Goal: Task Accomplishment & Management: Manage account settings

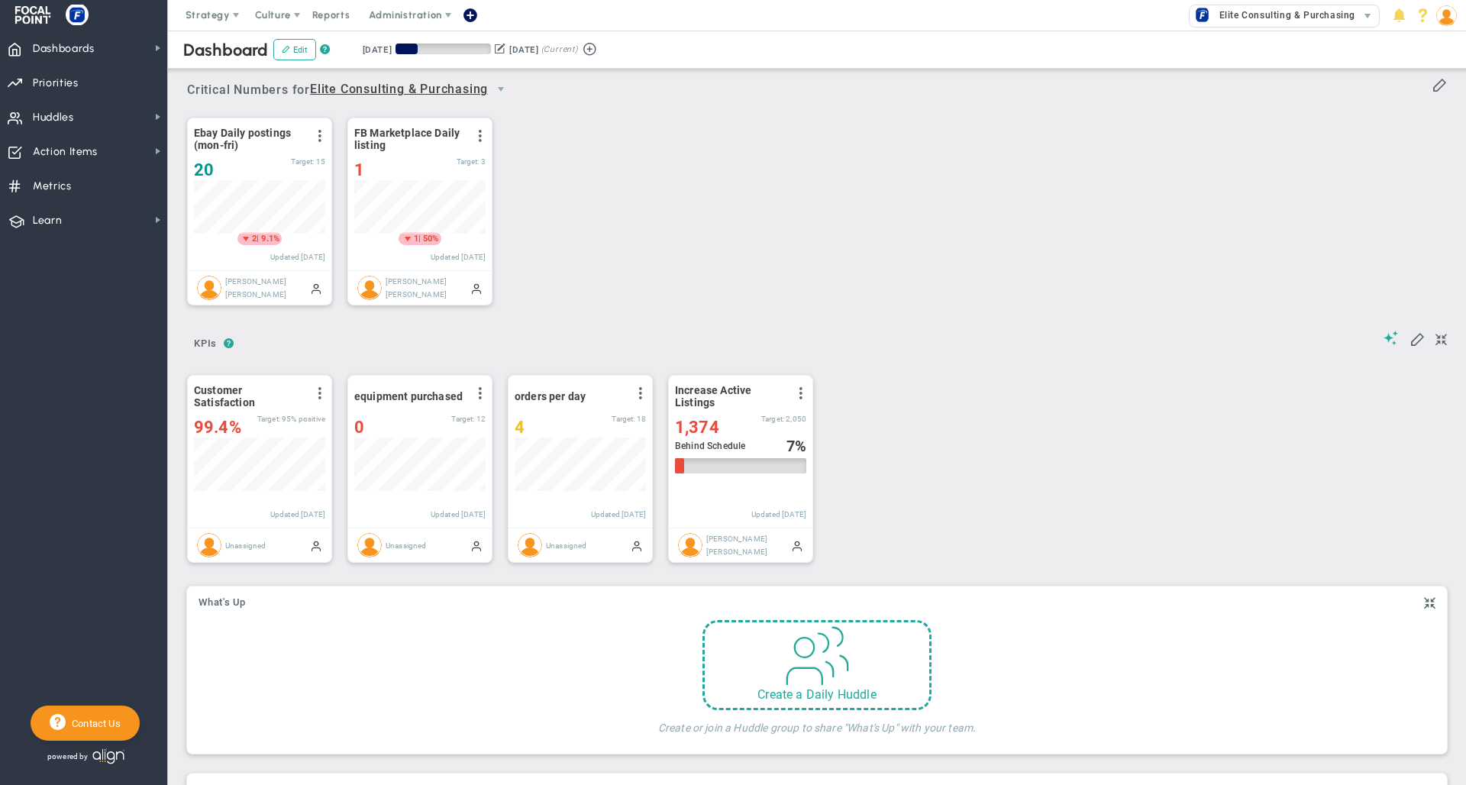
click at [773, 159] on div "Ebay Daily postings (mon-fri) View Historical Graph Edit Make "No Change" Updat…" at bounding box center [811, 212] width 1279 height 215
click at [751, 189] on div "Ebay Daily postings (mon-fri) View Historical Graph Edit Make "No Change" Updat…" at bounding box center [811, 212] width 1279 height 215
click at [796, 162] on div "Ebay Daily postings (mon-fri) View Historical Graph Edit Make "No Change" Updat…" at bounding box center [811, 212] width 1279 height 215
click at [57, 221] on span "Learn" at bounding box center [47, 221] width 29 height 32
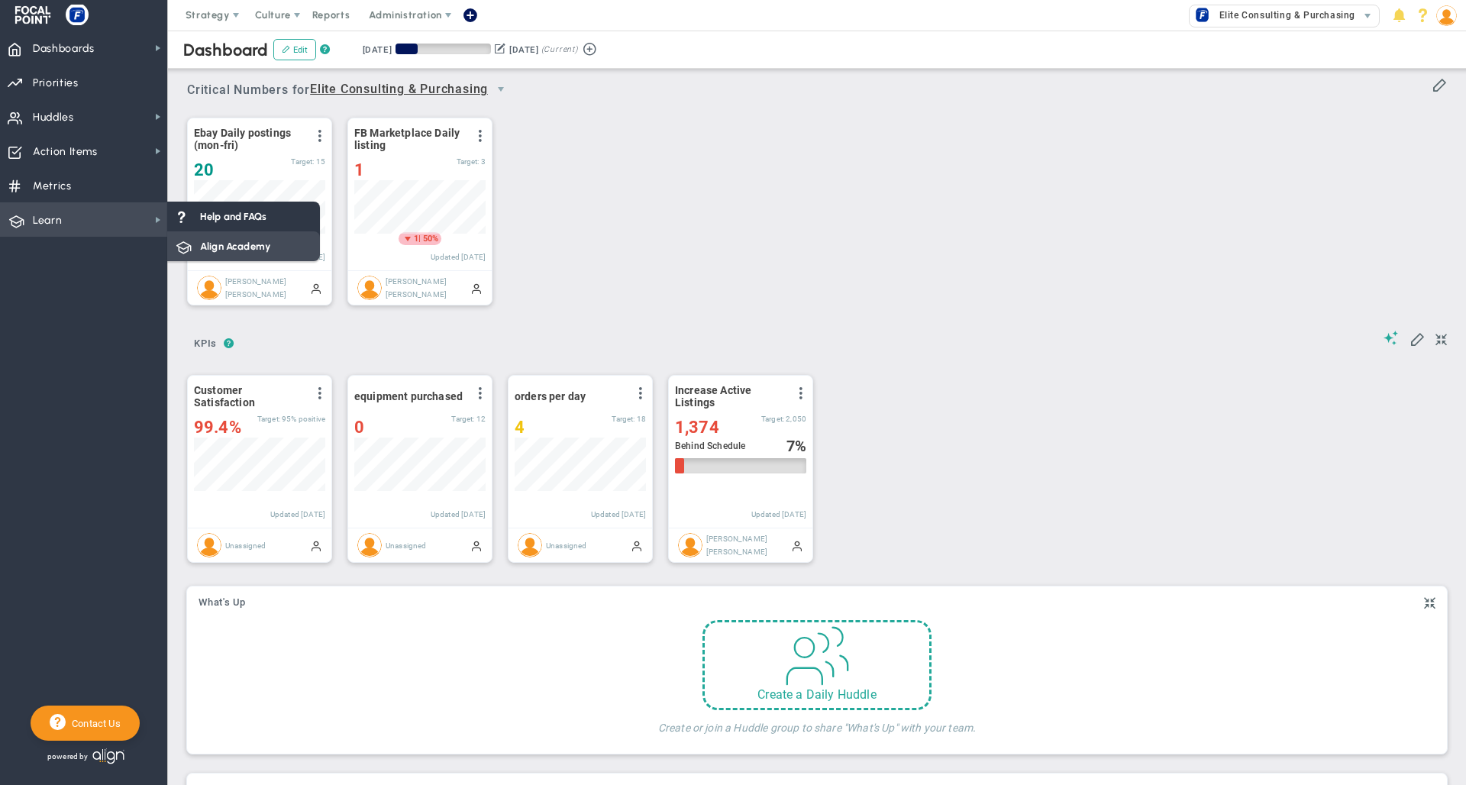
click at [219, 244] on span "Align Academy" at bounding box center [235, 246] width 70 height 15
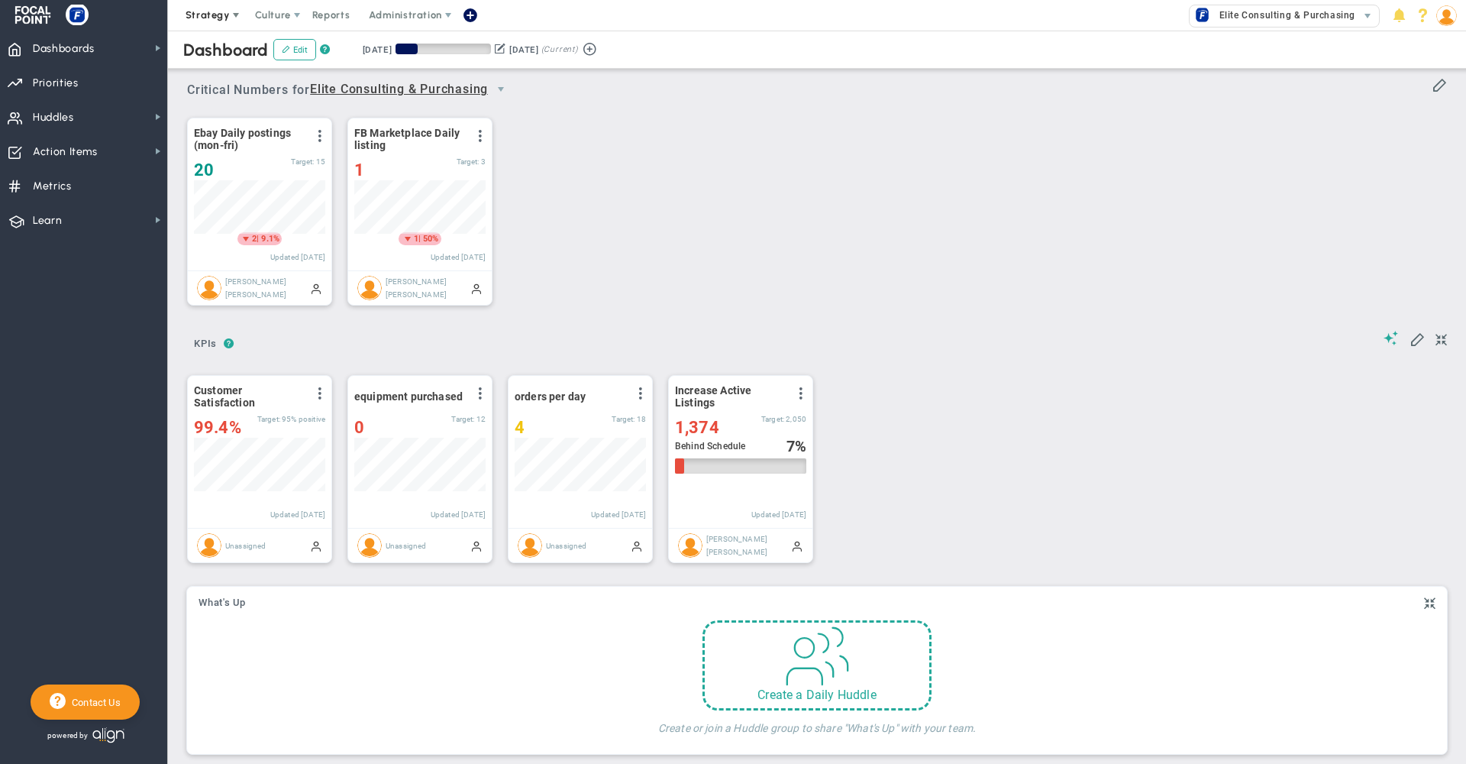
click at [199, 15] on span "Strategy" at bounding box center [208, 14] width 44 height 11
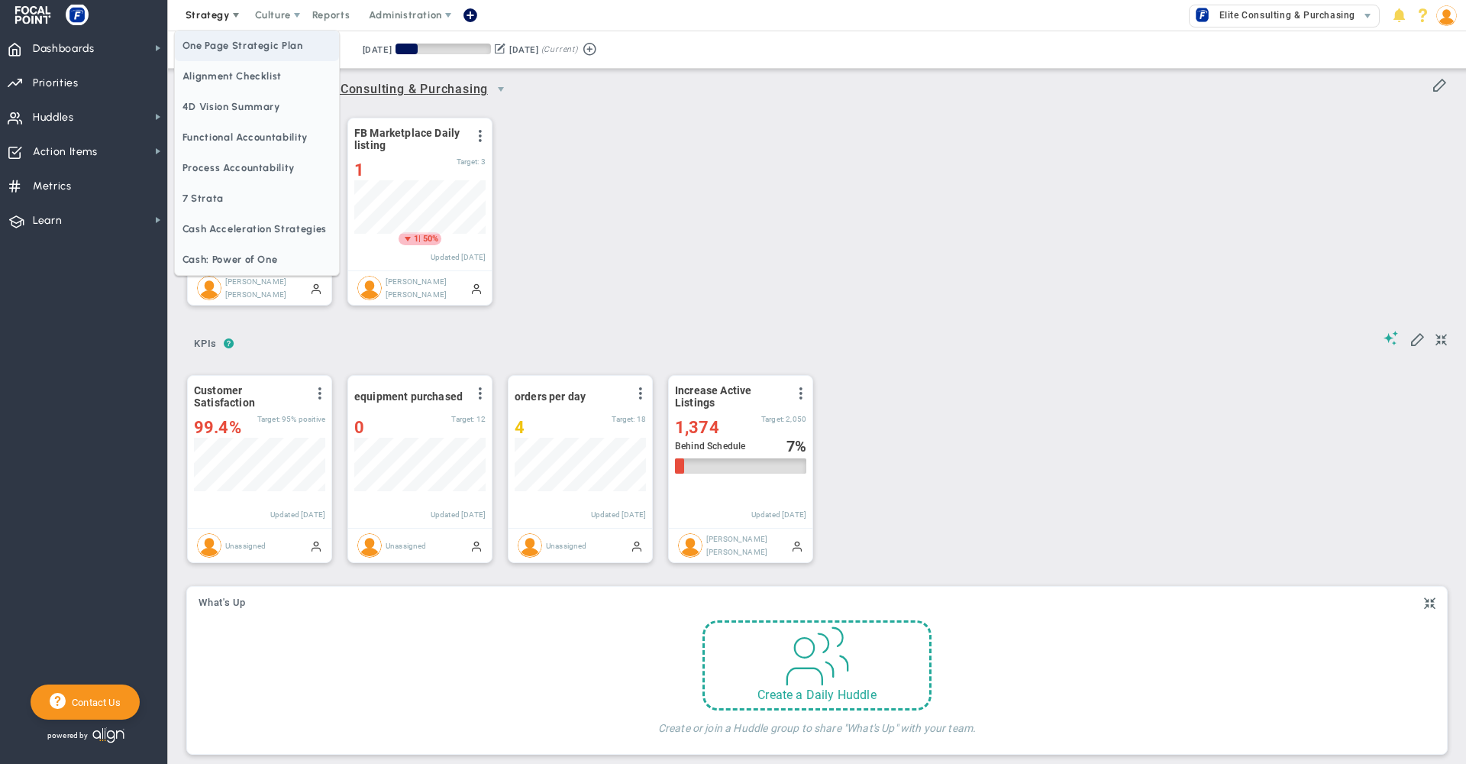
click at [220, 44] on span "One Page Strategic Plan" at bounding box center [257, 46] width 164 height 31
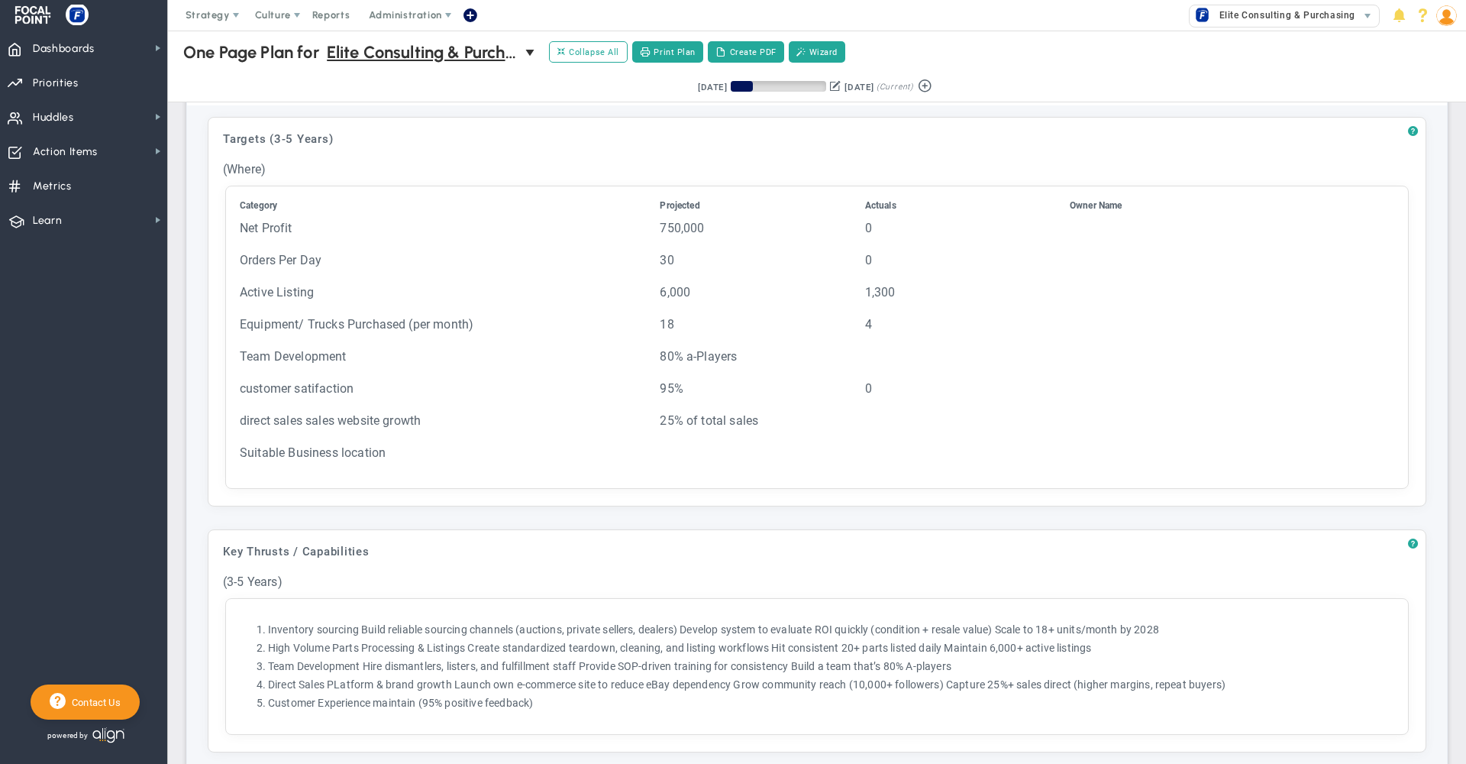
scroll to position [512, 0]
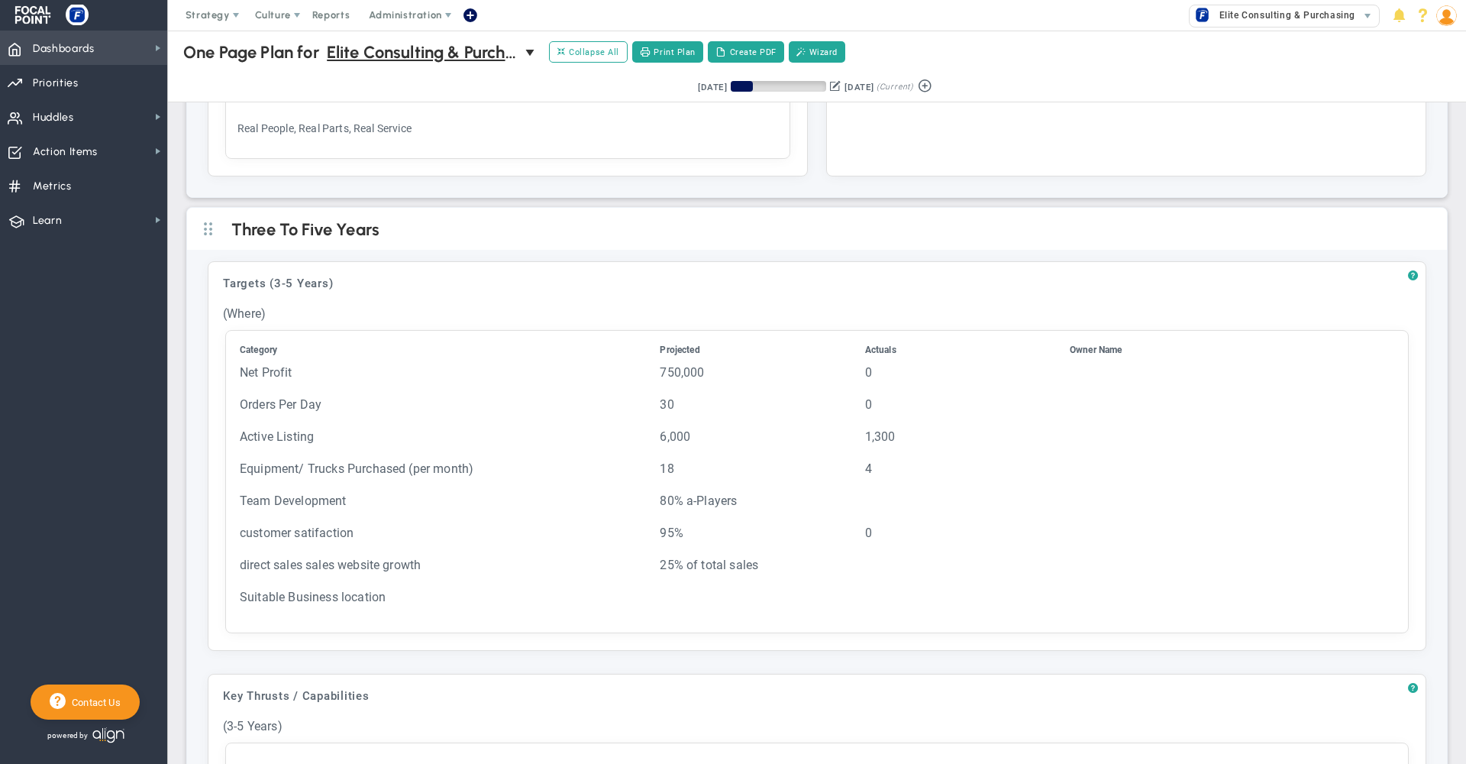
click at [90, 56] on span "Dashboards" at bounding box center [64, 49] width 62 height 32
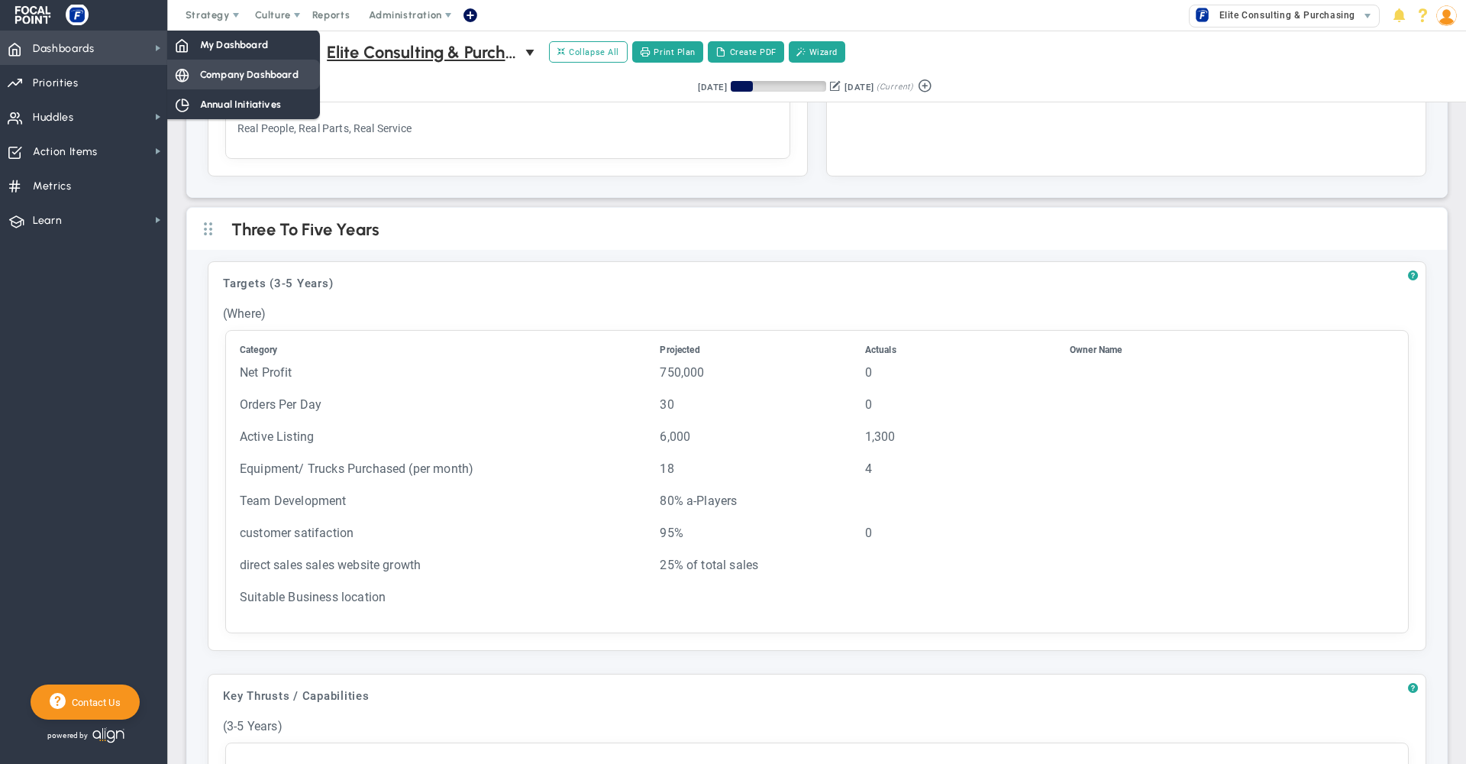
click at [193, 71] on div "Company Dashboard" at bounding box center [243, 75] width 153 height 30
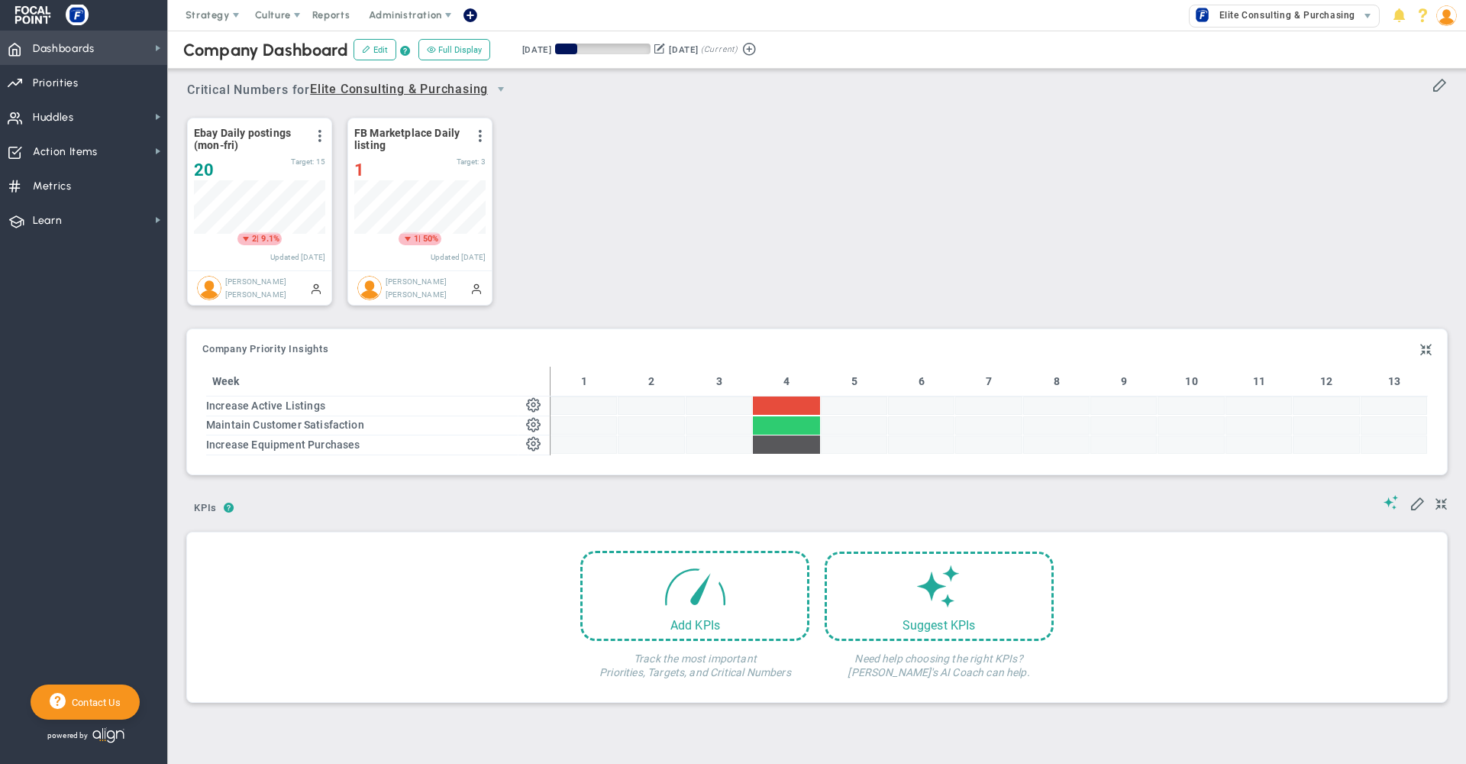
scroll to position [53, 131]
click at [593, 157] on div "Ebay Daily postings (mon-fri) View Historical Graph Edit Make "No Change" Updat…" at bounding box center [811, 212] width 1279 height 215
click at [111, 51] on span "Dashboards Dashboards" at bounding box center [83, 48] width 167 height 34
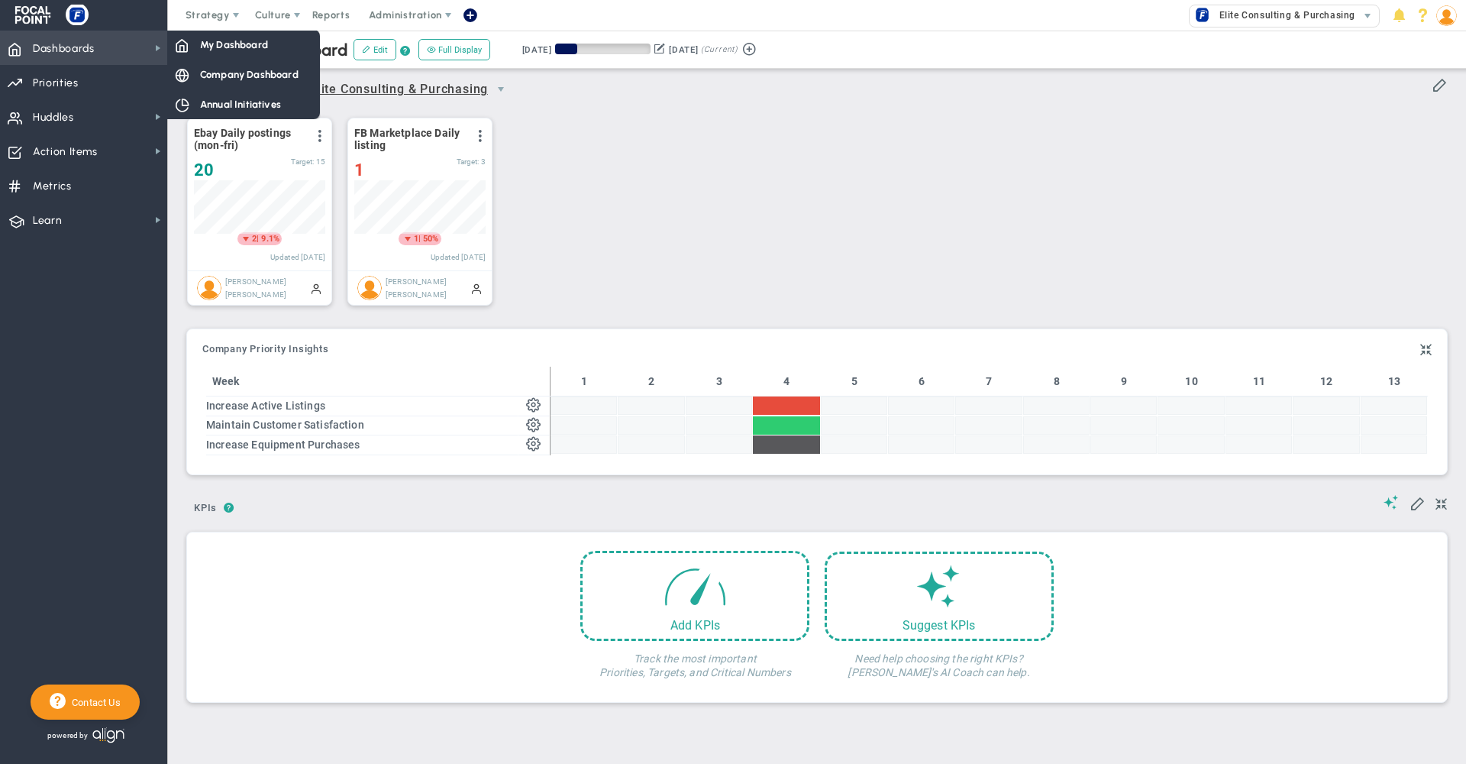
click at [79, 43] on span "Dashboards" at bounding box center [64, 49] width 62 height 32
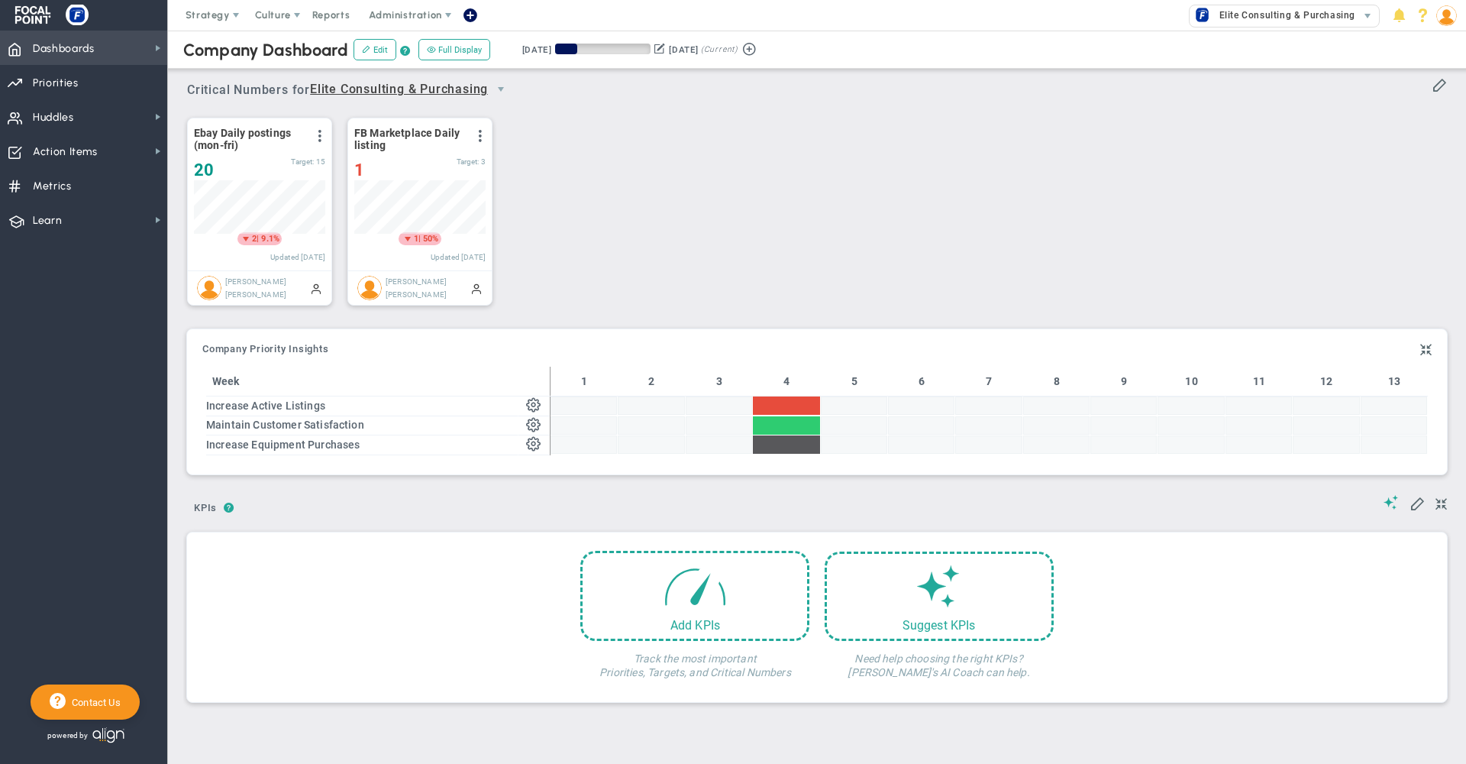
click at [128, 41] on span "Dashboards Dashboards" at bounding box center [83, 48] width 167 height 34
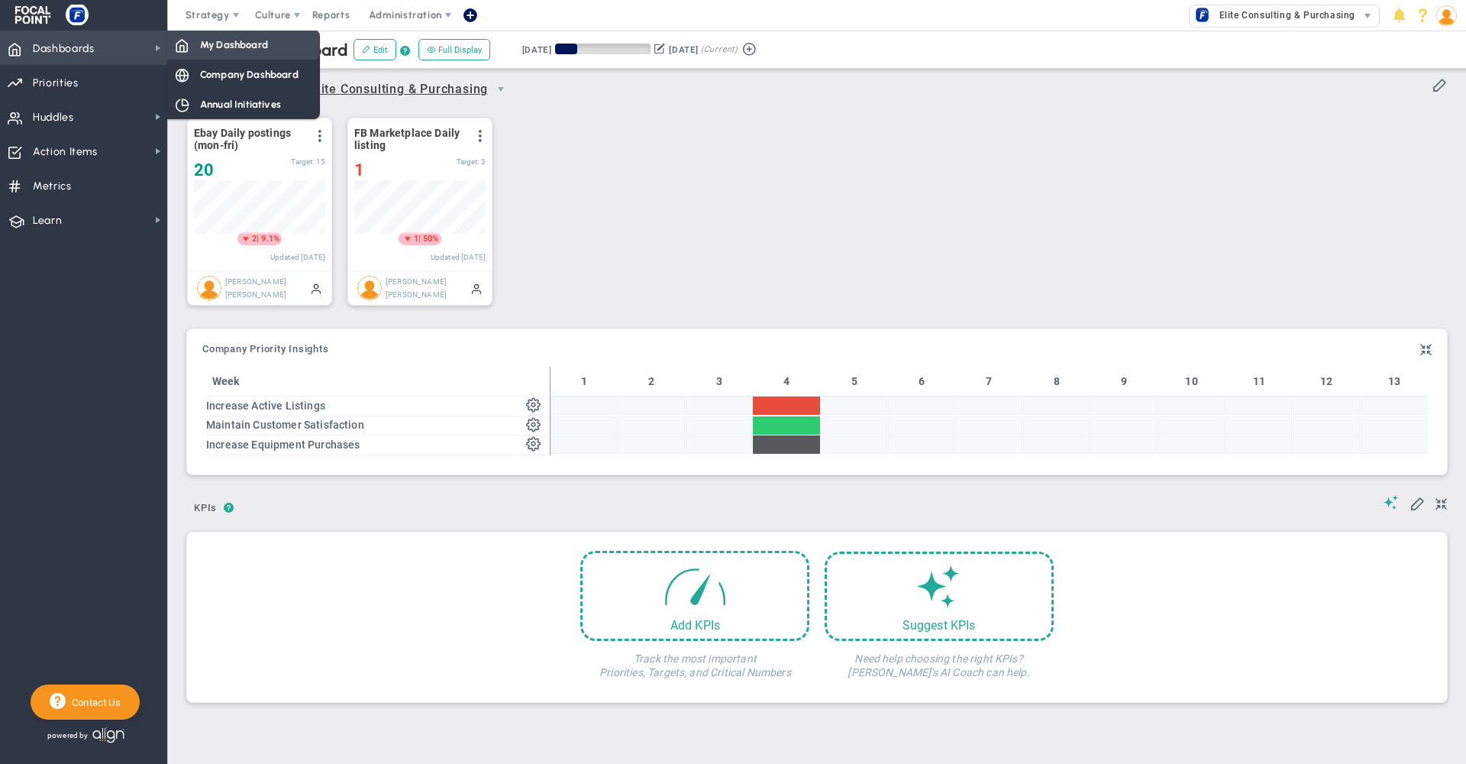
click at [234, 40] on span "My Dashboard" at bounding box center [234, 44] width 68 height 15
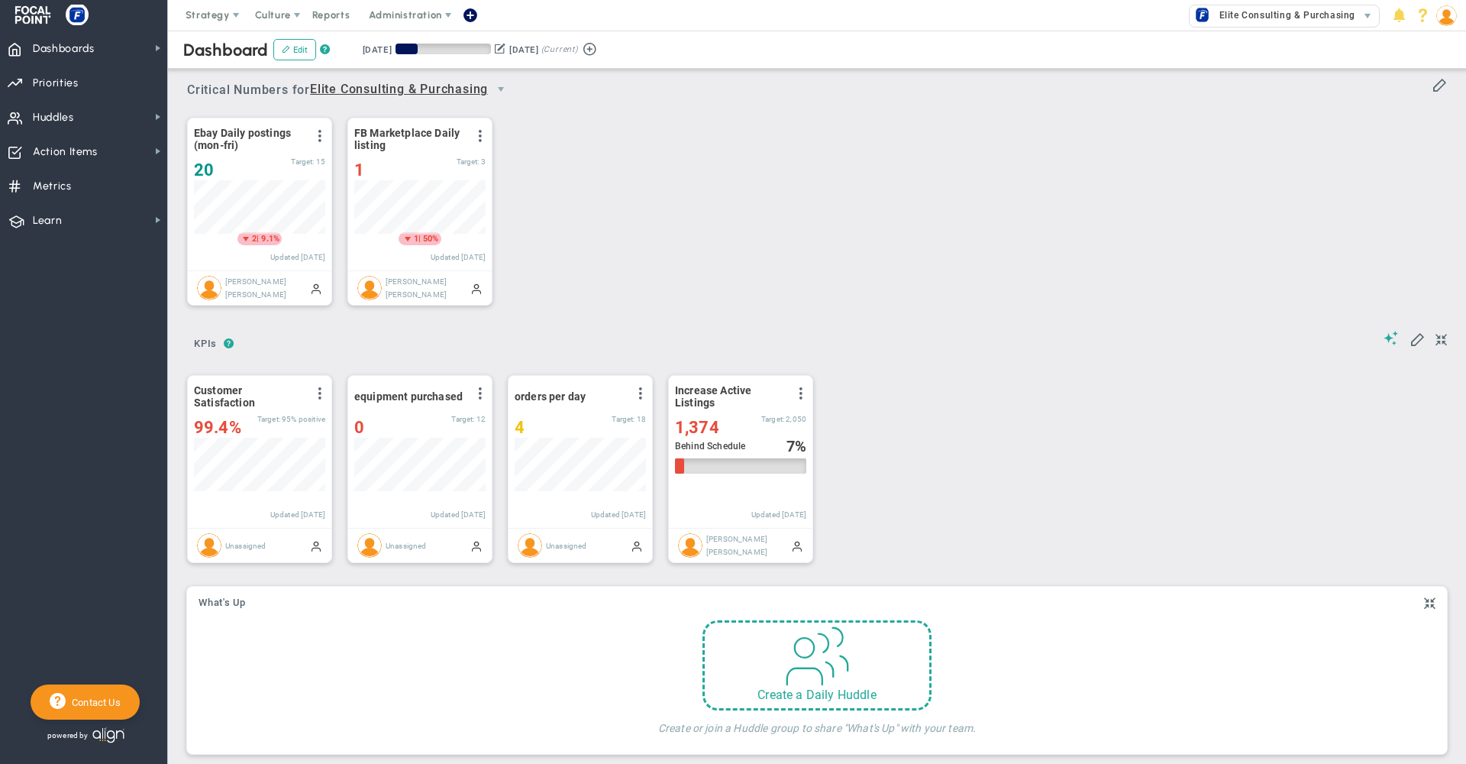
scroll to position [53, 131]
click at [478, 291] on span at bounding box center [476, 288] width 12 height 12
click at [372, 169] on div "1" at bounding box center [405, 169] width 102 height 19
click at [533, 194] on div "Ebay Daily postings (mon-fri) View Historical Graph Edit Make "No Change" Updat…" at bounding box center [811, 212] width 1279 height 215
click at [480, 137] on span at bounding box center [480, 136] width 12 height 12
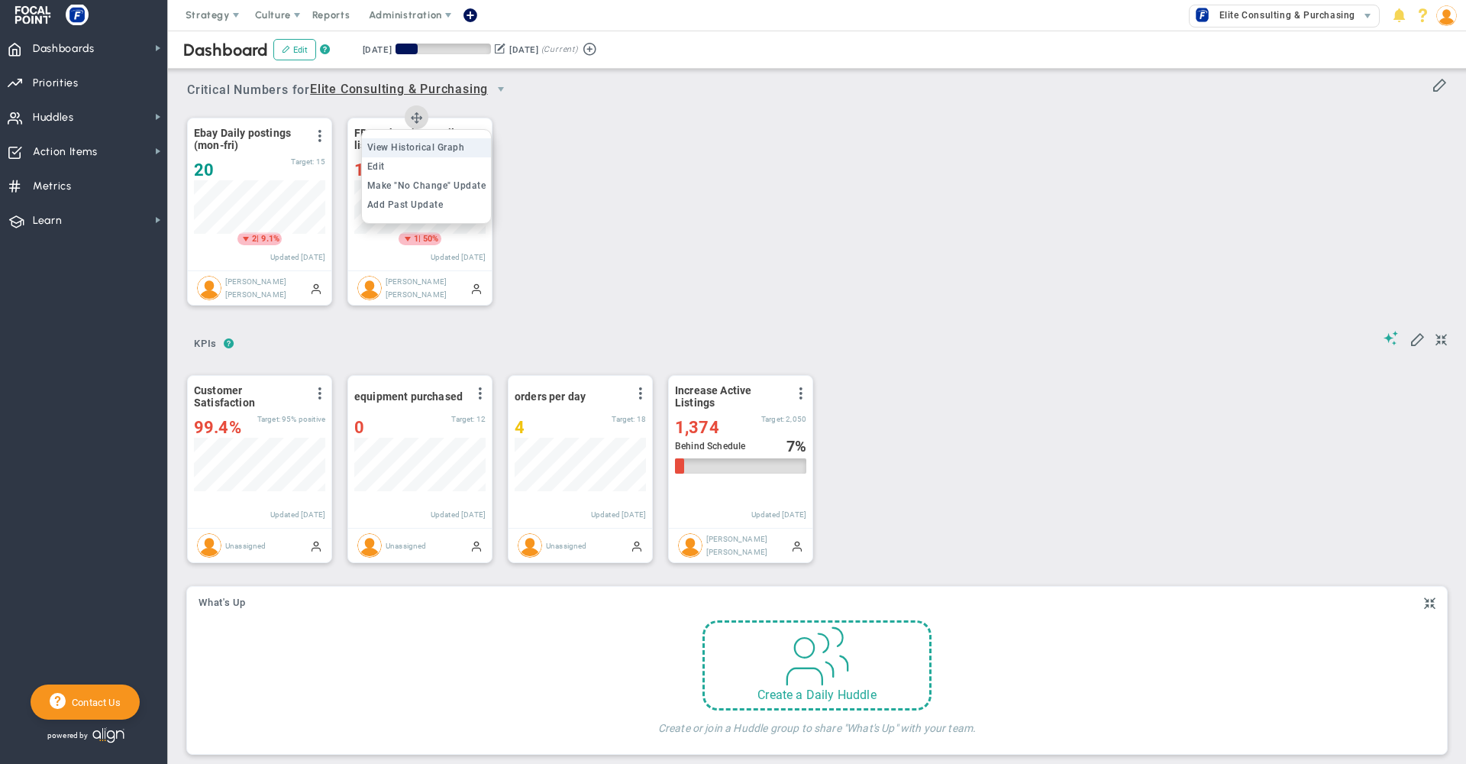
click at [444, 144] on span "View Historical Graph" at bounding box center [416, 147] width 98 height 11
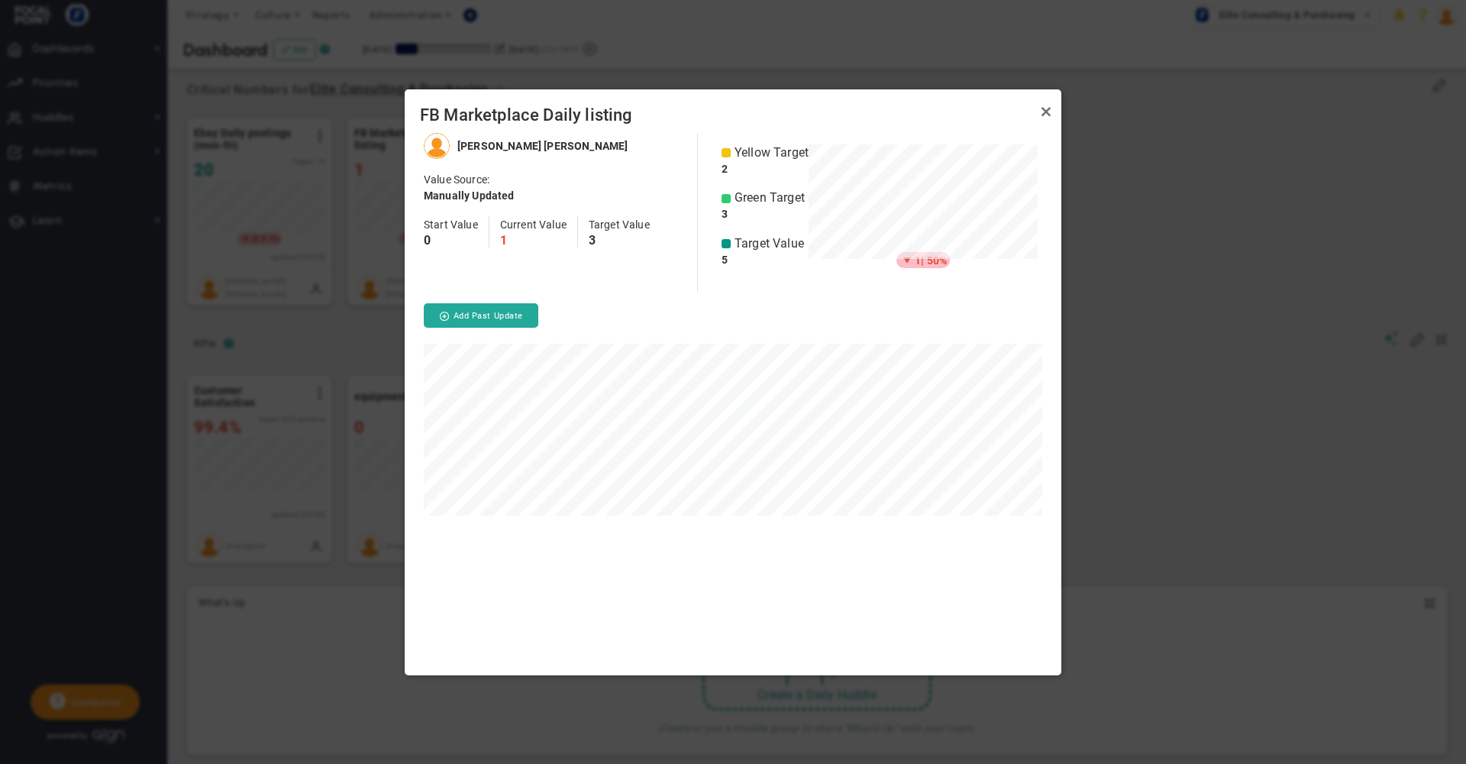
scroll to position [542, 657]
click at [491, 313] on button "Add Past Update" at bounding box center [481, 315] width 115 height 24
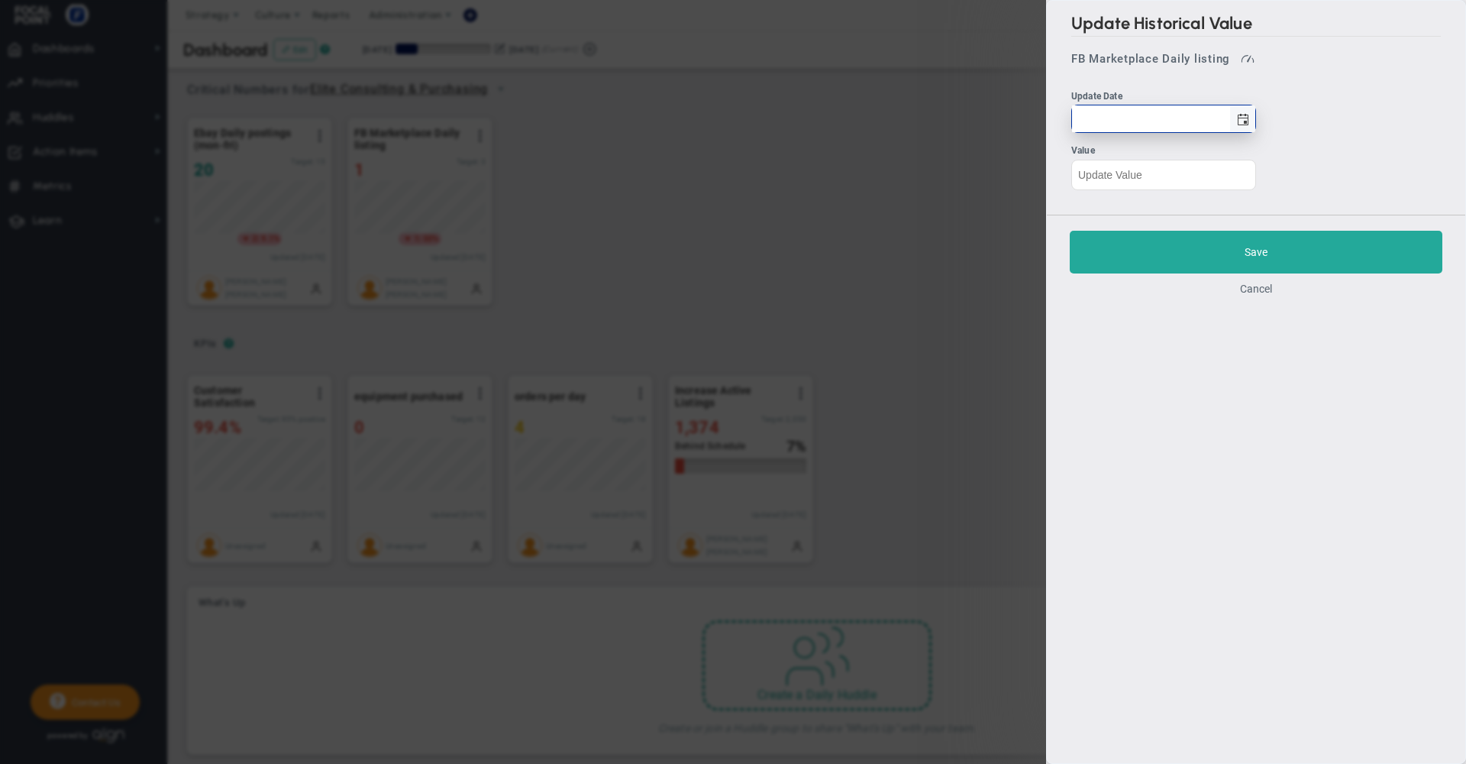
click at [1239, 114] on span "select" at bounding box center [1243, 120] width 12 height 12
click at [1325, 177] on ul "Update Date Value" at bounding box center [1256, 139] width 370 height 101
click at [1260, 292] on button "Cancel" at bounding box center [1256, 289] width 32 height 12
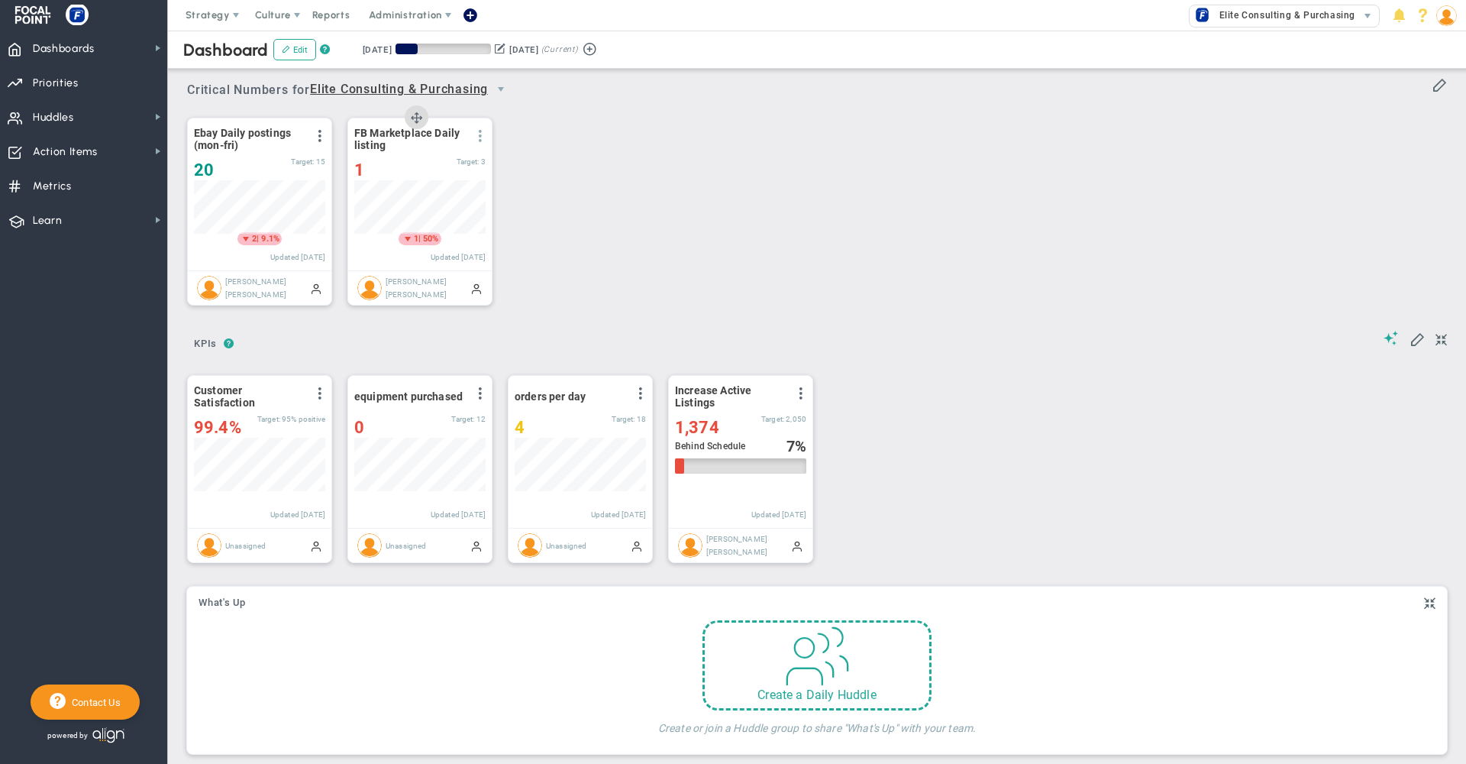
click at [479, 140] on span at bounding box center [480, 136] width 12 height 12
click at [422, 207] on span "Add Past Update" at bounding box center [405, 204] width 76 height 11
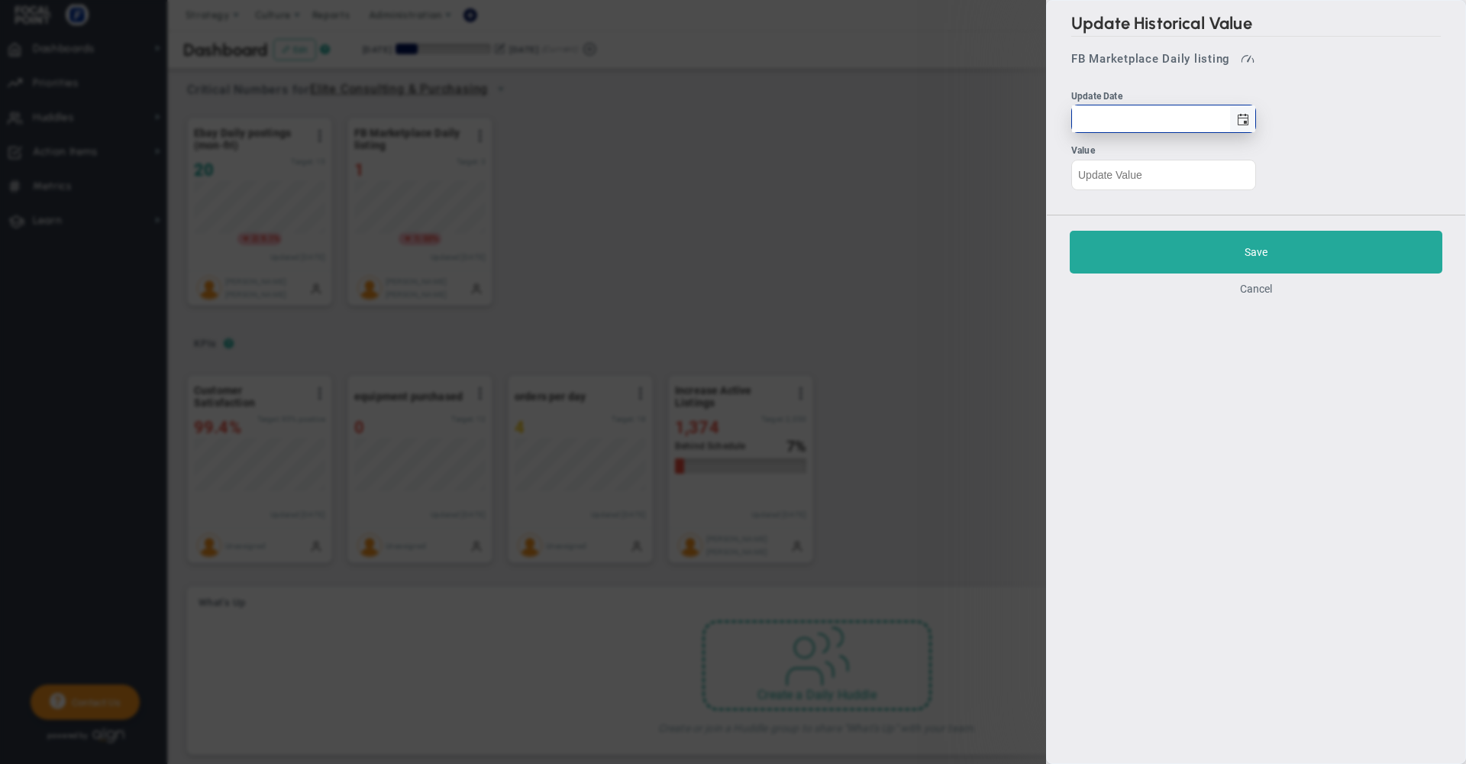
click at [1244, 124] on span "select" at bounding box center [1243, 120] width 12 height 12
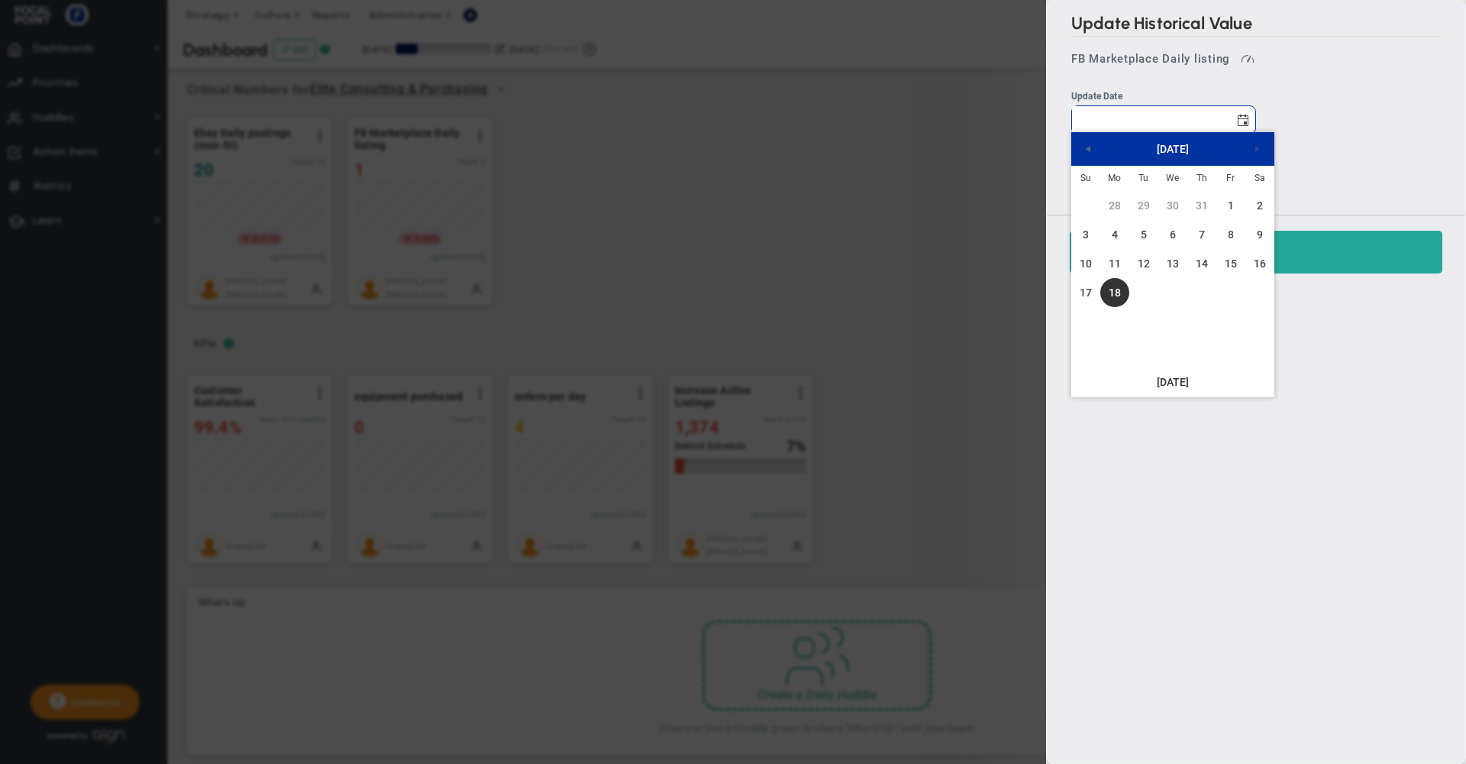
click at [1334, 106] on ul "Update Date Value" at bounding box center [1256, 139] width 370 height 101
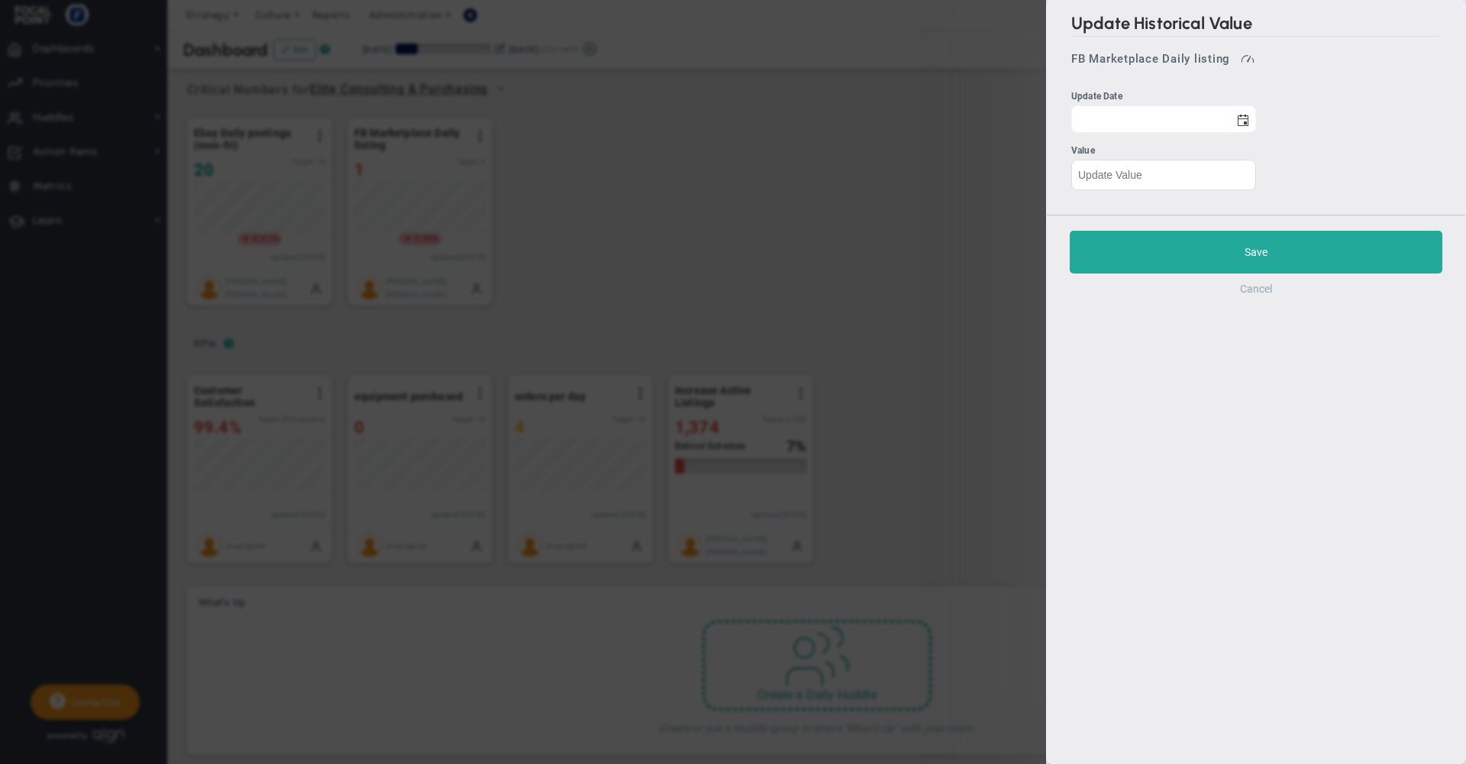
click at [1252, 291] on button "Cancel" at bounding box center [1256, 289] width 32 height 12
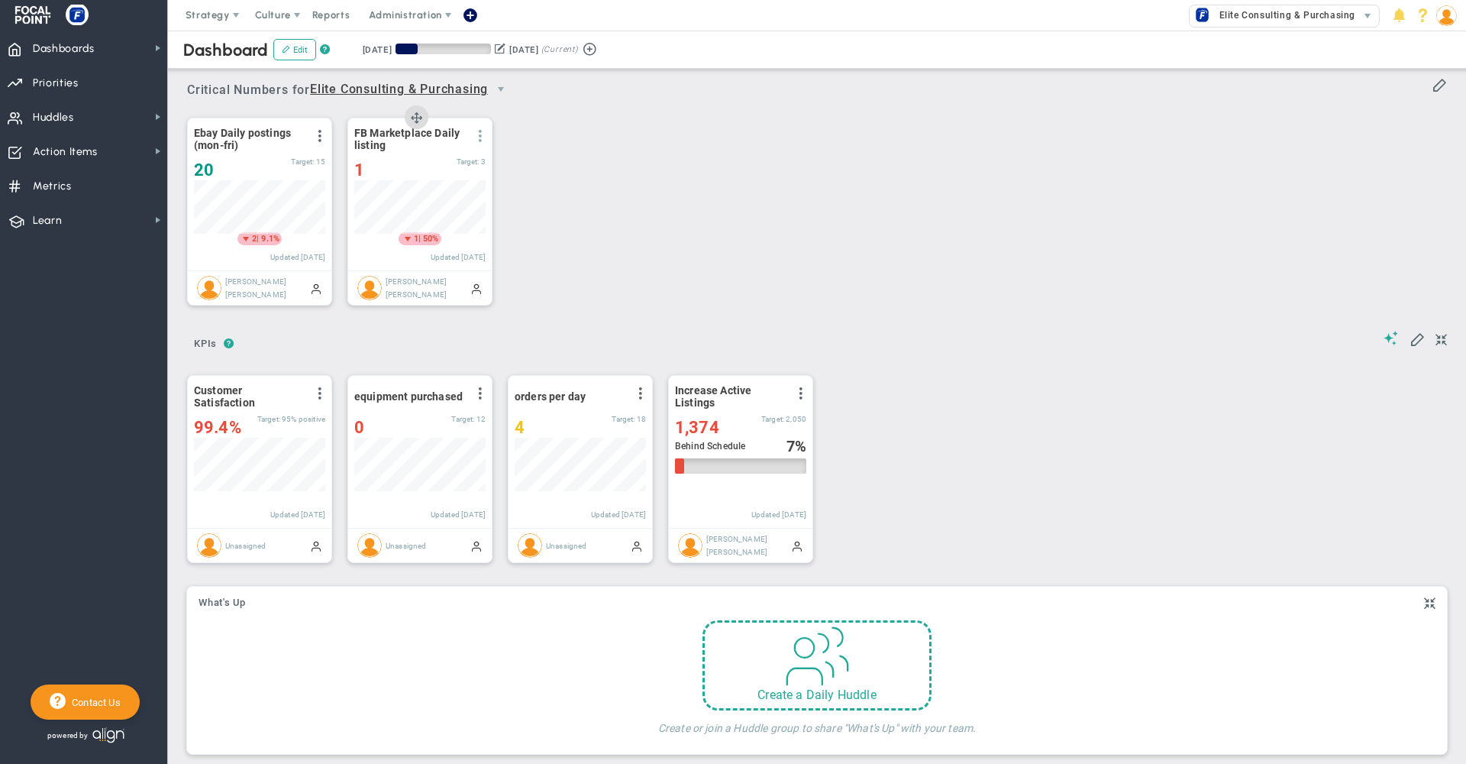
click at [480, 134] on span at bounding box center [480, 136] width 12 height 12
click at [412, 165] on li "Edit" at bounding box center [427, 166] width 130 height 19
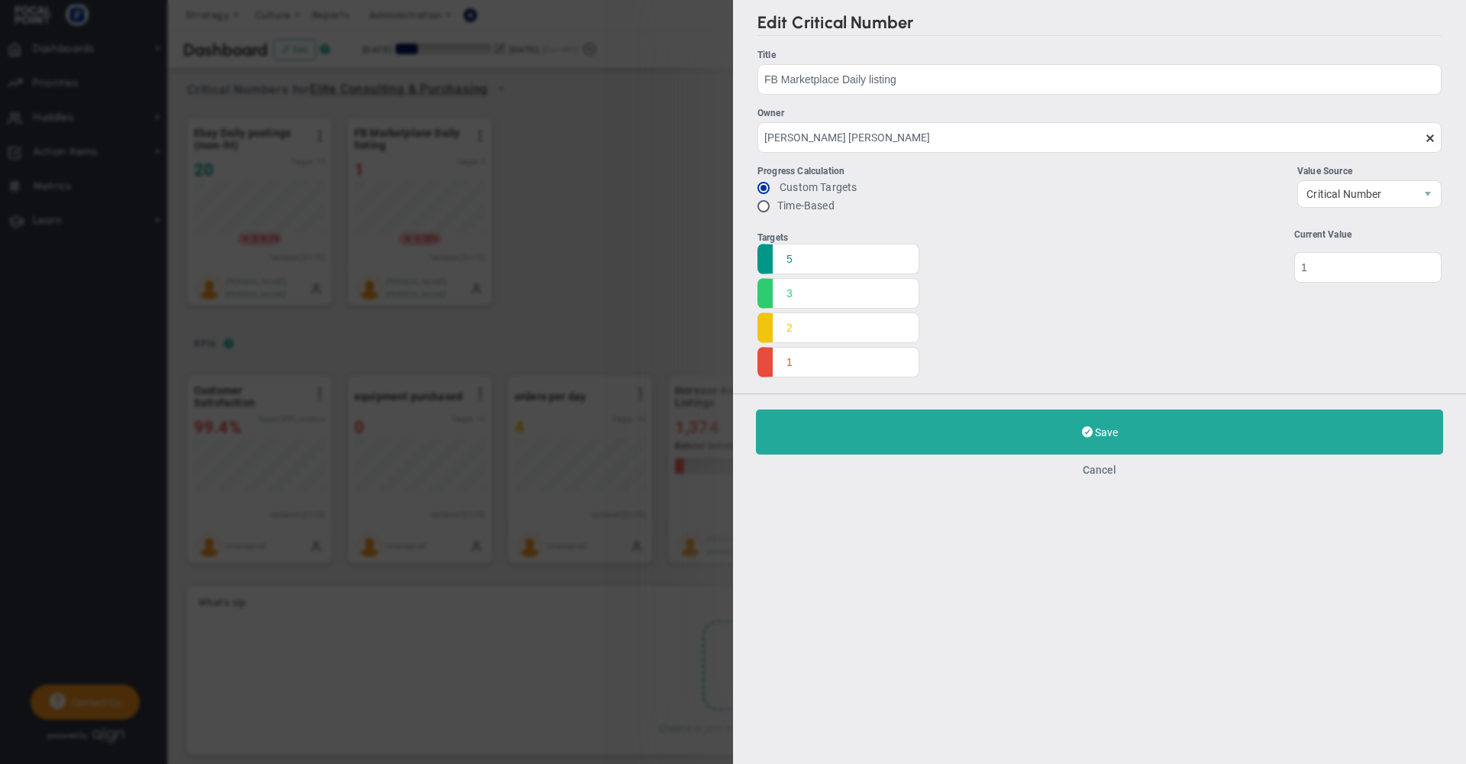
click at [1103, 470] on button "Cancel" at bounding box center [1100, 470] width 34 height 12
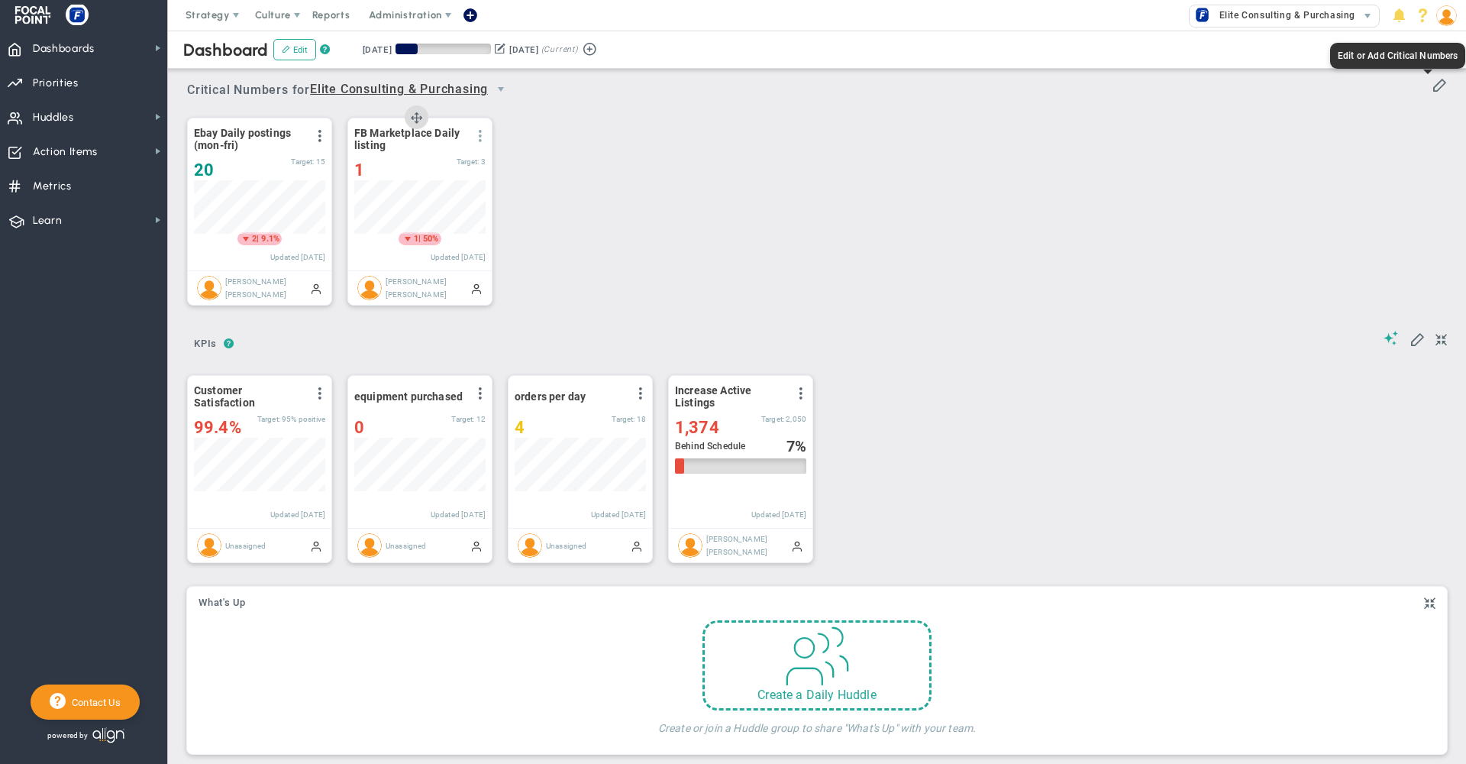
click at [477, 137] on span at bounding box center [480, 136] width 12 height 12
click at [1432, 86] on span at bounding box center [1439, 83] width 15 height 15
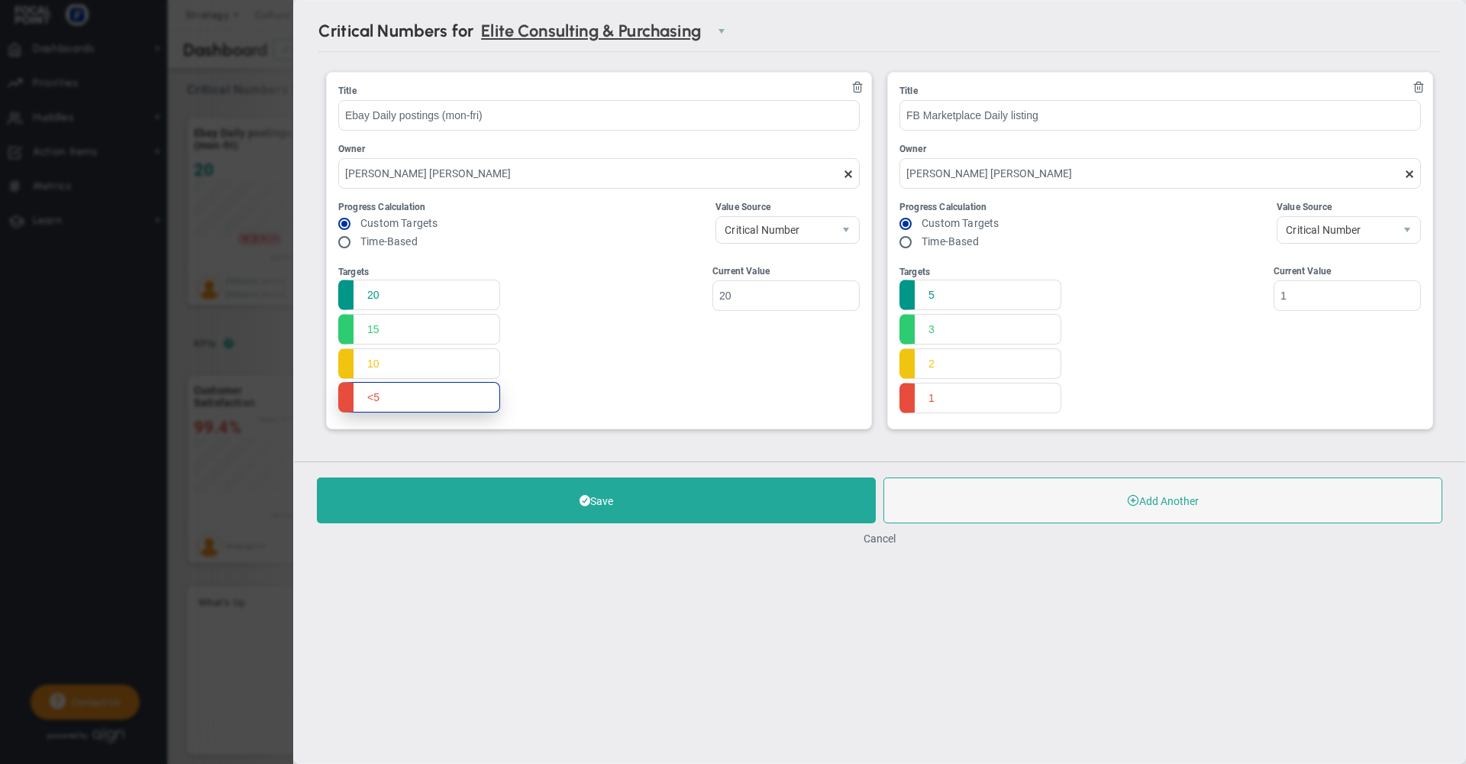
click at [373, 401] on input "<5" at bounding box center [419, 397] width 162 height 31
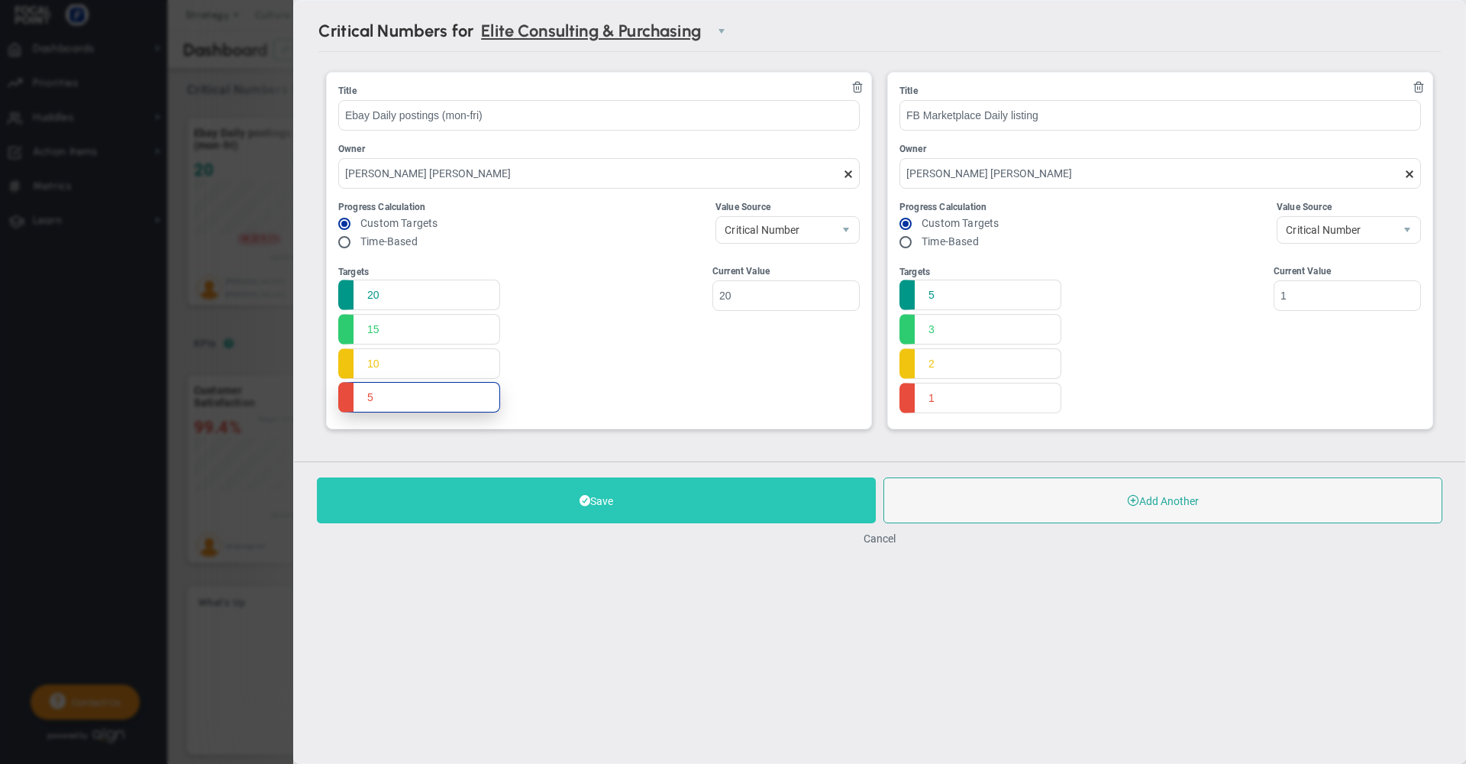
type input "5"
click at [437, 510] on button "Save" at bounding box center [596, 500] width 559 height 46
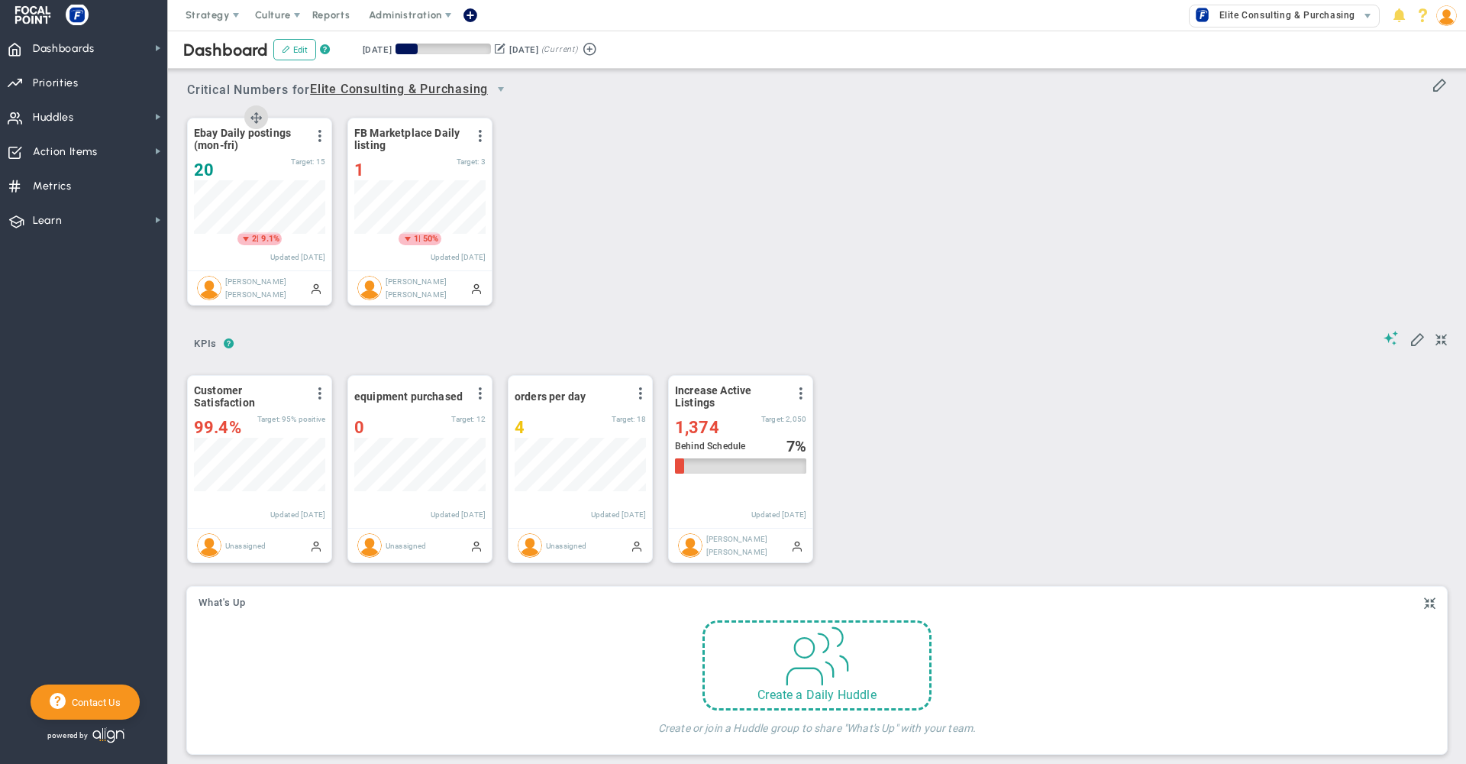
scroll to position [53, 131]
click at [1432, 92] on span at bounding box center [1439, 83] width 15 height 15
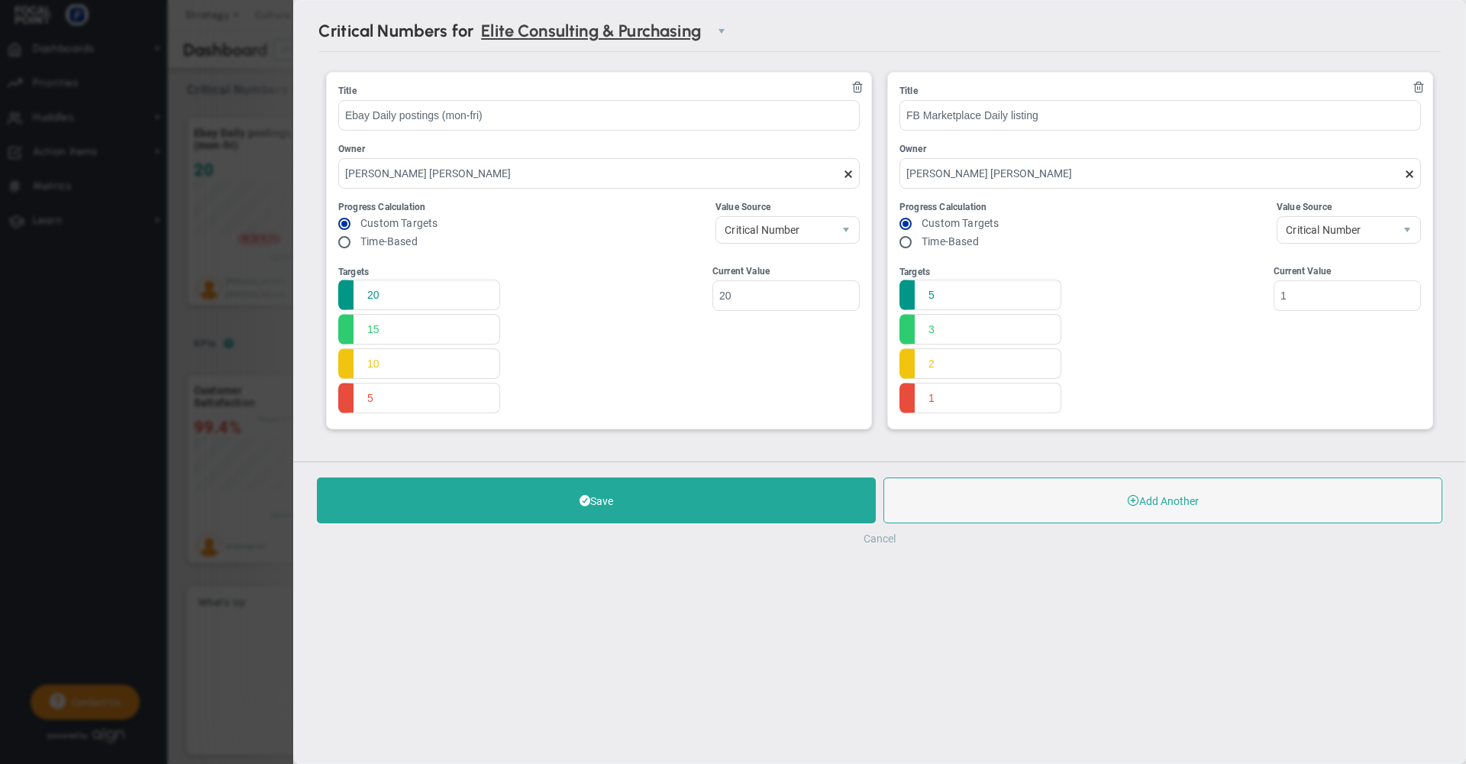
click at [878, 541] on button "Cancel" at bounding box center [880, 538] width 32 height 12
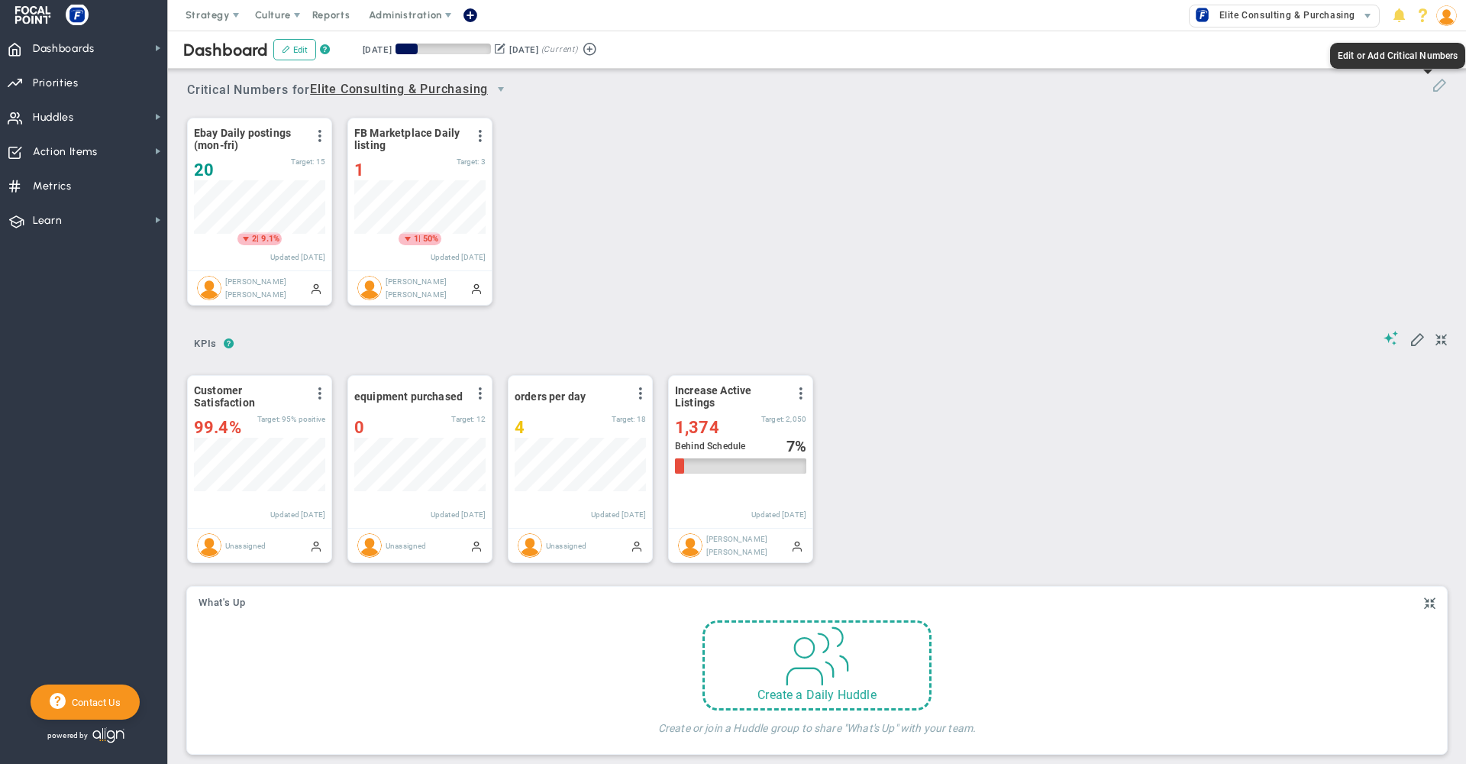
click at [1432, 90] on span at bounding box center [1439, 83] width 15 height 15
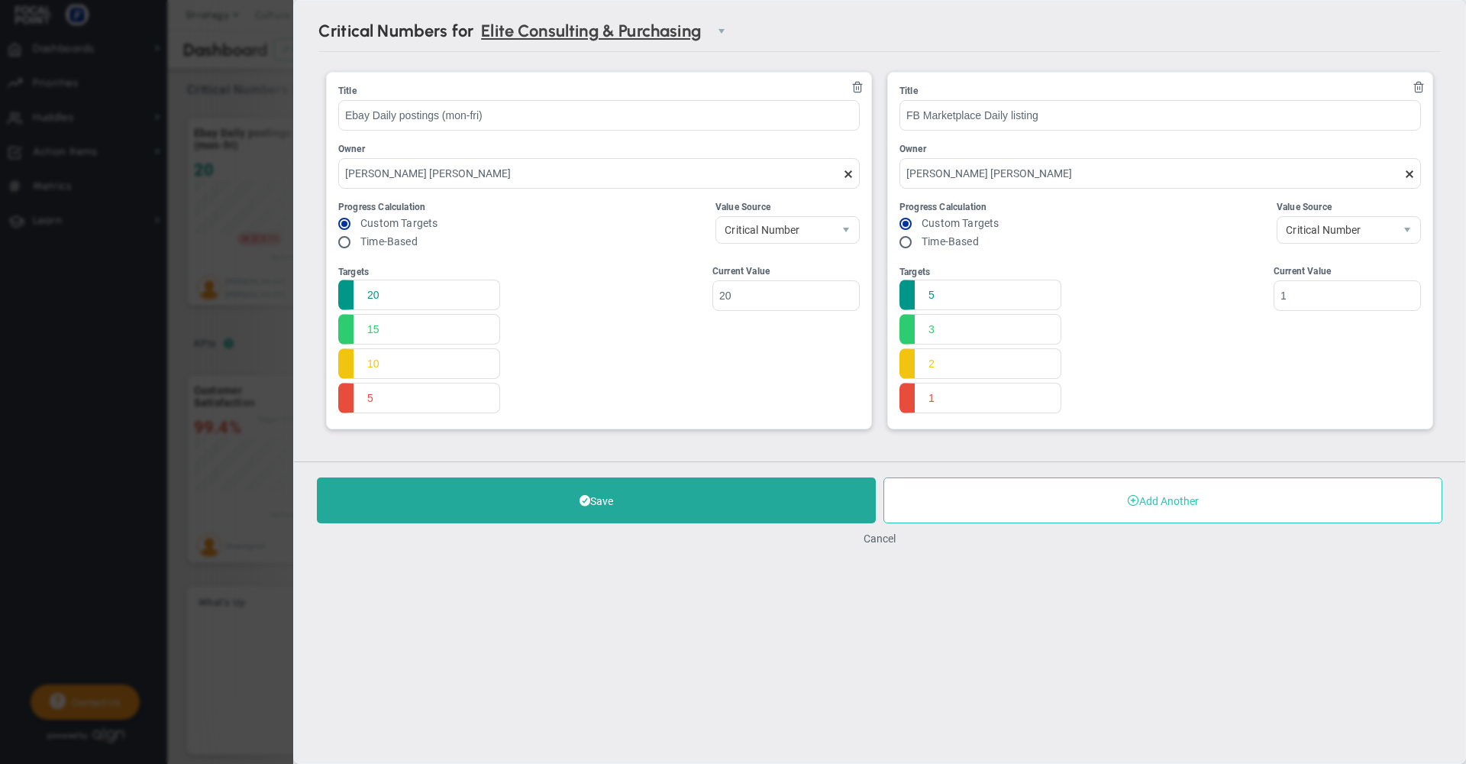
click at [1158, 507] on button "Add Another" at bounding box center [1163, 500] width 559 height 46
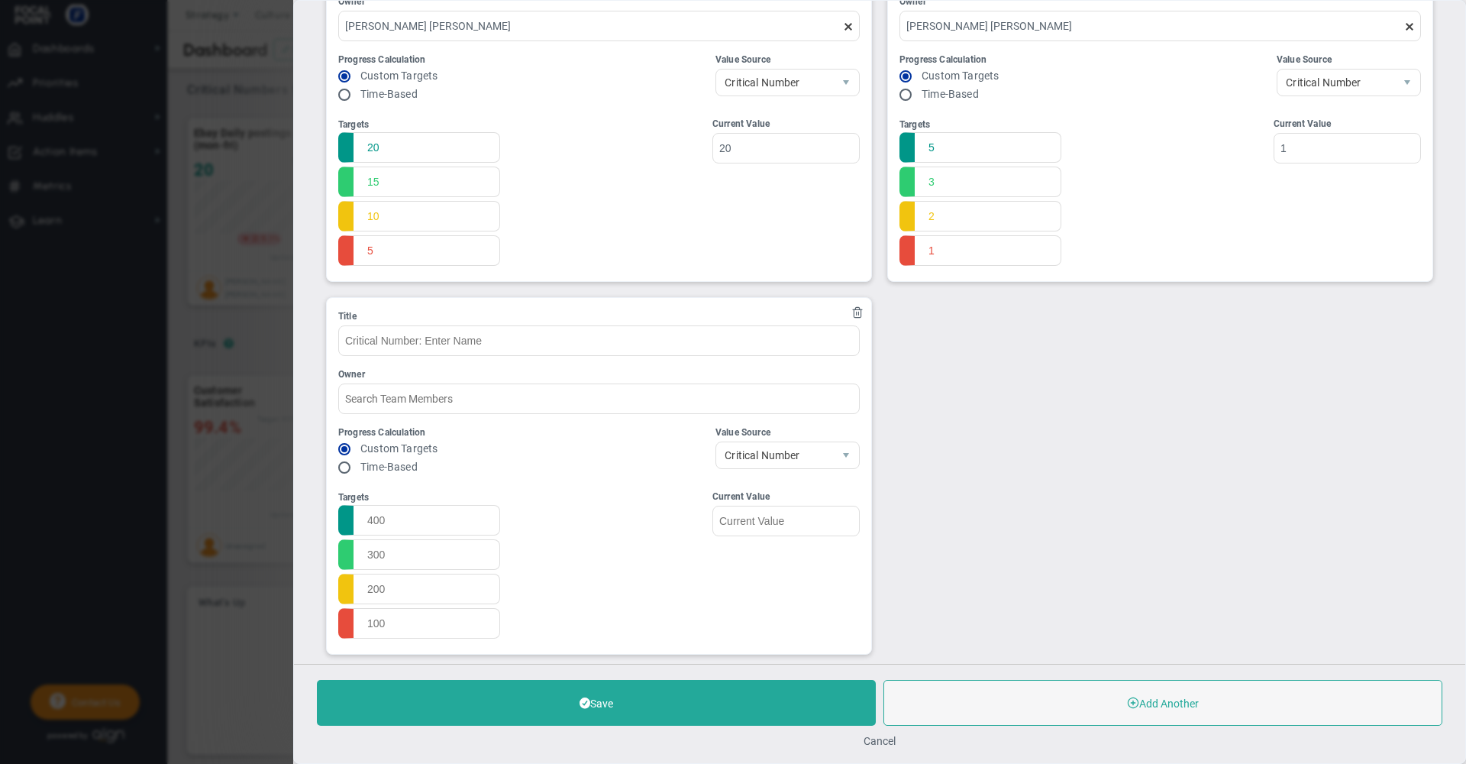
scroll to position [174, 0]
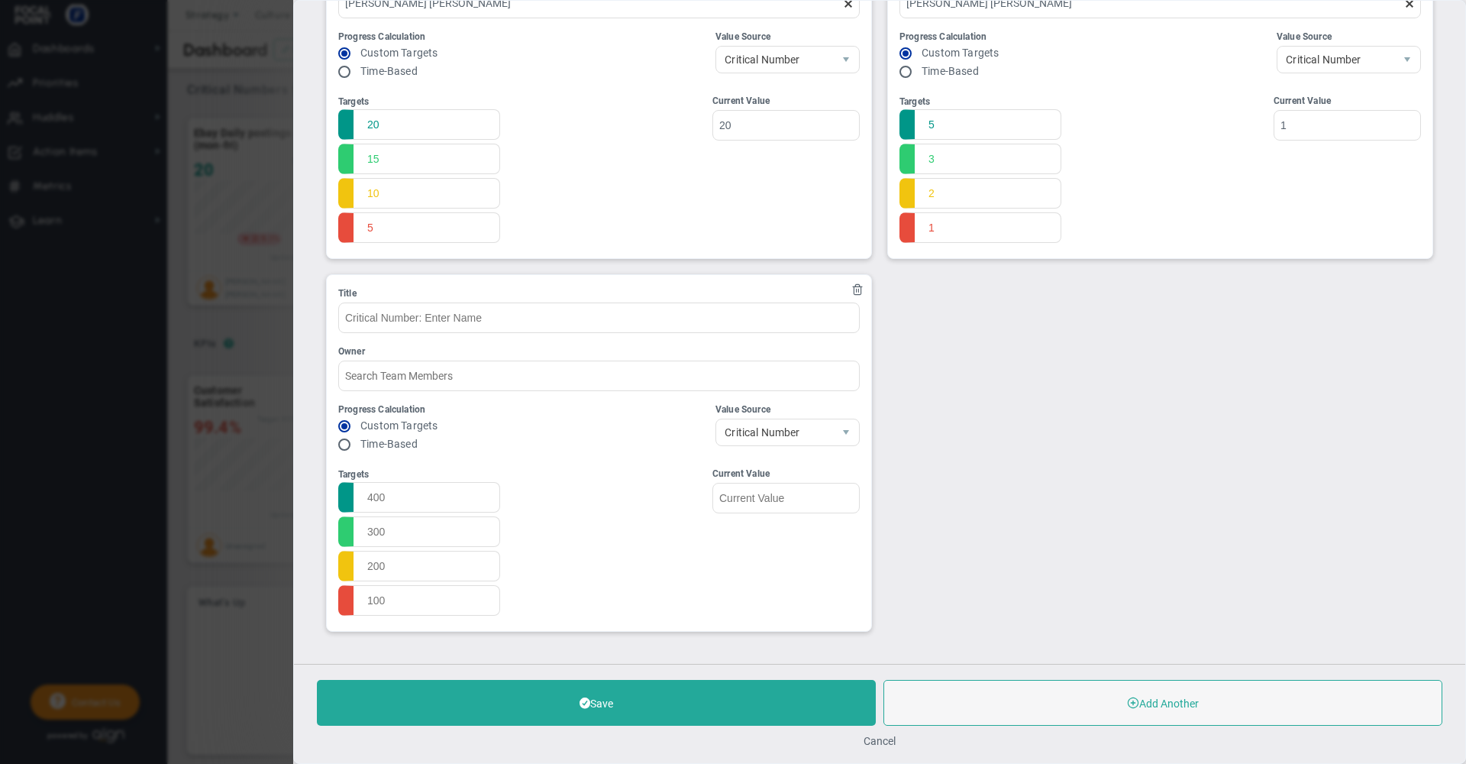
click at [345, 441] on input "radio" at bounding box center [349, 445] width 15 height 12
radio input "true"
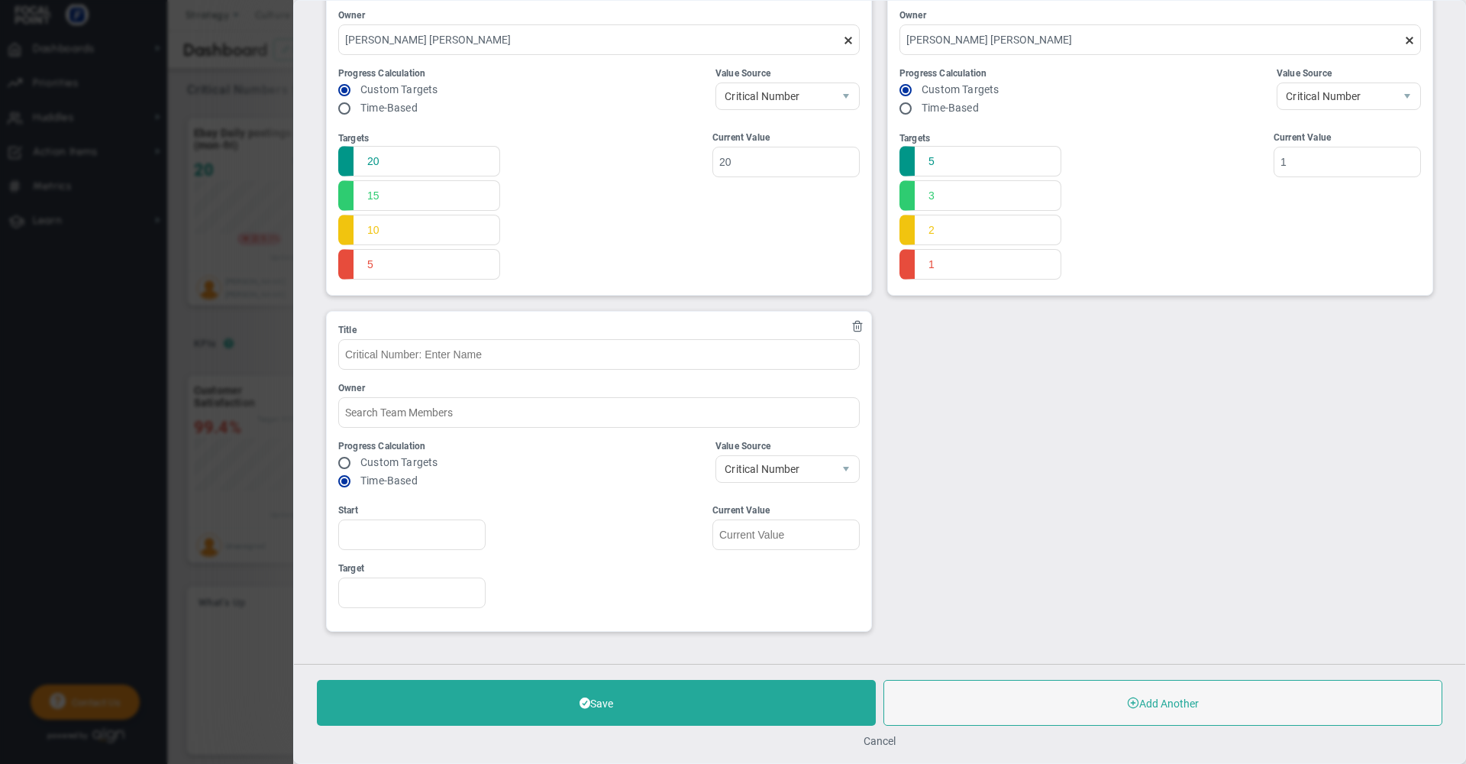
drag, startPoint x: 1465, startPoint y: 379, endPoint x: 1465, endPoint y: 321, distance: 58.0
click at [1465, 321] on div "Critical Numbers for Elite Consulting & Purchasing 0 Critical Numbers for Elite…" at bounding box center [879, 382] width 1173 height 764
click at [880, 735] on button "Cancel" at bounding box center [880, 741] width 32 height 12
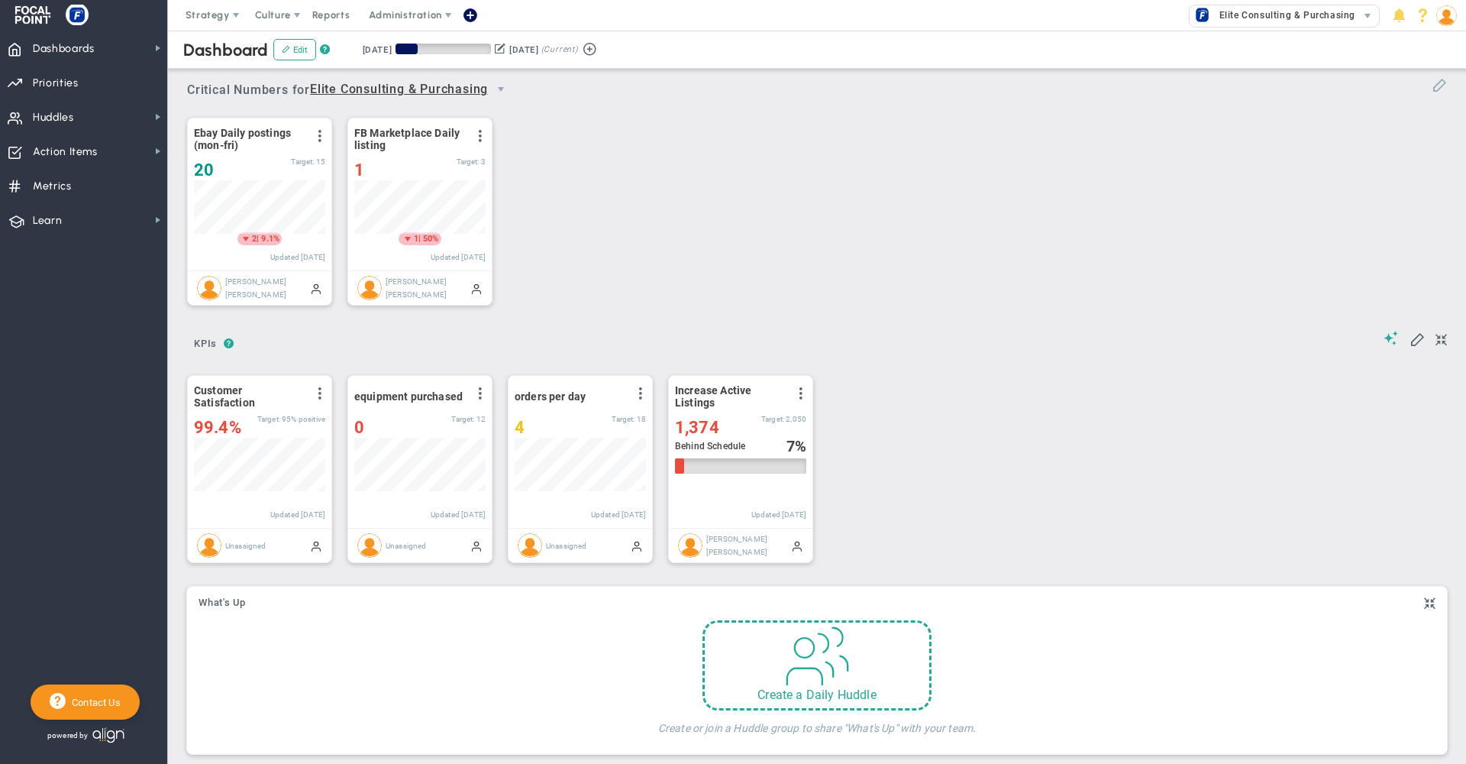
click at [1432, 93] on button at bounding box center [1439, 84] width 15 height 17
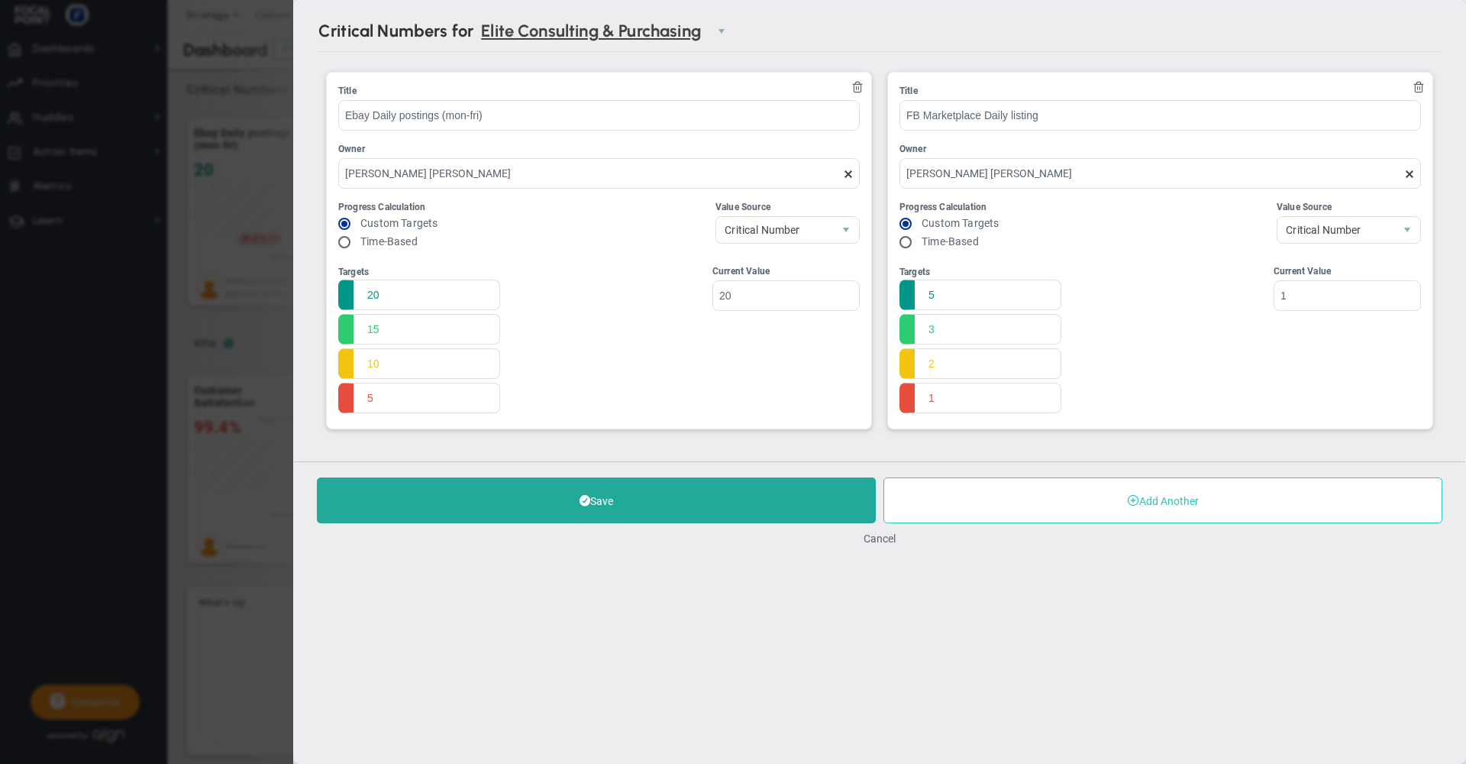
click at [1081, 523] on button "Add Another" at bounding box center [1163, 500] width 559 height 46
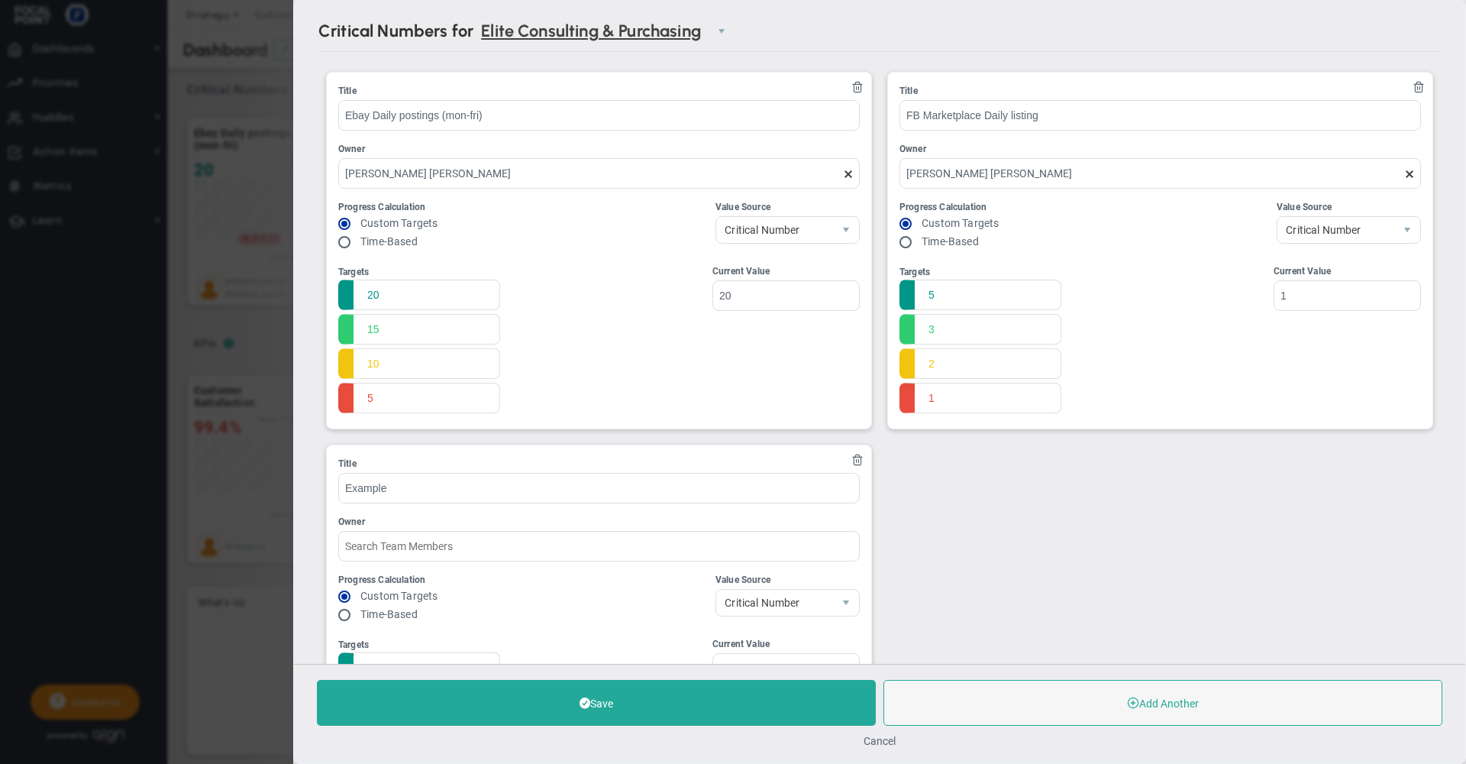
scroll to position [174, 0]
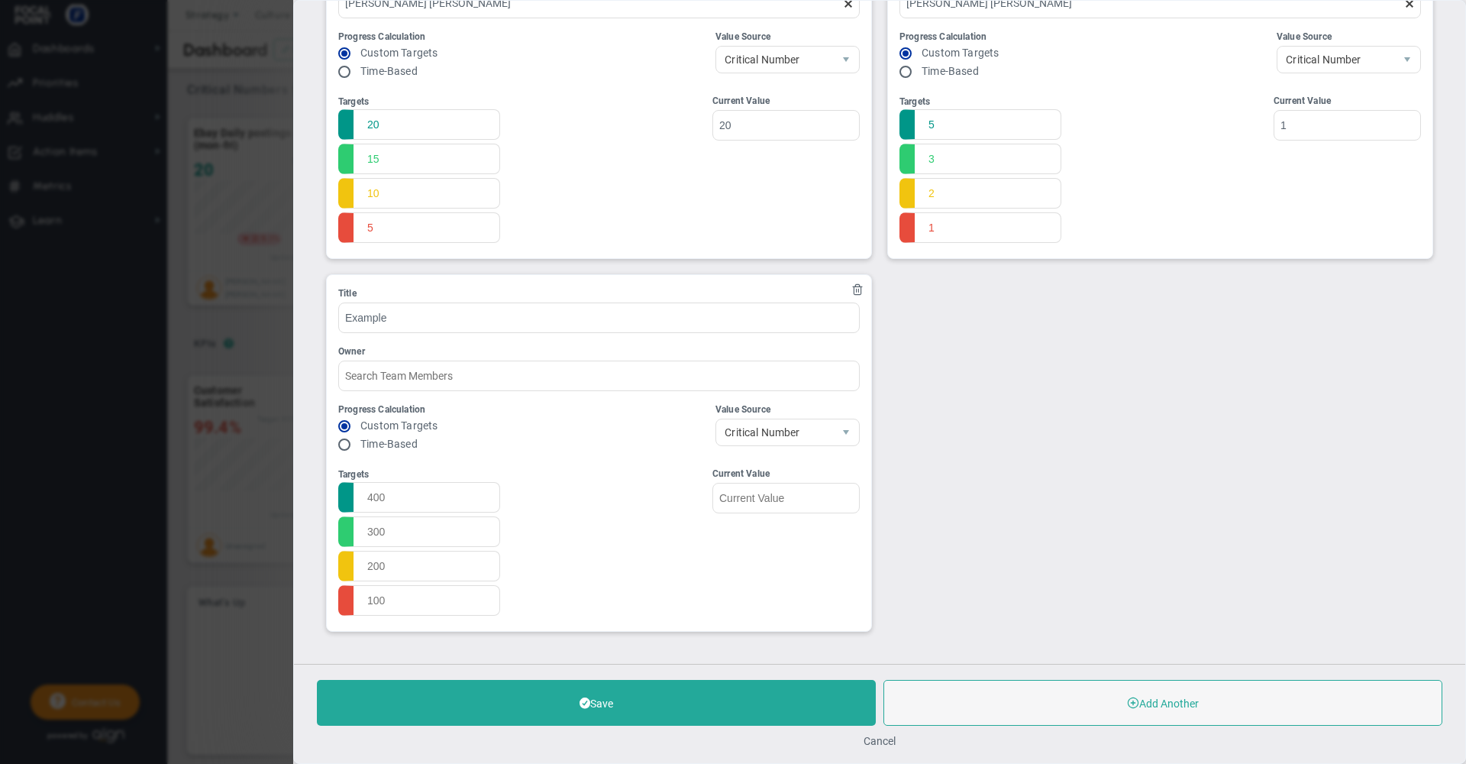
type input "Example"
click at [343, 444] on input "radio" at bounding box center [349, 445] width 15 height 12
radio input "true"
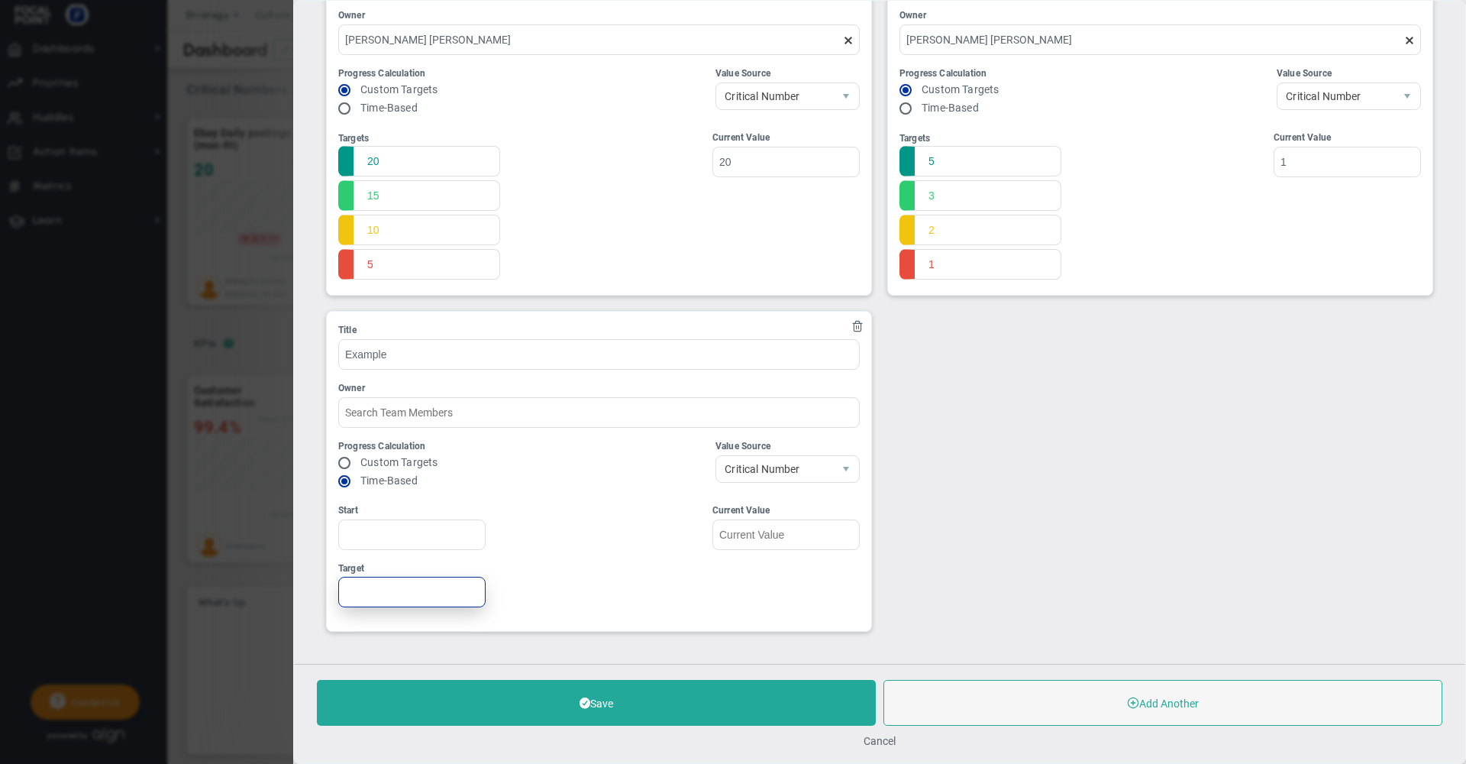
click at [396, 585] on input "Target" at bounding box center [411, 592] width 147 height 31
type input "200"
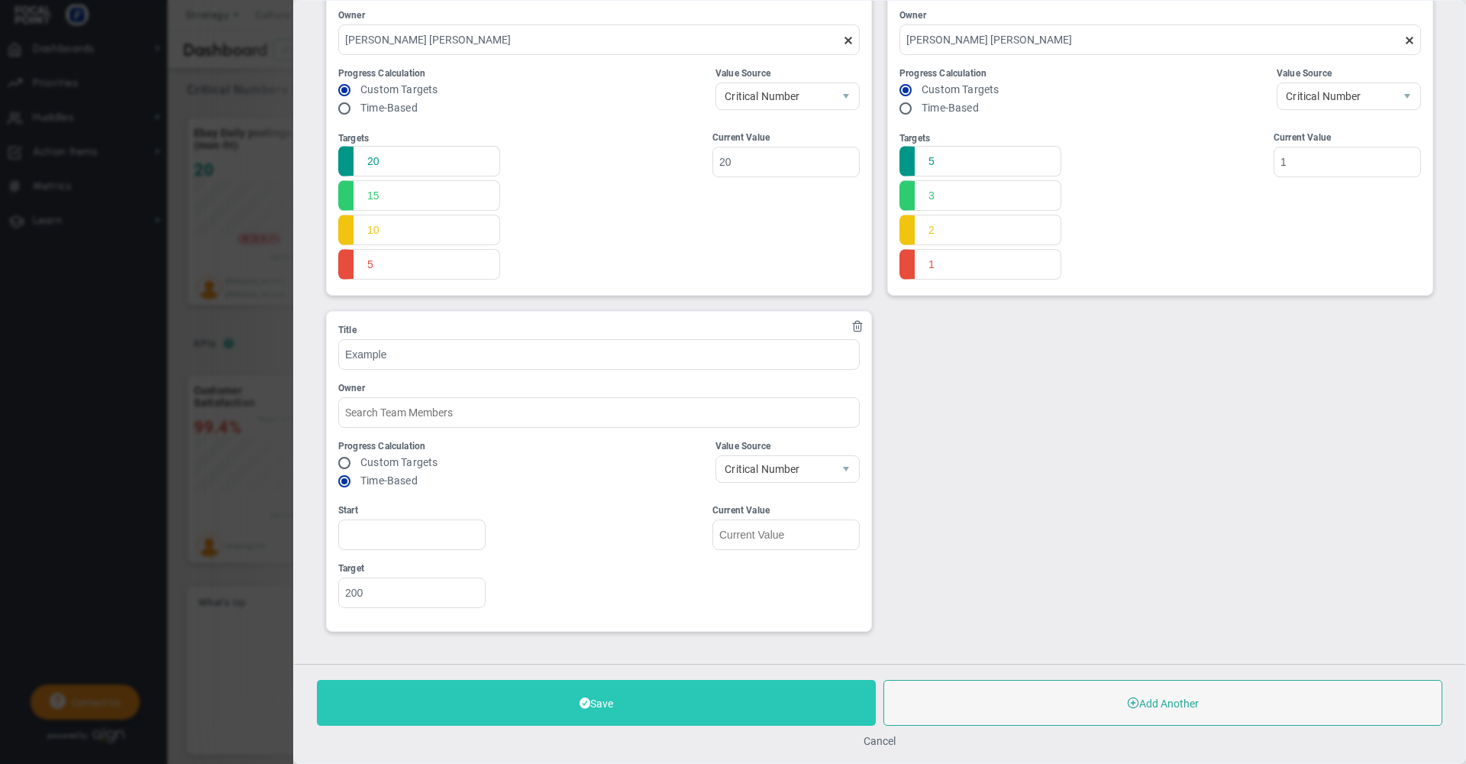
click at [537, 708] on button "Save" at bounding box center [596, 703] width 559 height 46
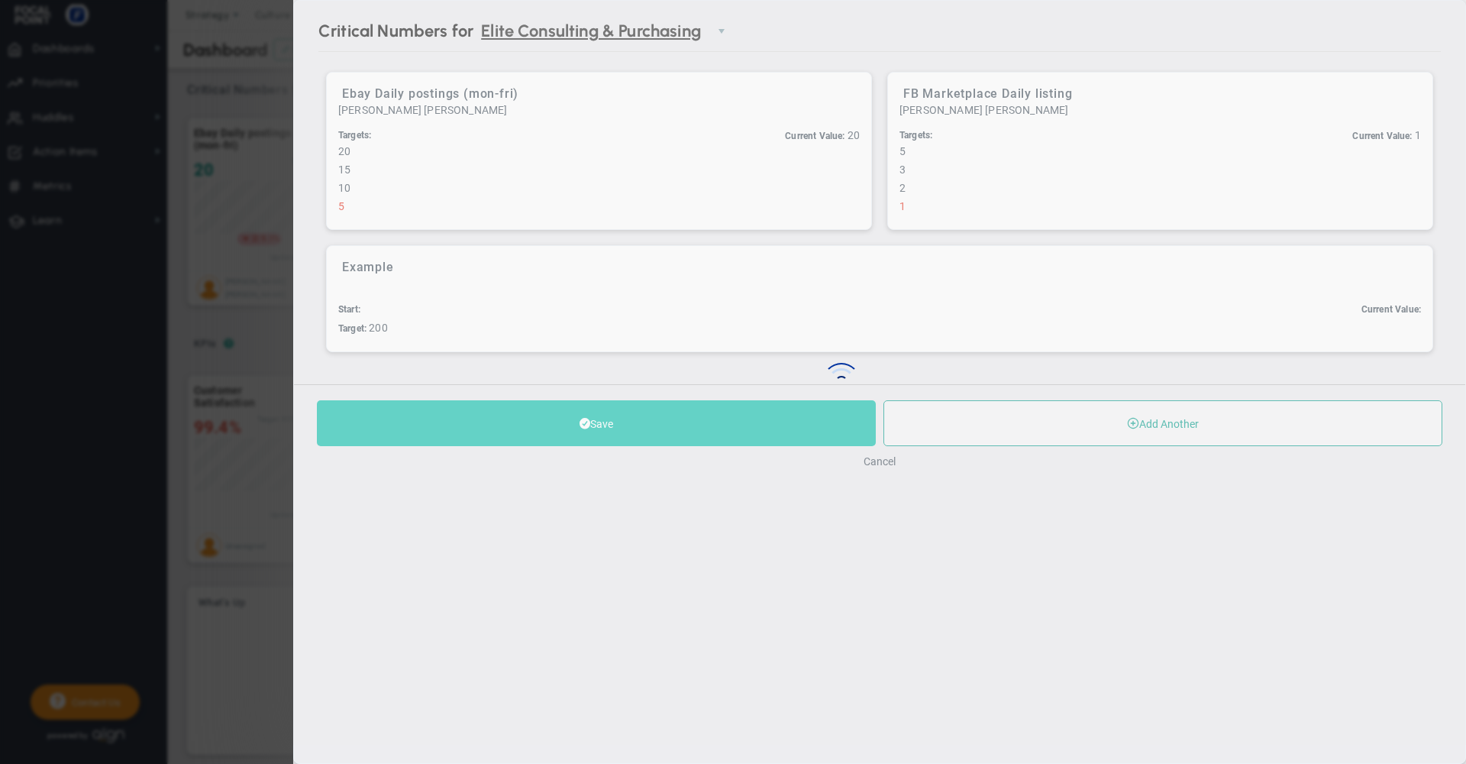
scroll to position [0, 0]
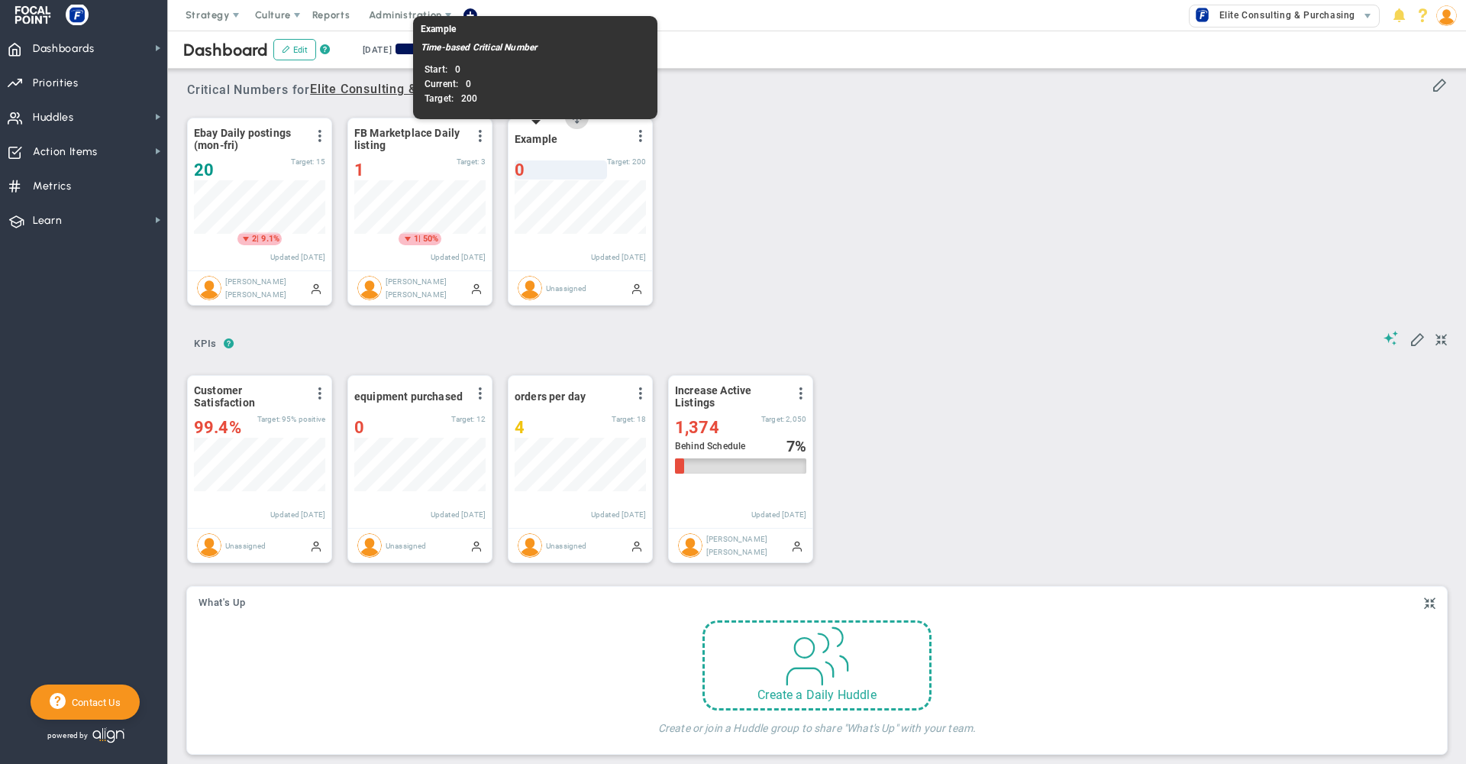
scroll to position [763594, 763516]
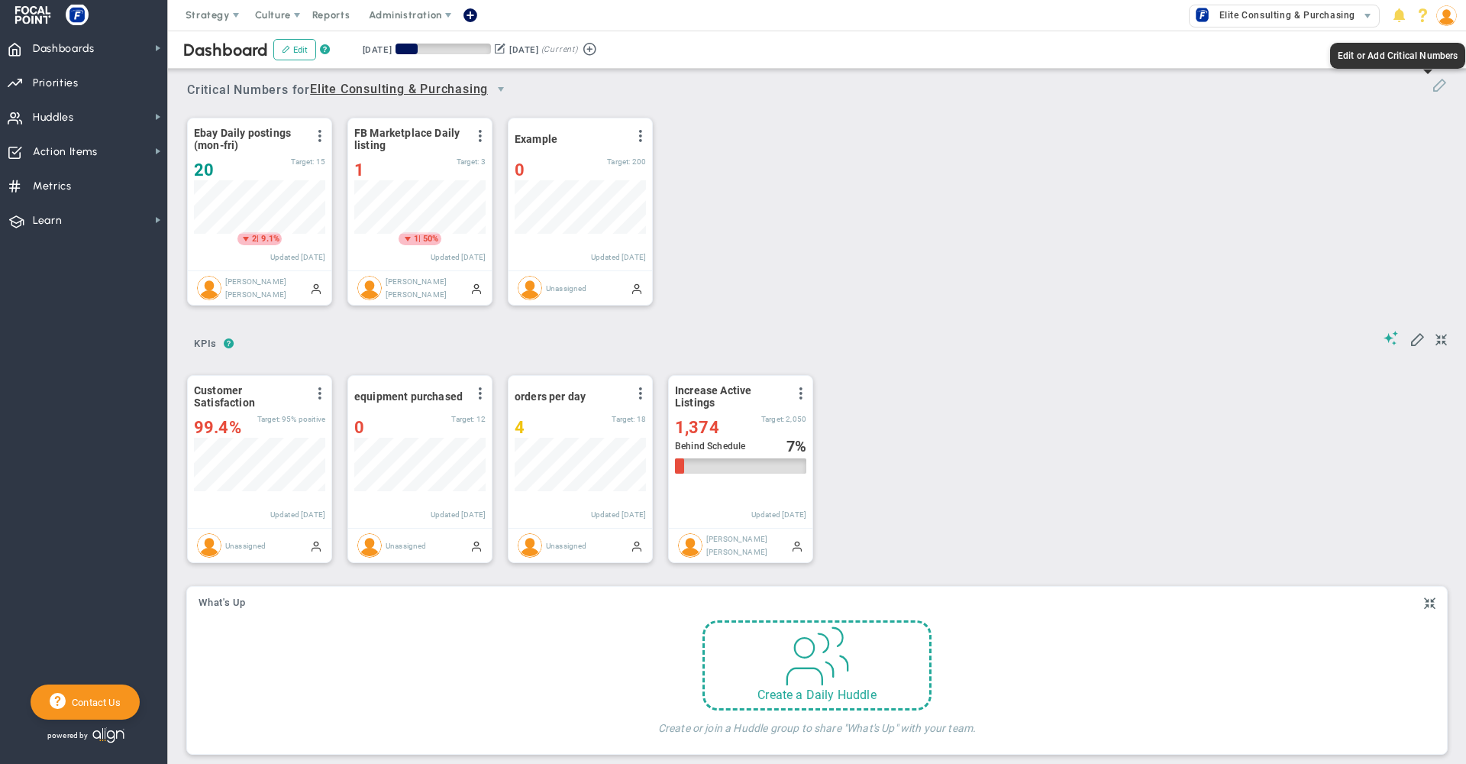
click at [1432, 89] on span at bounding box center [1439, 83] width 15 height 15
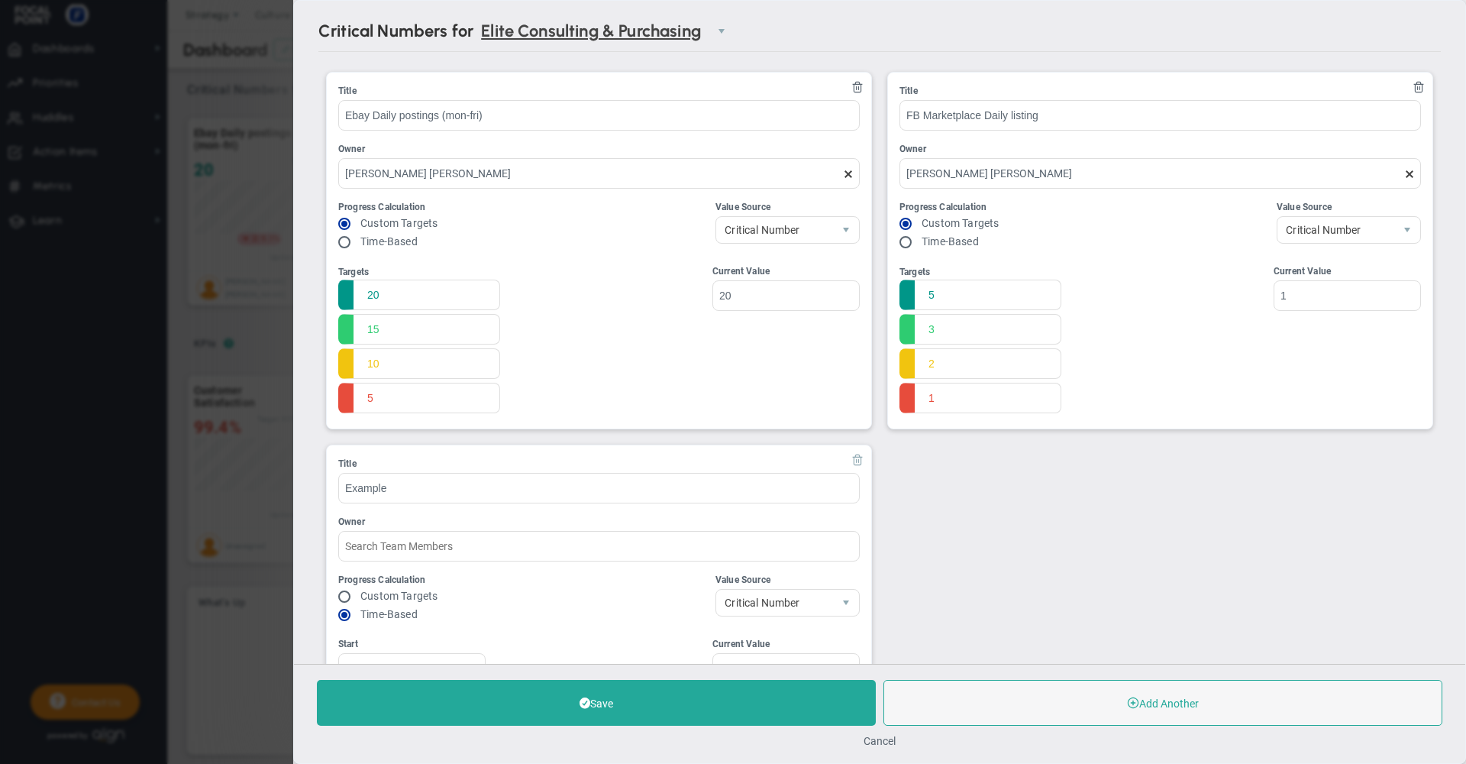
click at [853, 462] on span at bounding box center [857, 459] width 12 height 12
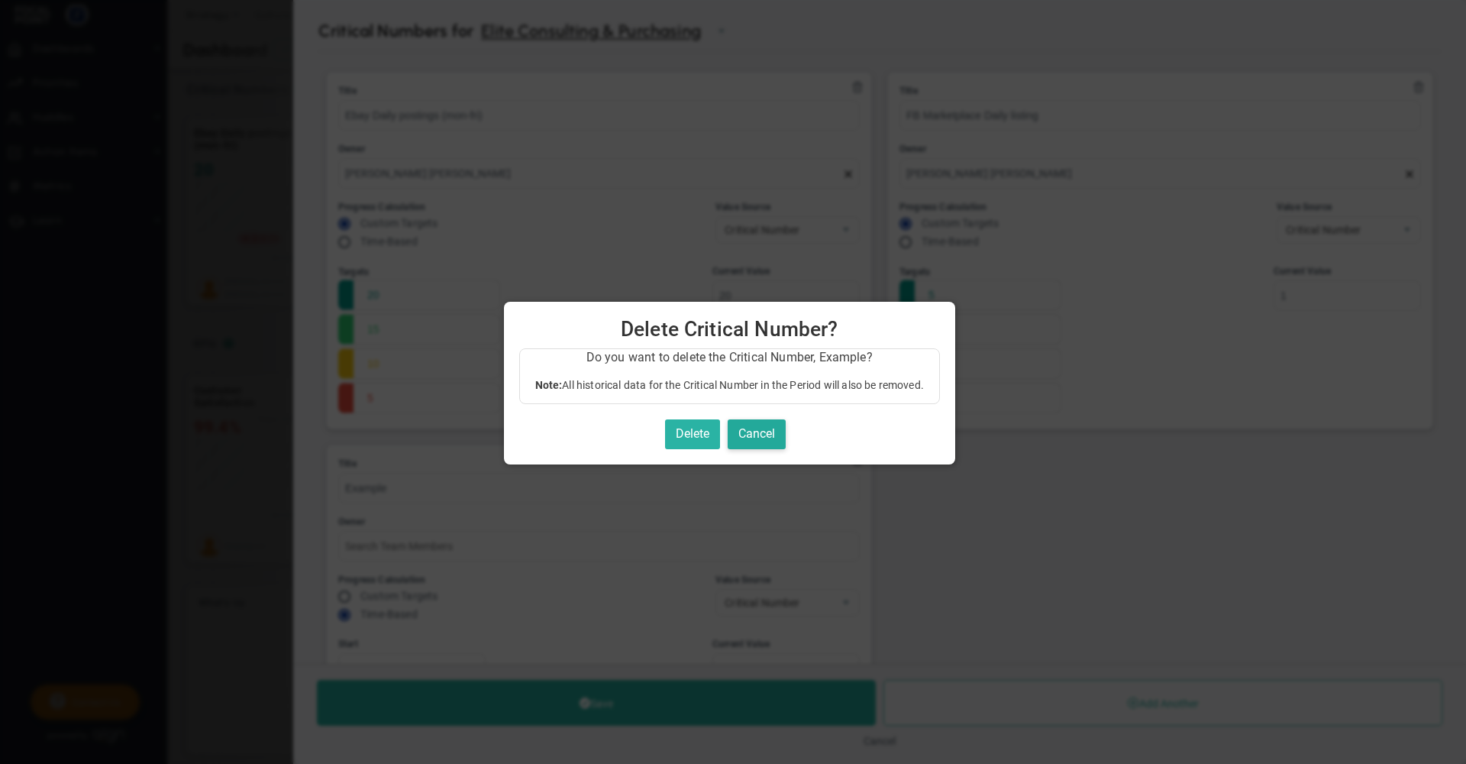
click at [685, 431] on button "Delete" at bounding box center [692, 434] width 55 height 30
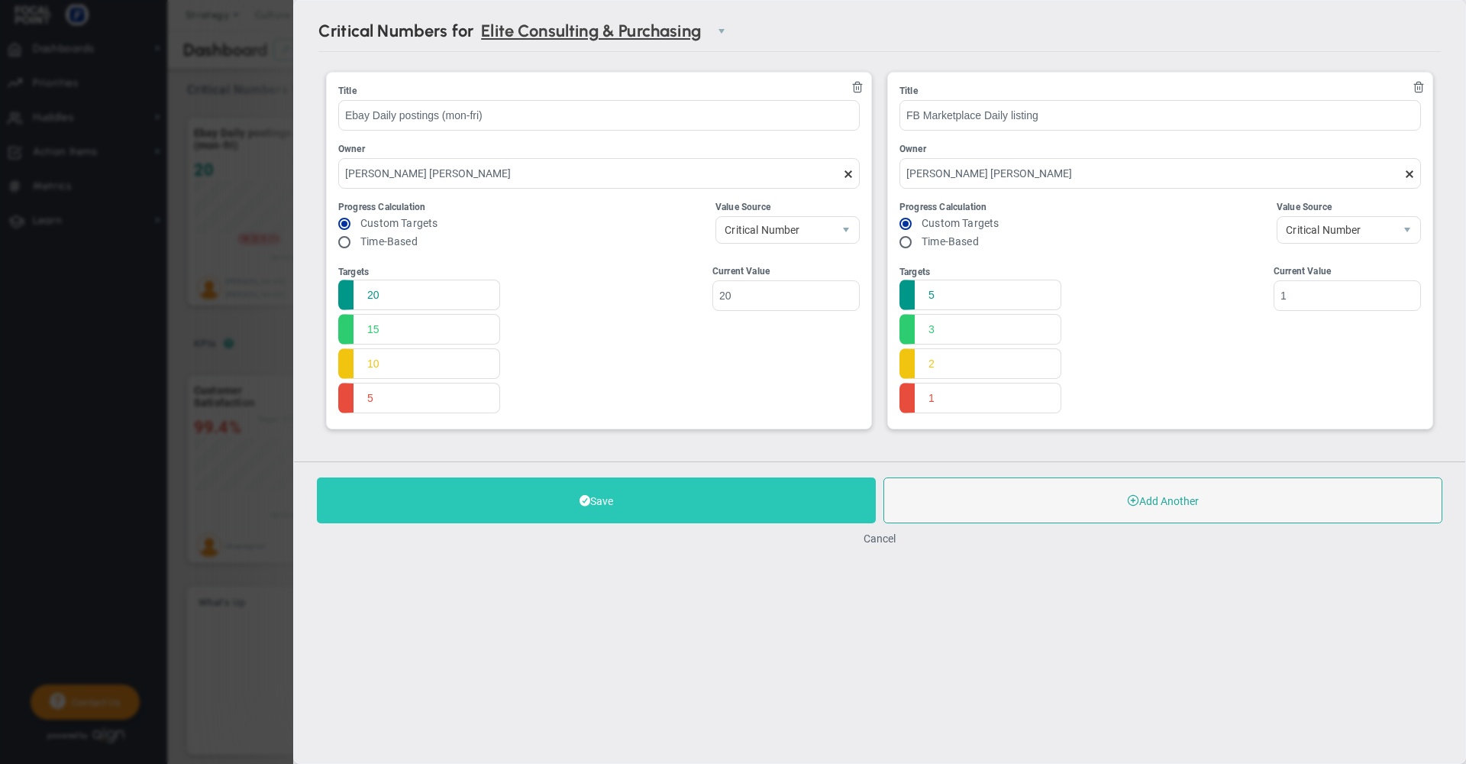
click at [801, 502] on button "Save" at bounding box center [596, 500] width 559 height 46
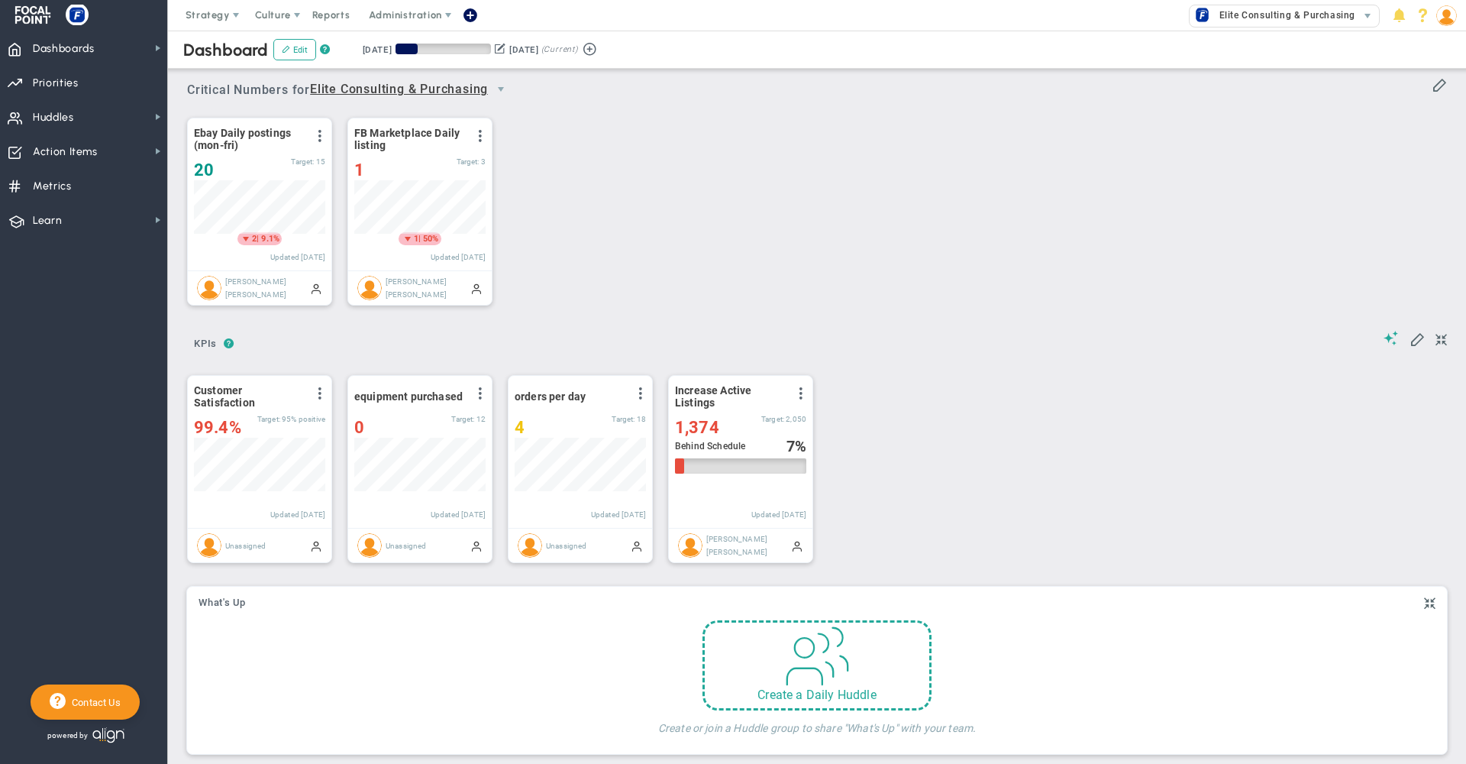
scroll to position [53, 131]
click at [481, 136] on span at bounding box center [480, 136] width 12 height 12
click at [586, 179] on div "Ebay Daily postings (mon-fri) View Historical Graph Edit Make "No Change" Updat…" at bounding box center [811, 212] width 1279 height 215
click at [210, 17] on span "Strategy" at bounding box center [208, 14] width 44 height 11
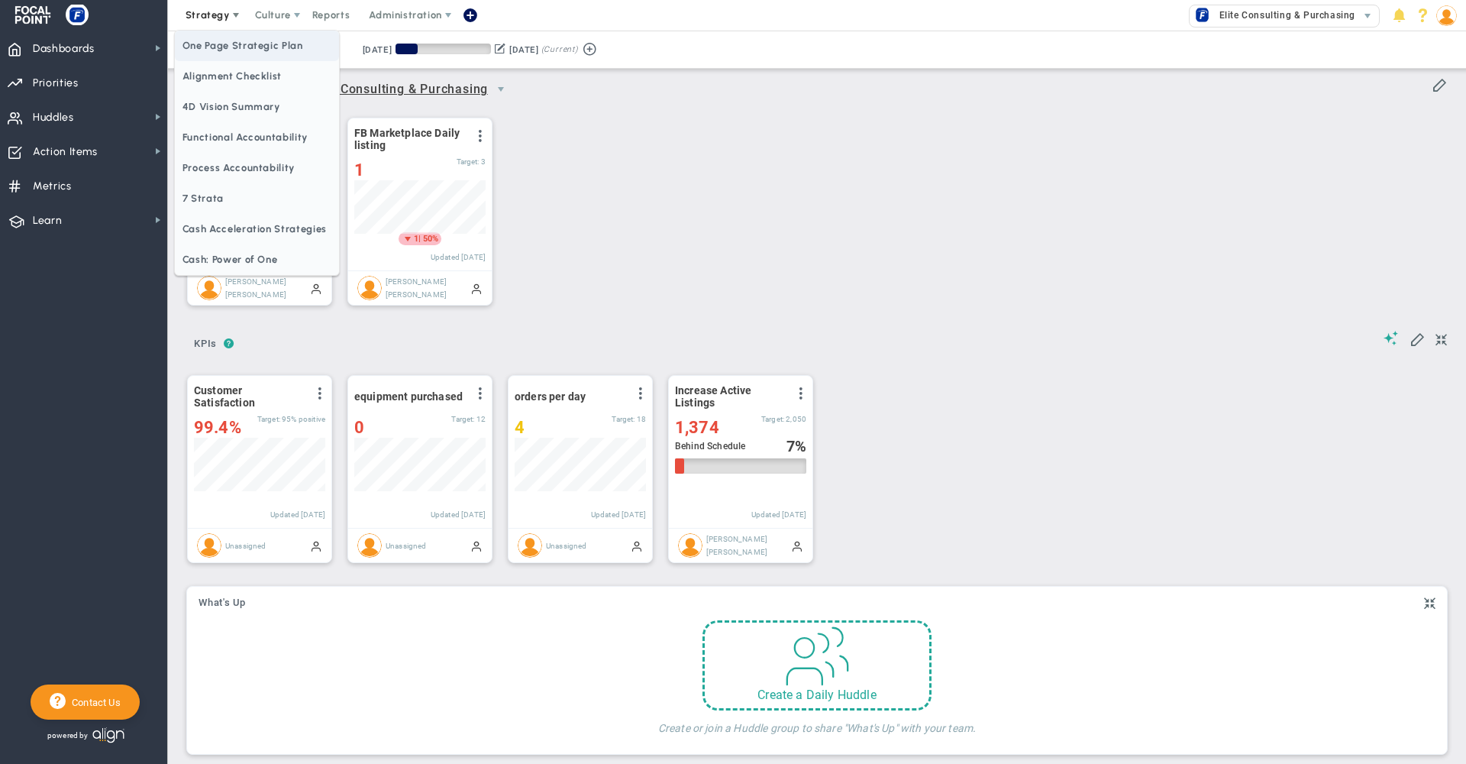
click at [225, 45] on span "One Page Strategic Plan" at bounding box center [257, 46] width 164 height 31
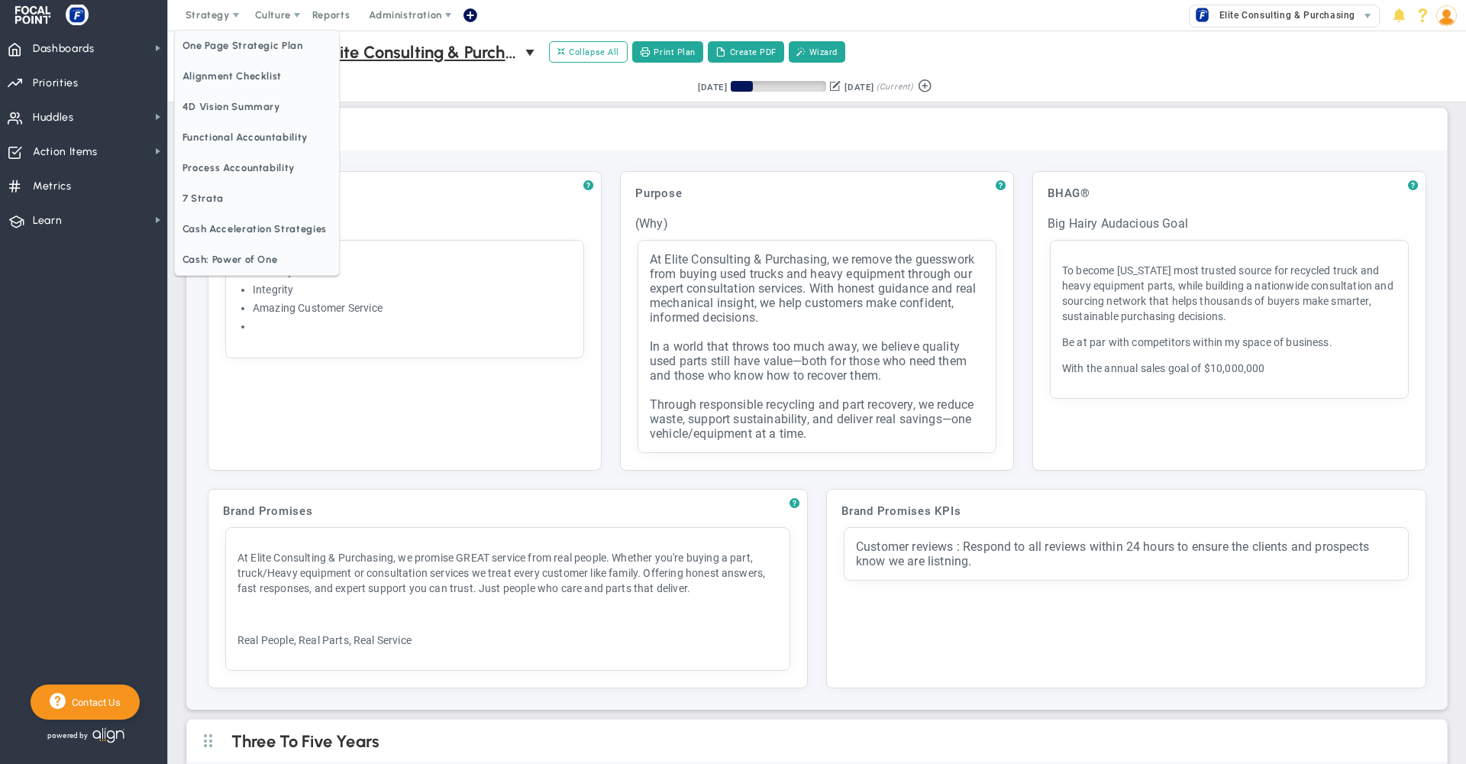
click at [1433, 91] on div "Retrieving period... [DATE] [DATE] (Current)" at bounding box center [817, 88] width 1329 height 30
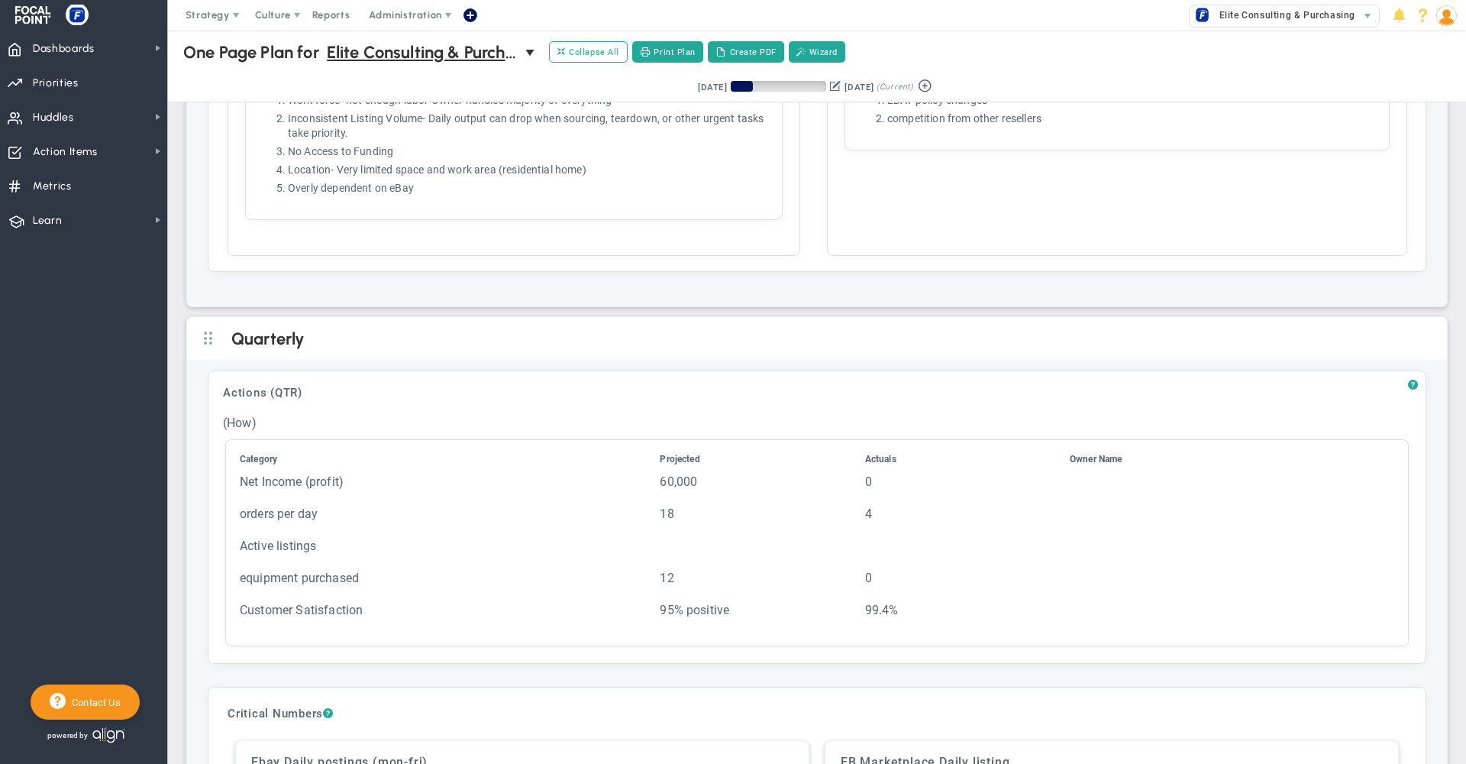
scroll to position [3332, 0]
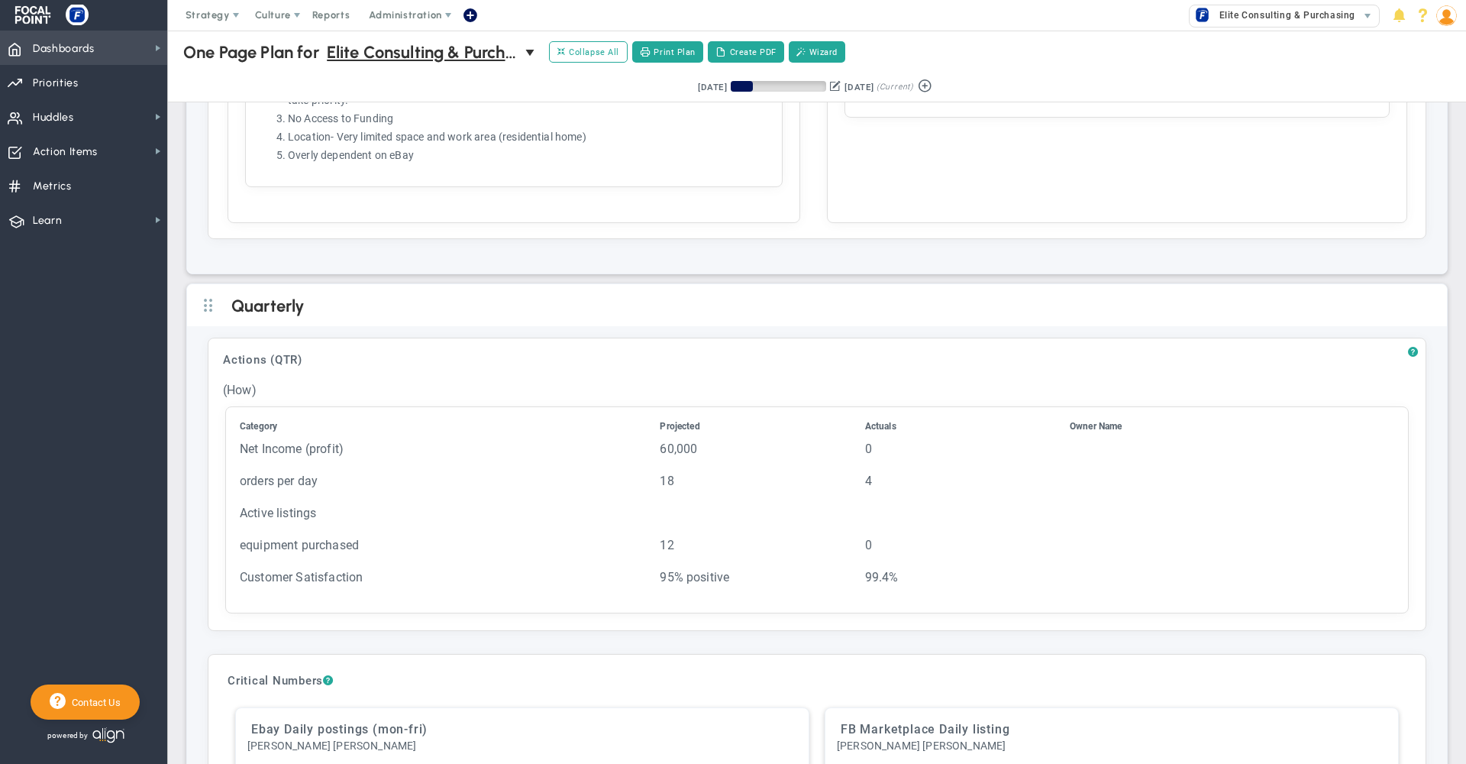
click at [83, 49] on span "Dashboards" at bounding box center [64, 49] width 62 height 32
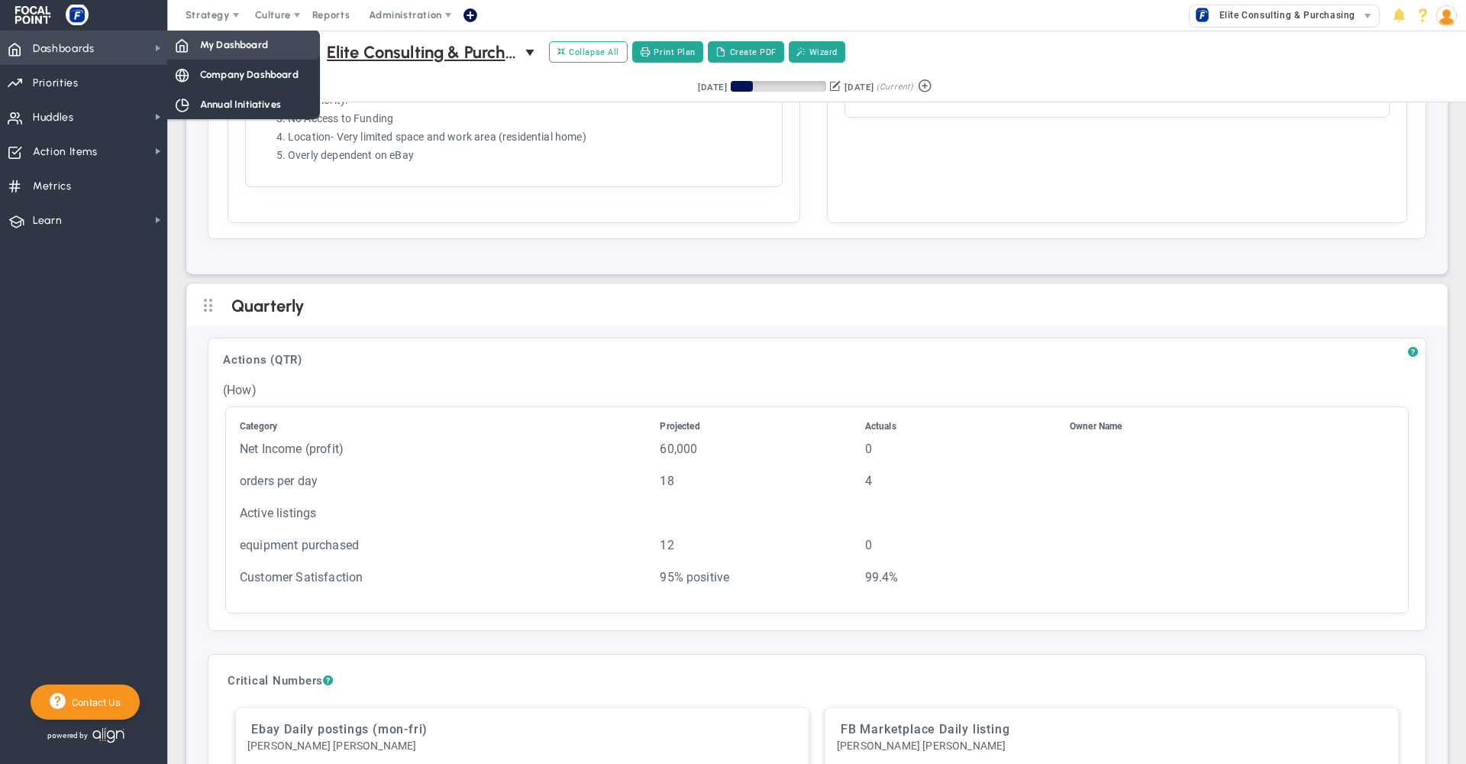
click at [228, 49] on span "My Dashboard" at bounding box center [234, 44] width 68 height 15
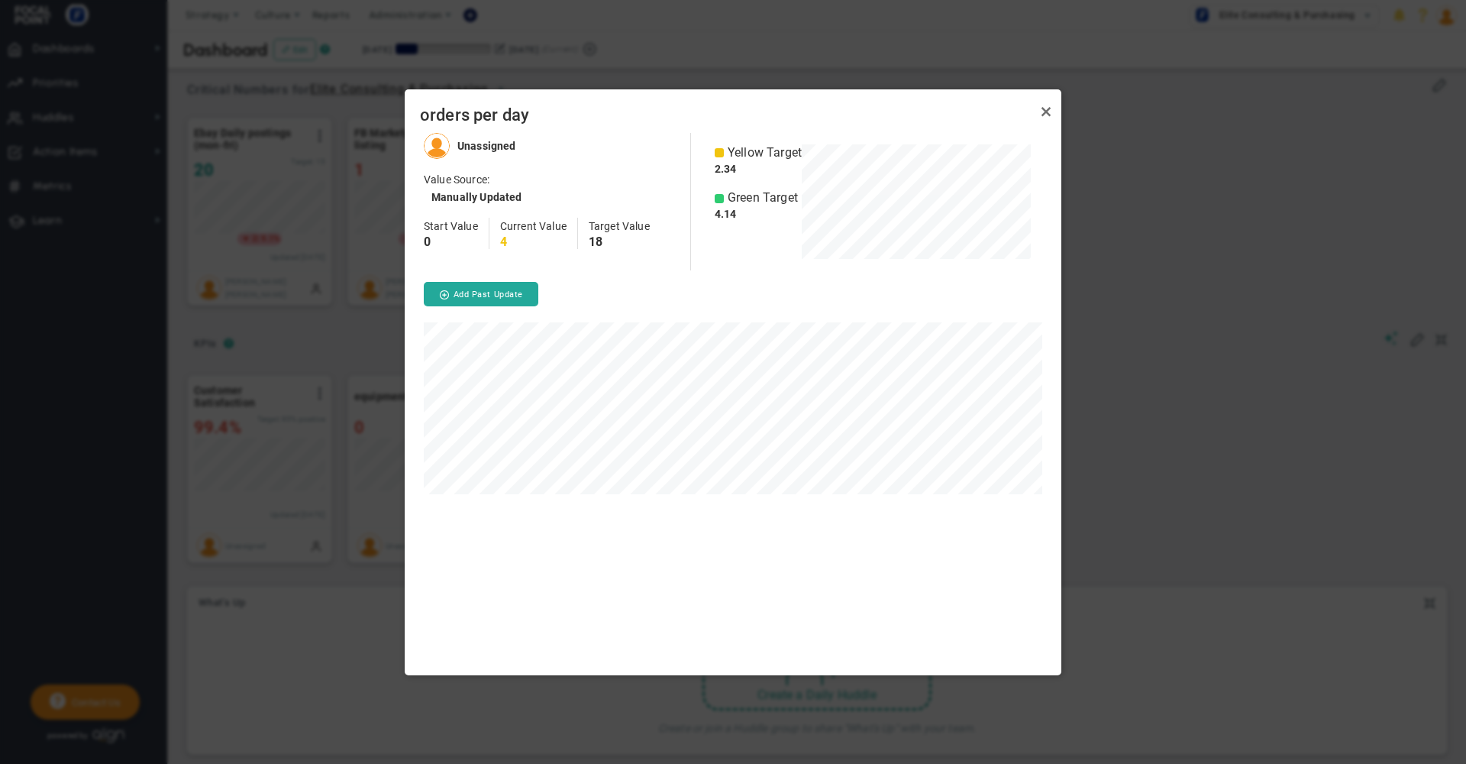
scroll to position [542, 657]
click at [1048, 114] on link "Close" at bounding box center [1046, 112] width 18 height 18
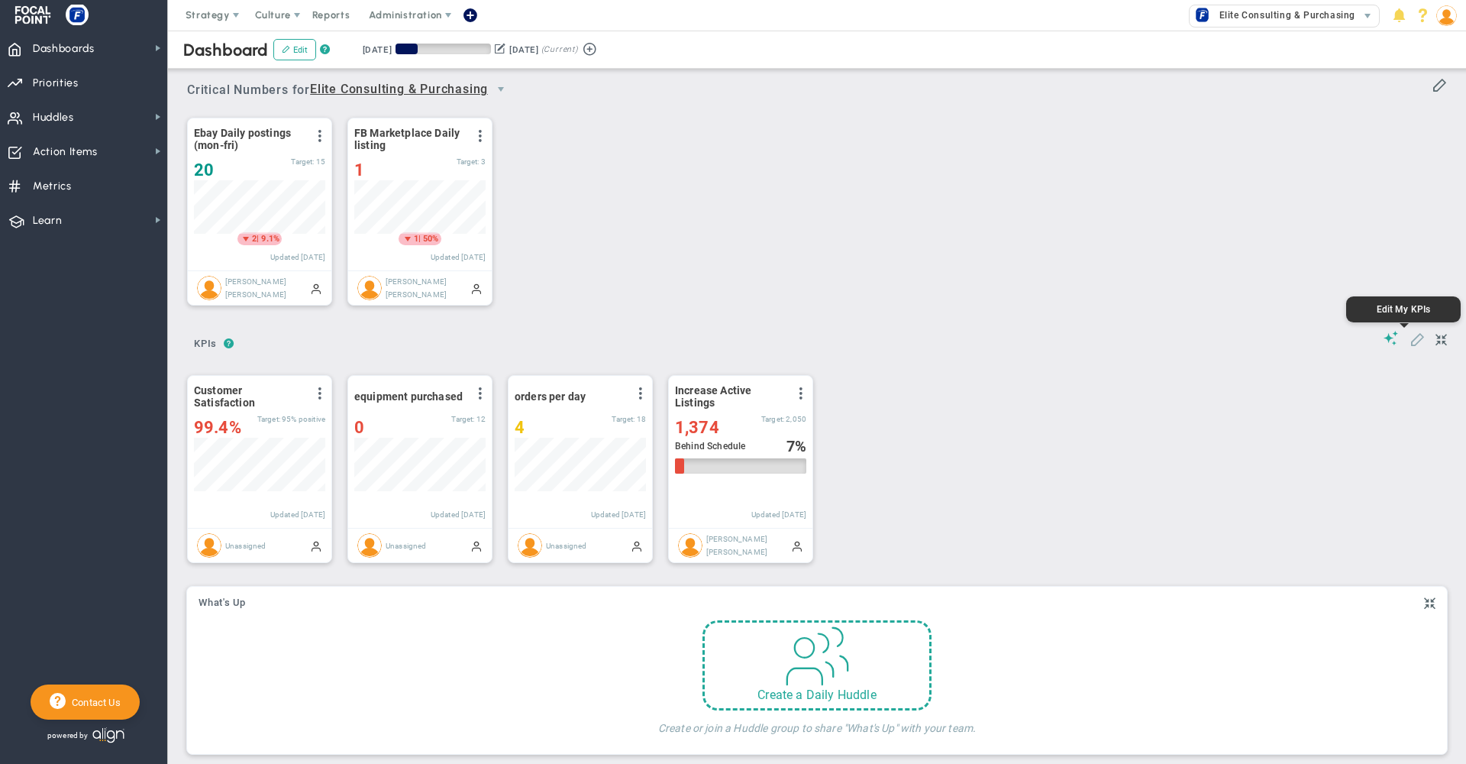
click at [1410, 341] on span at bounding box center [1417, 338] width 15 height 15
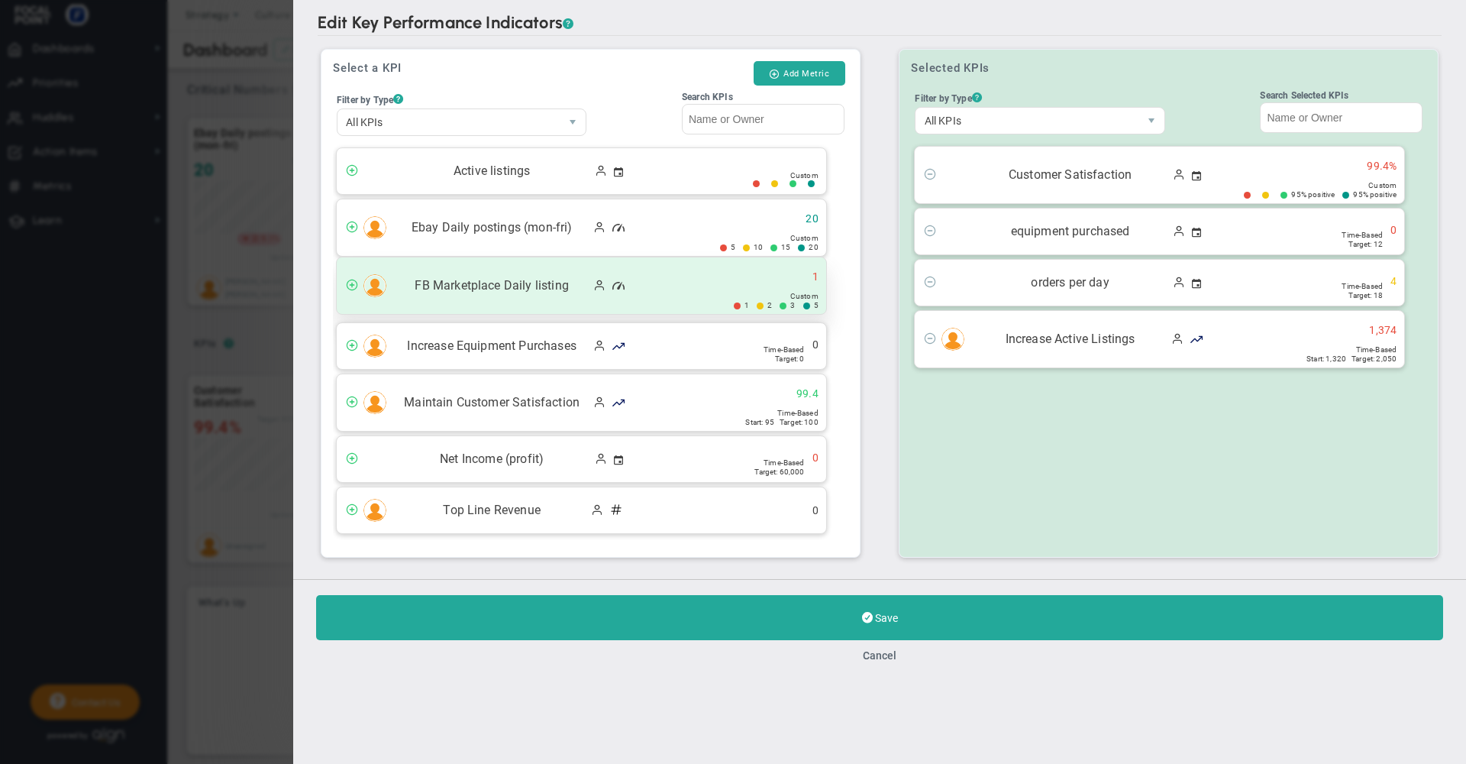
click at [477, 281] on span "FB Marketplace Daily listing" at bounding box center [491, 286] width 195 height 18
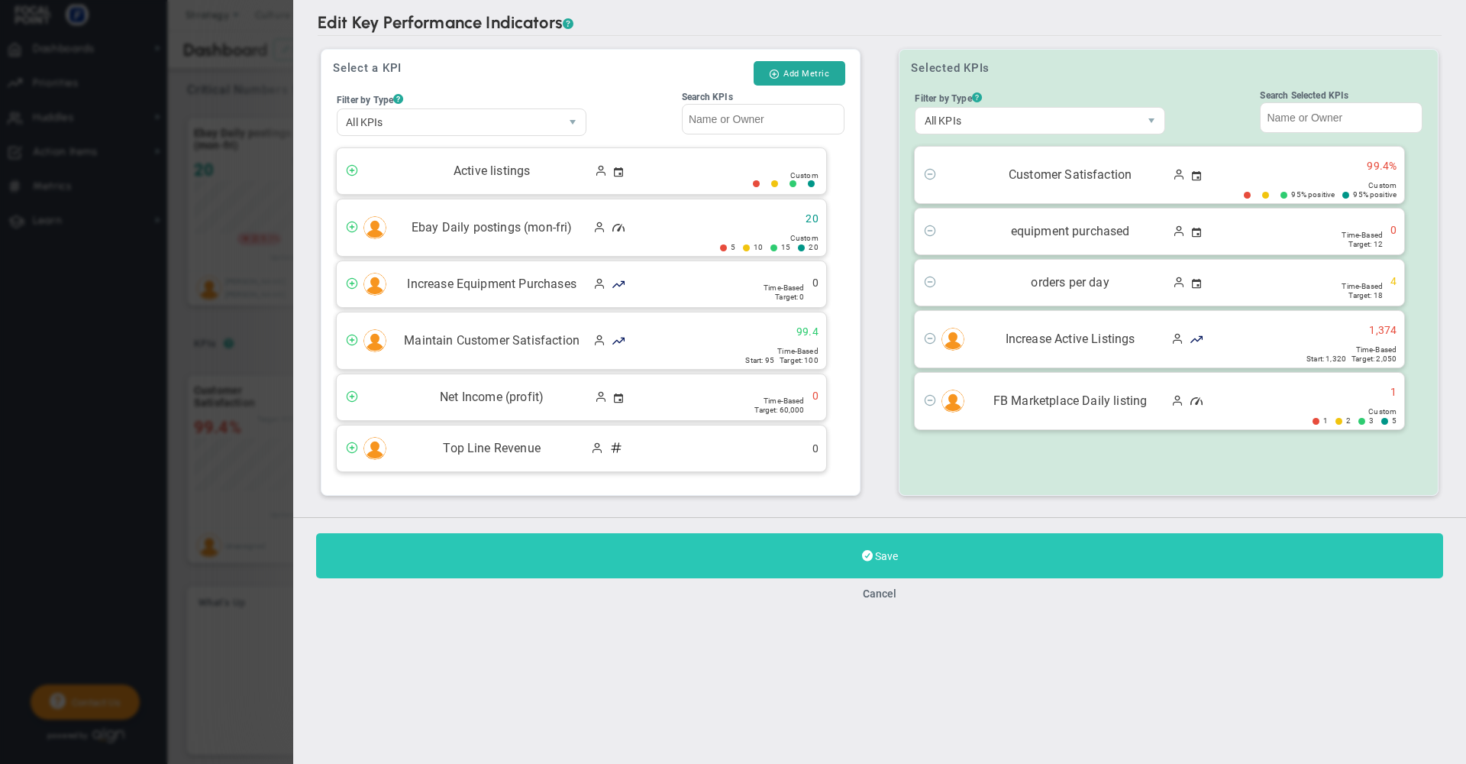
click at [712, 548] on button "Save" at bounding box center [879, 555] width 1127 height 45
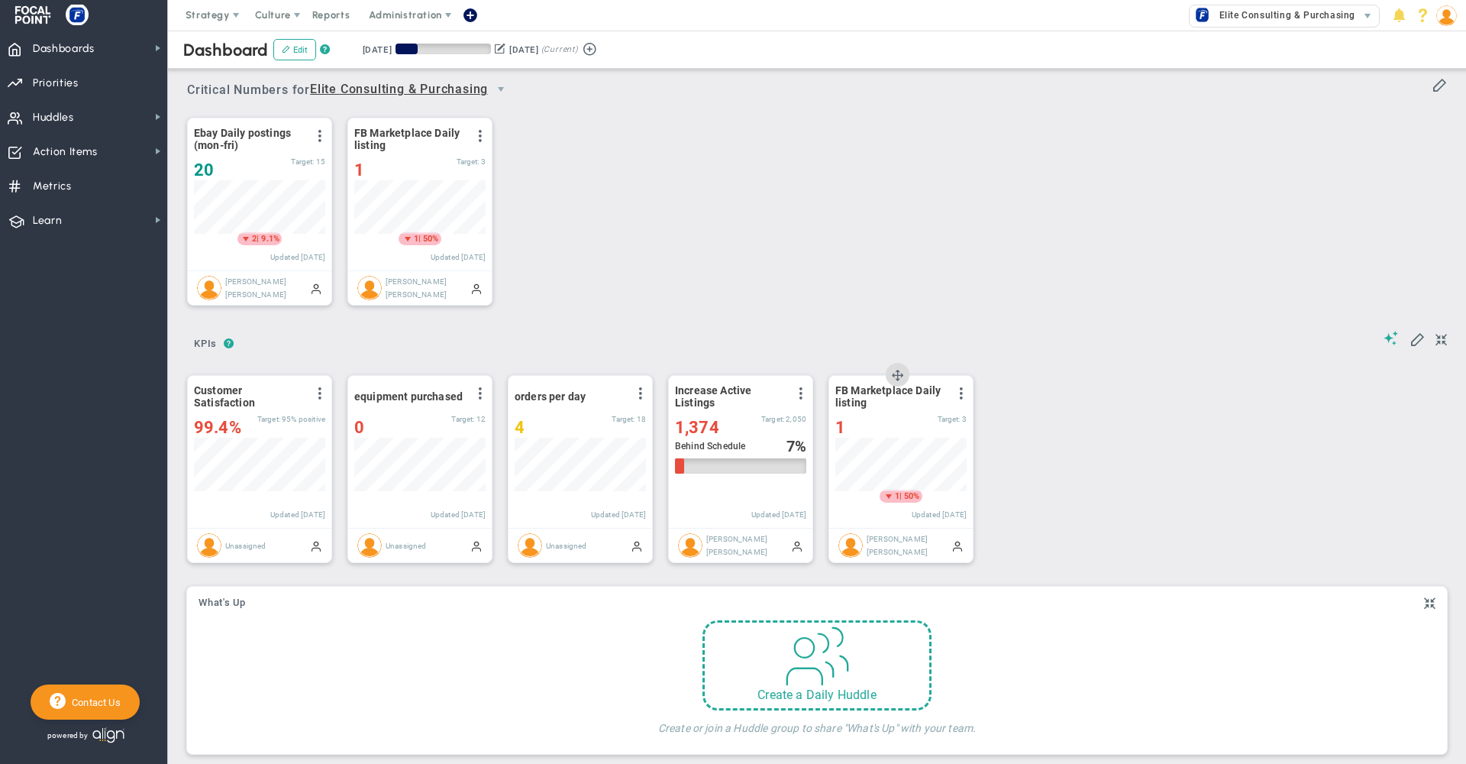
scroll to position [53, 131]
click at [205, 336] on span "KPIs" at bounding box center [205, 343] width 37 height 24
click at [231, 340] on input "KPIs" at bounding box center [260, 345] width 147 height 31
drag, startPoint x: 228, startPoint y: 347, endPoint x: 185, endPoint y: 347, distance: 42.8
click at [185, 347] on div "? ? KPIs KPIs KPIs Add KPIs Track your most important" at bounding box center [817, 449] width 1268 height 260
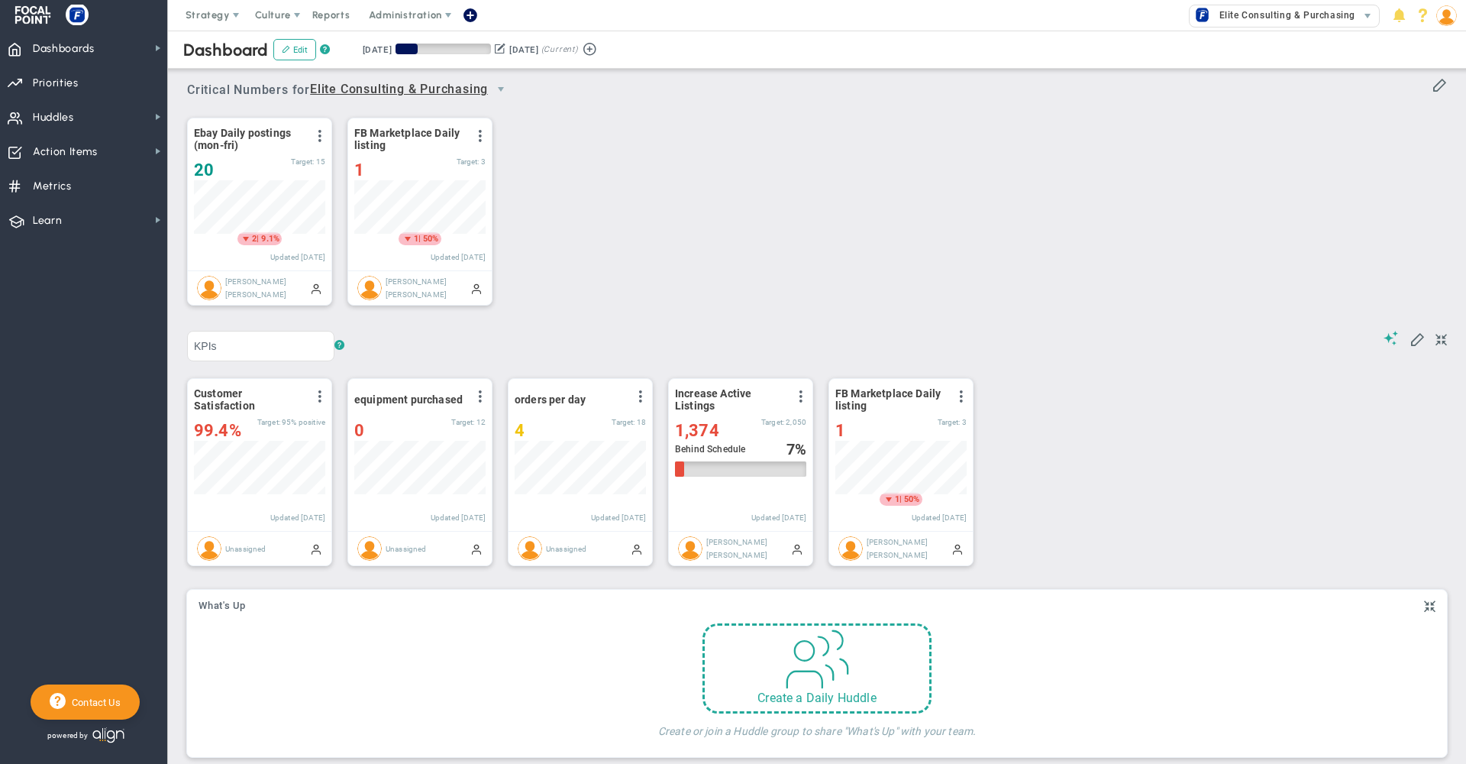
click at [551, 325] on div "? ? KPIs KPIs KPIs" at bounding box center [817, 340] width 1260 height 42
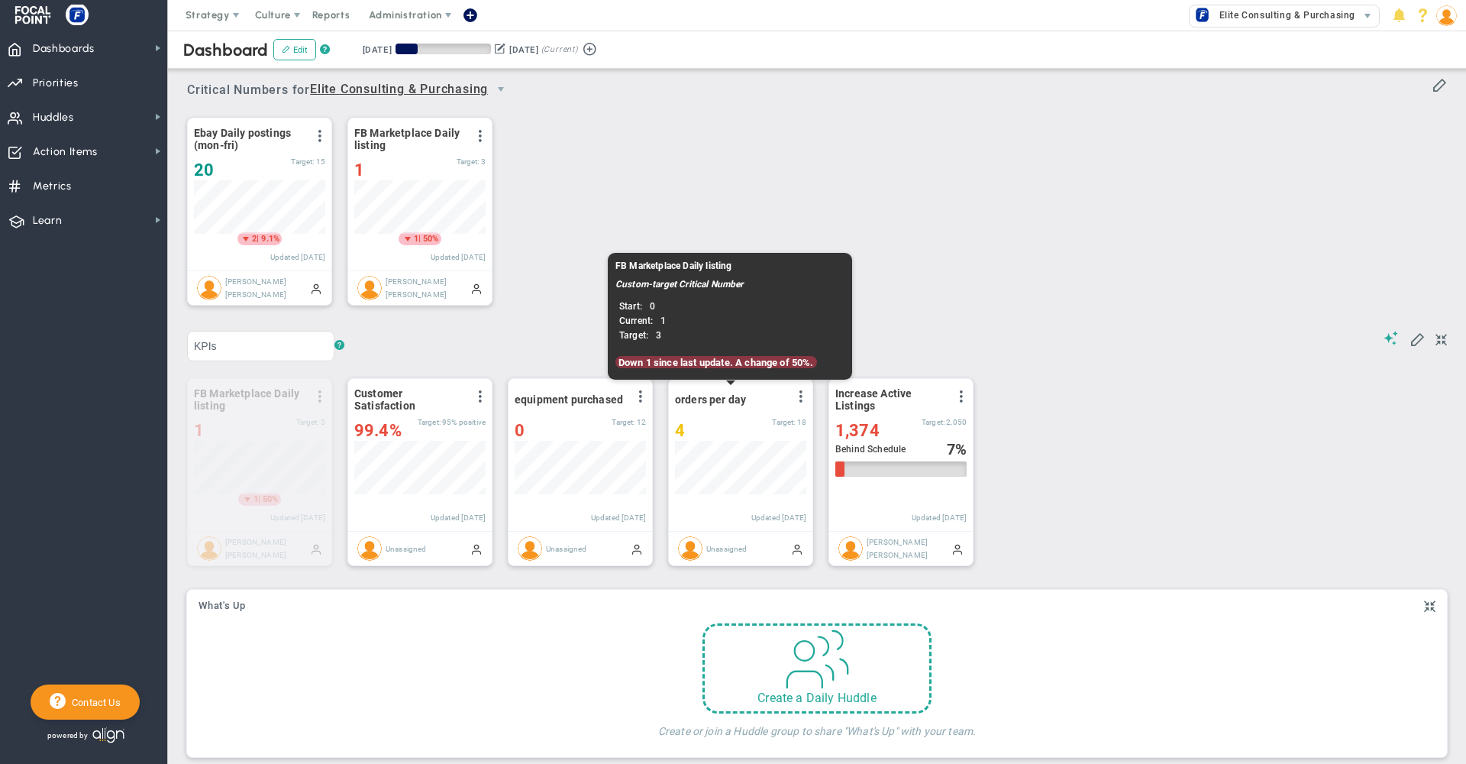
drag, startPoint x: 894, startPoint y: 380, endPoint x: 211, endPoint y: 392, distance: 683.6
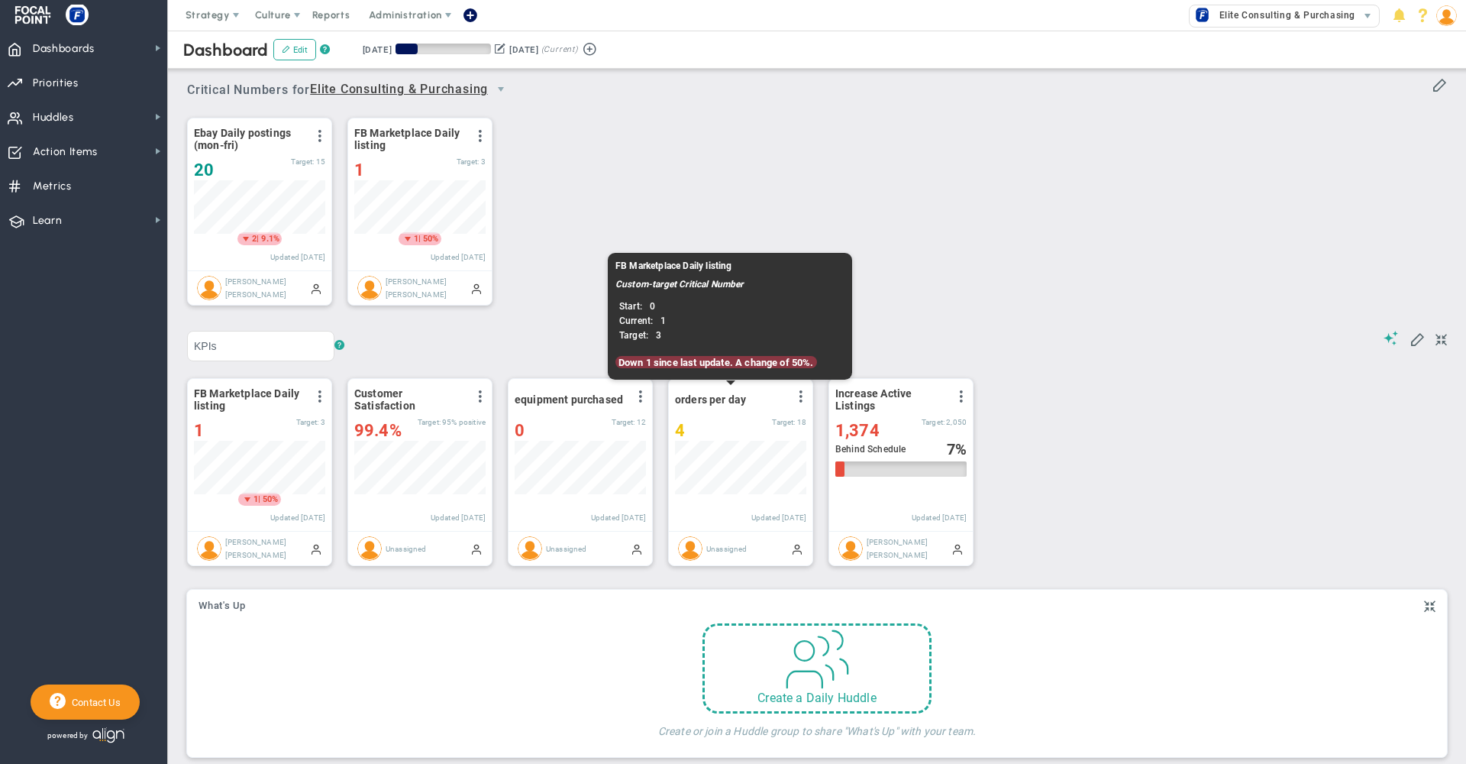
click at [495, 296] on div "Ebay Daily postings (mon-fri) View Historical Graph Edit Make "No Change" Updat…" at bounding box center [811, 212] width 1279 height 215
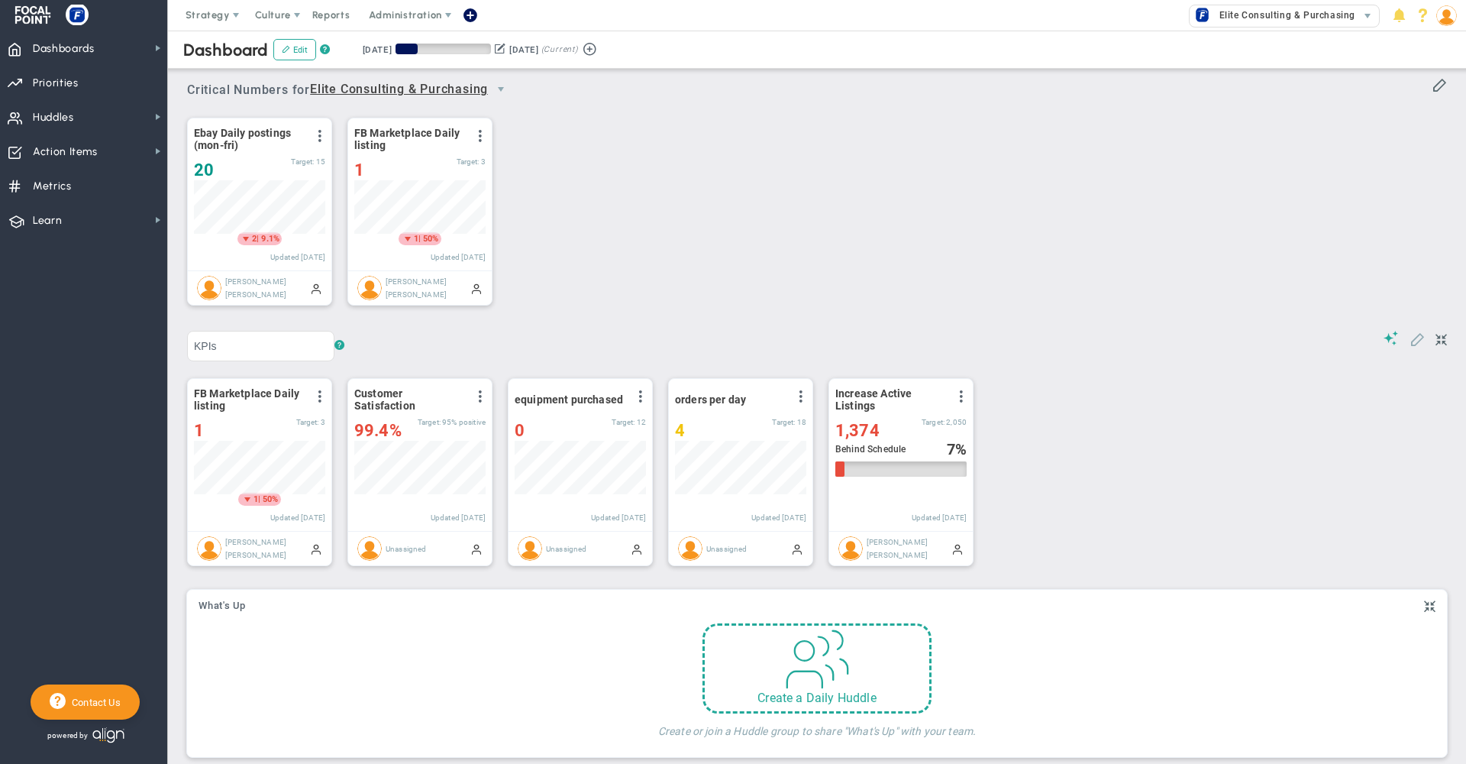
click at [1410, 341] on span at bounding box center [1417, 338] width 15 height 15
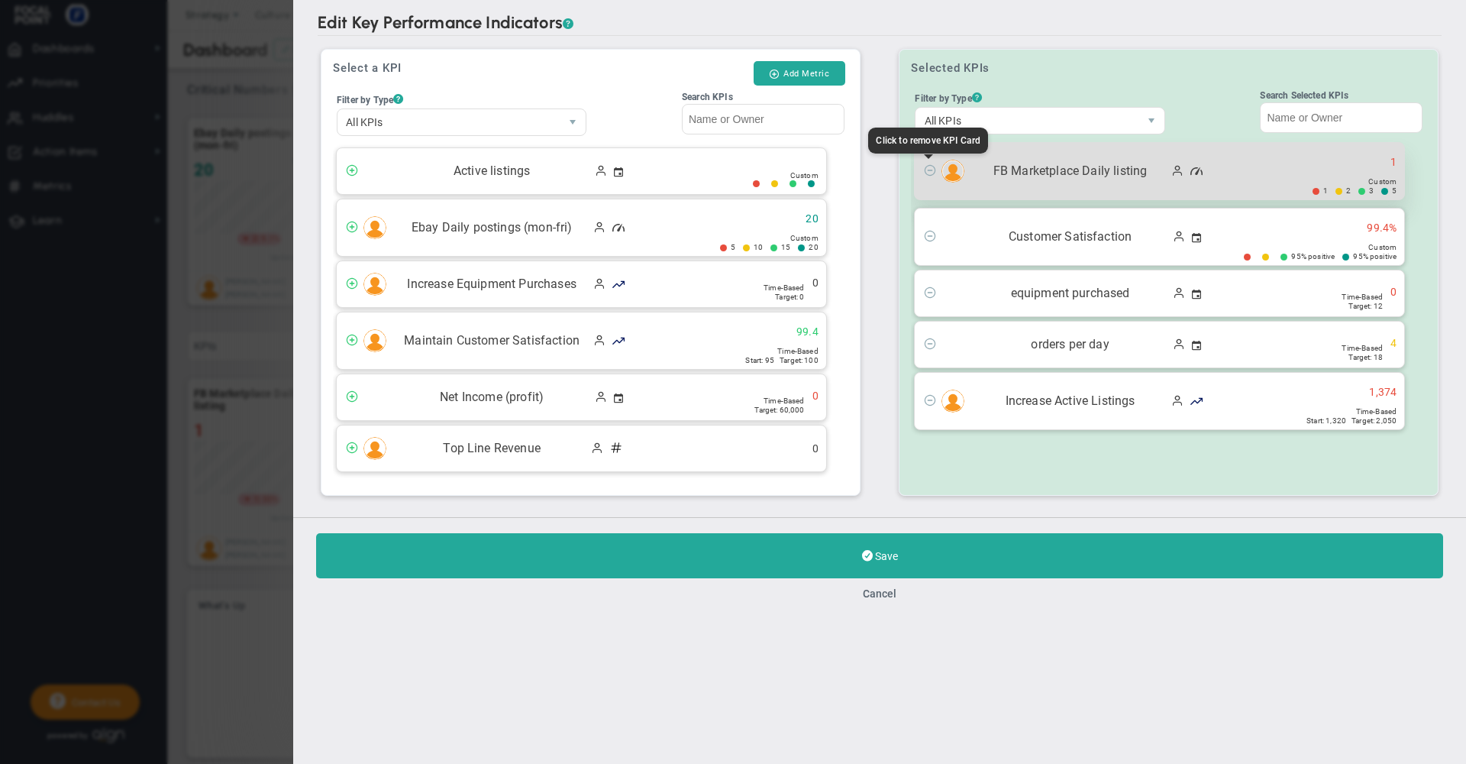
click at [930, 171] on span at bounding box center [930, 169] width 12 height 12
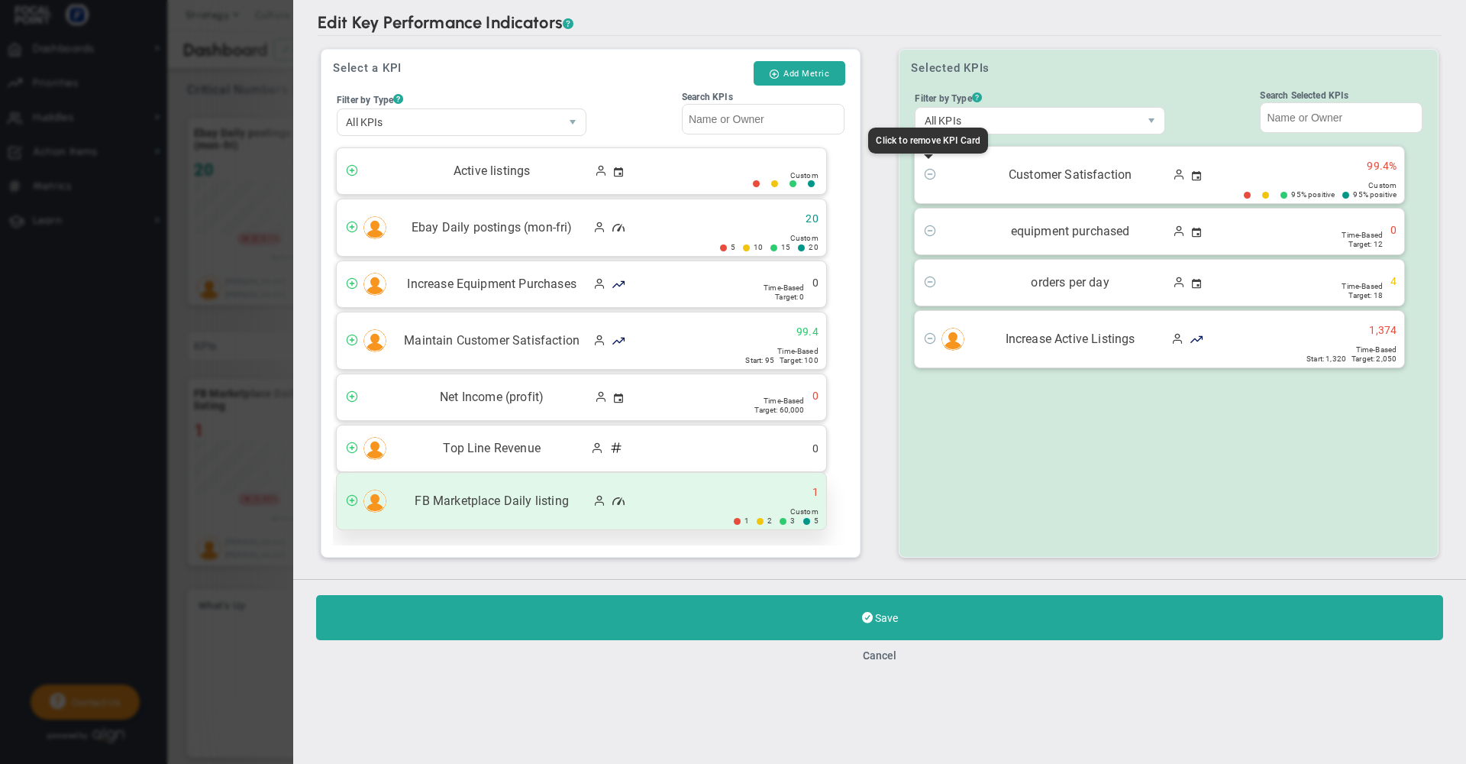
click at [519, 491] on div "FB Marketplace Daily listing 1" at bounding box center [581, 501] width 489 height 57
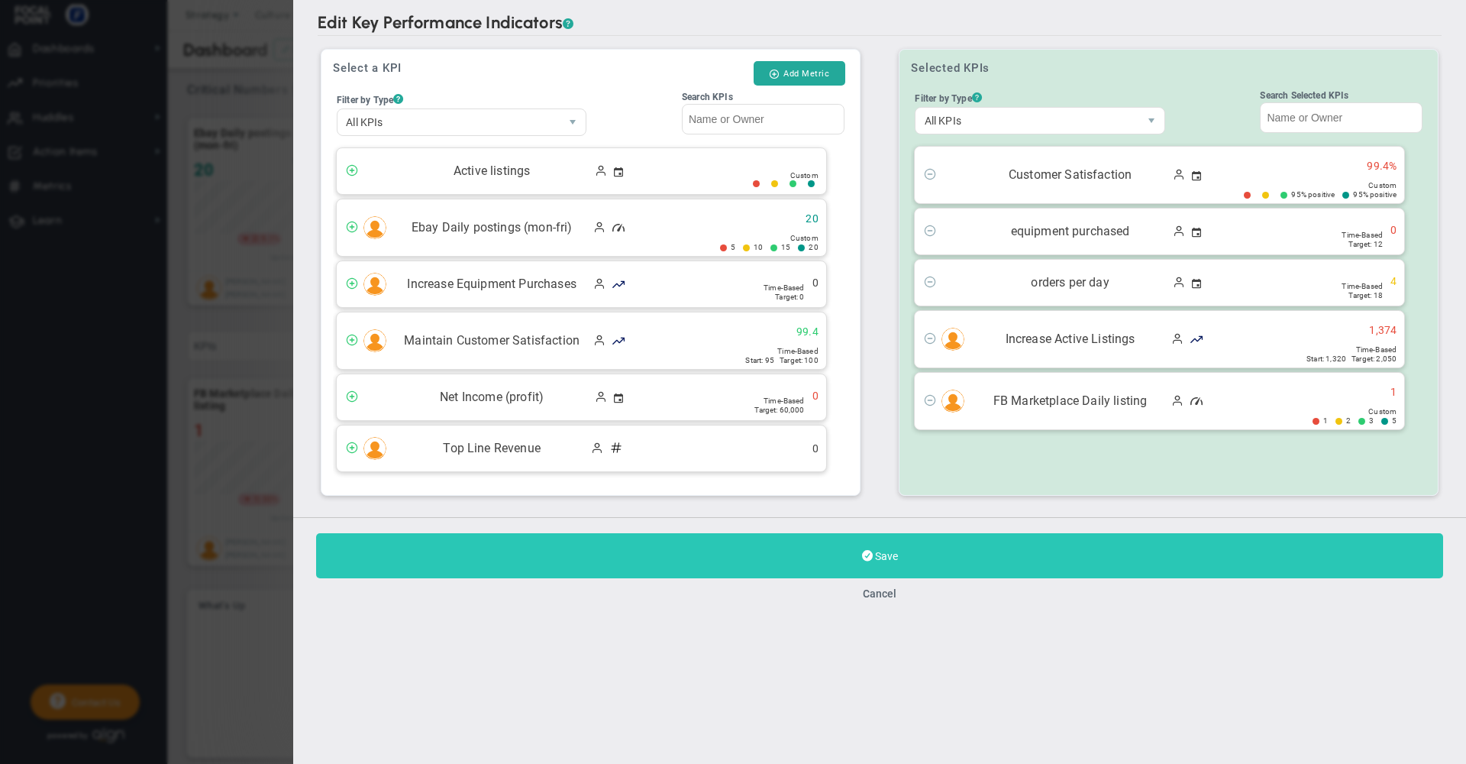
click at [618, 560] on button "Save" at bounding box center [879, 555] width 1127 height 45
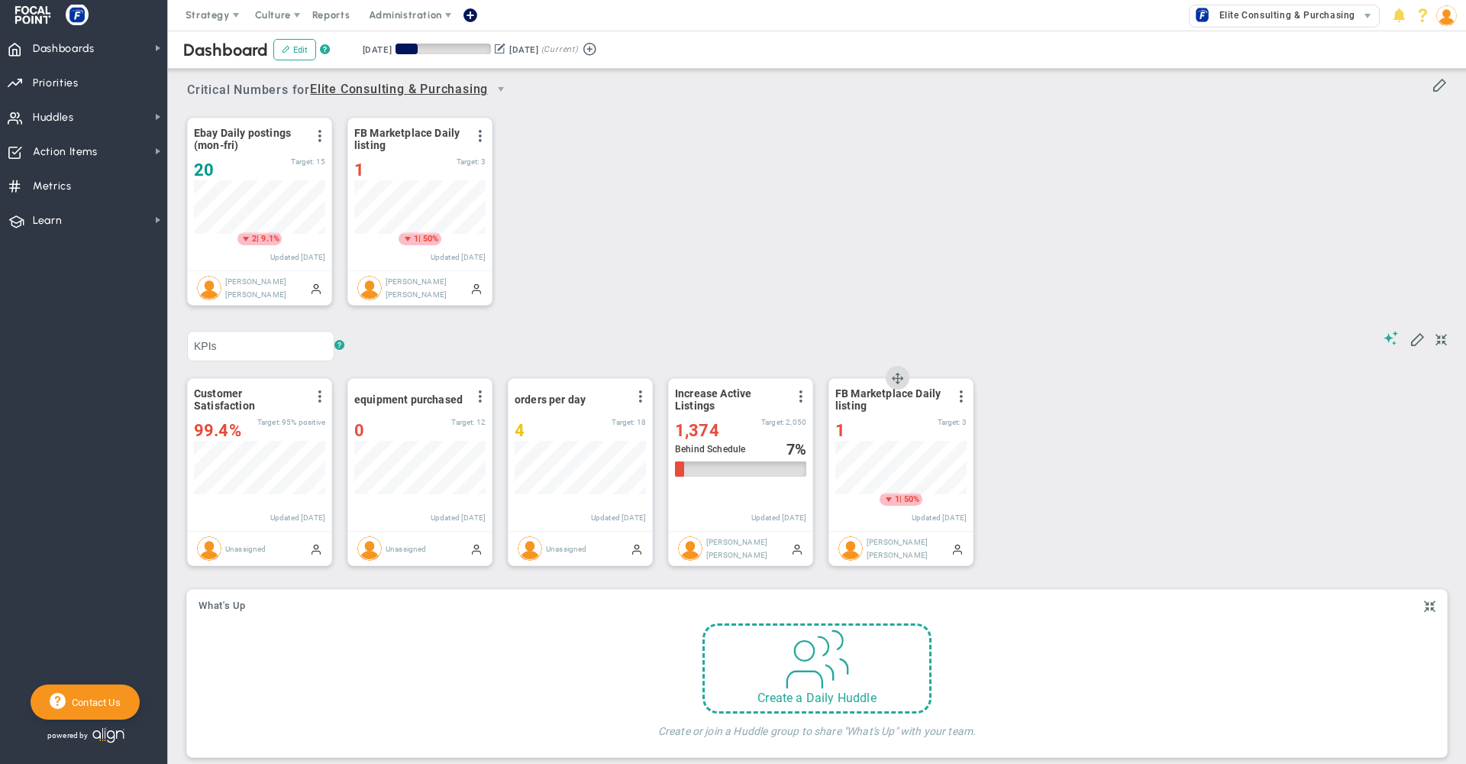
scroll to position [53, 131]
click at [1410, 341] on span at bounding box center [1417, 338] width 15 height 15
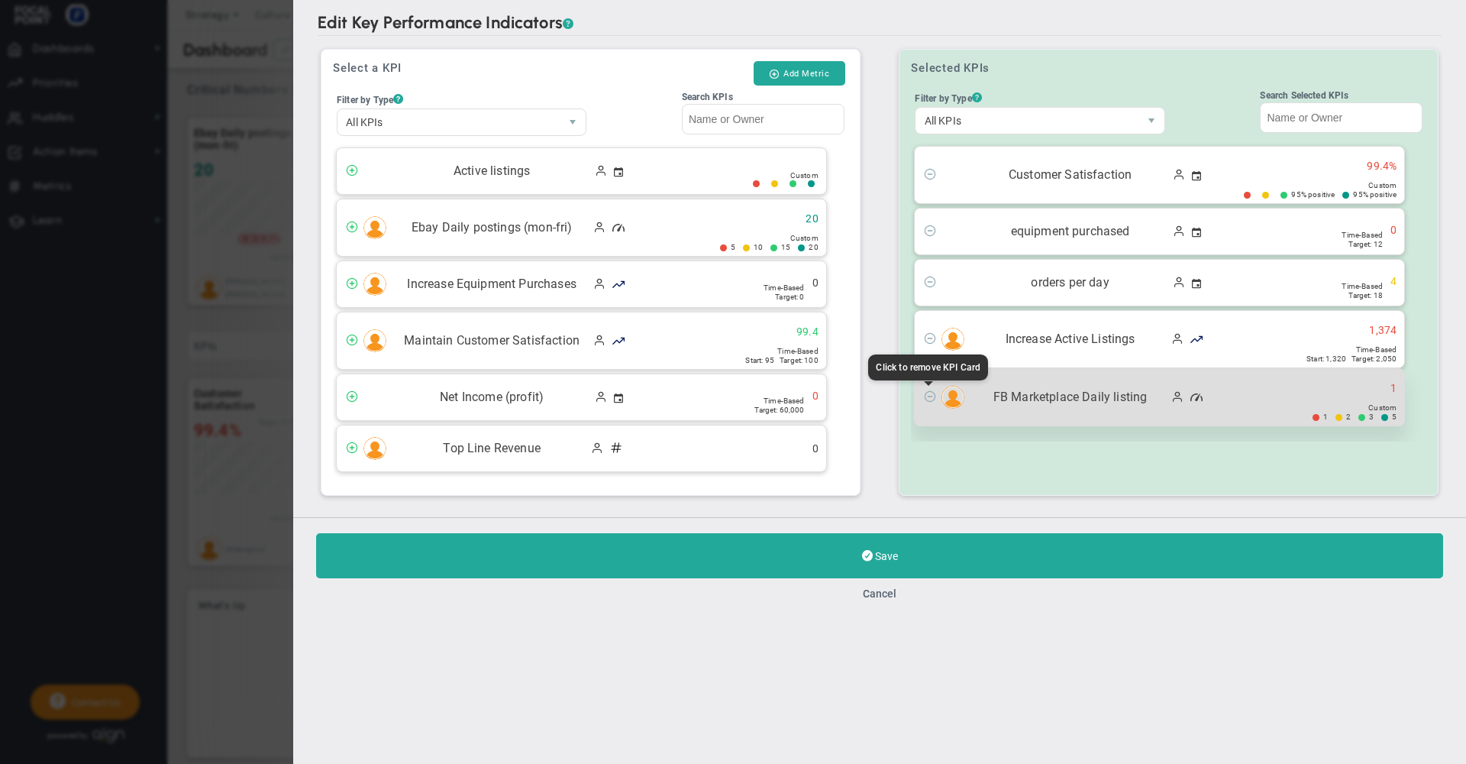
click at [929, 401] on span at bounding box center [930, 395] width 12 height 12
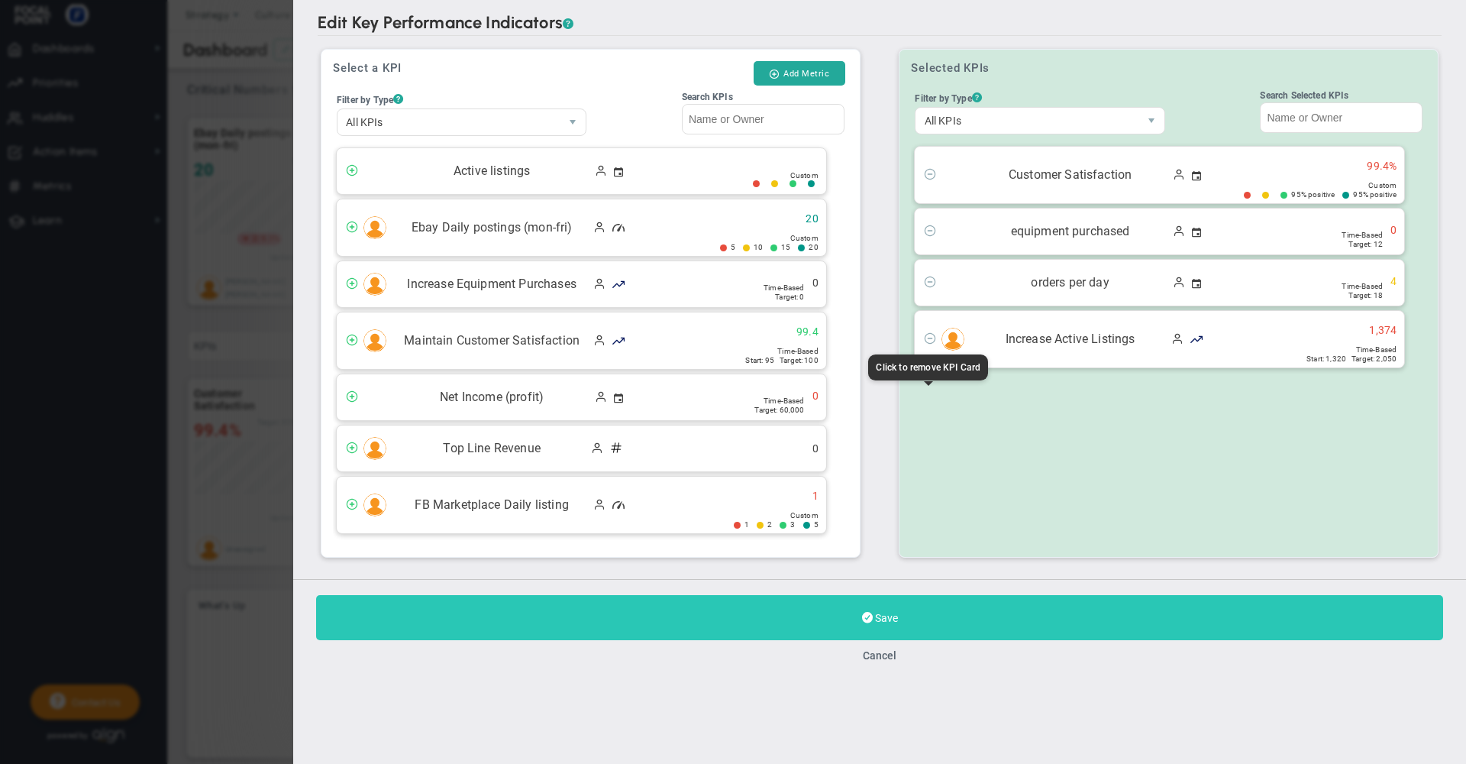
click at [916, 612] on button "Save" at bounding box center [879, 617] width 1127 height 45
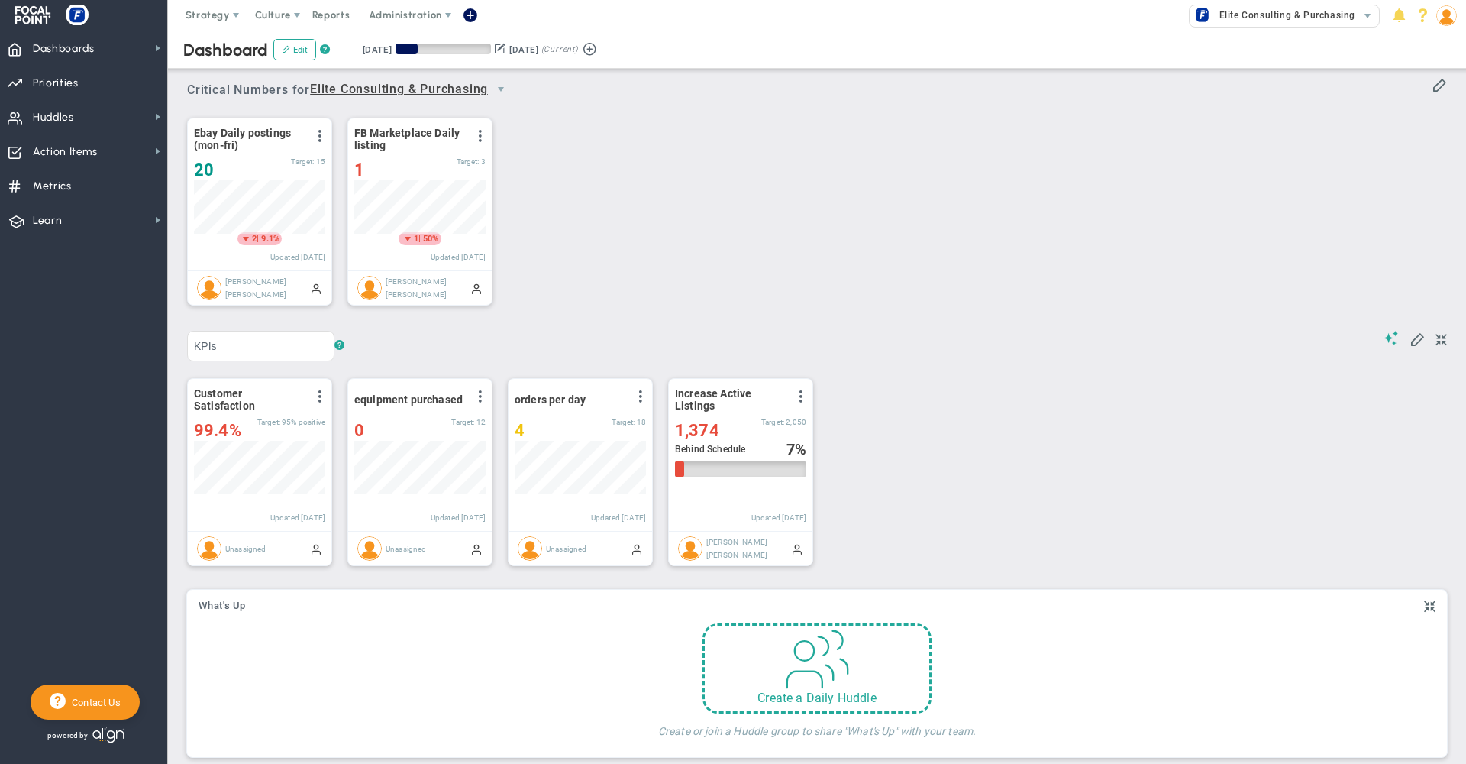
scroll to position [53, 131]
click at [207, 354] on input "KPIs" at bounding box center [260, 345] width 147 height 31
click at [480, 354] on div "? ? KPIs KPIs KPIs" at bounding box center [817, 340] width 1260 height 42
click at [254, 368] on div "Customer Satisfaction View Historical Graph Edit Make "No Change" Update Add Pa…" at bounding box center [492, 472] width 641 height 215
click at [275, 336] on input "KPIs" at bounding box center [260, 345] width 147 height 31
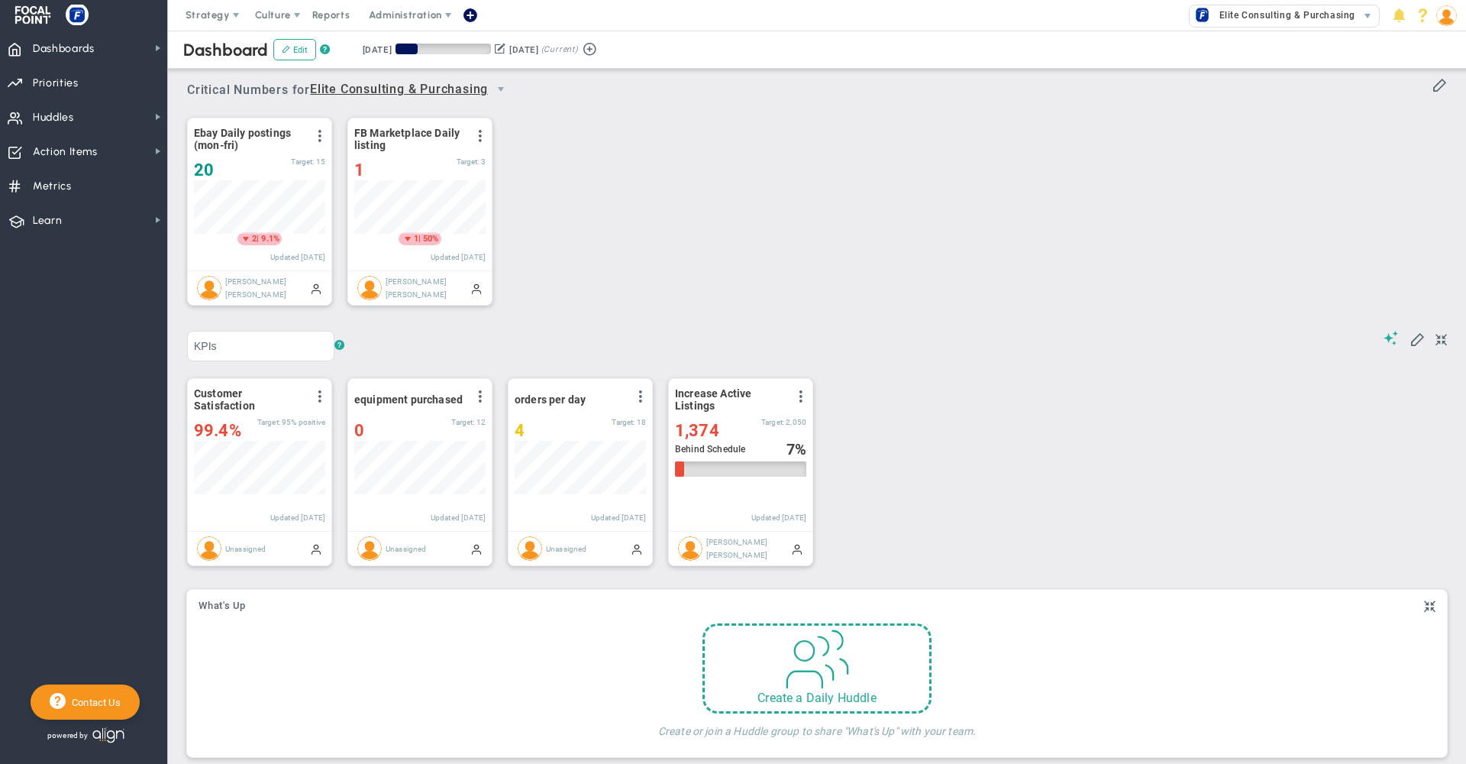
click at [409, 360] on div "? ? KPIs KPIs KPIs" at bounding box center [817, 340] width 1260 height 42
click at [558, 330] on div "? ? KPIs KPIs KPIs" at bounding box center [817, 340] width 1260 height 42
click at [569, 321] on div "? ? KPIs KPIs KPIs" at bounding box center [817, 340] width 1260 height 42
click at [208, 21] on span "Strategy" at bounding box center [208, 15] width 69 height 31
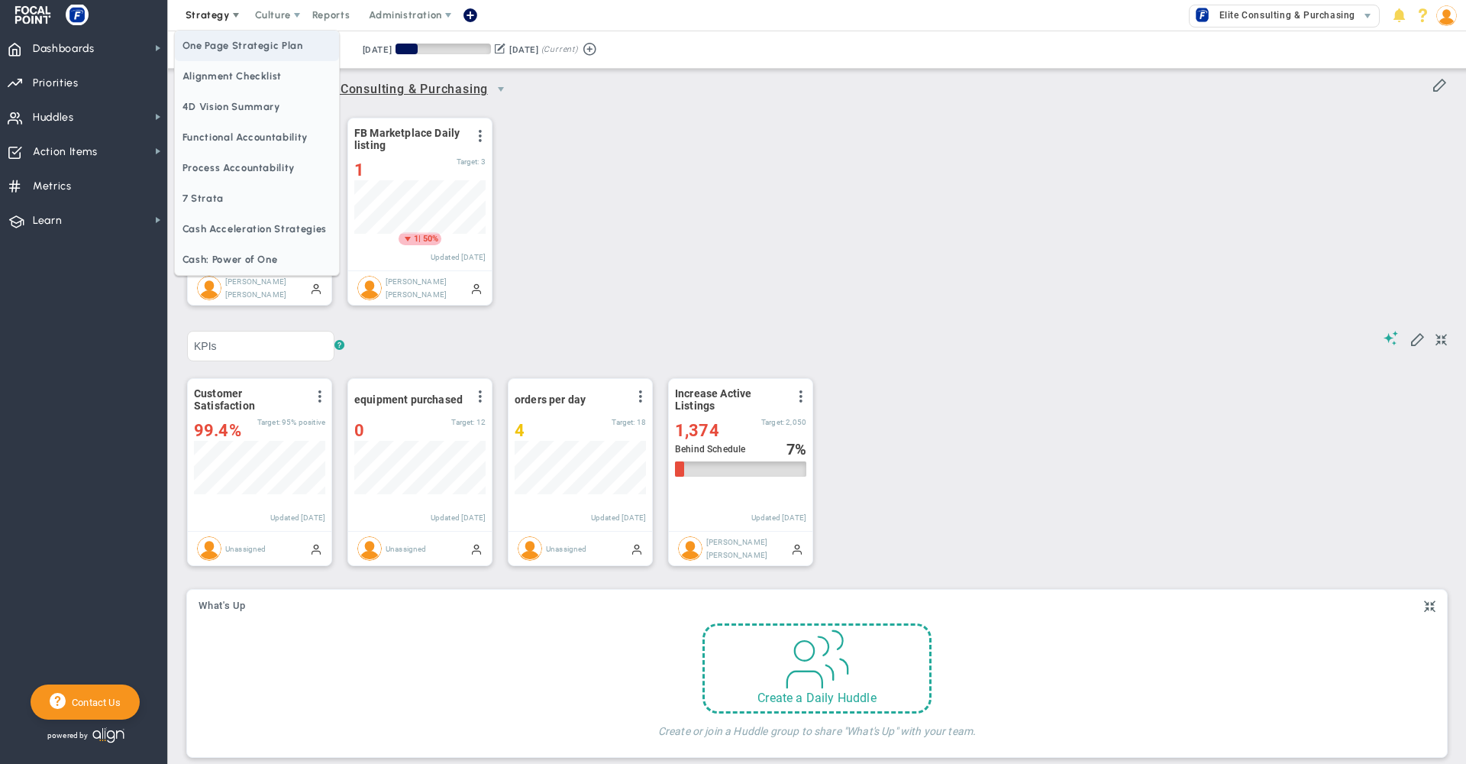
click at [213, 54] on span "One Page Strategic Plan" at bounding box center [257, 46] width 164 height 31
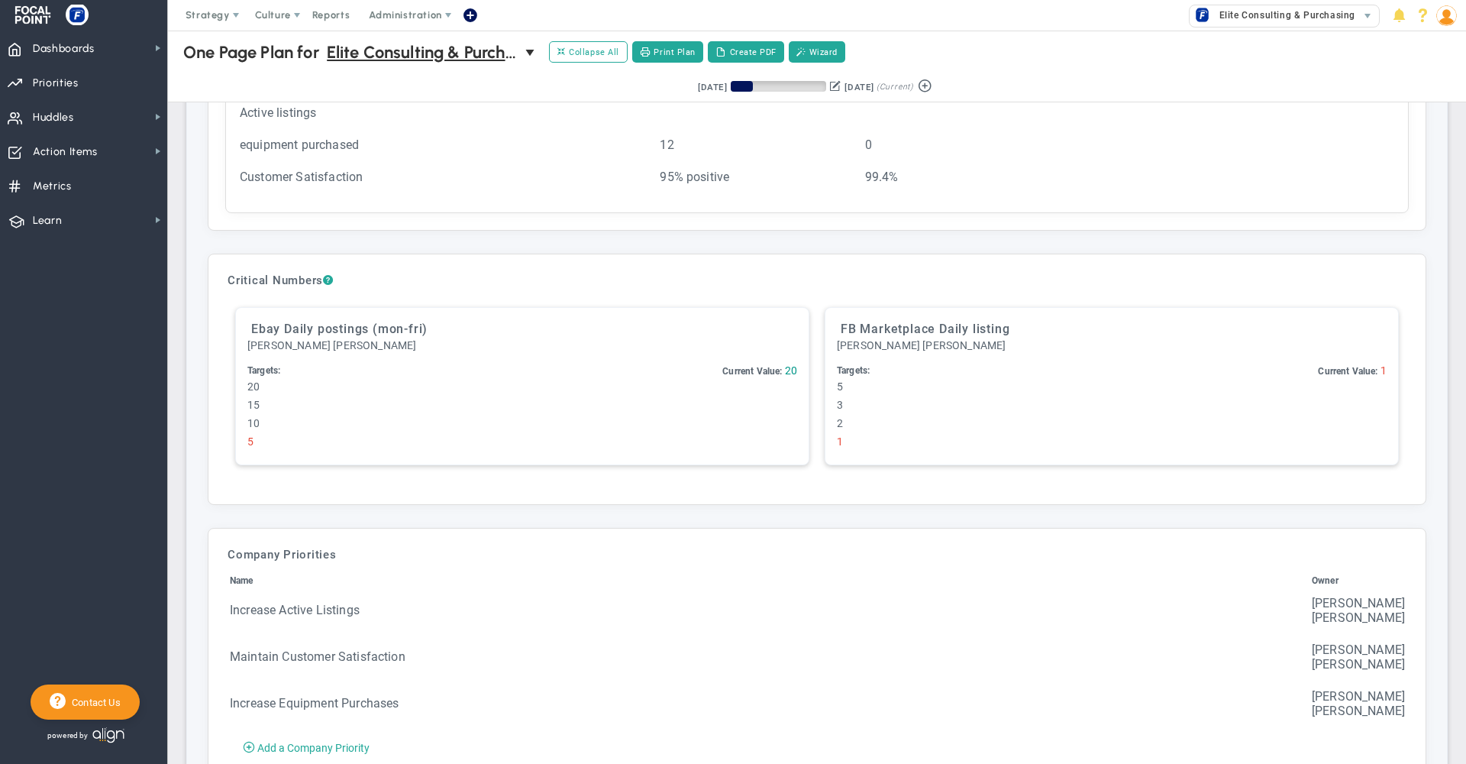
scroll to position [3791, 0]
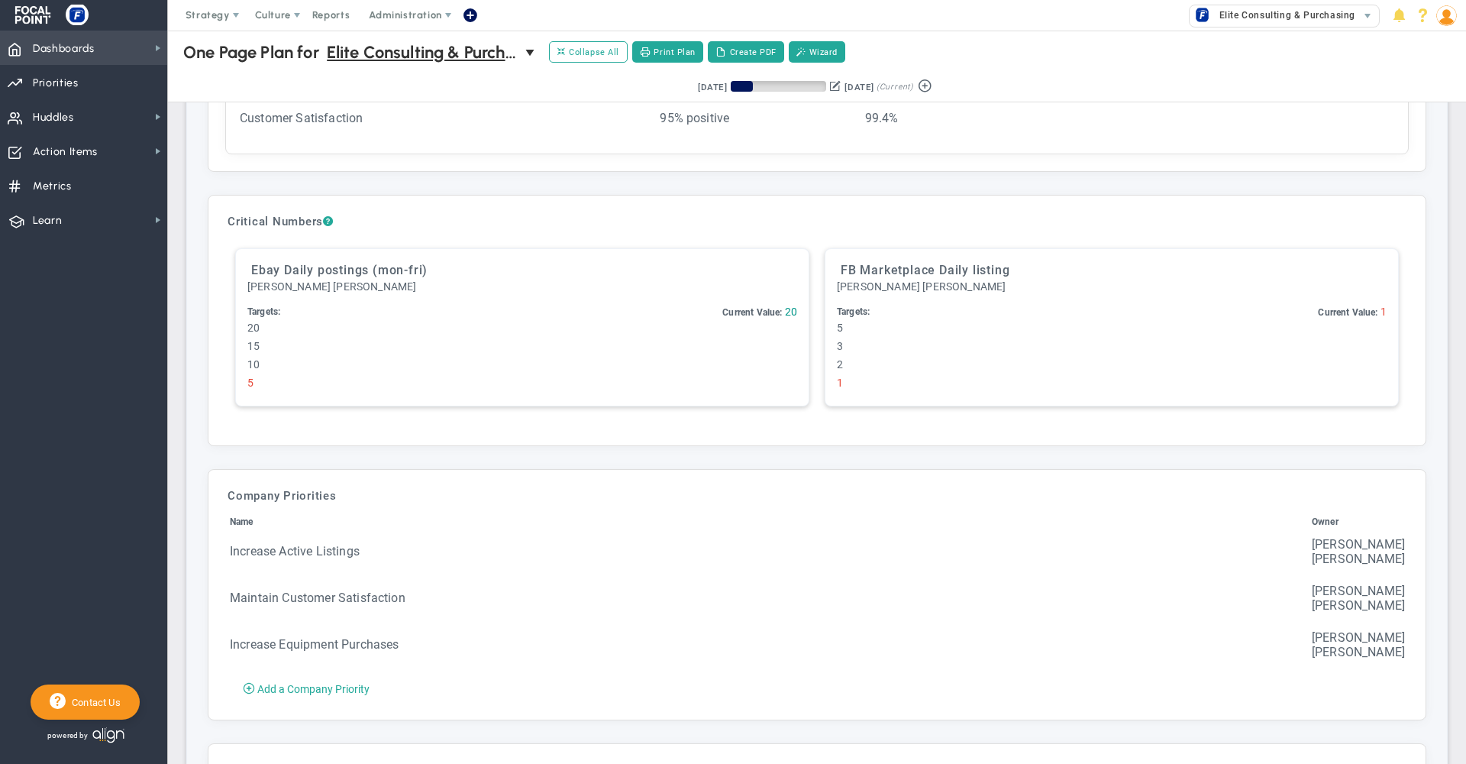
click at [108, 53] on span "Dashboards Dashboards" at bounding box center [83, 48] width 167 height 34
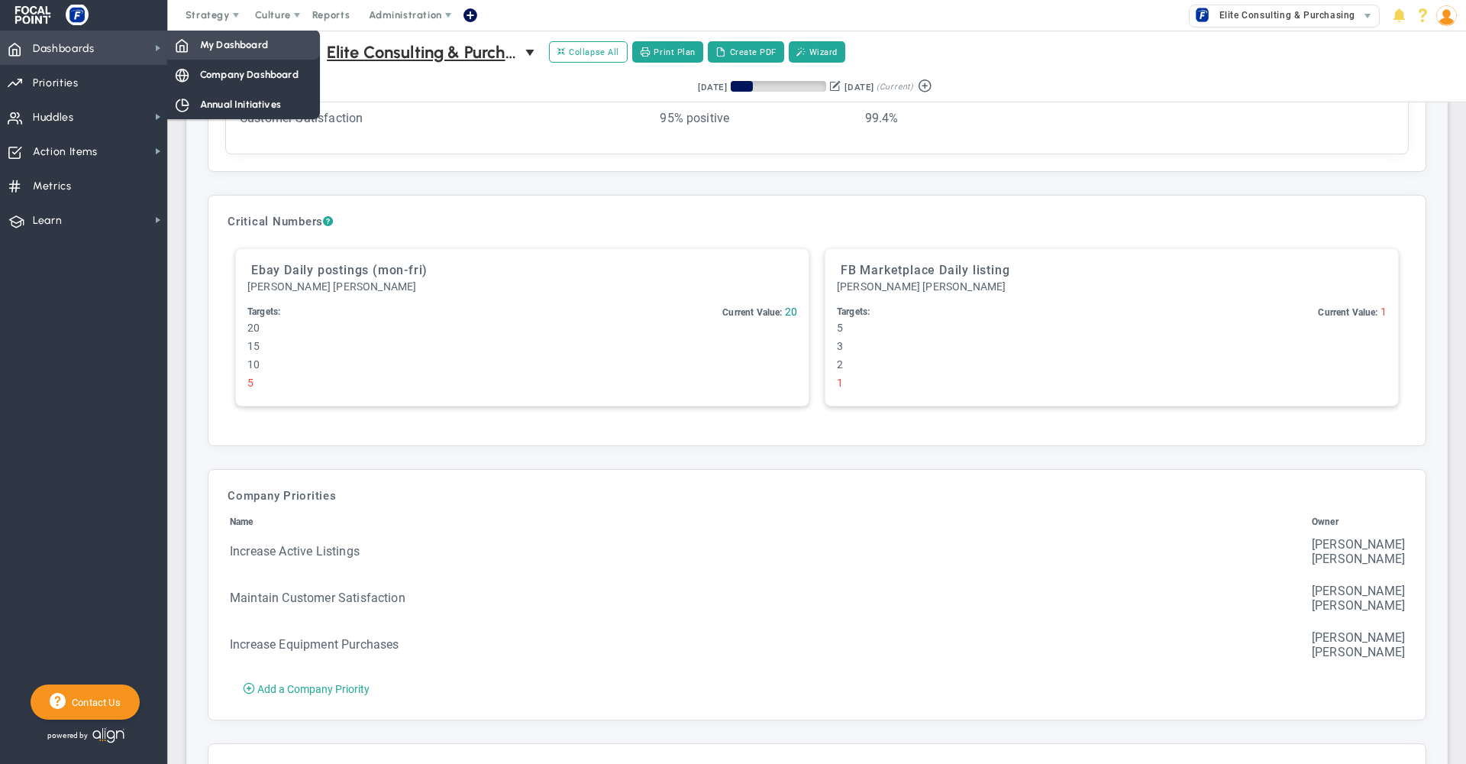
click at [216, 47] on span "My Dashboard" at bounding box center [234, 44] width 68 height 15
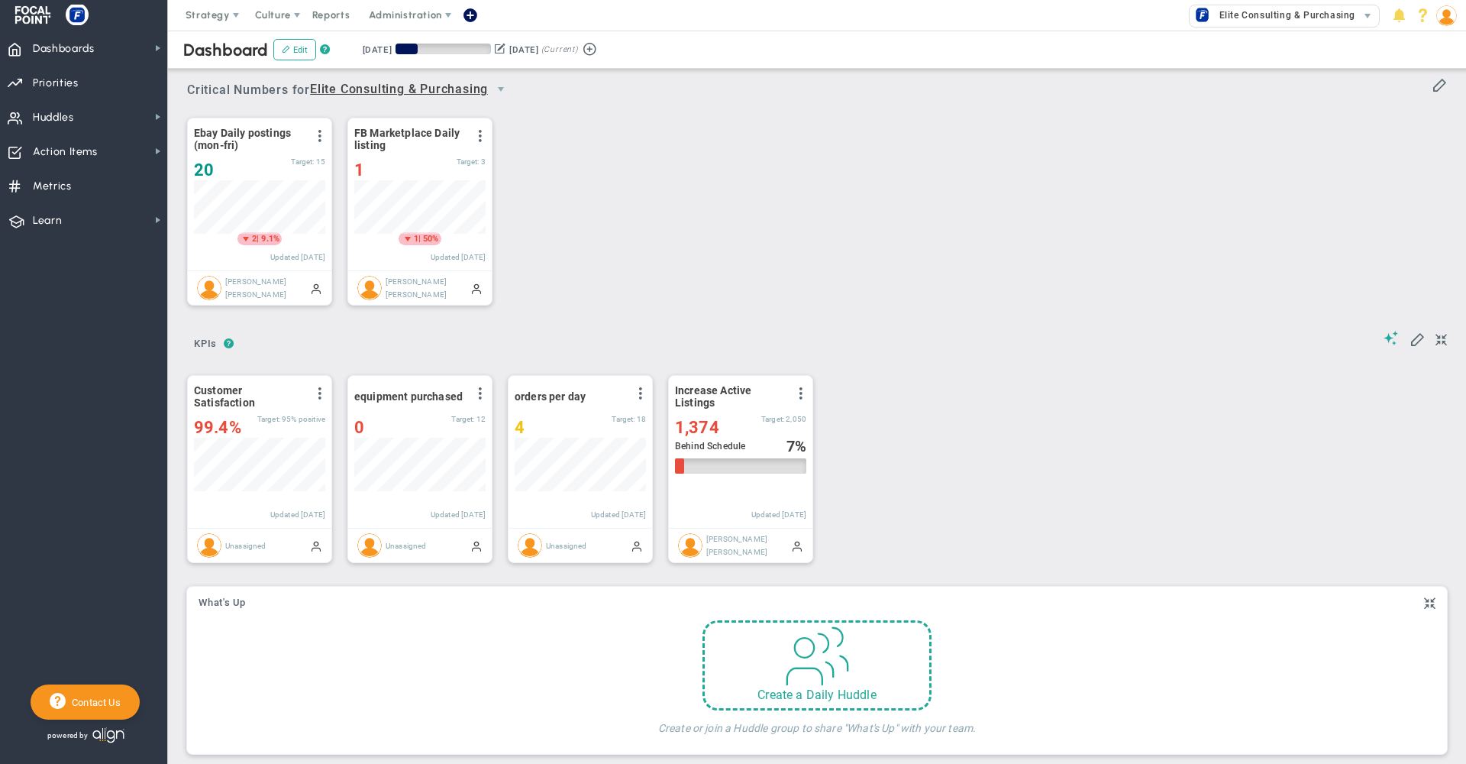
scroll to position [53, 131]
click at [727, 428] on div "1,374" at bounding box center [718, 427] width 86 height 19
click at [853, 426] on div "Customer Satisfaction View Historical Graph Edit Make "No Change" Update Add Pa…" at bounding box center [811, 467] width 1279 height 218
click at [800, 394] on span at bounding box center [801, 393] width 12 height 12
click at [641, 257] on div "Ebay Daily postings (mon-fri) View Historical Graph Edit Make "No Change" Updat…" at bounding box center [811, 212] width 1279 height 215
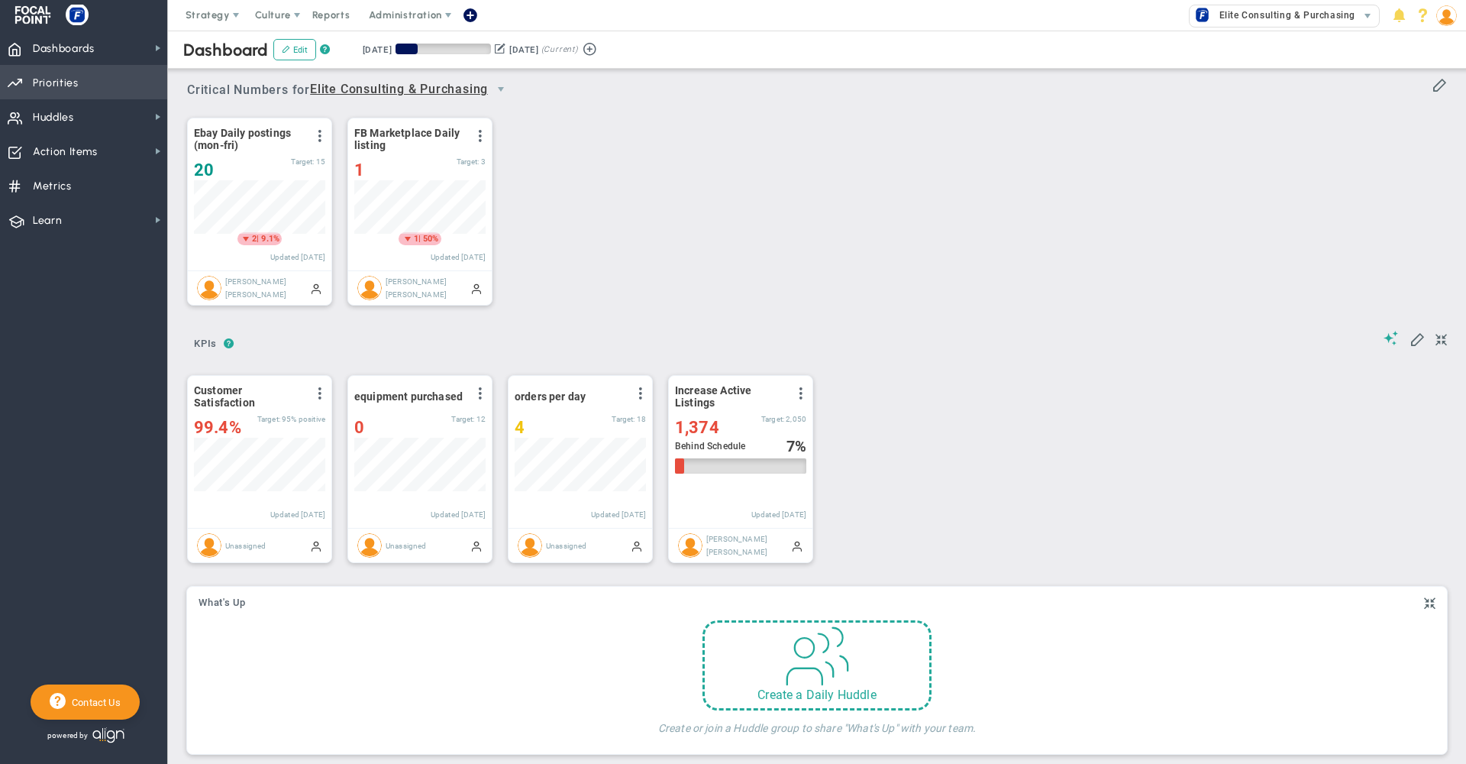
click at [47, 86] on span "Priorities" at bounding box center [56, 83] width 46 height 32
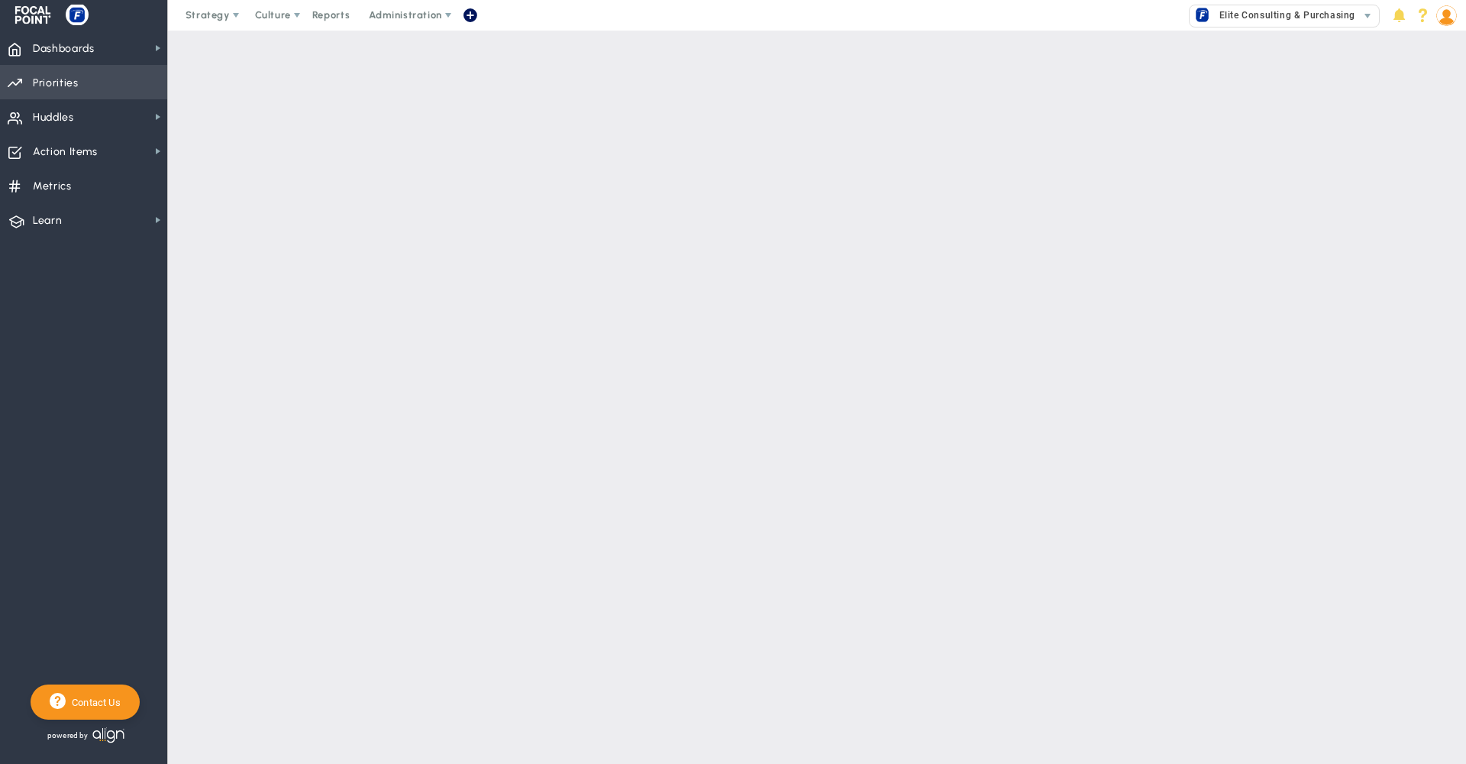
checkbox input "false"
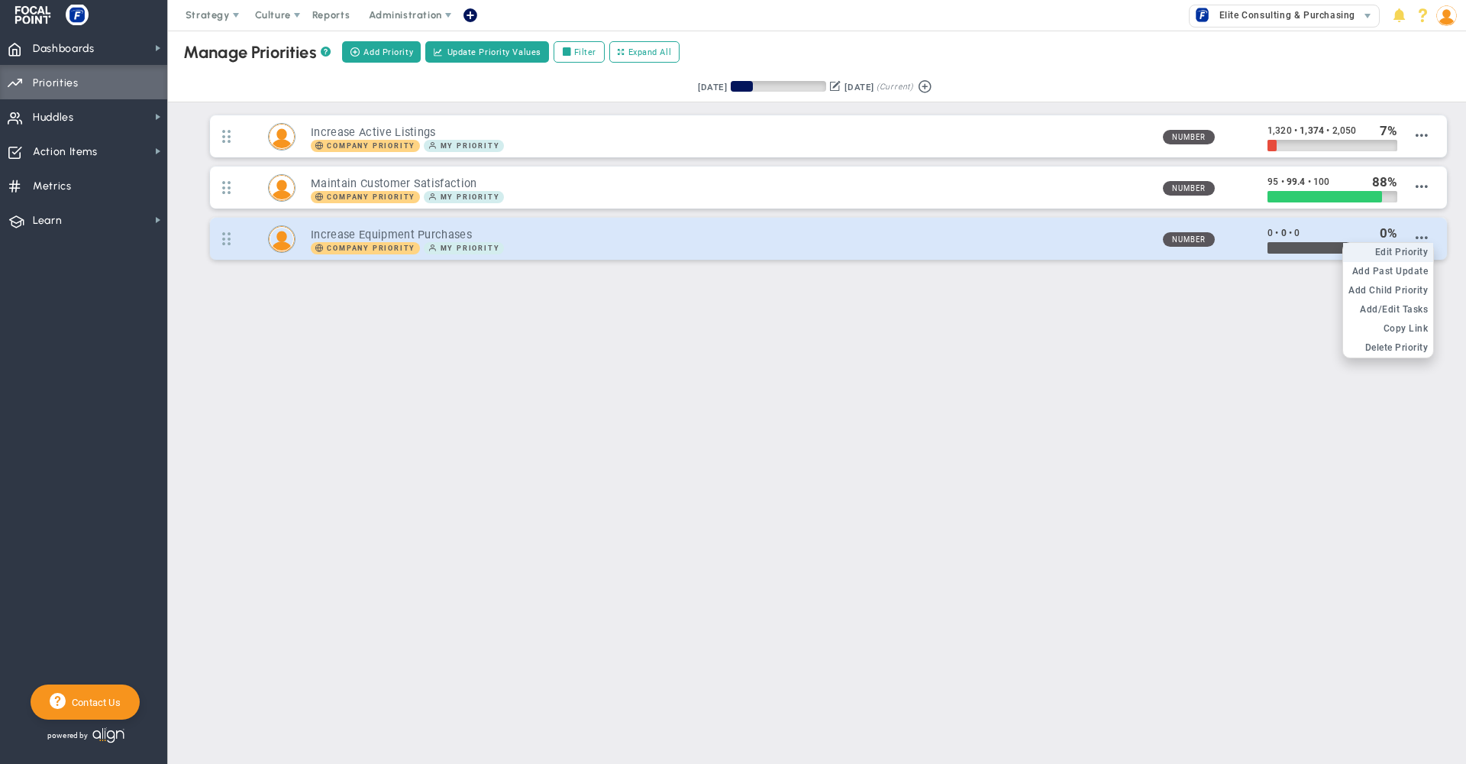
click at [1405, 254] on span "Edit Priority" at bounding box center [1401, 252] width 53 height 11
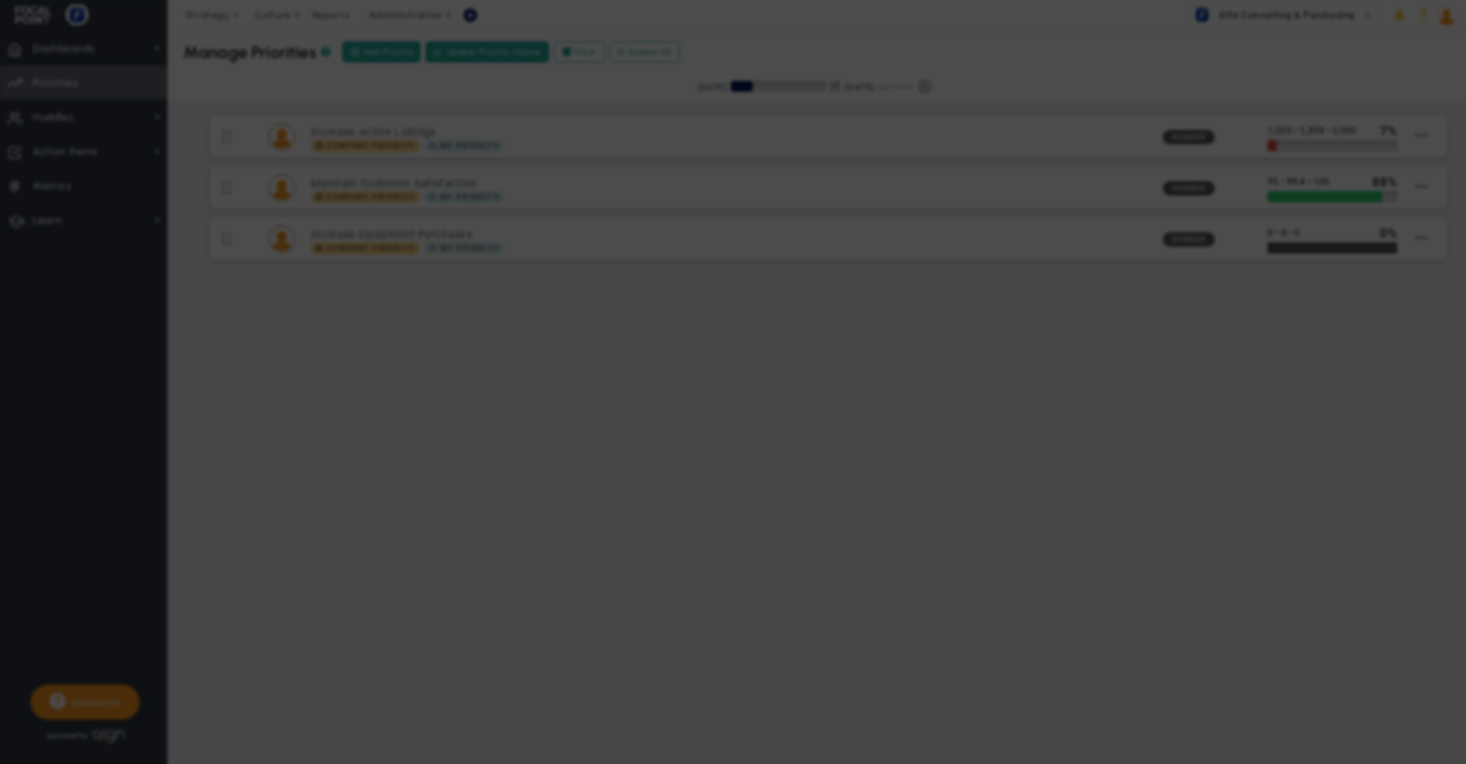
type input "Increase Equipment Purchases"
type input "0"
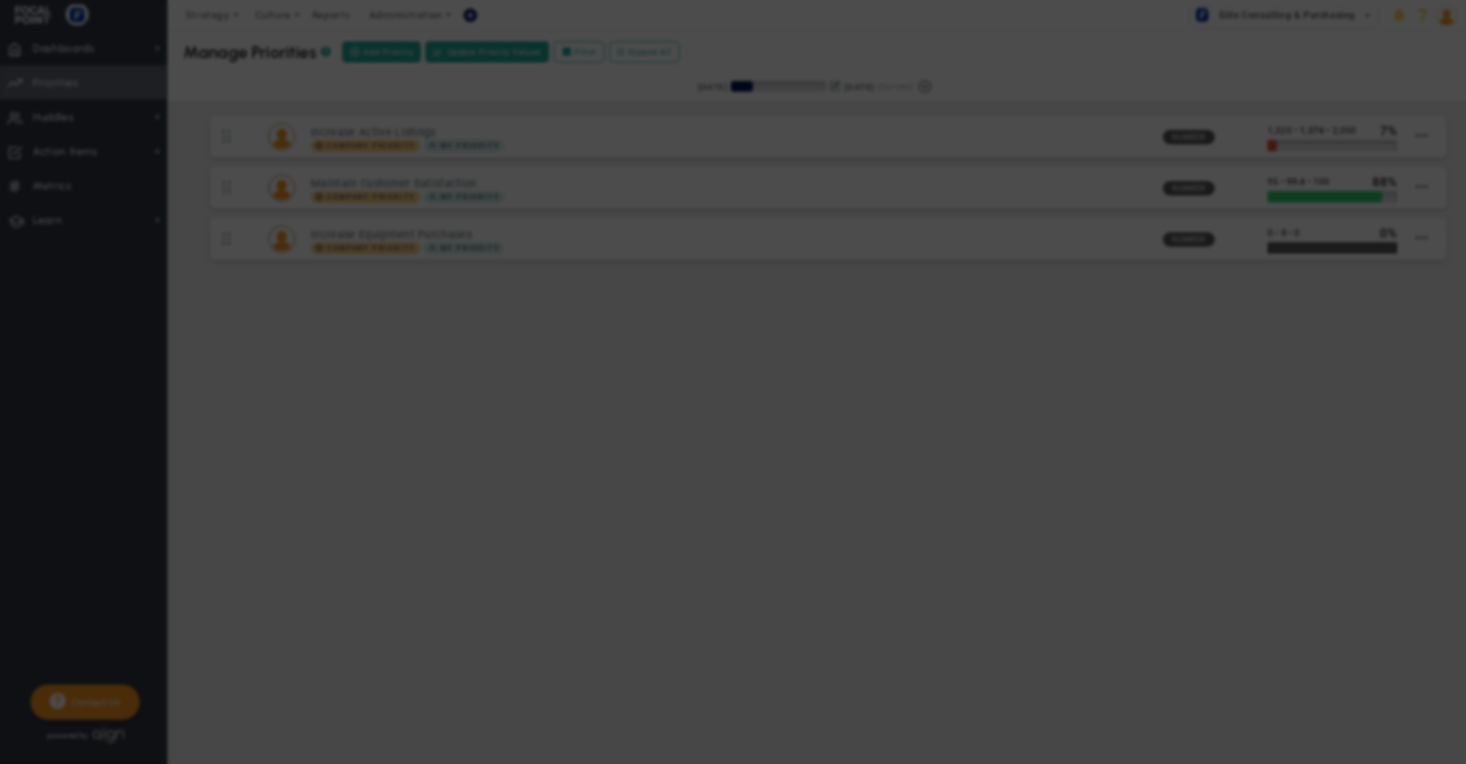
radio input "true"
type input "[PERSON_NAME] [PERSON_NAME]"
type input "0"
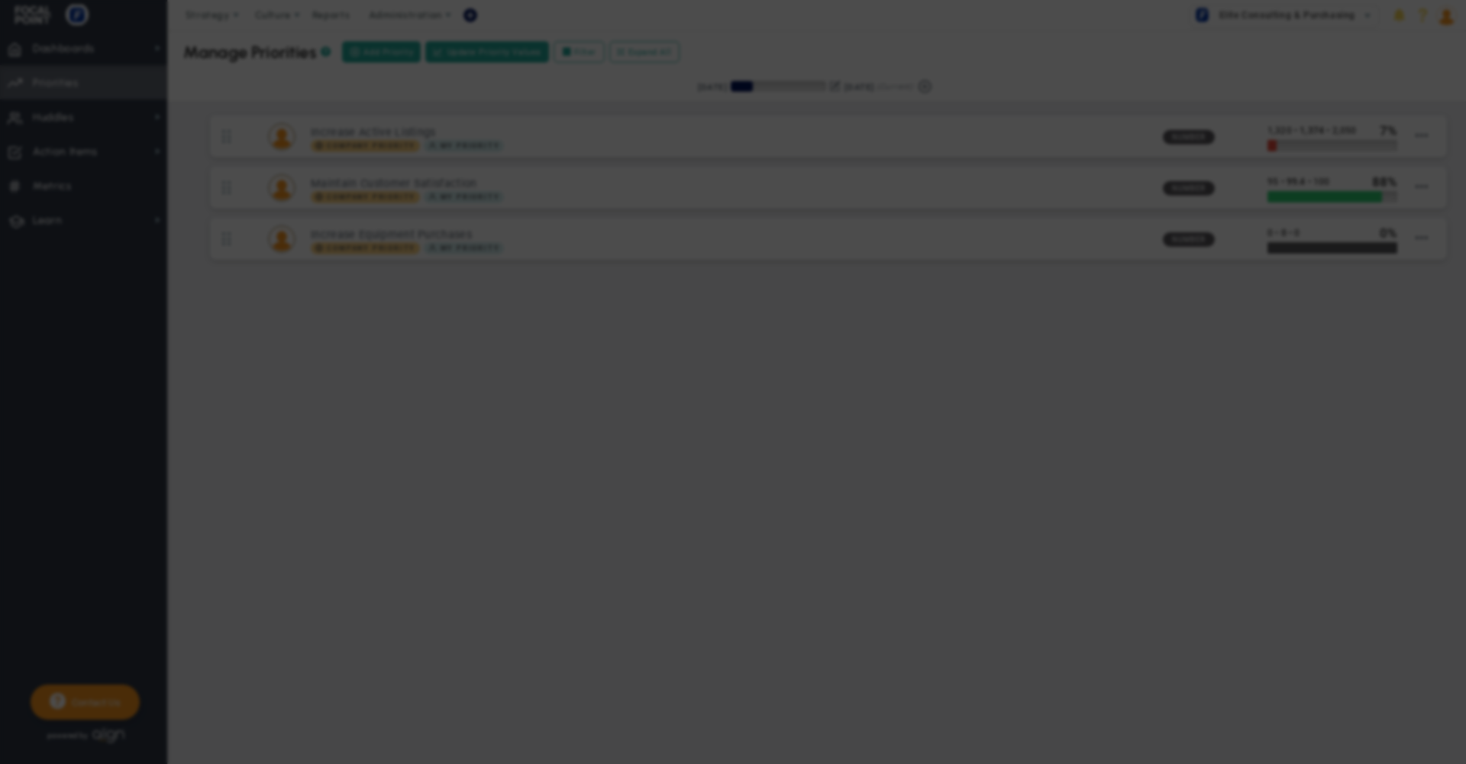
radio input "true"
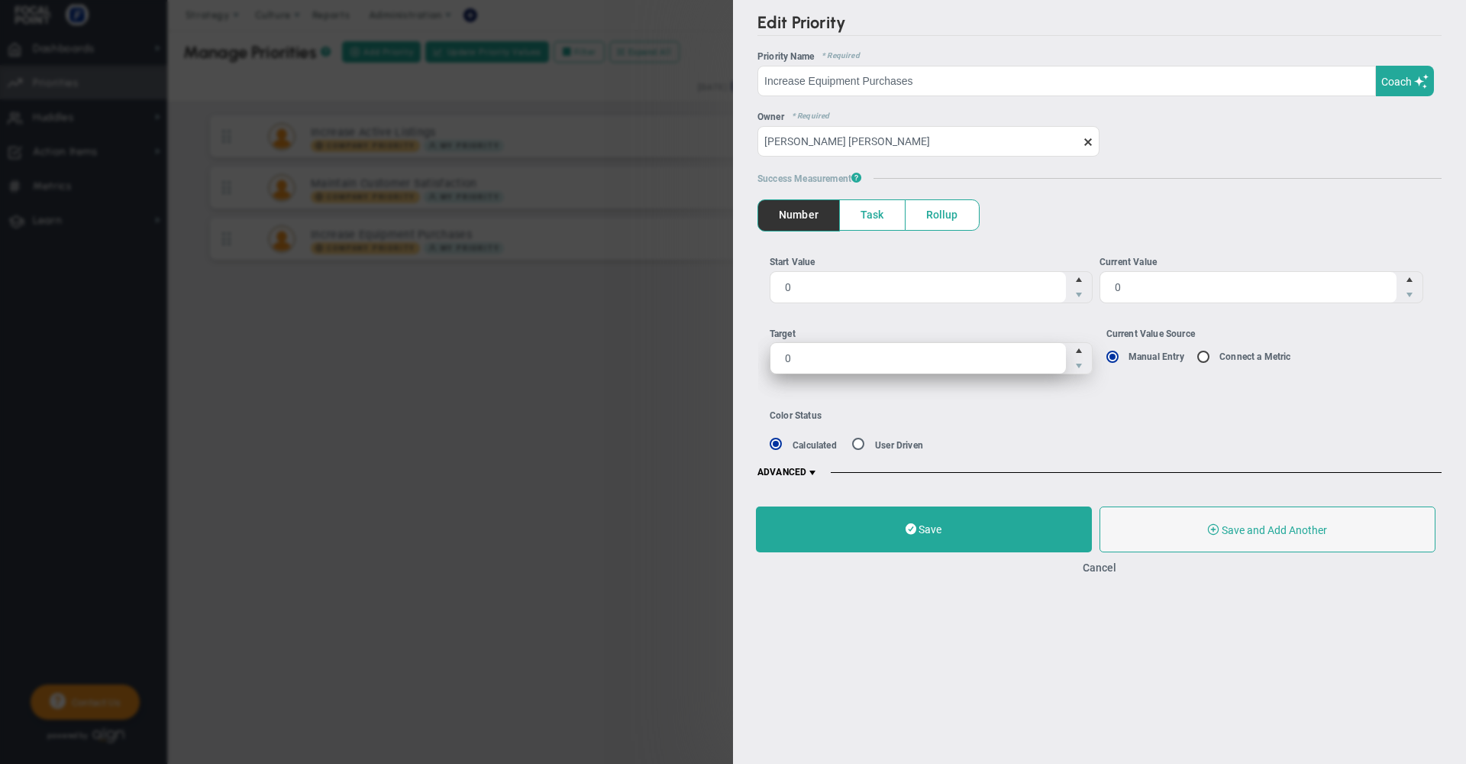
click at [864, 357] on span "0 0" at bounding box center [932, 358] width 324 height 32
click at [864, 357] on input "0" at bounding box center [919, 358] width 296 height 31
click at [1097, 570] on button "Cancel" at bounding box center [1100, 567] width 34 height 12
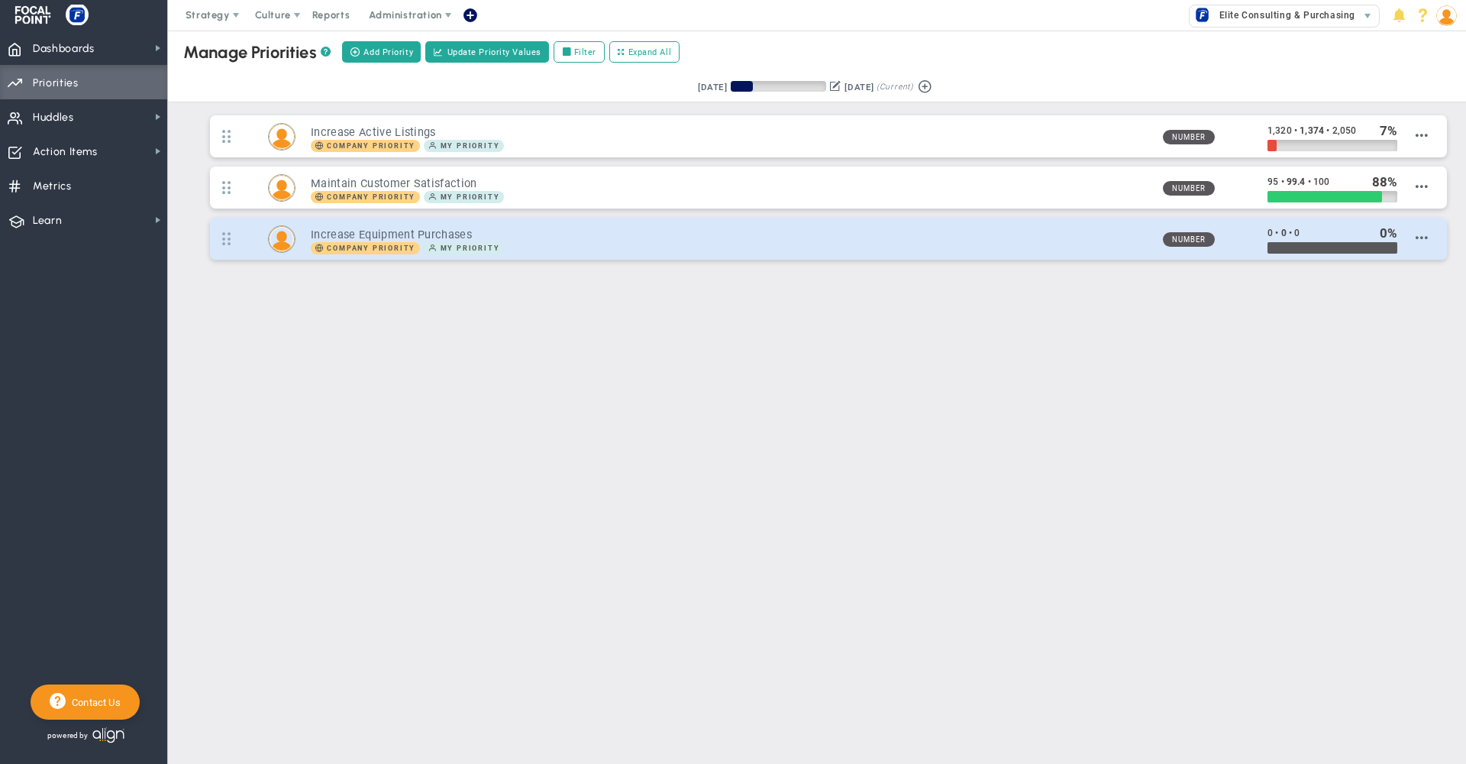
click at [971, 237] on h3 "Increase Equipment Purchases" at bounding box center [730, 235] width 839 height 15
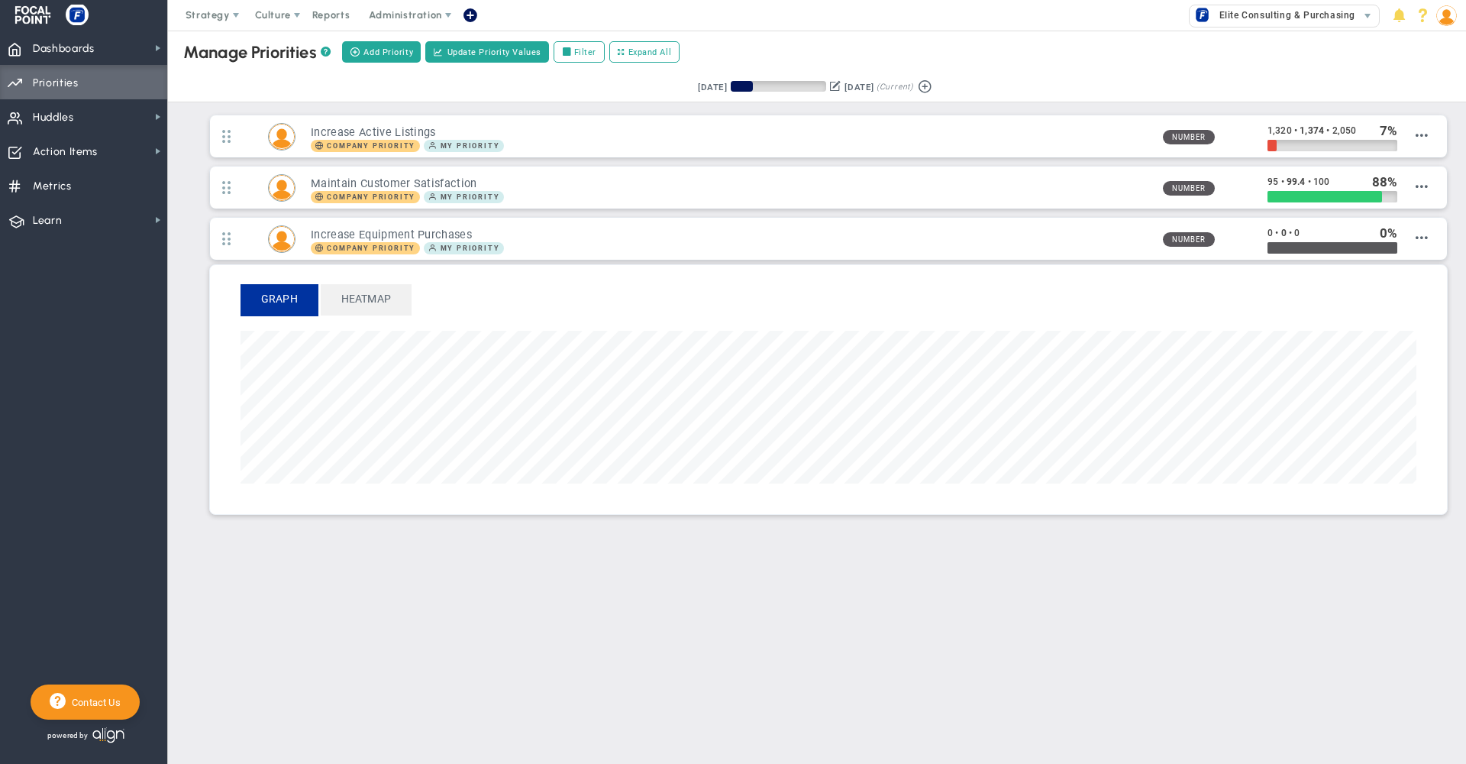
scroll to position [176, 1176]
click at [360, 308] on span "Heatmap" at bounding box center [366, 299] width 91 height 30
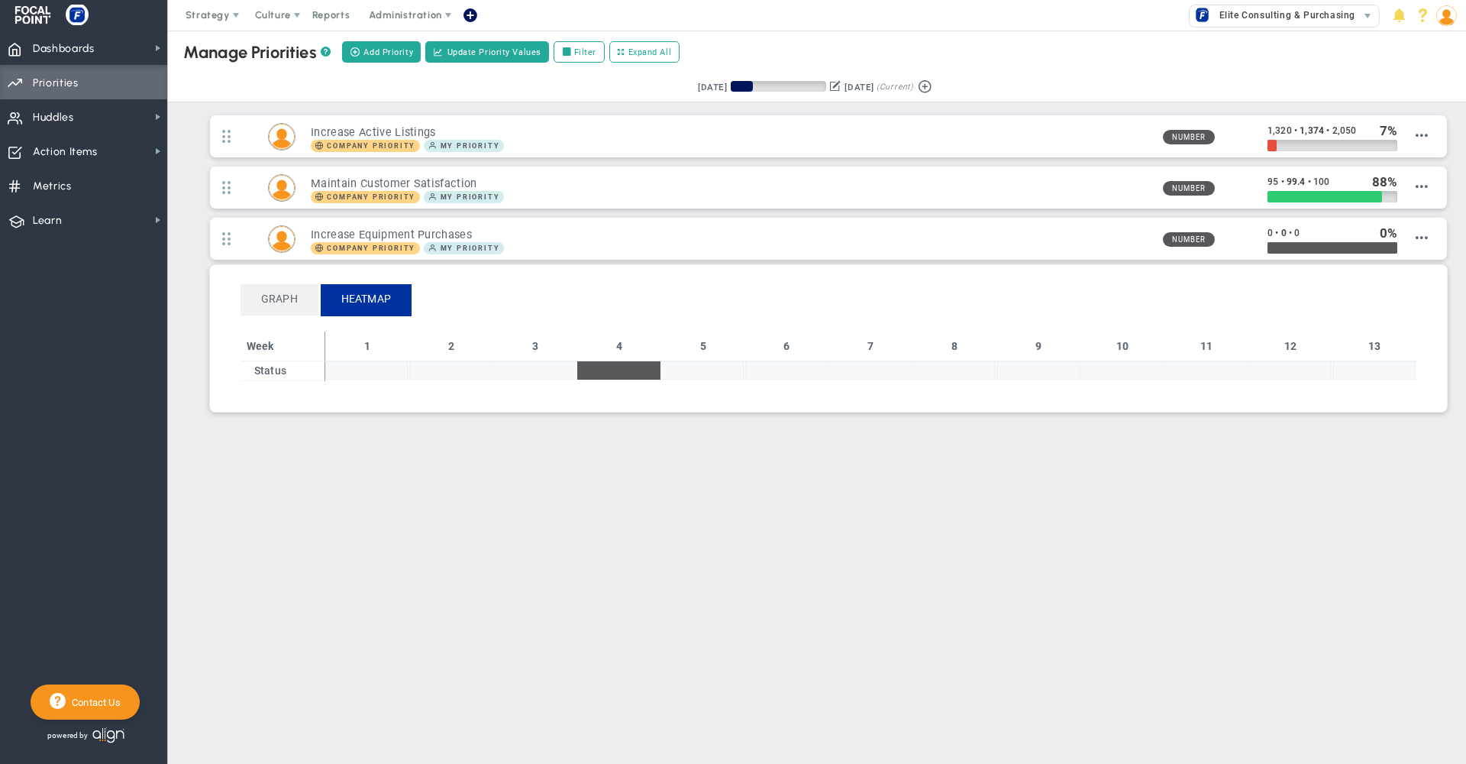
click at [1013, 586] on main "Manage OKRs ? Manage Priorities ? Add Priority Create Project Update Priority V…" at bounding box center [817, 397] width 1298 height 733
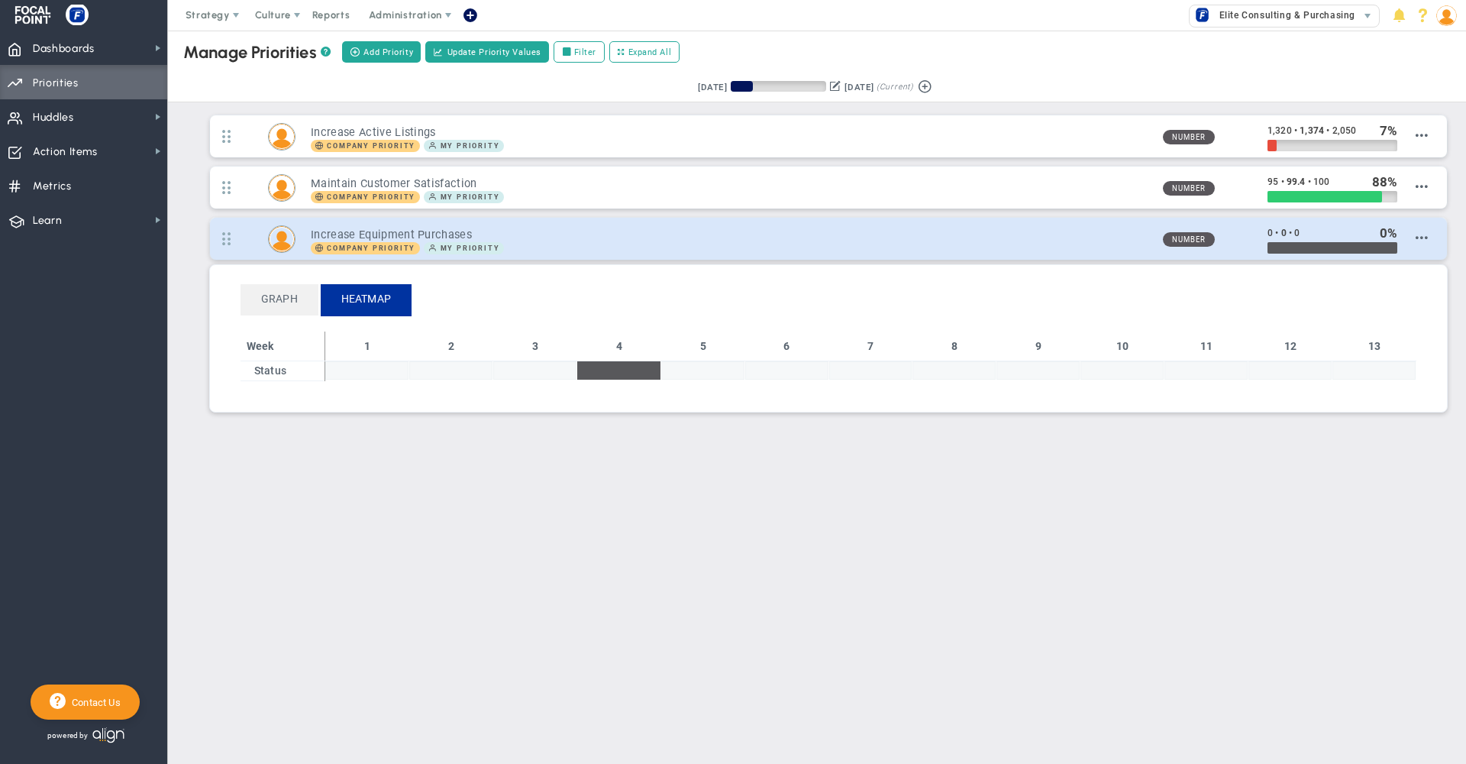
click at [710, 244] on div "Company Priority My Priority" at bounding box center [730, 248] width 839 height 12
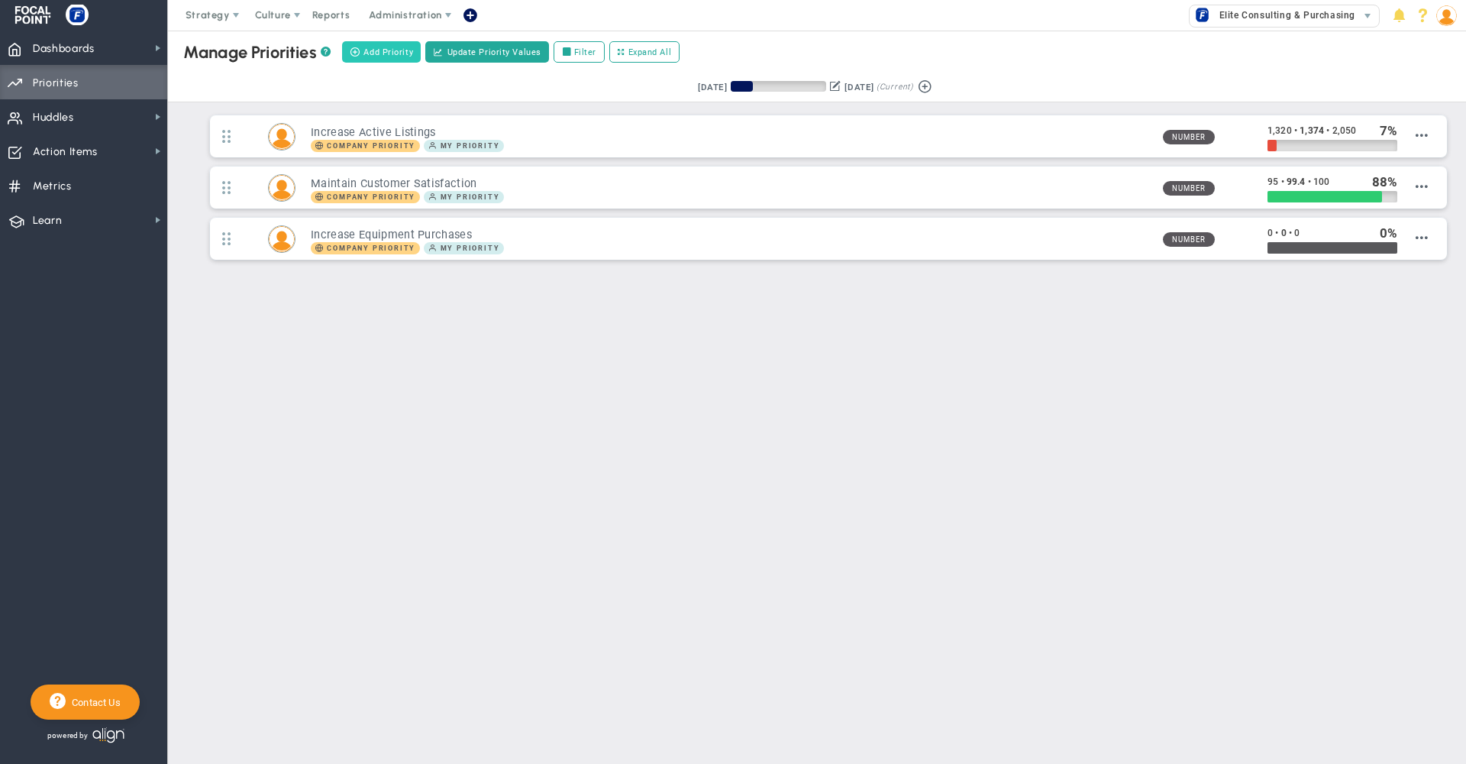
click at [385, 51] on span "Add Priority" at bounding box center [388, 52] width 50 height 13
type input "0"
radio input "true"
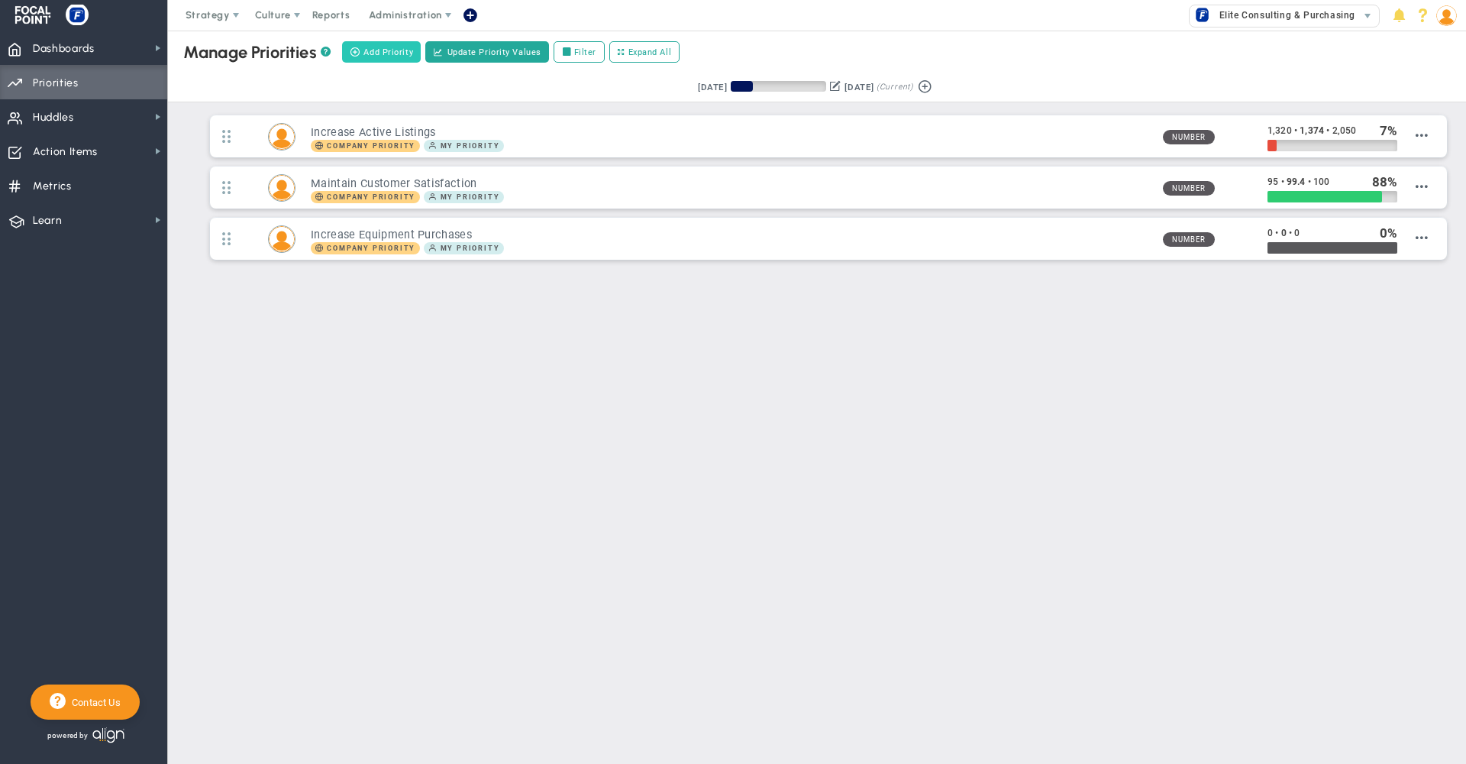
type input "[PERSON_NAME] [PERSON_NAME]"
type input "0"
radio input "true"
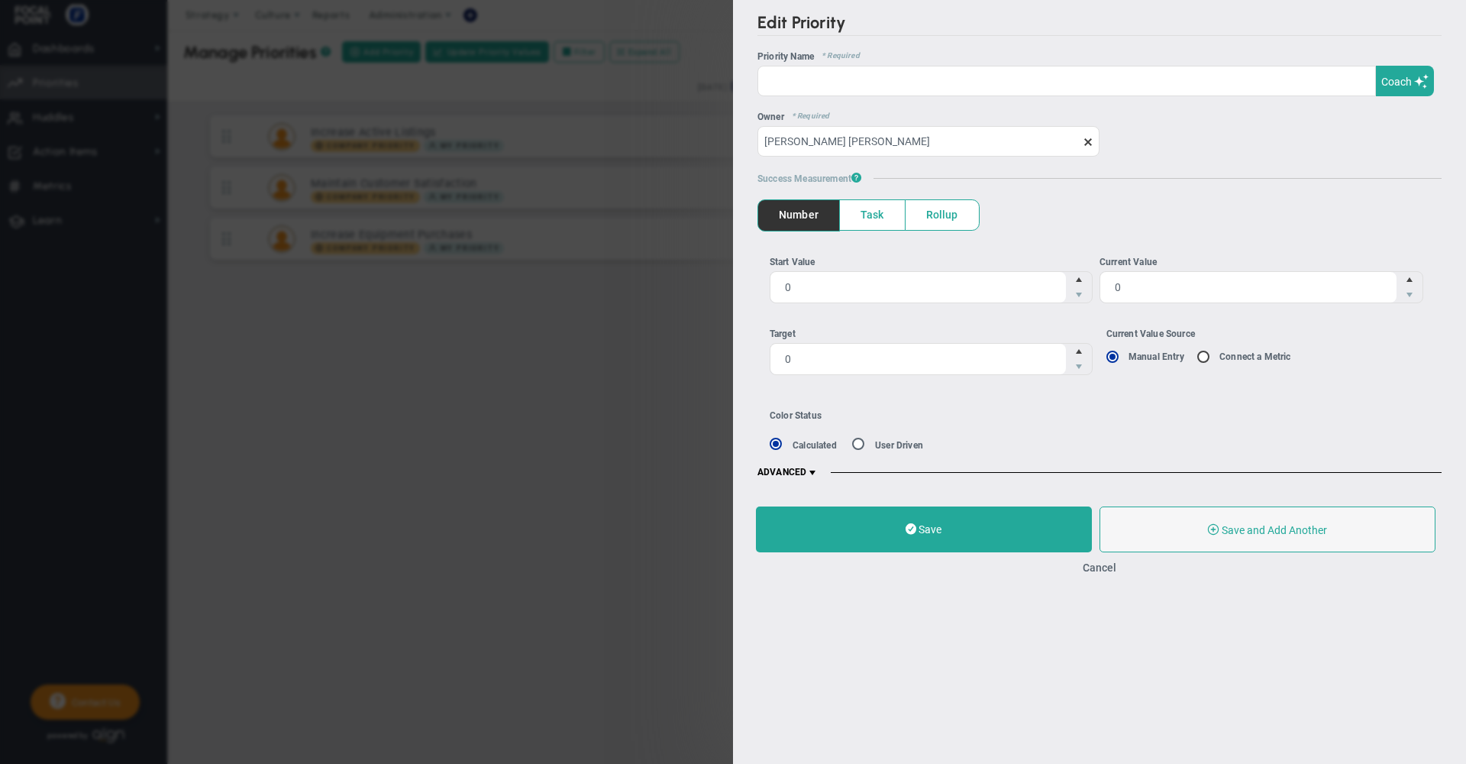
click at [1097, 574] on div "Cancel" at bounding box center [1099, 567] width 687 height 15
click at [1101, 568] on button "Cancel" at bounding box center [1100, 567] width 34 height 12
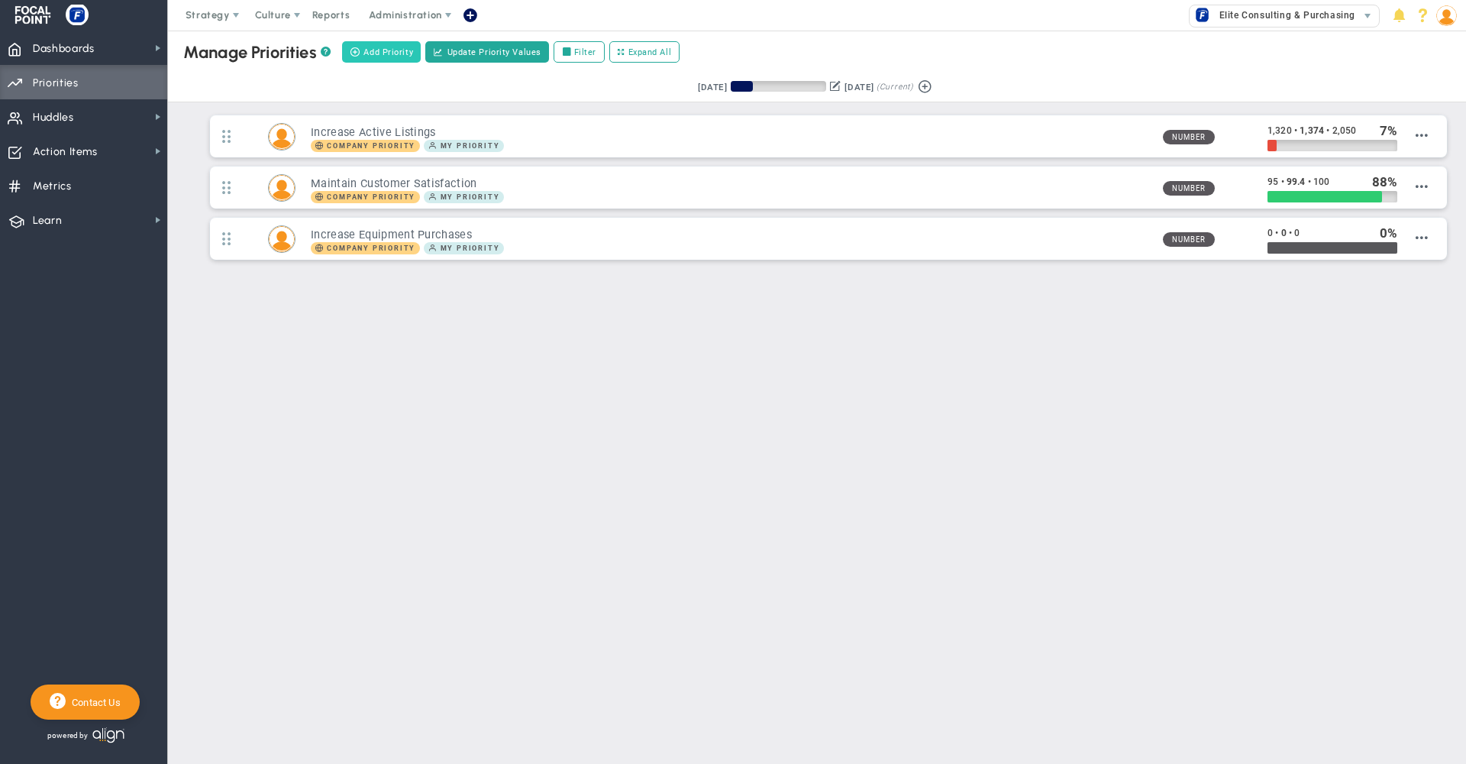
click at [386, 53] on span "Add Priority" at bounding box center [388, 52] width 50 height 13
type input "0"
radio input "true"
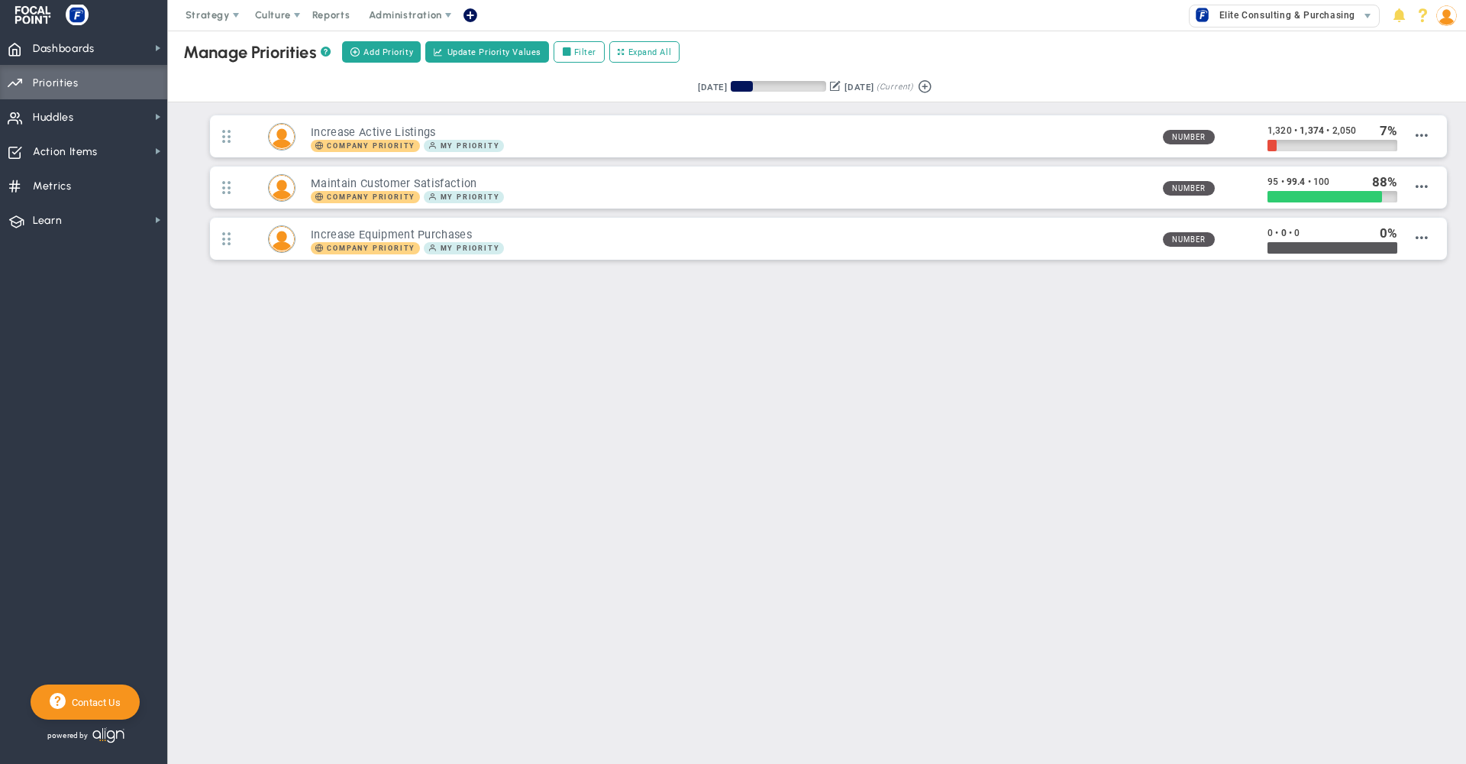
type input "[PERSON_NAME] [PERSON_NAME]"
type input "0"
radio input "true"
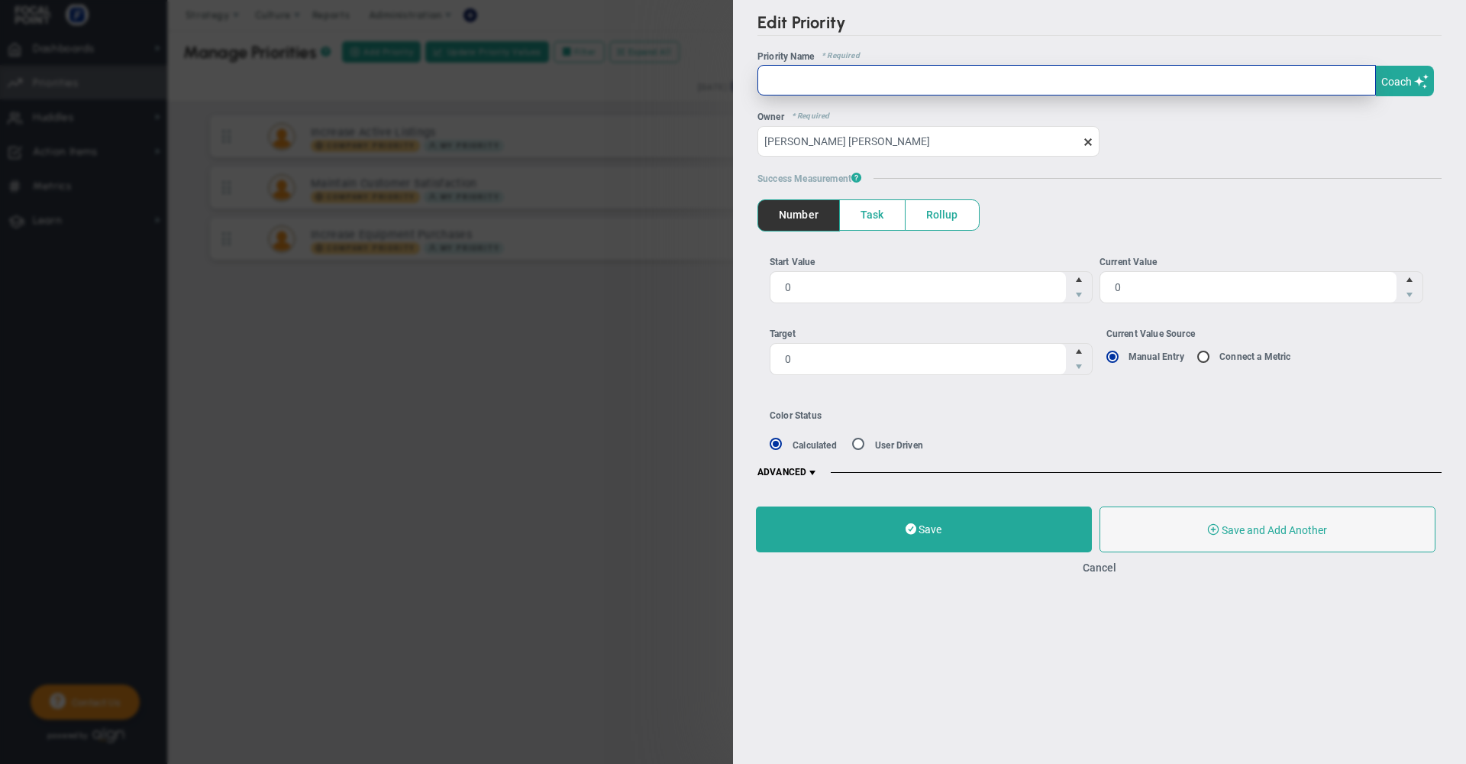
click at [943, 81] on input "text" at bounding box center [1067, 80] width 619 height 31
type input "Training Program"
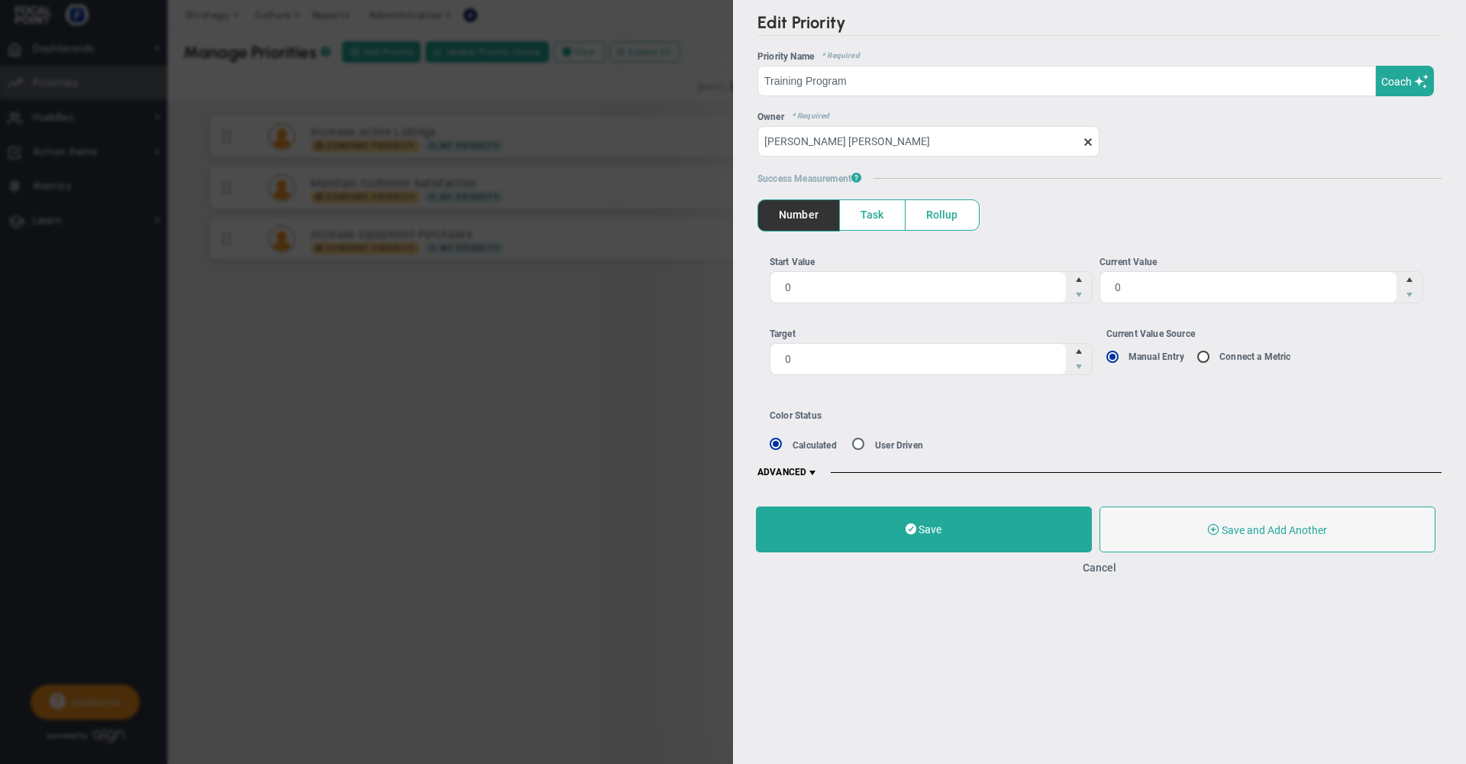
click at [878, 228] on span "Task" at bounding box center [872, 215] width 65 height 30
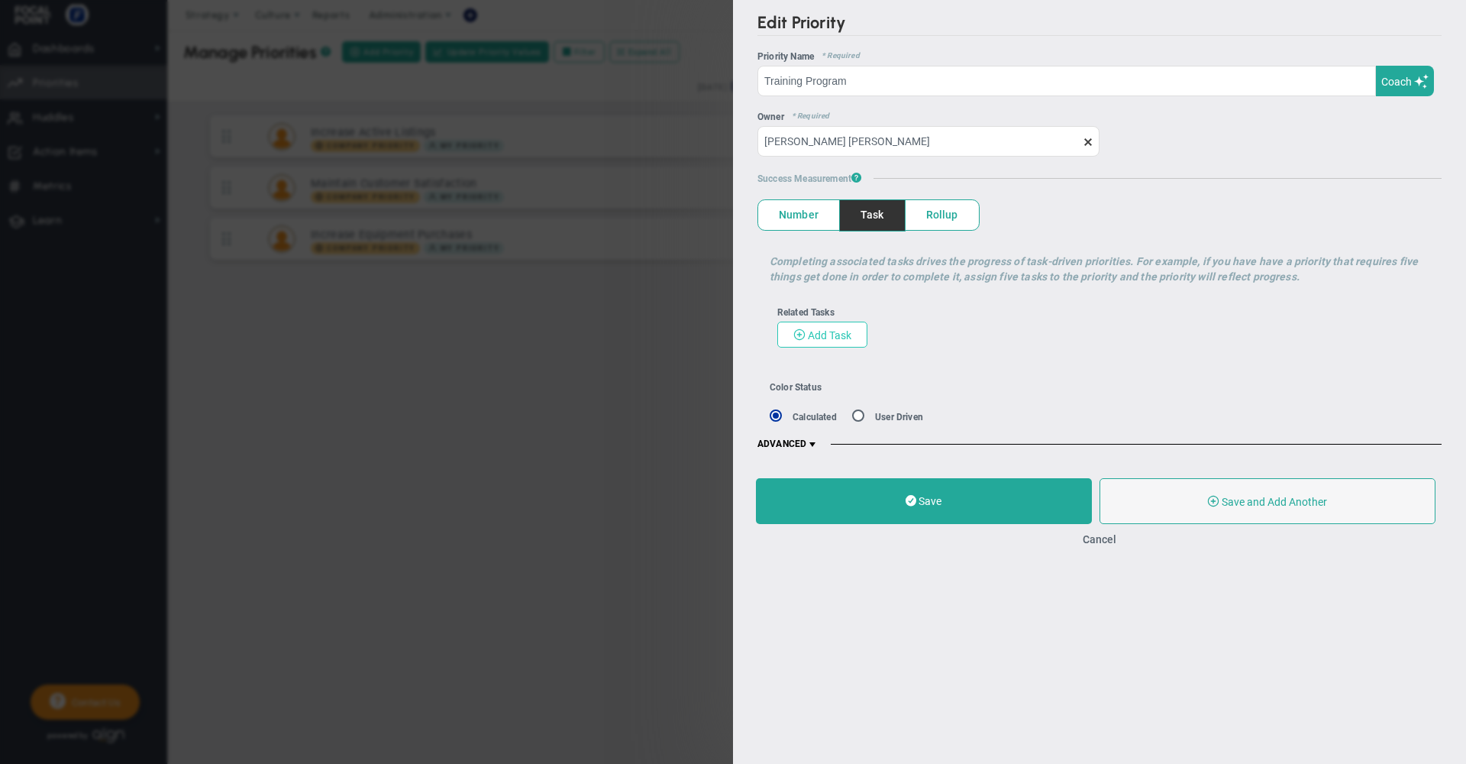
click at [826, 334] on span "Add Task" at bounding box center [830, 335] width 44 height 12
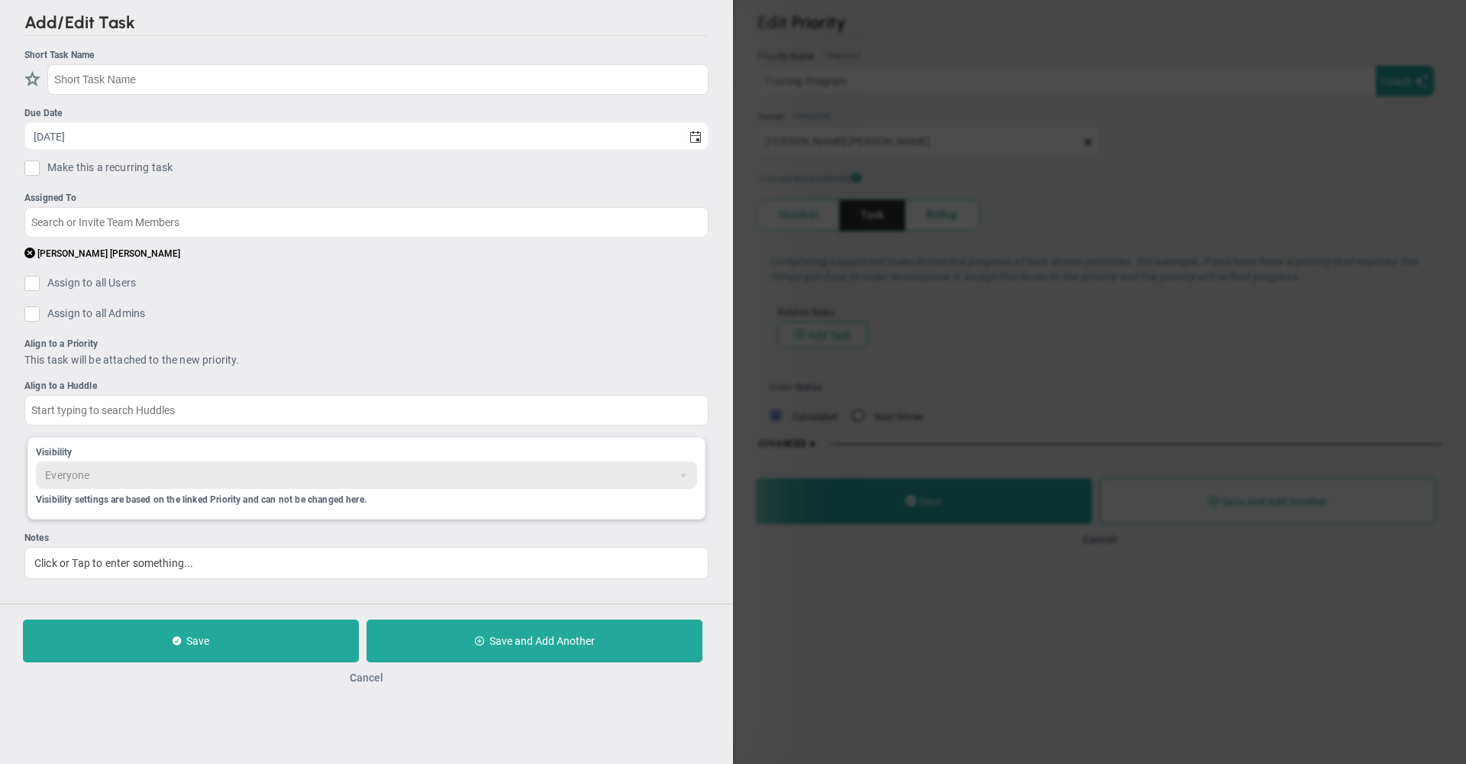
click at [366, 683] on button "Cancel" at bounding box center [367, 677] width 34 height 12
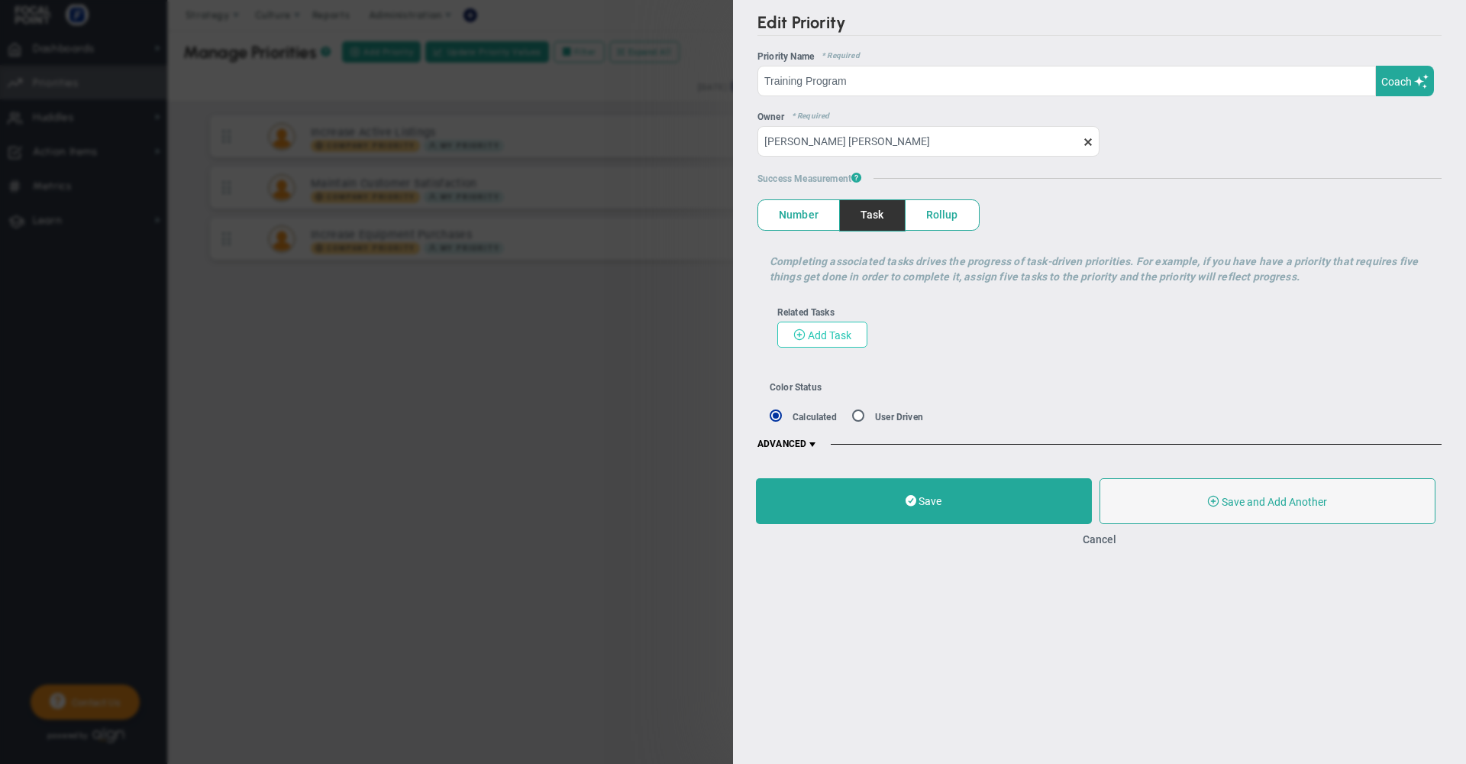
click at [821, 334] on span "Add Task" at bounding box center [830, 335] width 44 height 12
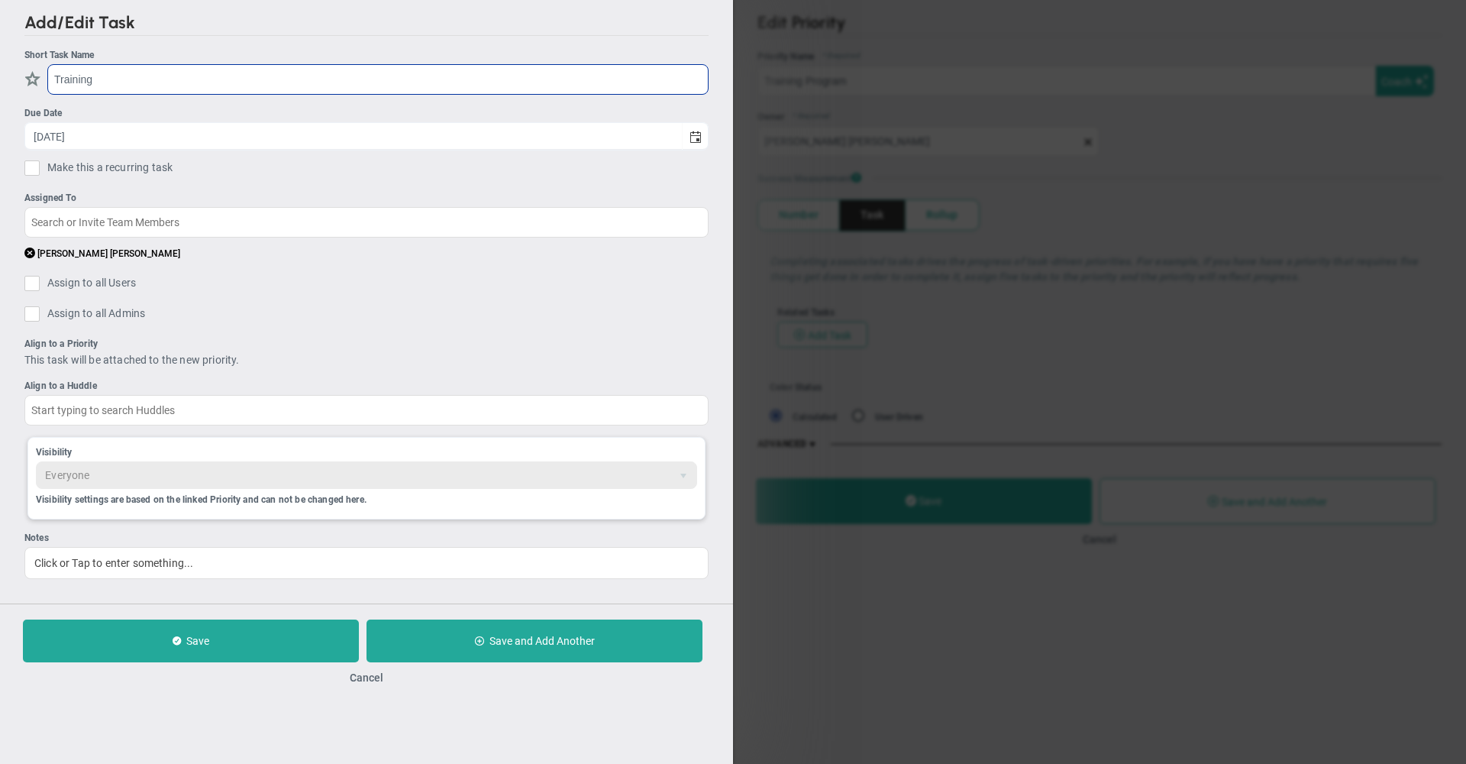
click at [235, 94] on input "Training" at bounding box center [377, 79] width 661 height 31
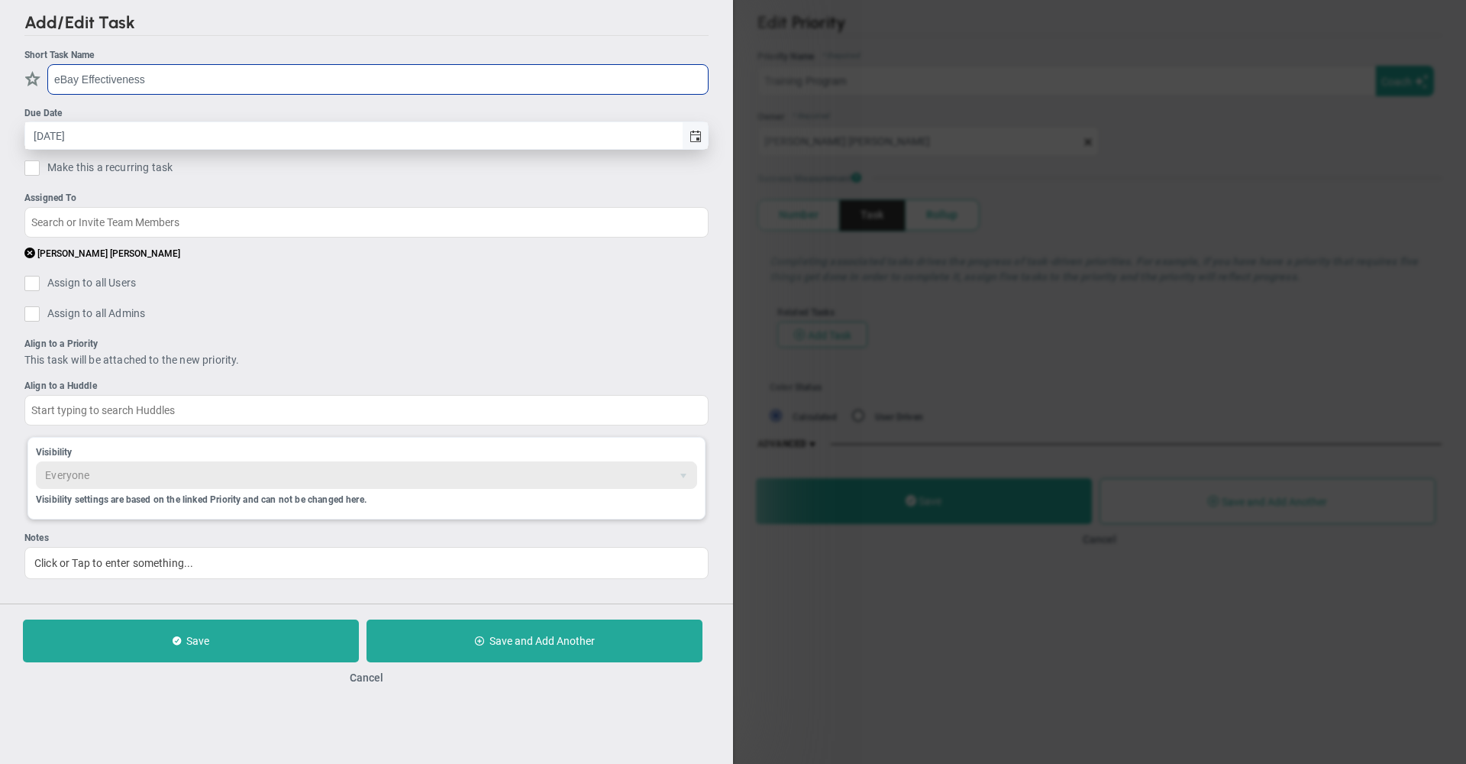
click at [697, 136] on span "select" at bounding box center [696, 137] width 12 height 12
type input "eBay Effectiveness"
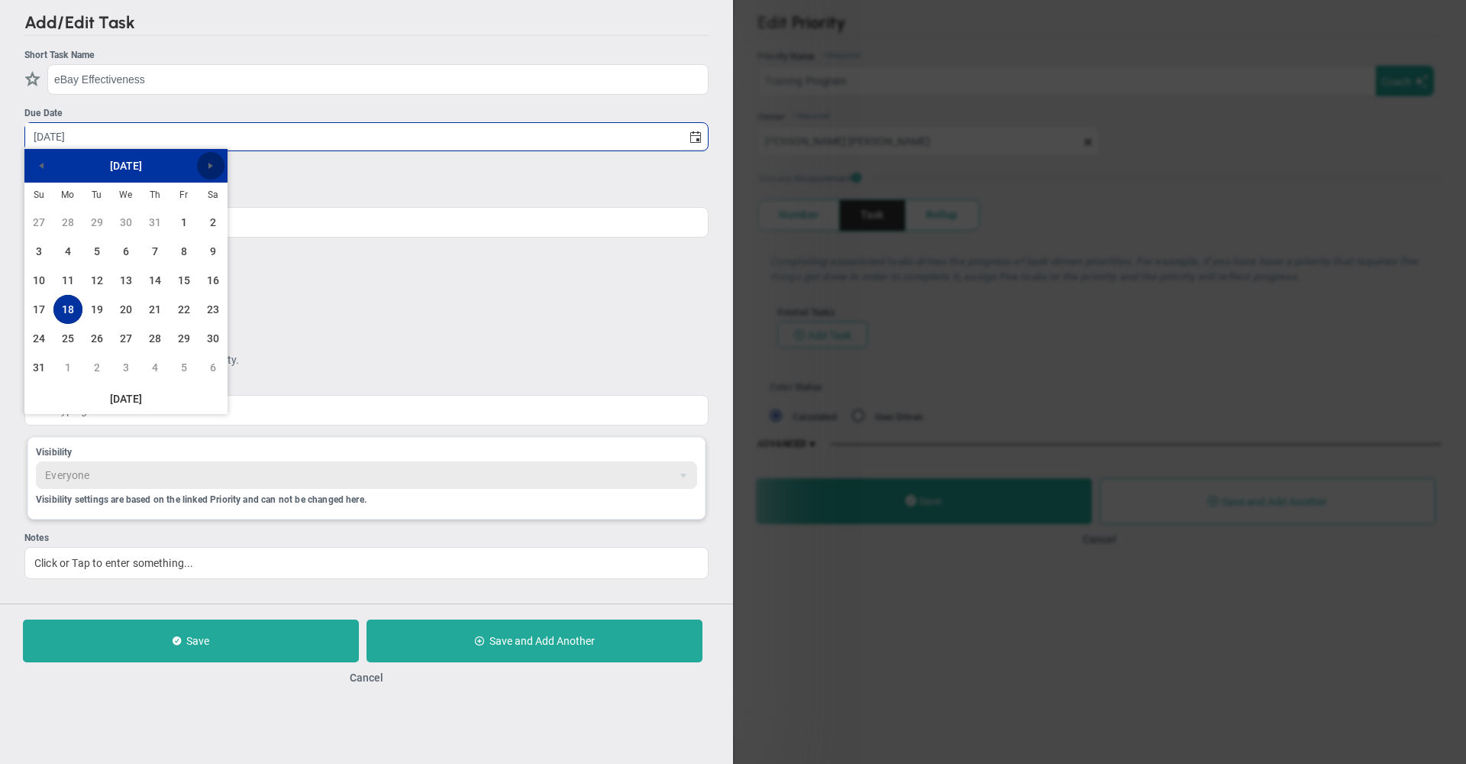
click at [214, 167] on span "Next" at bounding box center [211, 166] width 12 height 12
click at [63, 314] on link "20" at bounding box center [67, 309] width 29 height 29
type input "[DATE]"
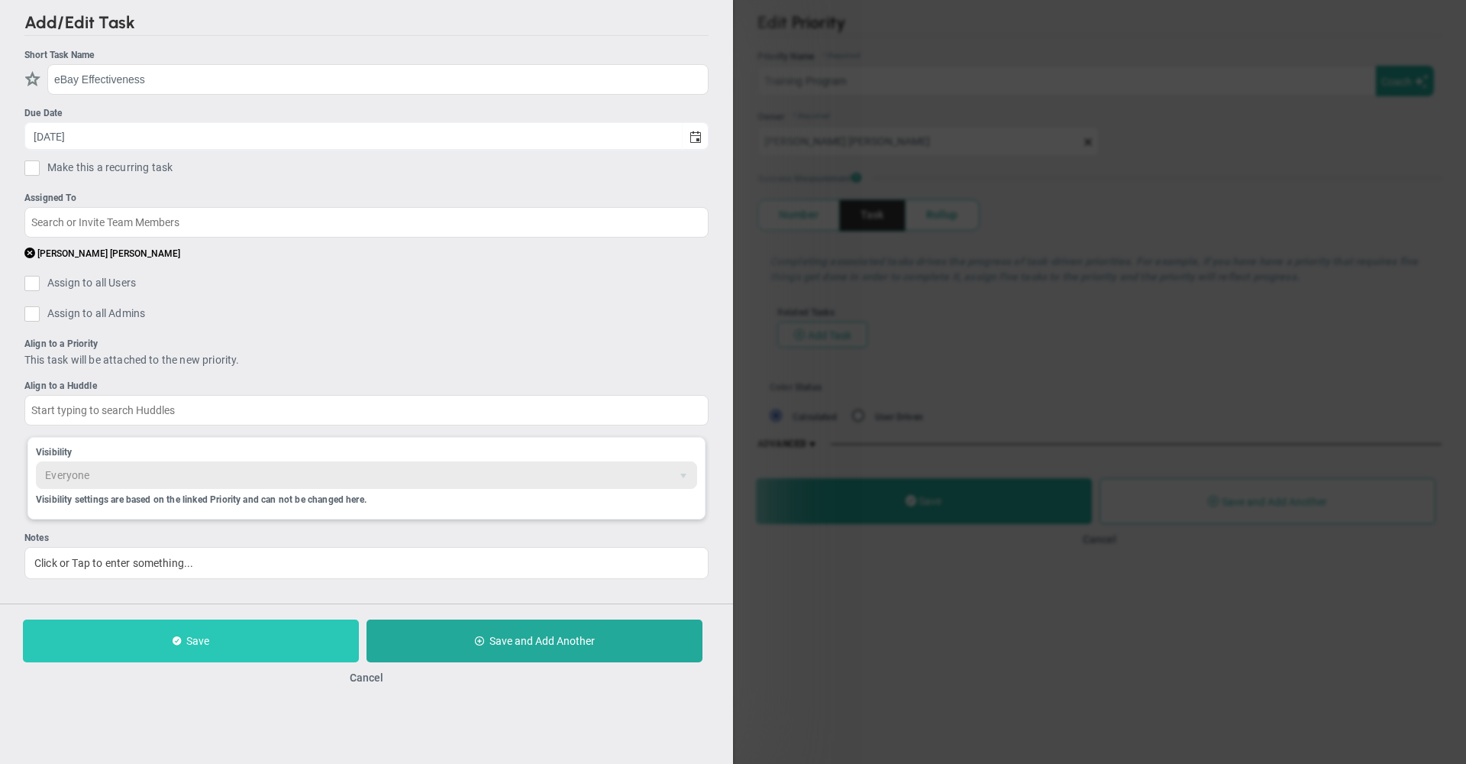
click at [196, 655] on button "Save" at bounding box center [191, 640] width 336 height 43
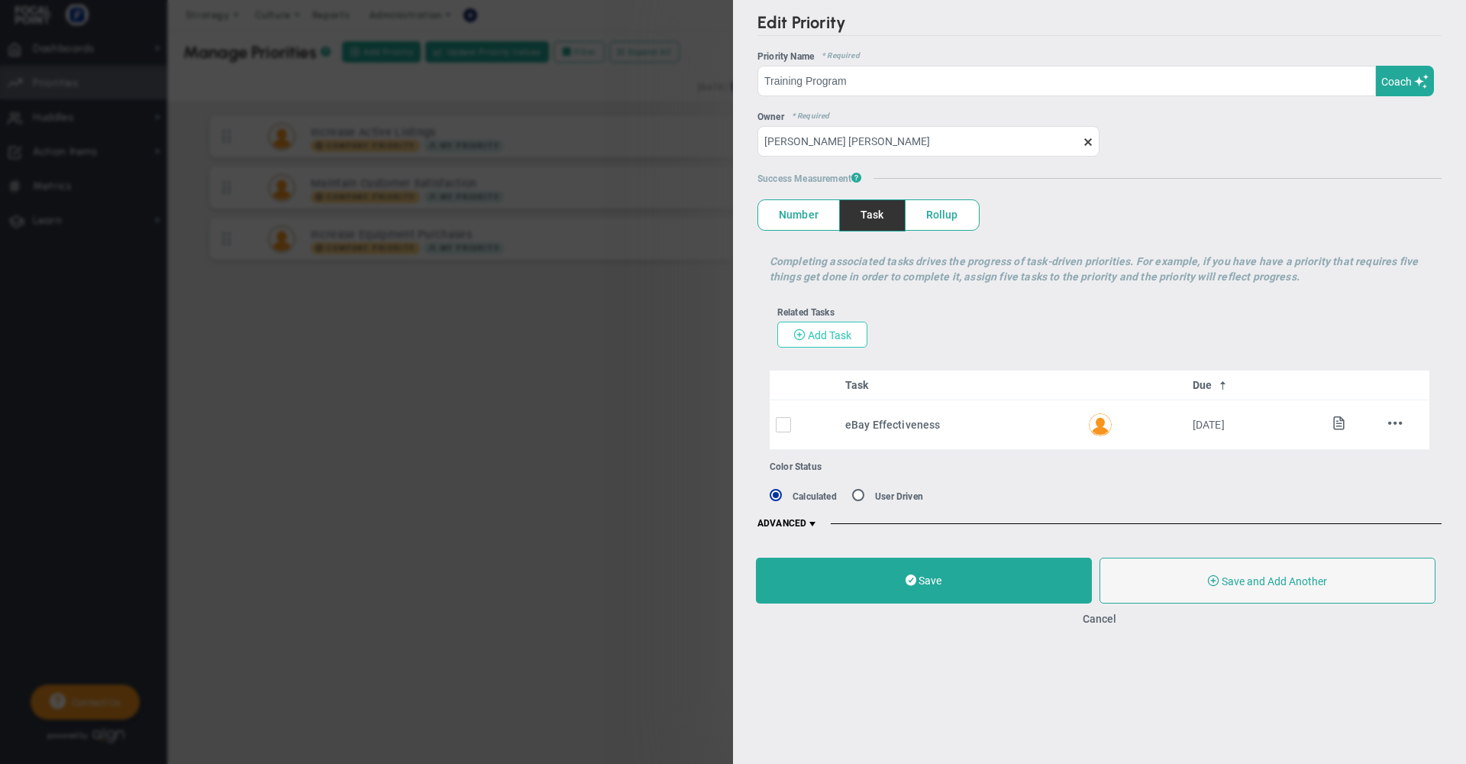
click at [838, 338] on span "Add Task" at bounding box center [830, 335] width 44 height 12
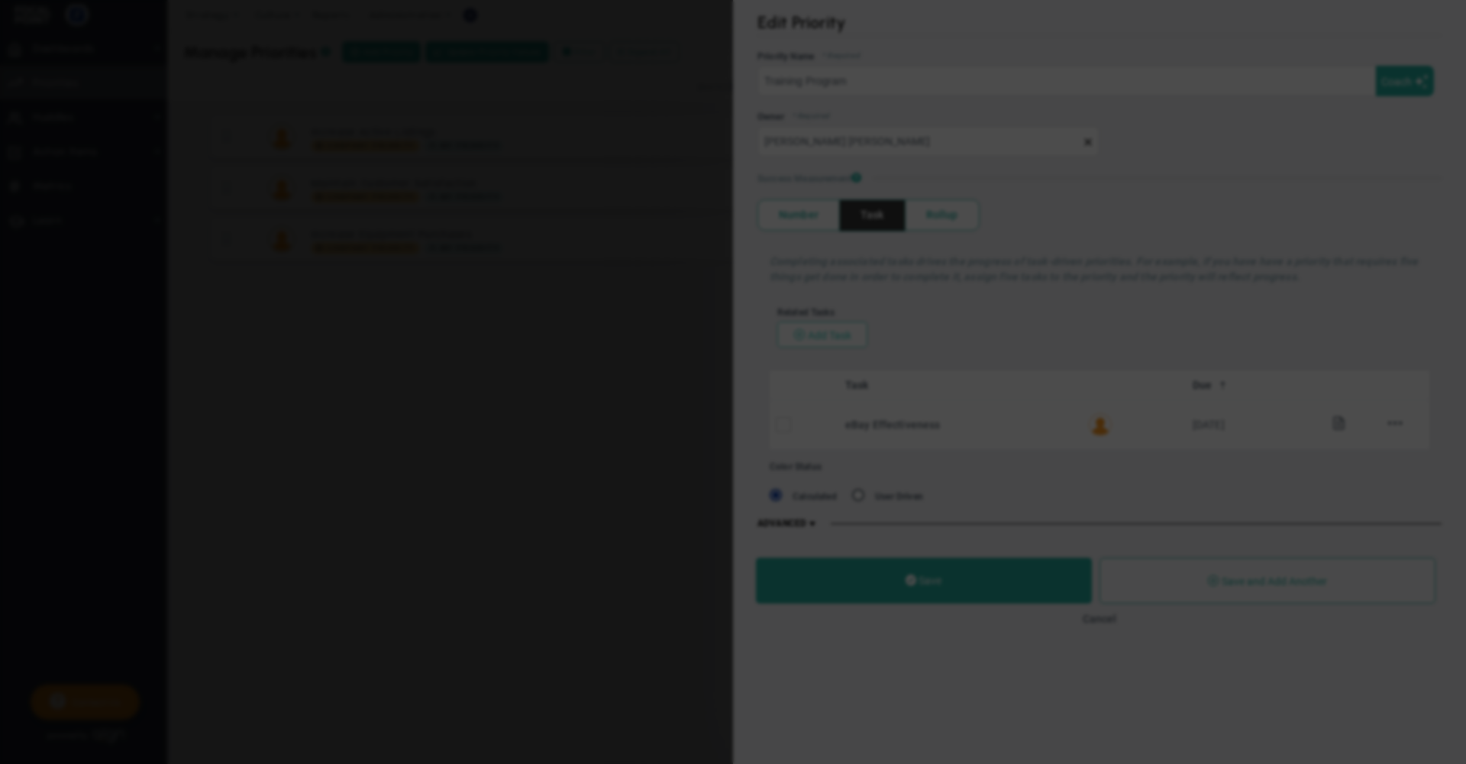
checkbox input "false"
type input "[DATE]"
checkbox input "false"
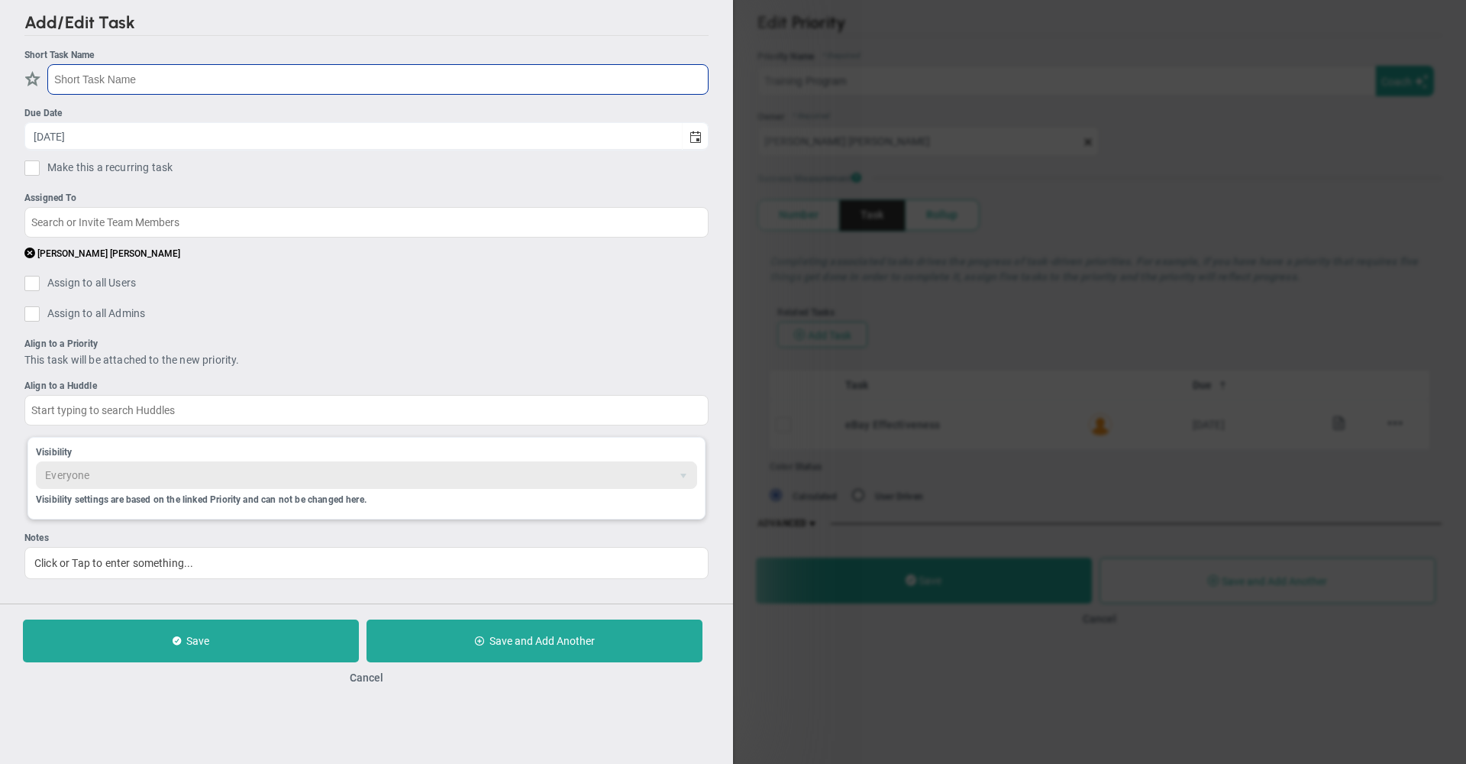
click at [292, 82] on input "text" at bounding box center [377, 79] width 661 height 31
type input "Get Website Running"
click at [170, 79] on input "Get Website Running" at bounding box center [377, 79] width 661 height 31
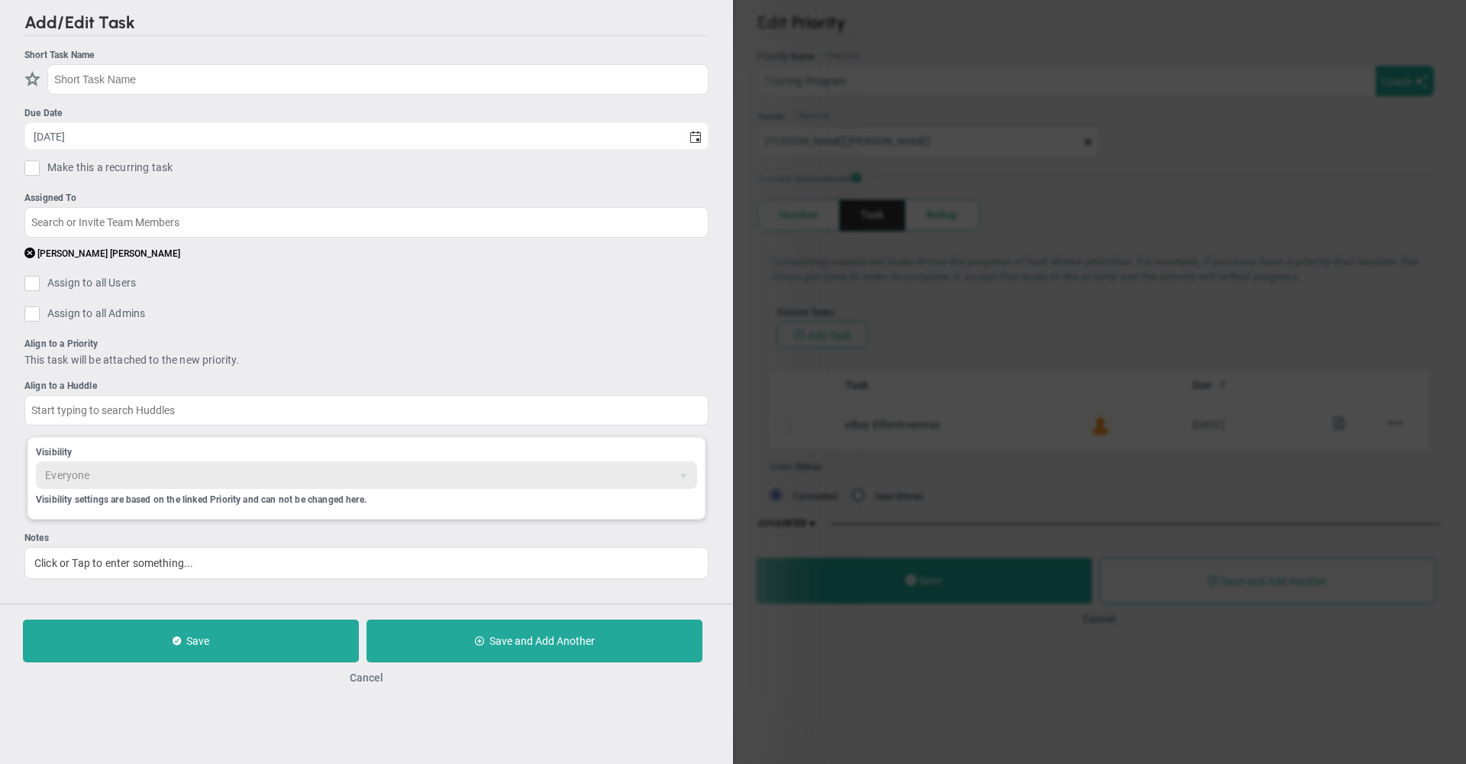
click at [364, 681] on button "Cancel" at bounding box center [367, 677] width 34 height 12
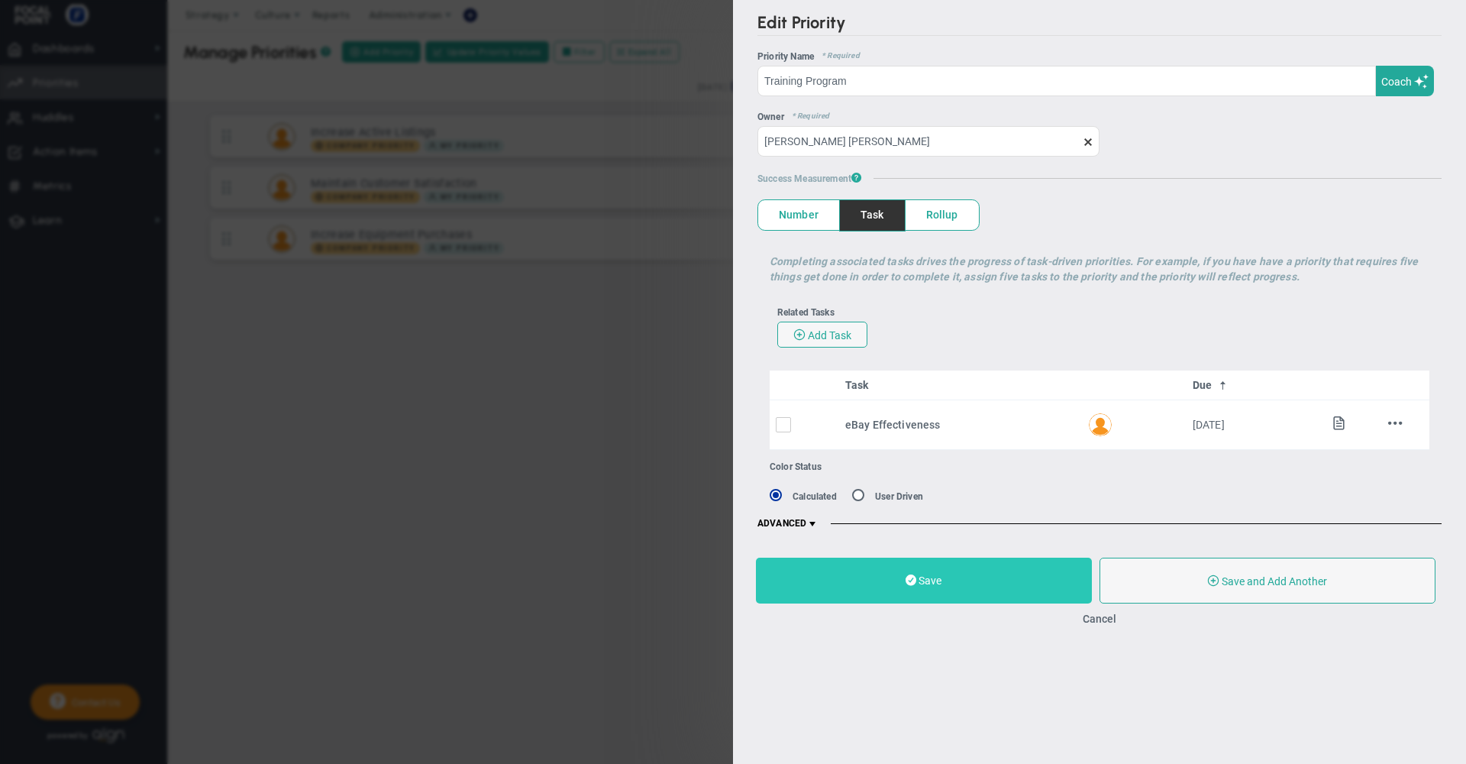
click at [948, 585] on button "Save" at bounding box center [924, 580] width 336 height 46
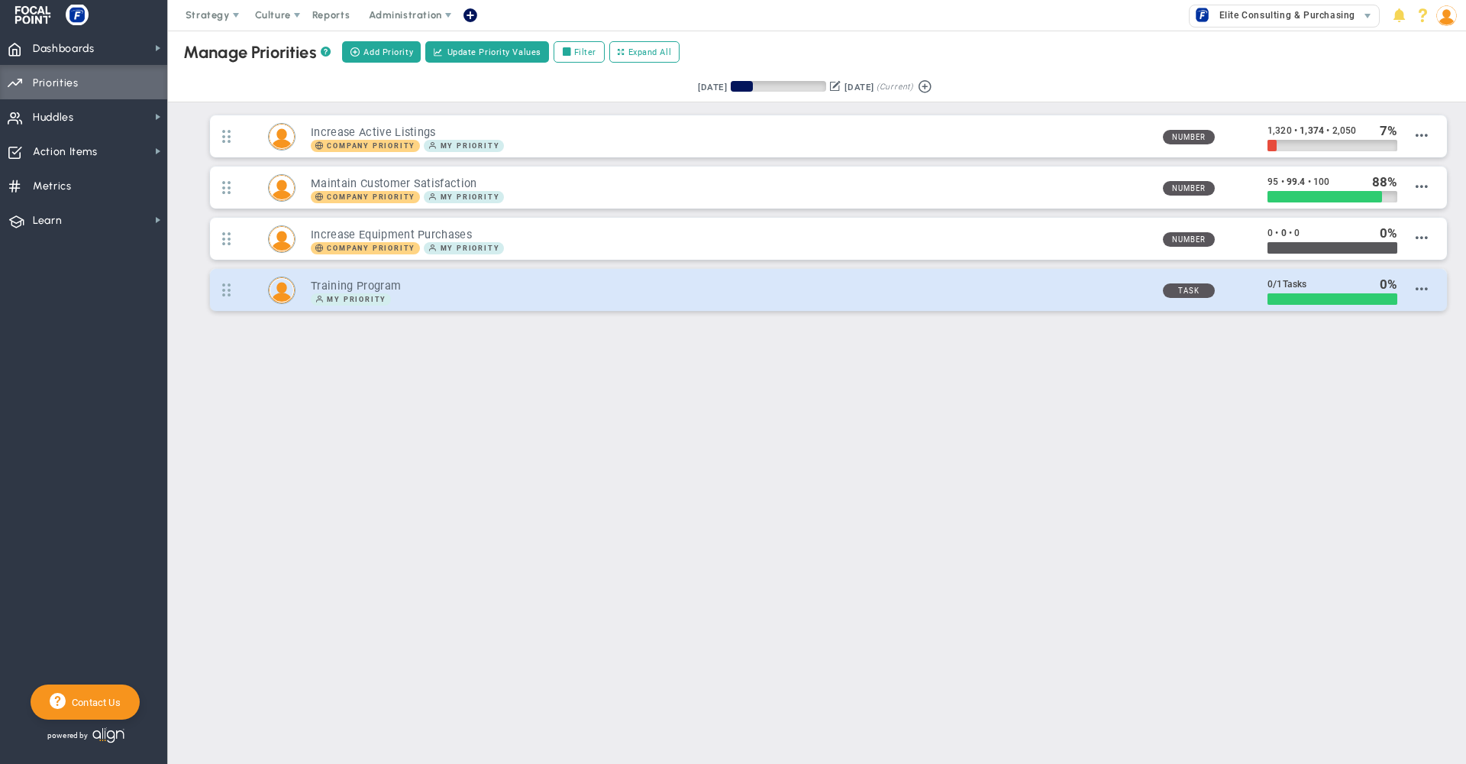
click at [644, 293] on h3 "Training Program" at bounding box center [730, 286] width 839 height 15
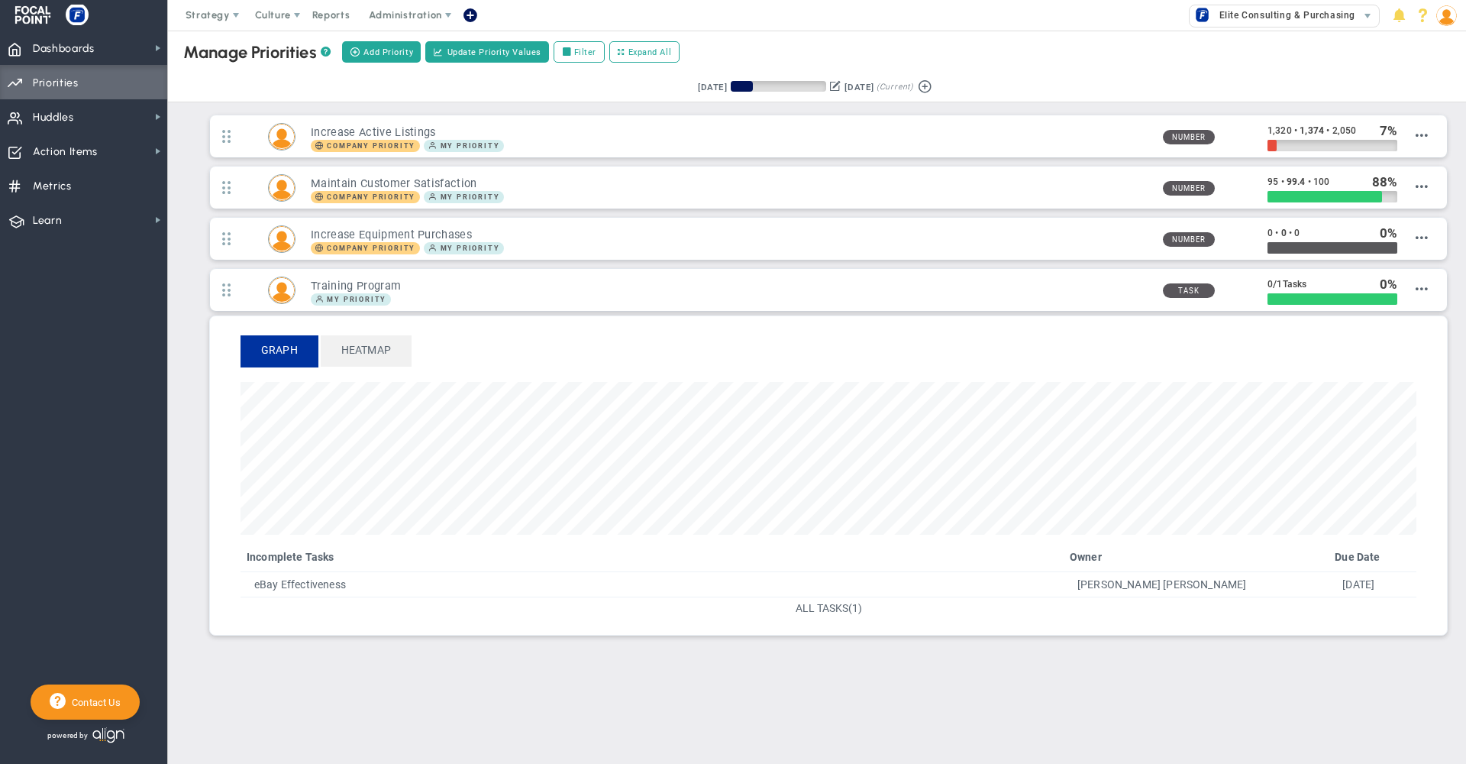
scroll to position [176, 1176]
click at [470, 14] on span at bounding box center [470, 15] width 12 height 21
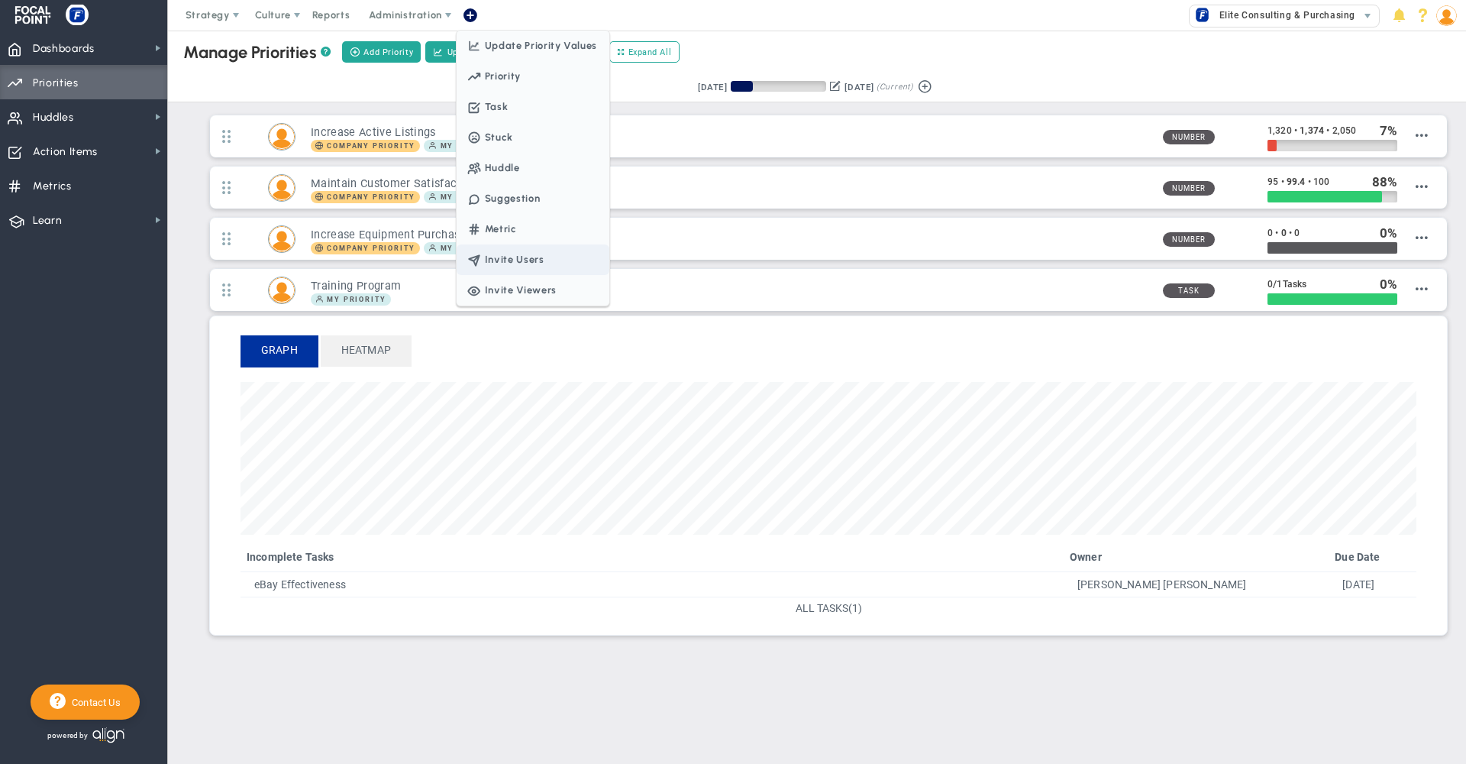
click at [522, 256] on span "Invite Users" at bounding box center [533, 259] width 153 height 31
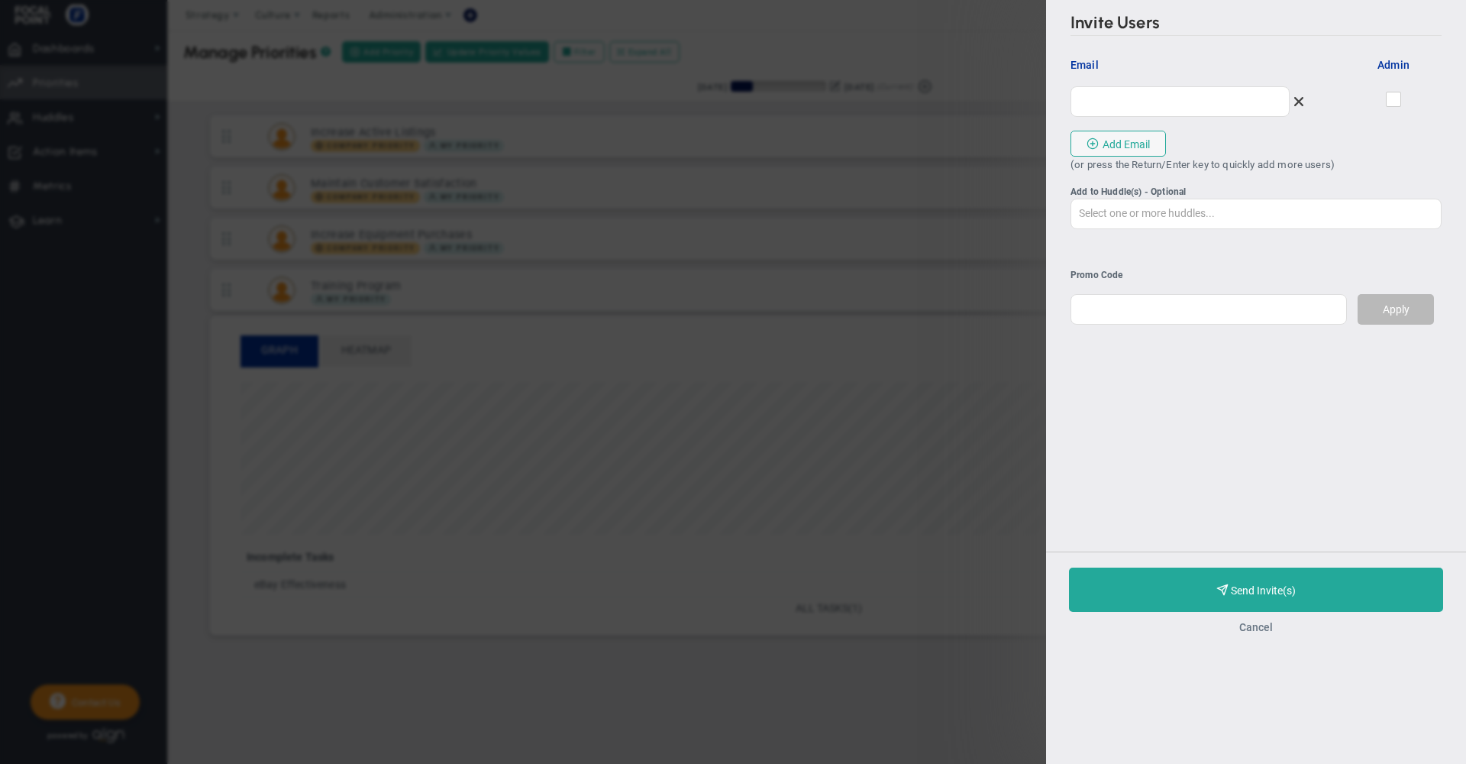
click at [1262, 633] on button "Cancel" at bounding box center [1256, 627] width 34 height 12
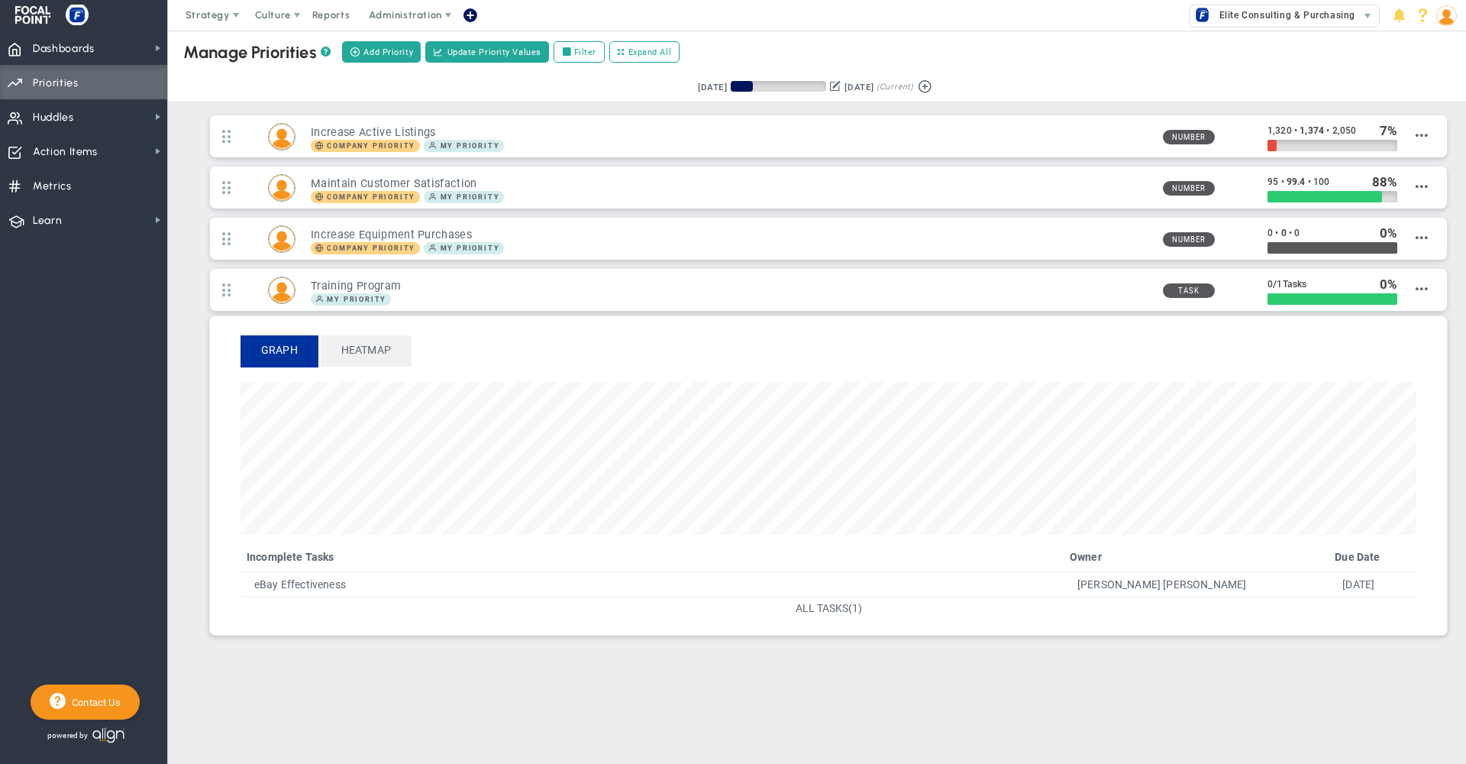
click at [470, 18] on span at bounding box center [470, 15] width 12 height 21
click at [109, 53] on span "Dashboards Dashboards" at bounding box center [83, 48] width 167 height 34
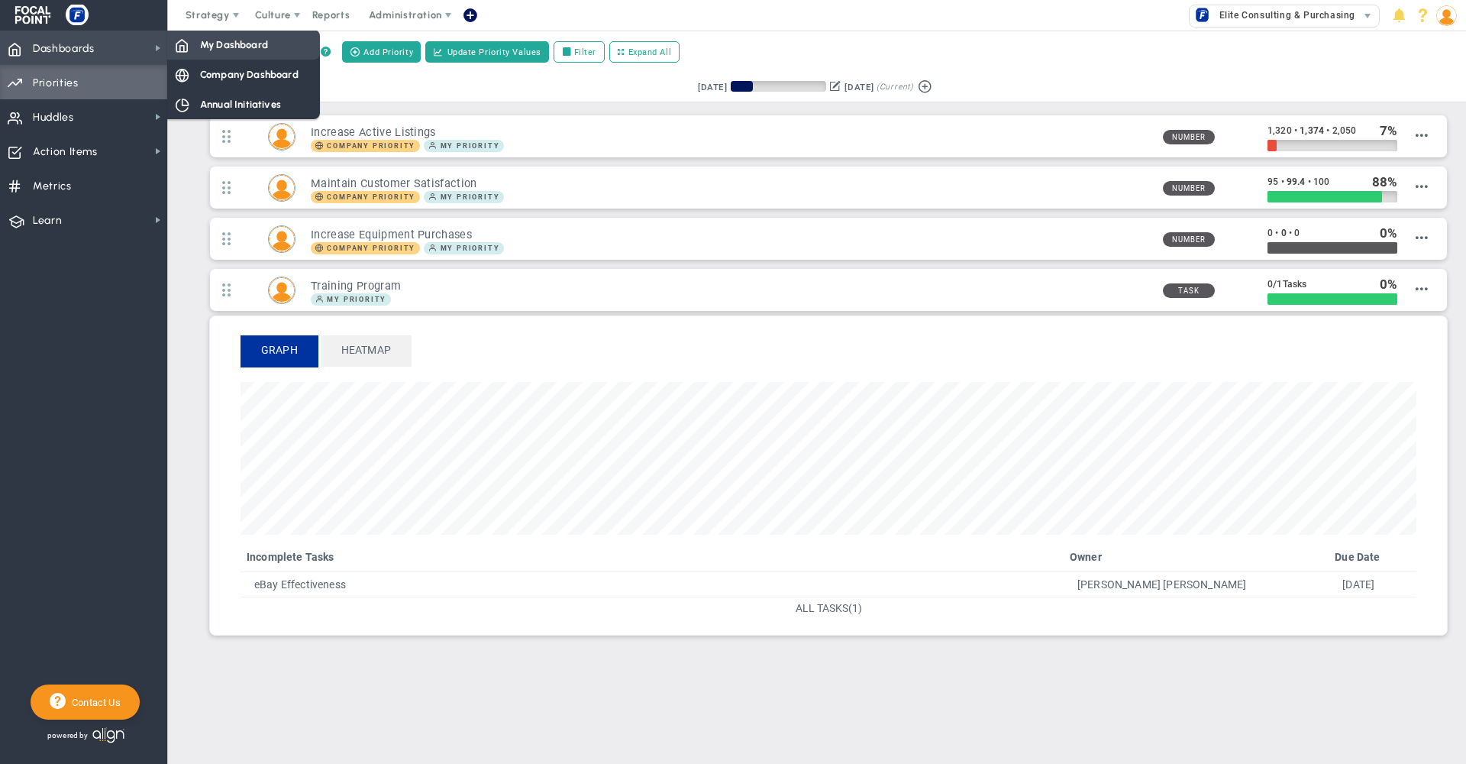
click at [211, 49] on span "My Dashboard" at bounding box center [234, 44] width 68 height 15
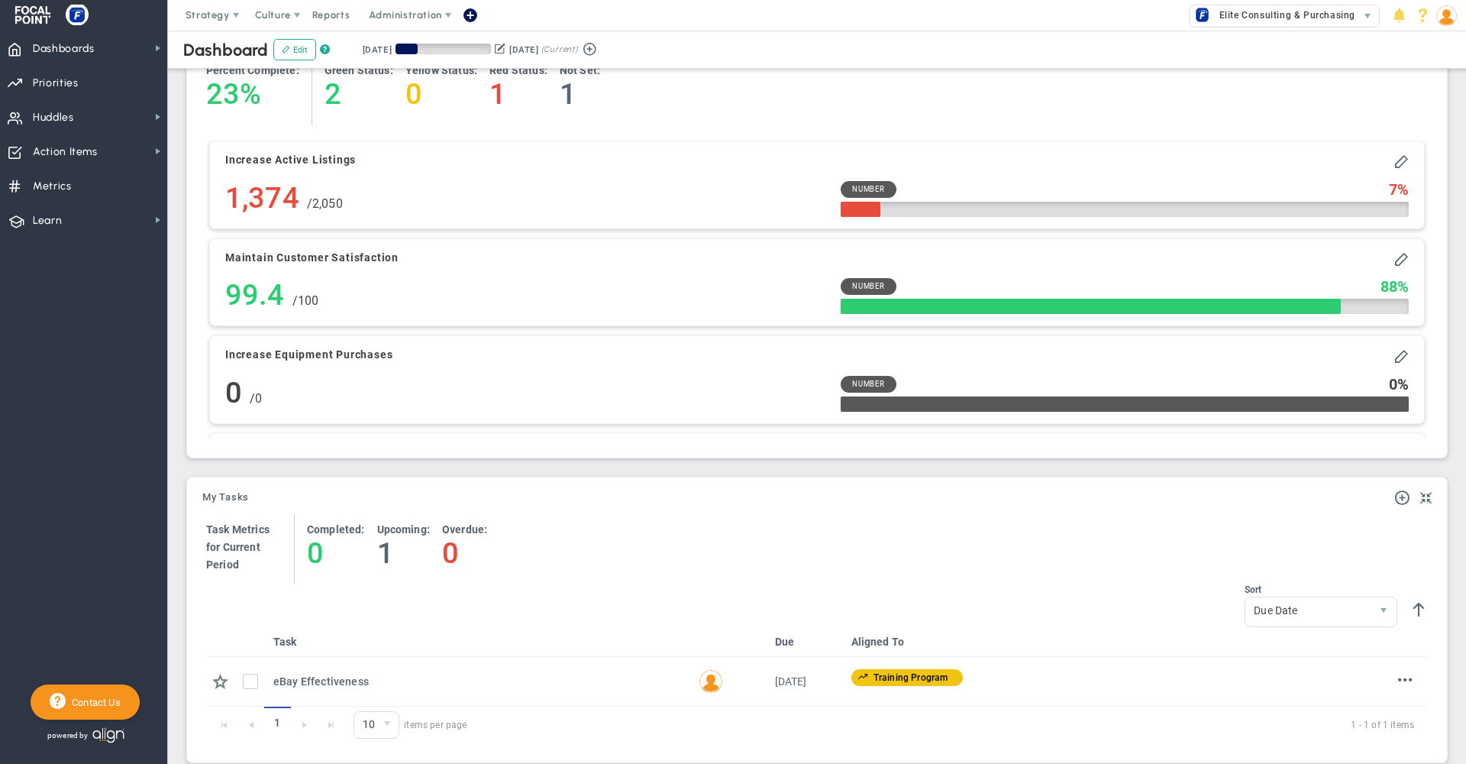
scroll to position [755, 0]
click at [465, 21] on span at bounding box center [470, 15] width 12 height 21
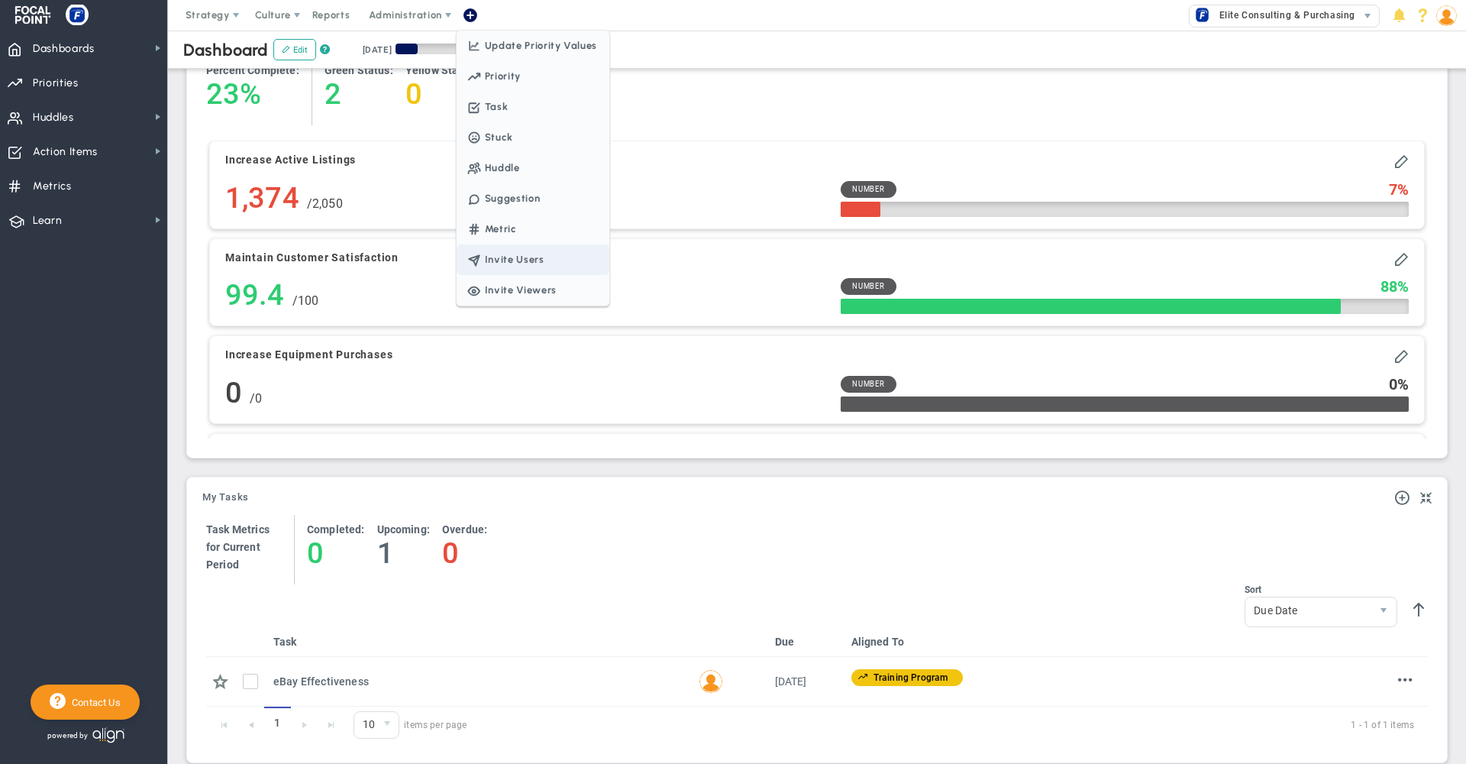
click at [504, 261] on span "Invite Users" at bounding box center [533, 259] width 153 height 31
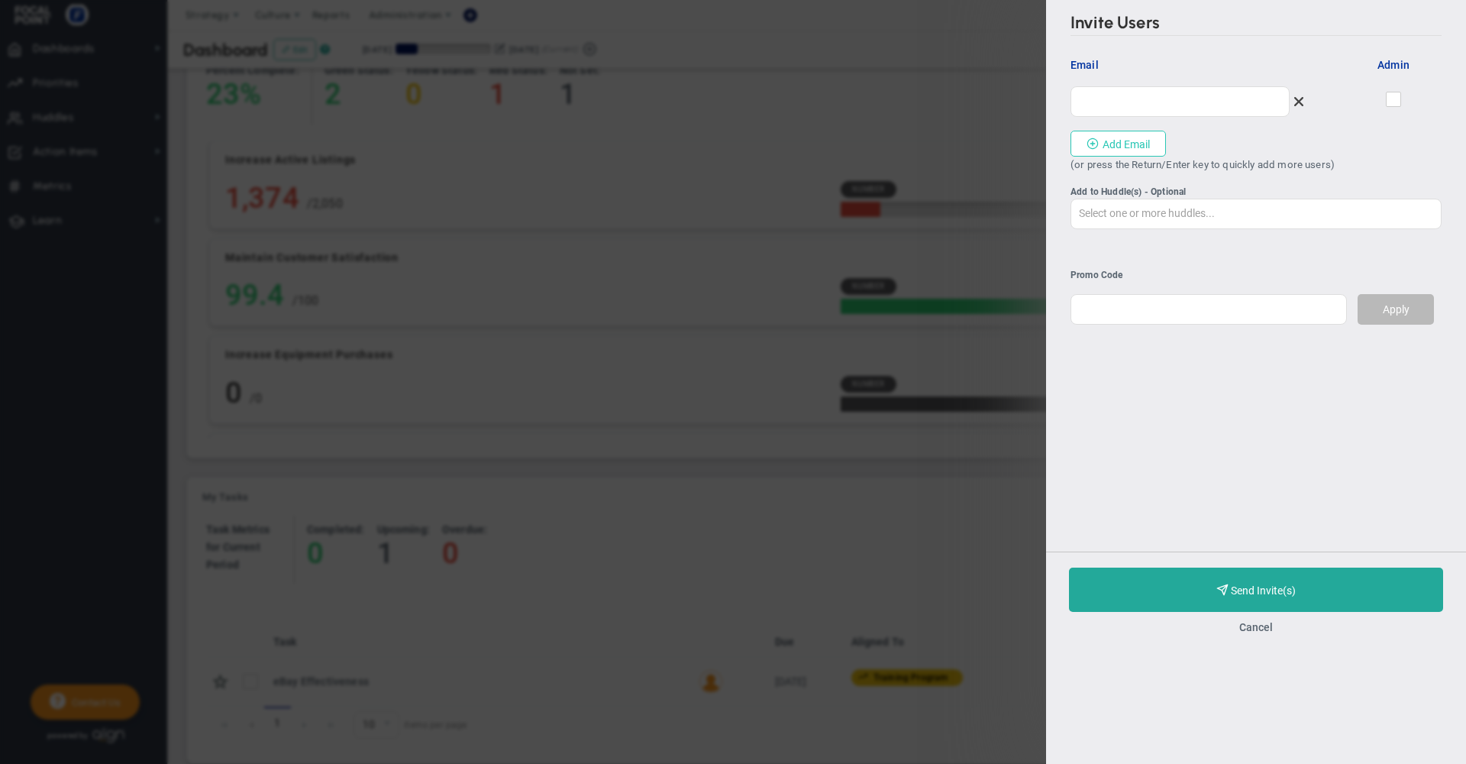
click at [1127, 144] on button "Add Email" at bounding box center [1118, 144] width 95 height 26
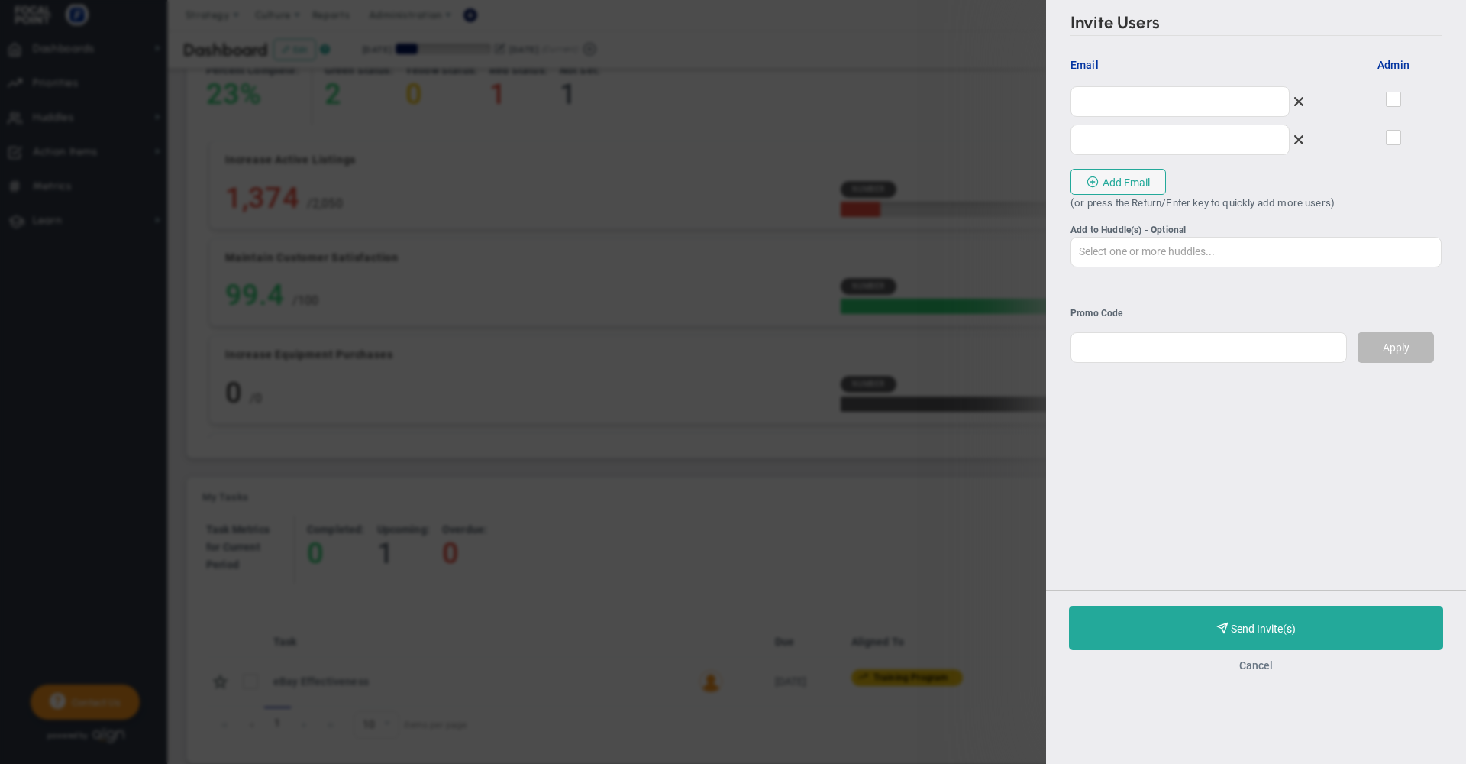
click at [1263, 671] on button "Cancel" at bounding box center [1256, 665] width 34 height 12
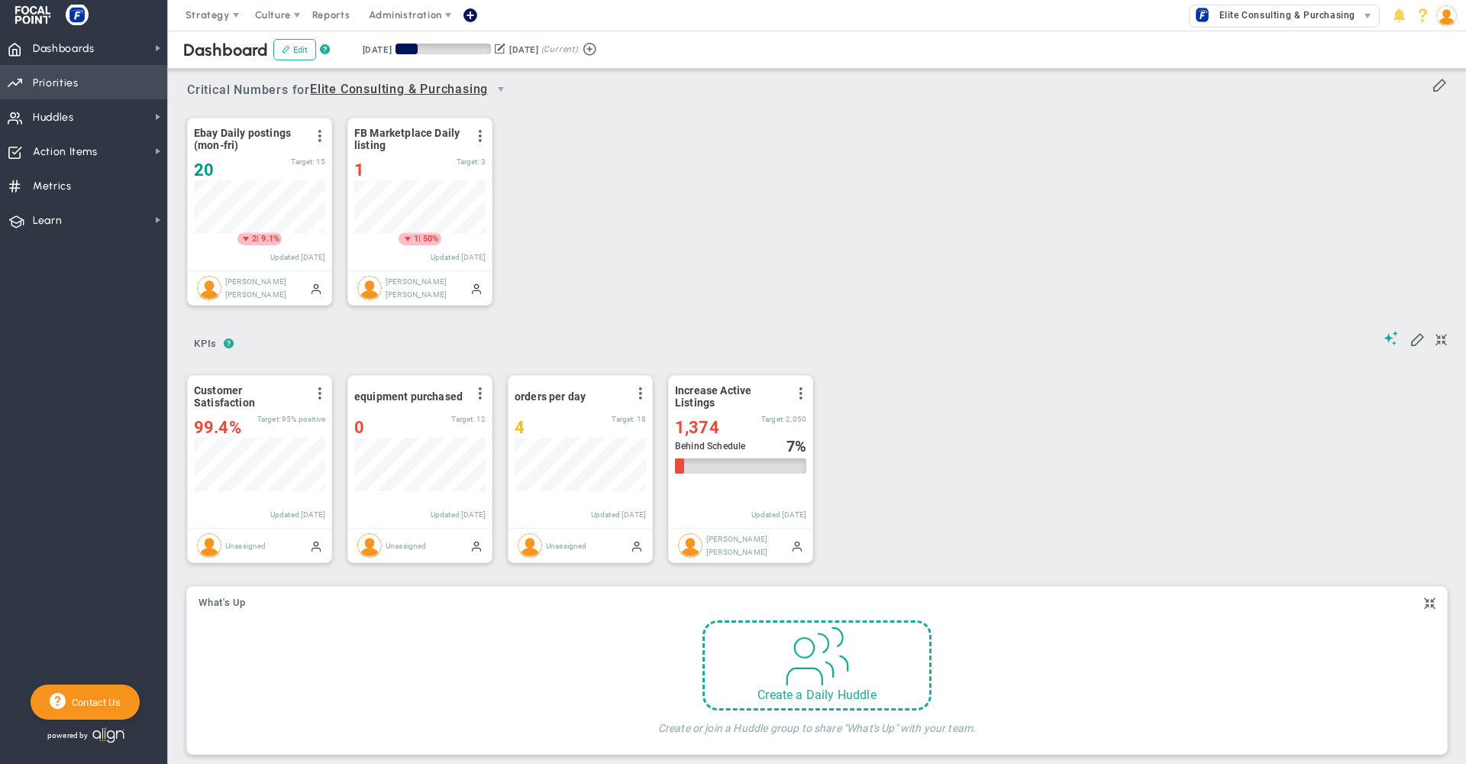
click at [89, 92] on span "Priorities OKR Tree Priorities OKRs" at bounding box center [83, 82] width 167 height 34
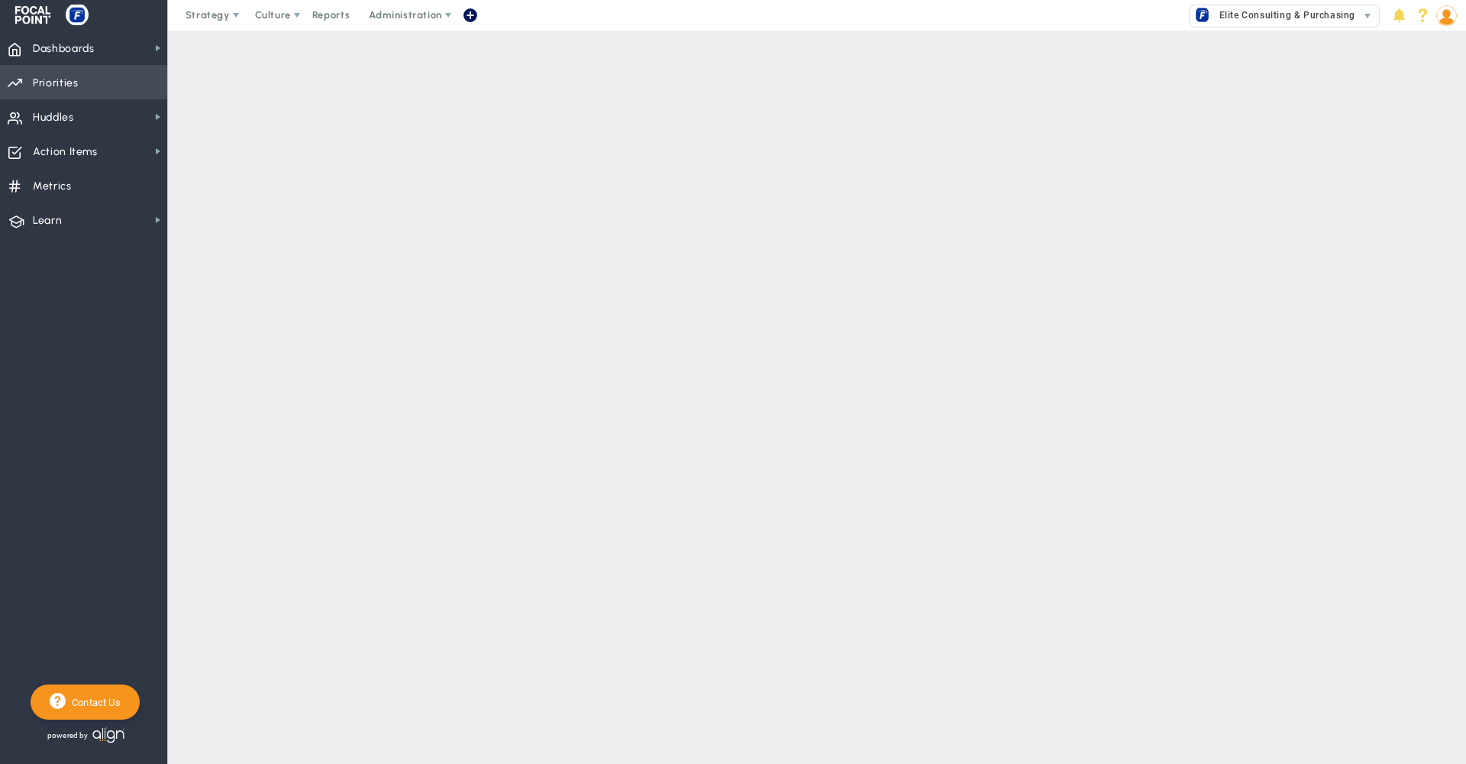
checkbox input "false"
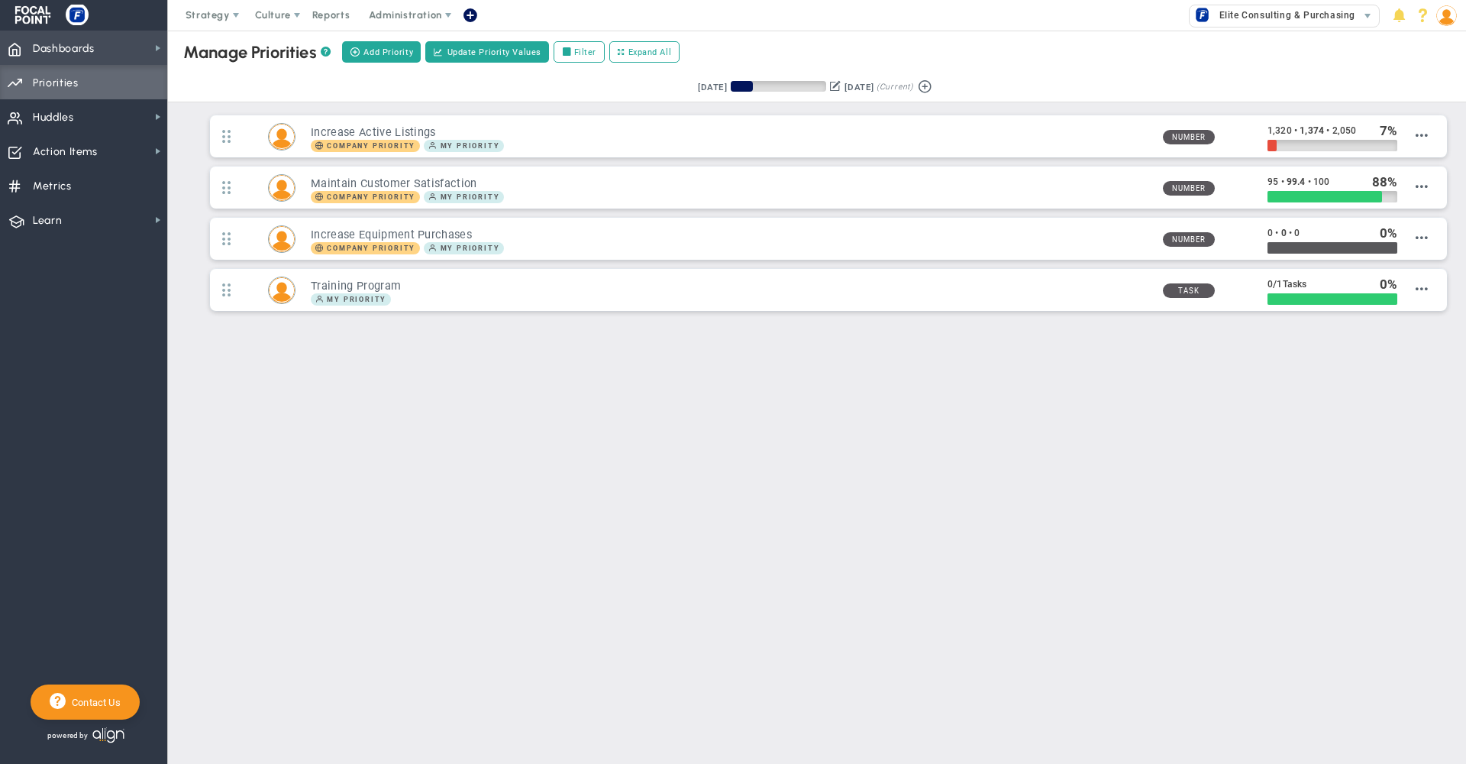
click at [82, 54] on span "Dashboards" at bounding box center [64, 49] width 62 height 32
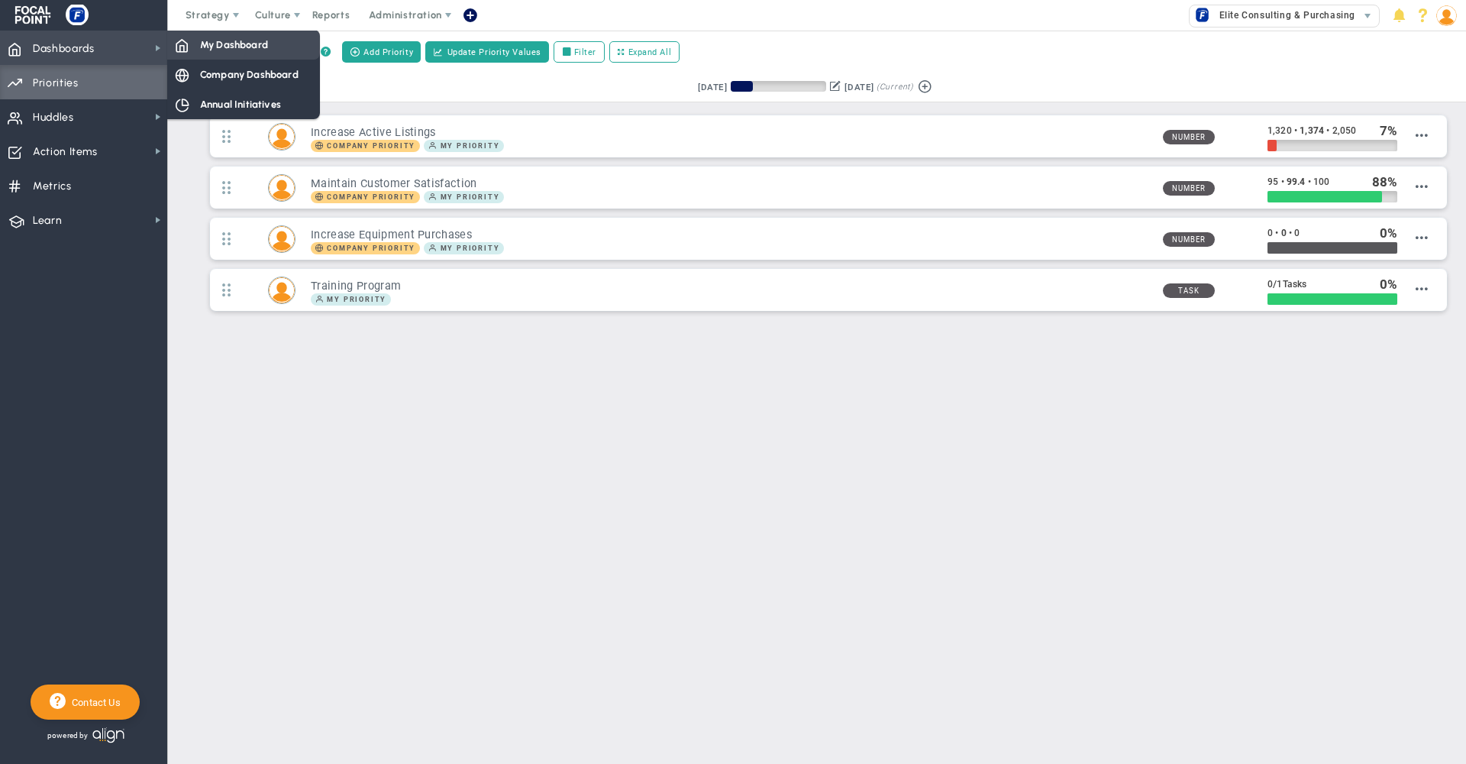
click at [225, 47] on span "My Dashboard" at bounding box center [234, 44] width 68 height 15
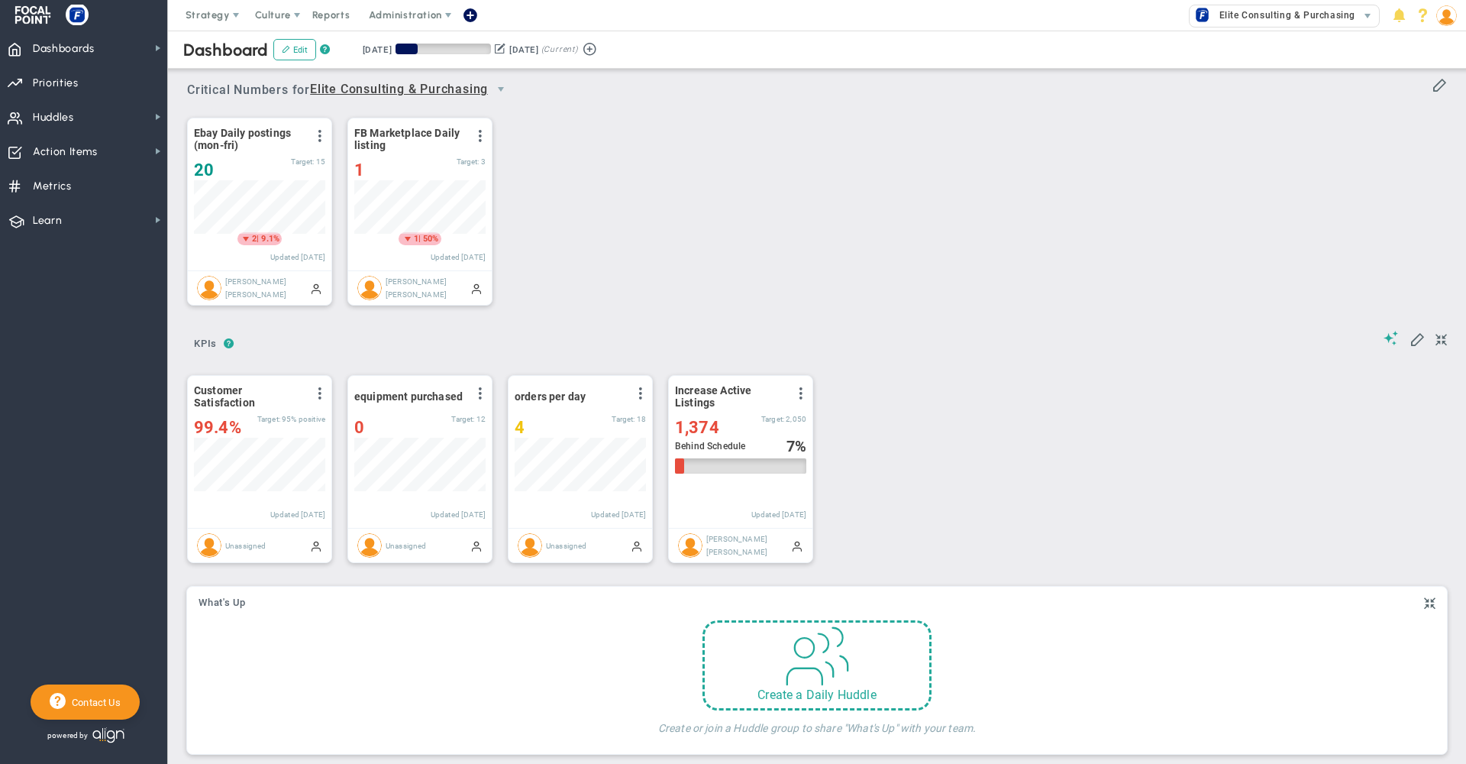
scroll to position [53, 131]
click at [95, 82] on span "Priorities OKR Tree Priorities OKRs" at bounding box center [83, 82] width 167 height 34
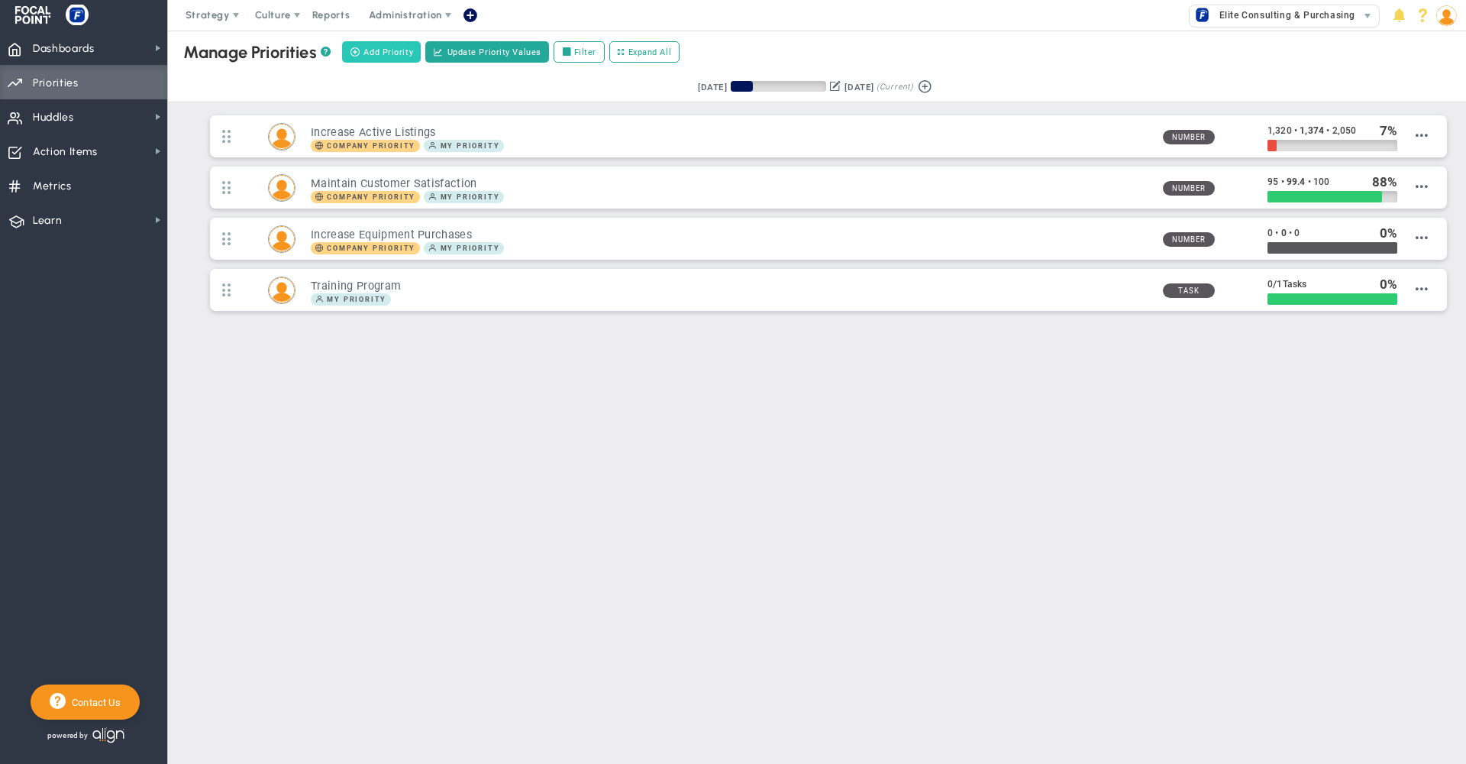
click at [388, 53] on span "Add Priority" at bounding box center [388, 52] width 50 height 13
type input "0"
radio input "true"
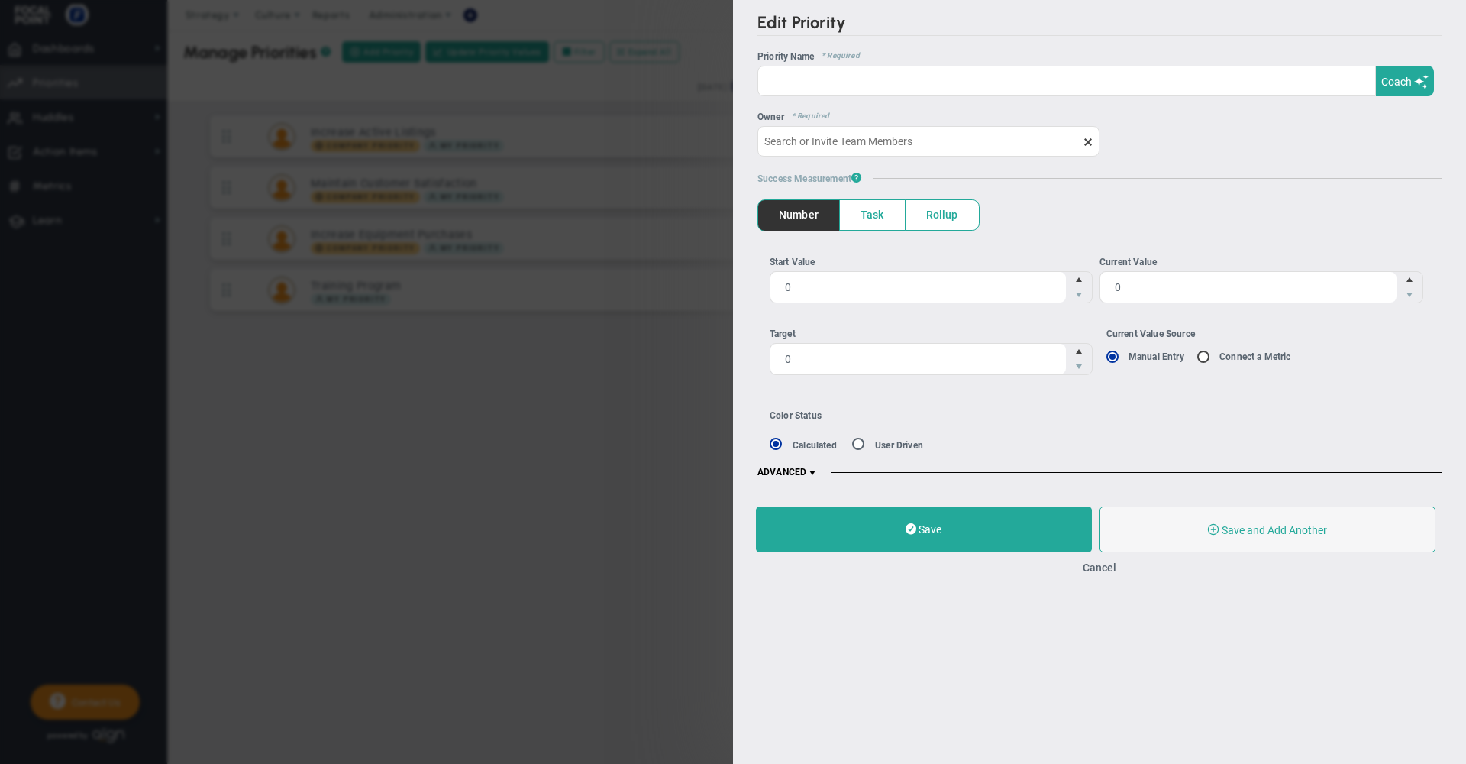
type input "[PERSON_NAME] [PERSON_NAME]"
type input "0"
radio input "true"
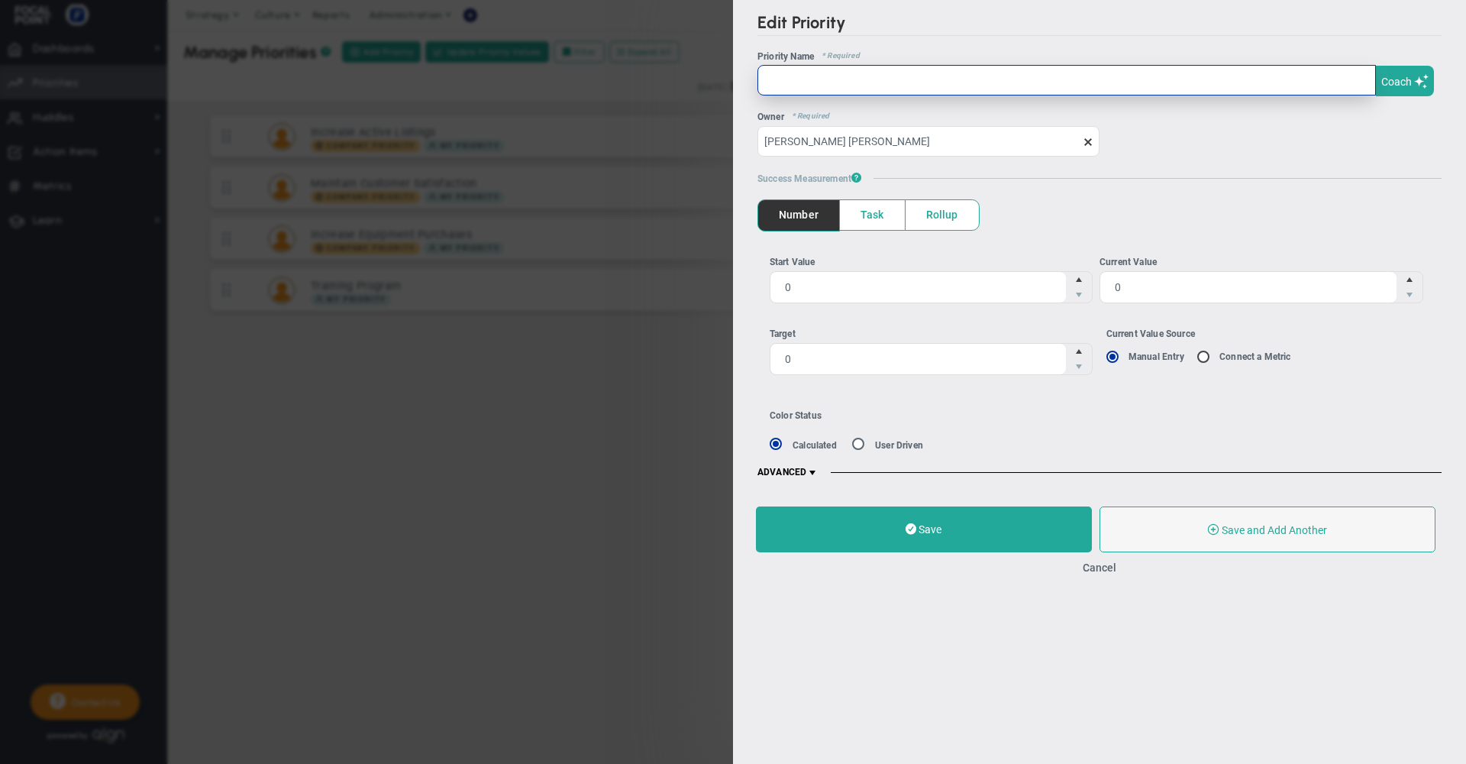
click at [853, 83] on input "text" at bounding box center [1067, 80] width 619 height 31
type input "Listings"
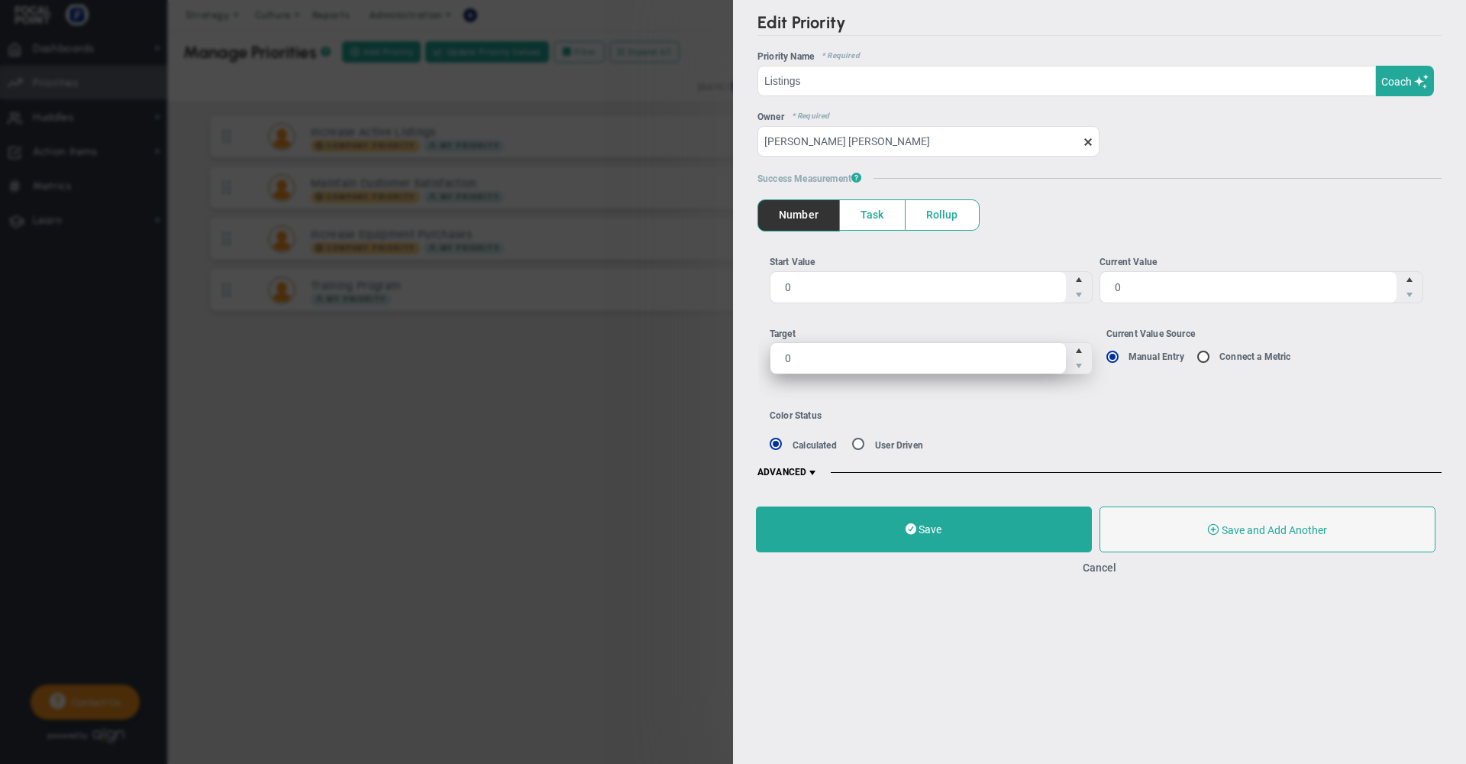
click at [855, 364] on span "0 0" at bounding box center [932, 358] width 324 height 32
click at [855, 364] on input "0" at bounding box center [919, 358] width 296 height 31
type input "100"
click at [1091, 140] on span at bounding box center [1088, 141] width 12 height 12
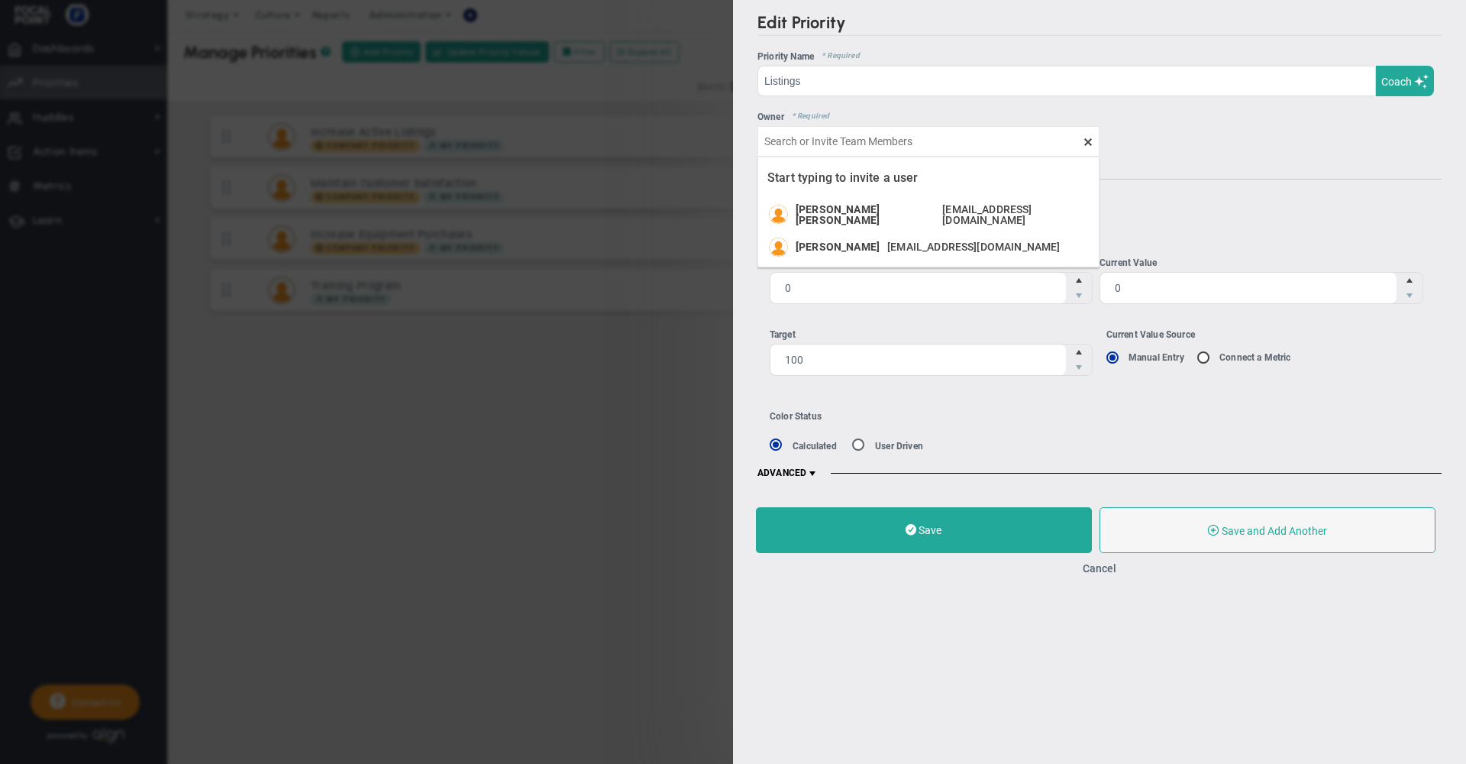
click at [1217, 213] on ul "Number Task Rollup" at bounding box center [1100, 215] width 684 height 31
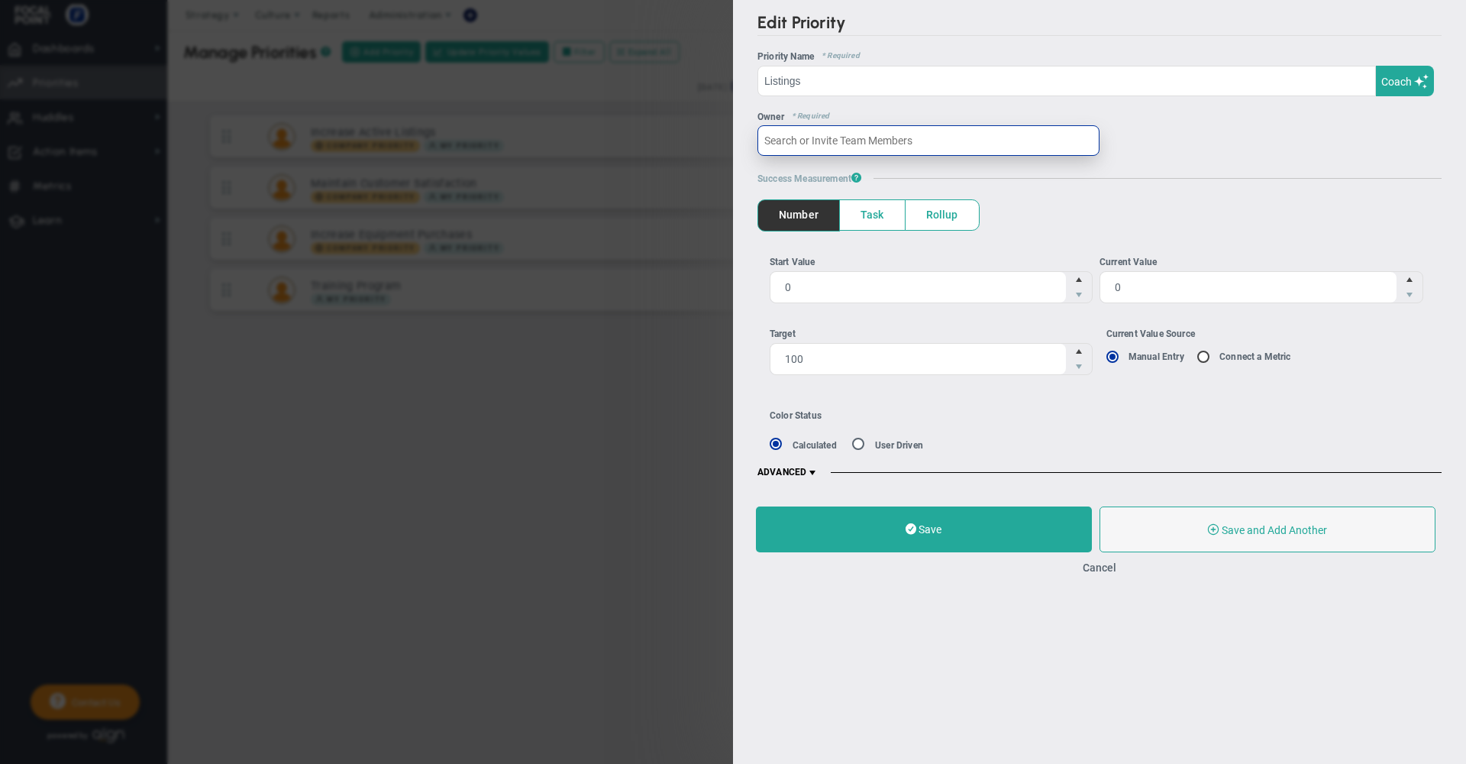
click at [967, 145] on input "text" at bounding box center [929, 140] width 342 height 31
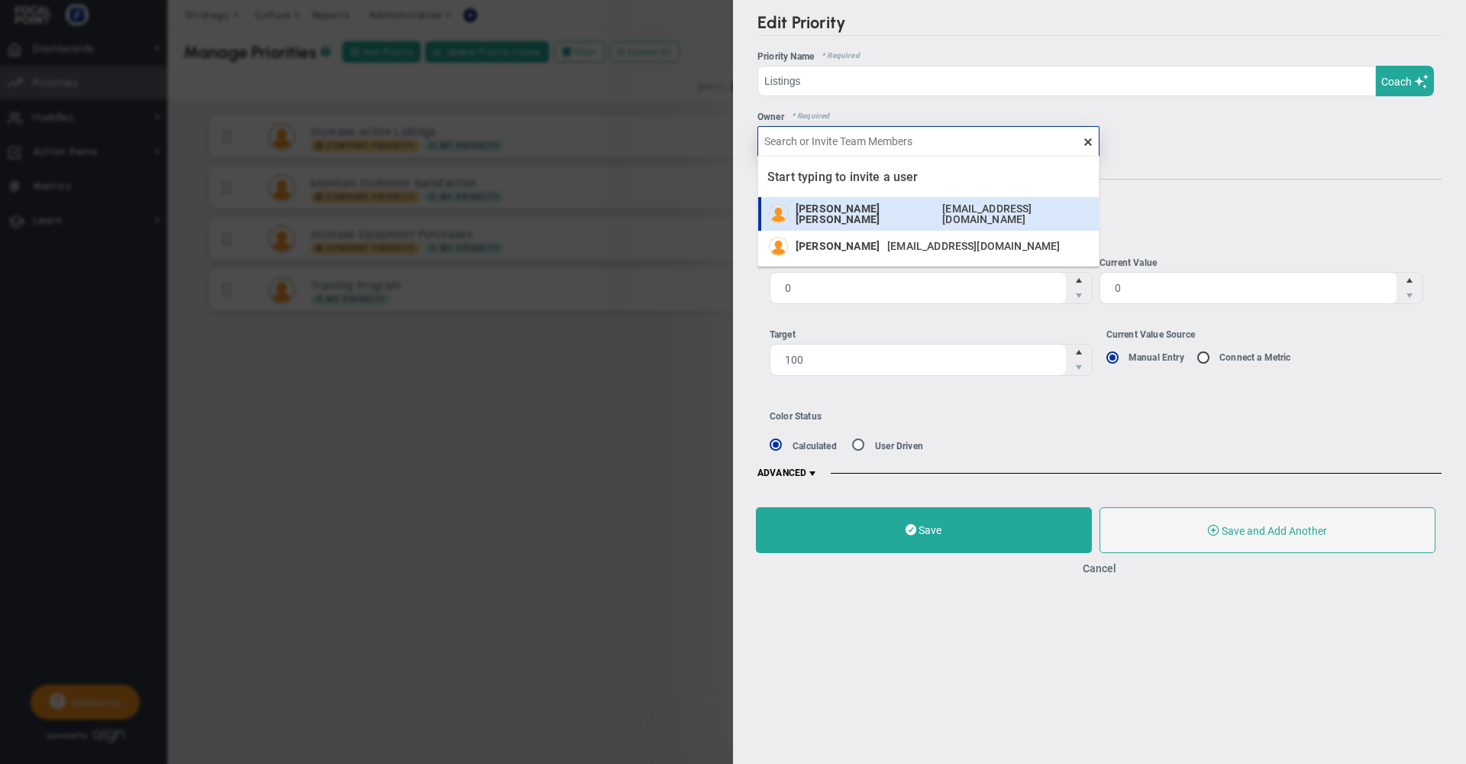
click at [942, 214] on span "[EMAIL_ADDRESS][DOMAIN_NAME]" at bounding box center [1012, 213] width 141 height 21
type input "[PERSON_NAME] [PERSON_NAME]"
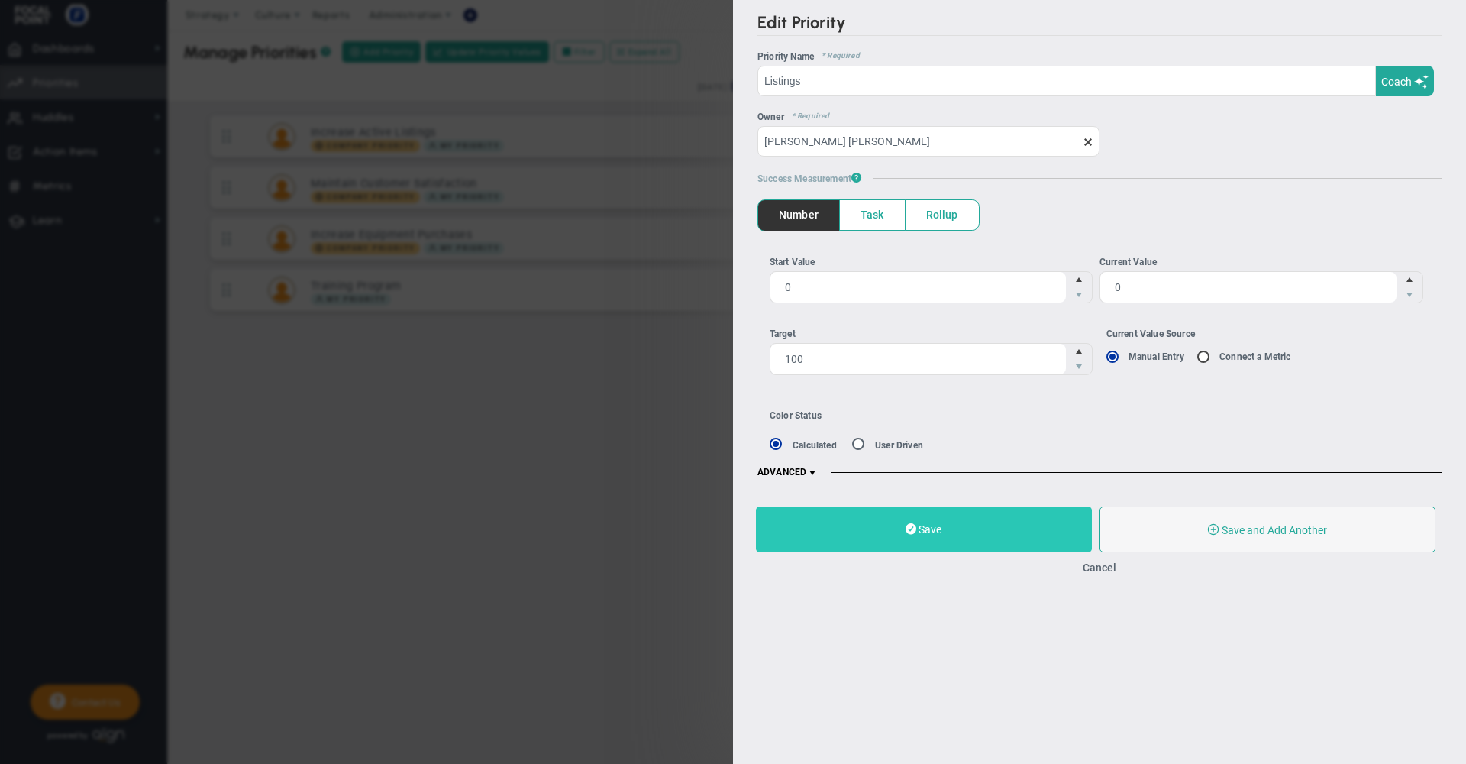
click at [943, 530] on button "Save" at bounding box center [924, 529] width 336 height 46
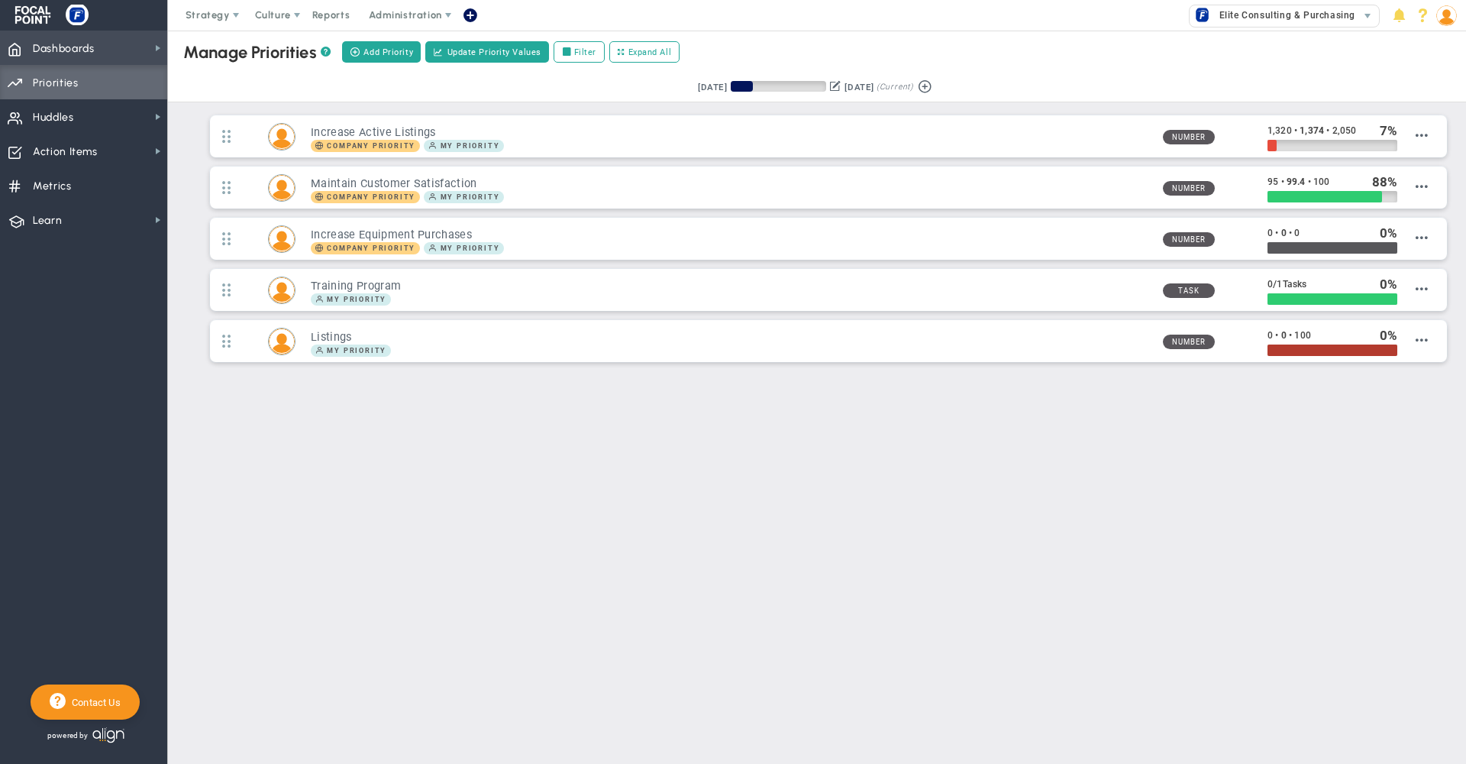
click at [104, 58] on span "Dashboards Dashboards" at bounding box center [83, 48] width 167 height 34
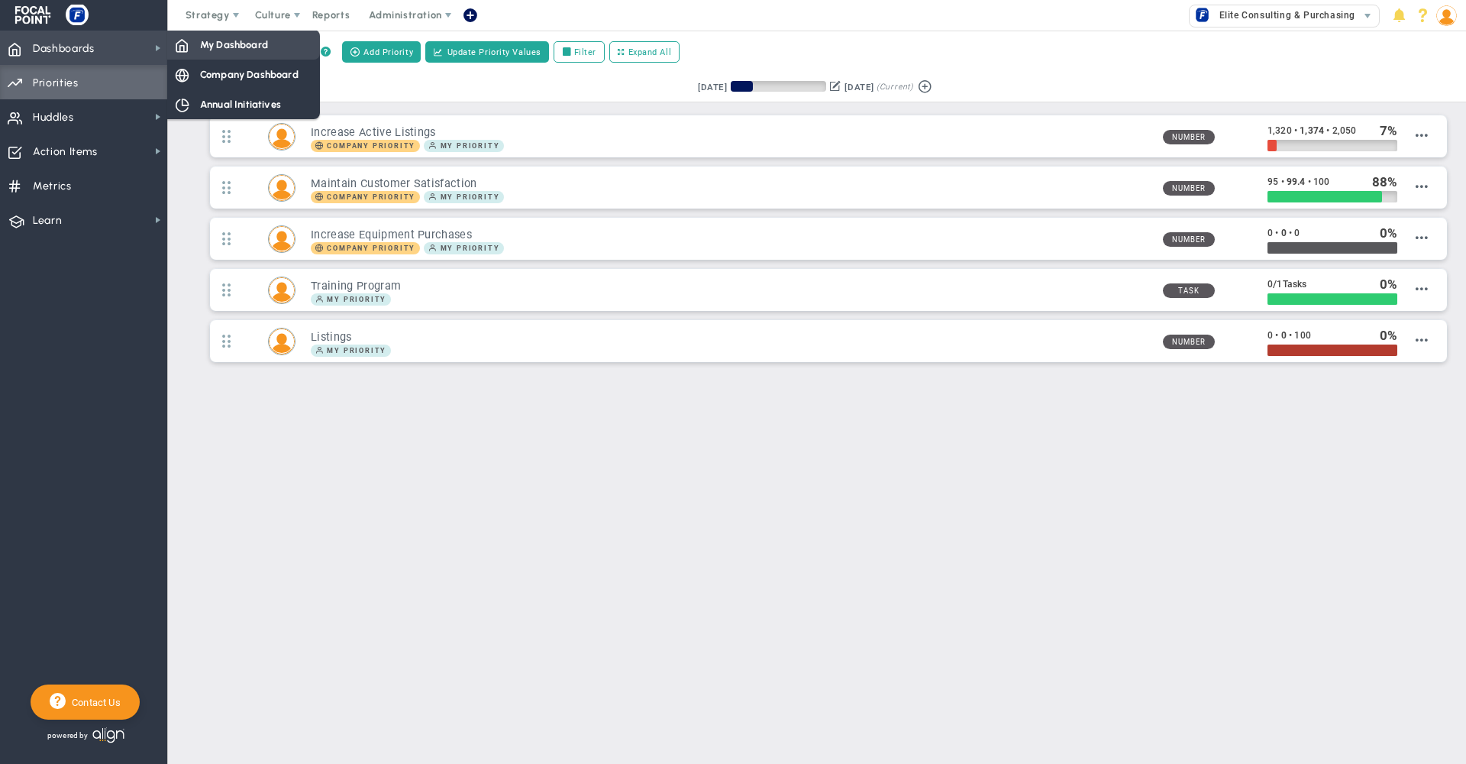
click at [245, 51] on span "My Dashboard" at bounding box center [234, 44] width 68 height 15
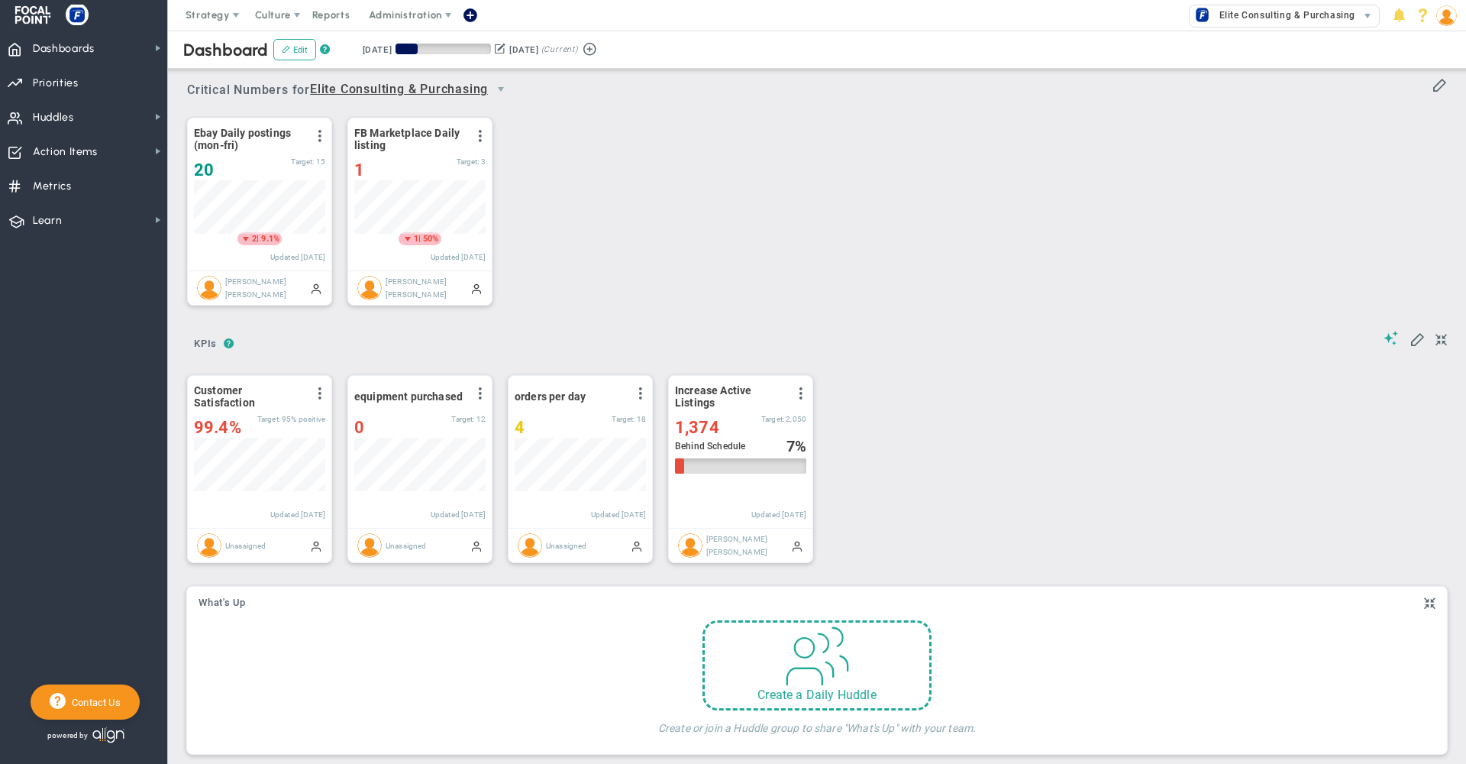
scroll to position [53, 131]
click at [1410, 340] on span at bounding box center [1417, 338] width 15 height 15
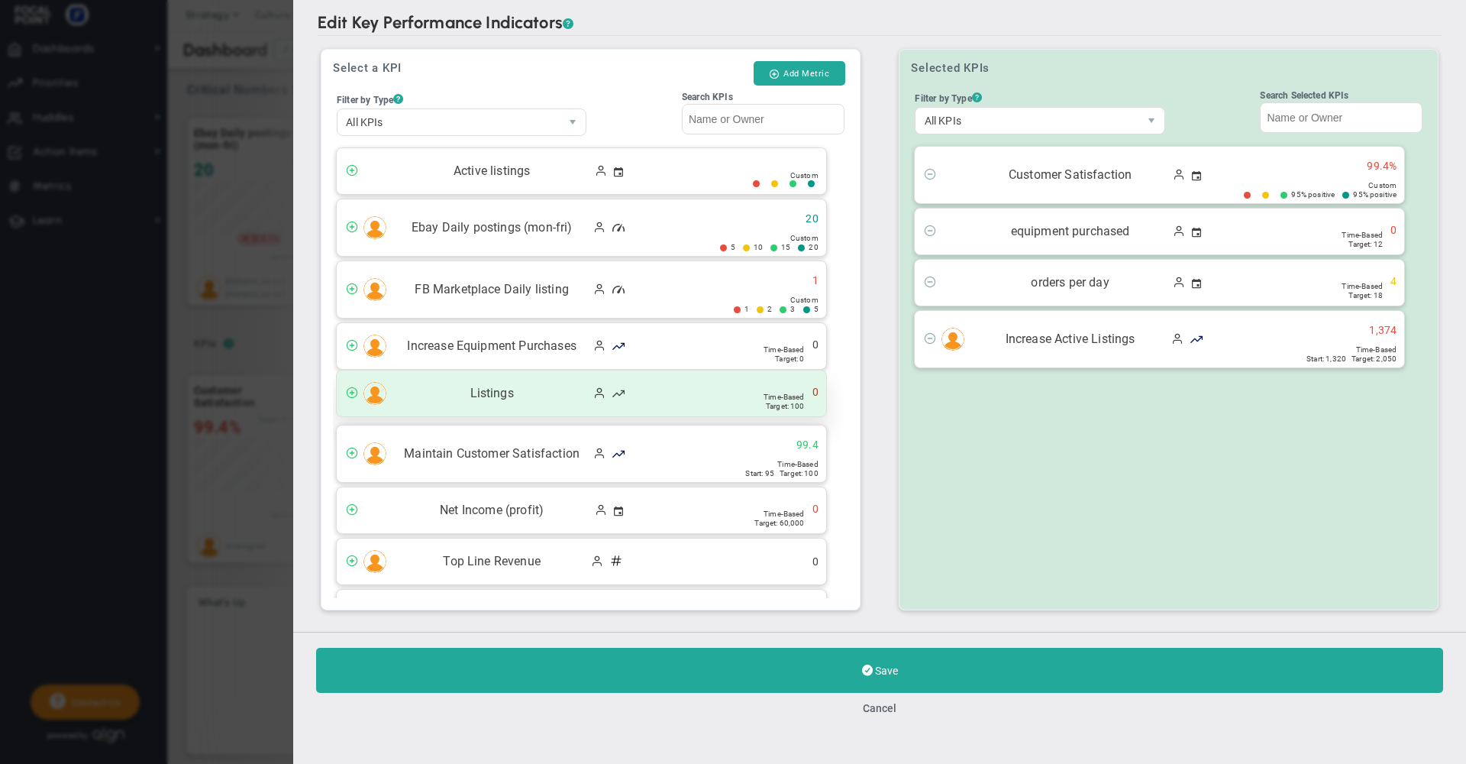
click at [512, 390] on span "Listings" at bounding box center [491, 394] width 195 height 18
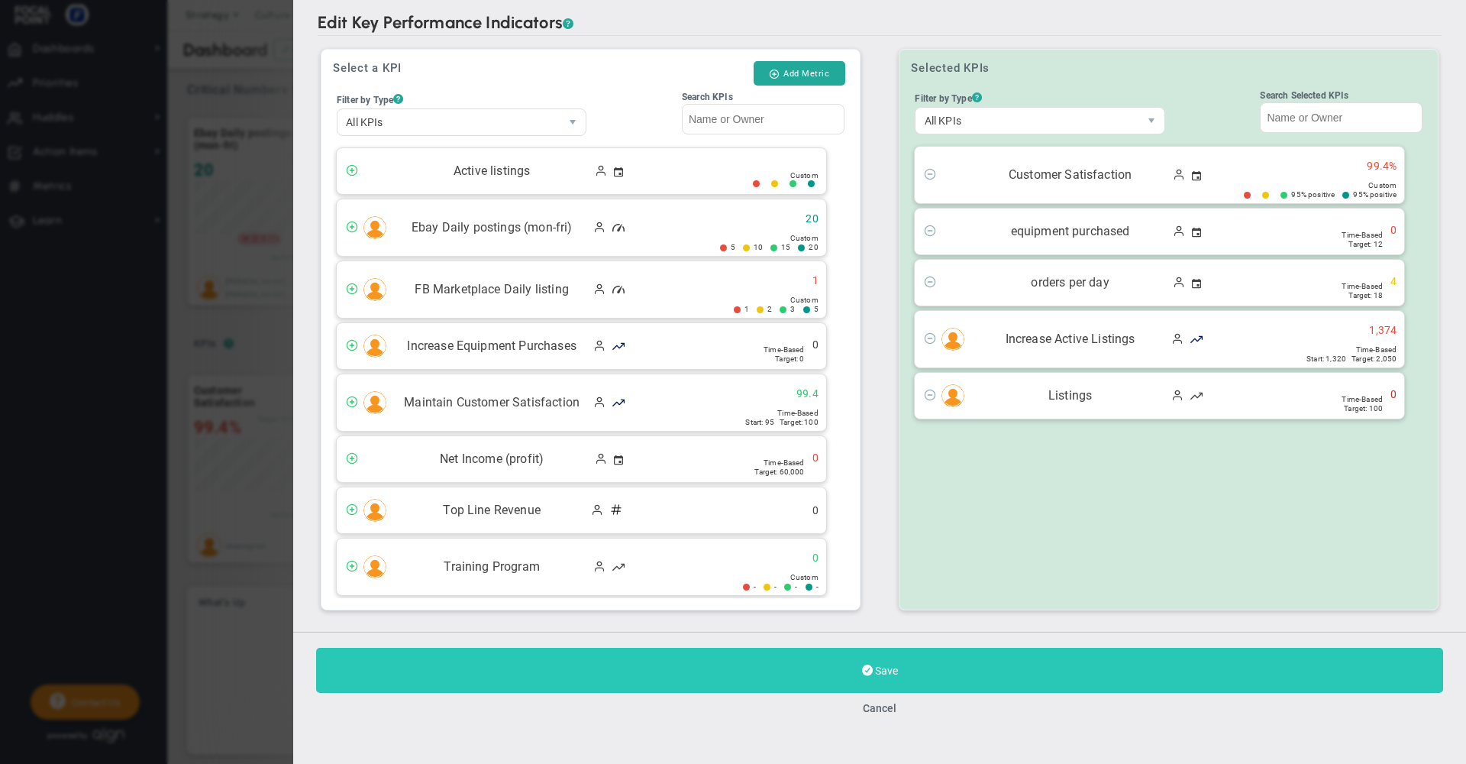
click at [631, 690] on button "Save" at bounding box center [879, 670] width 1127 height 45
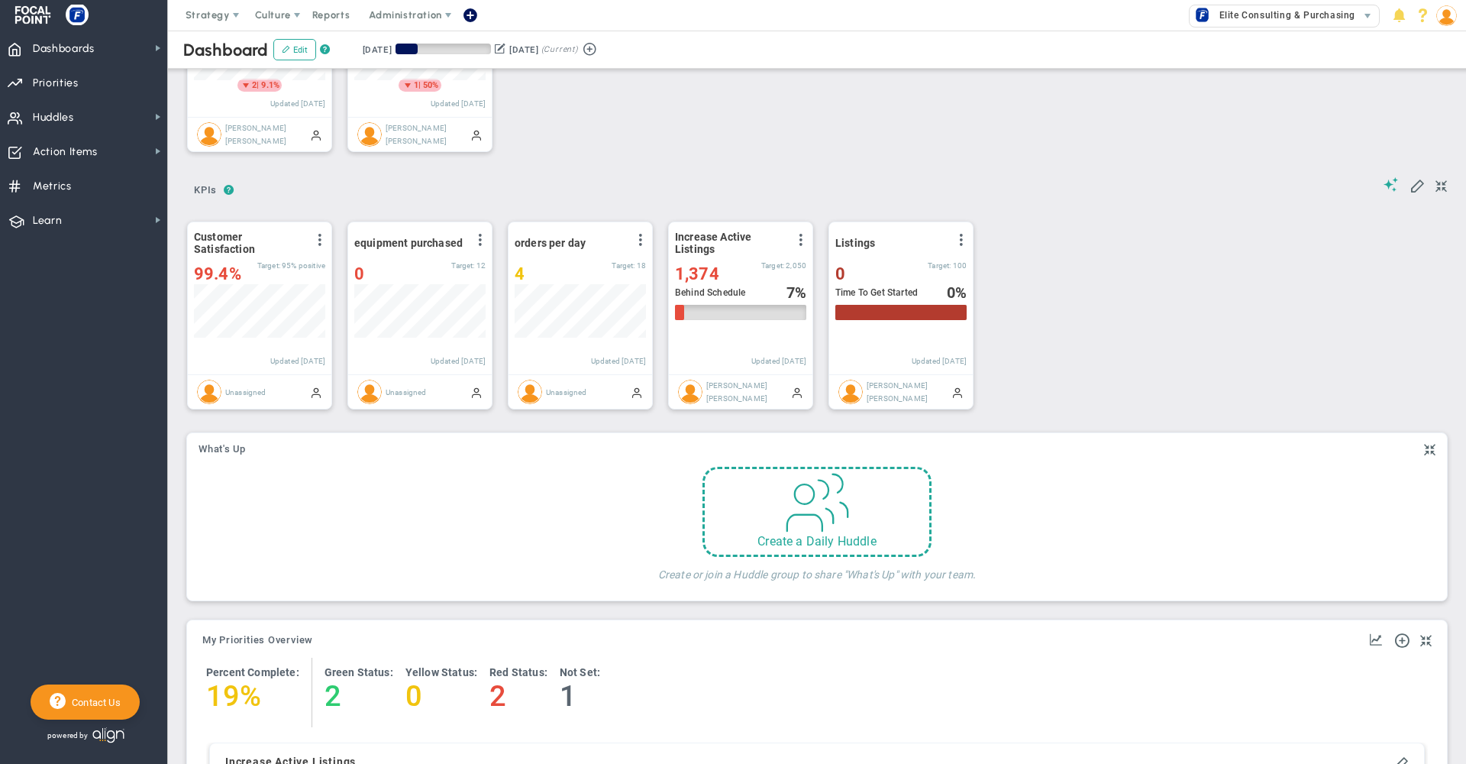
scroll to position [107, 0]
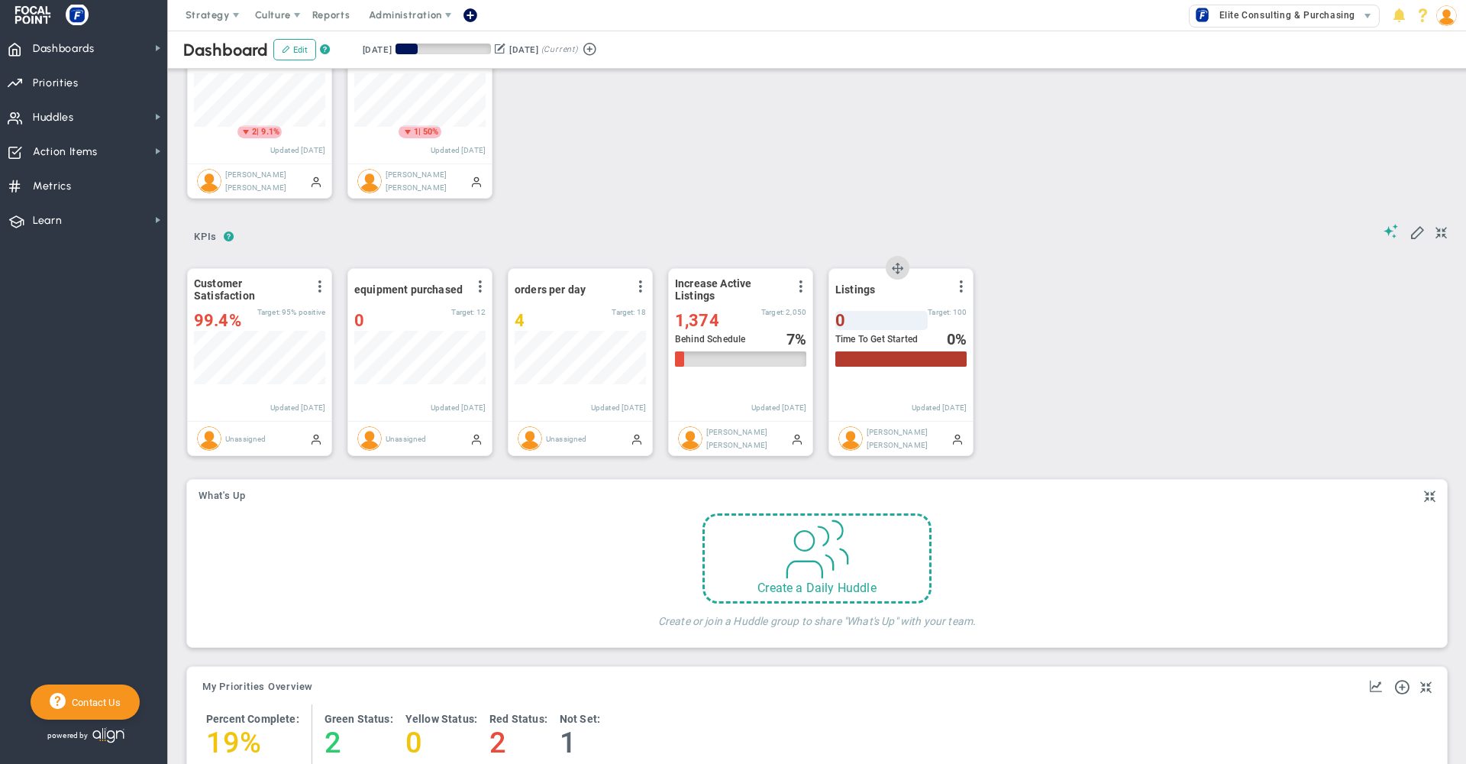
click at [855, 321] on div "0" at bounding box center [881, 320] width 92 height 19
type input "10"
click at [1055, 338] on div "? ? KPIs KPIs KPIs Add KPIs Track your most important Suggest KPIs KPI Name 0" at bounding box center [817, 340] width 1268 height 257
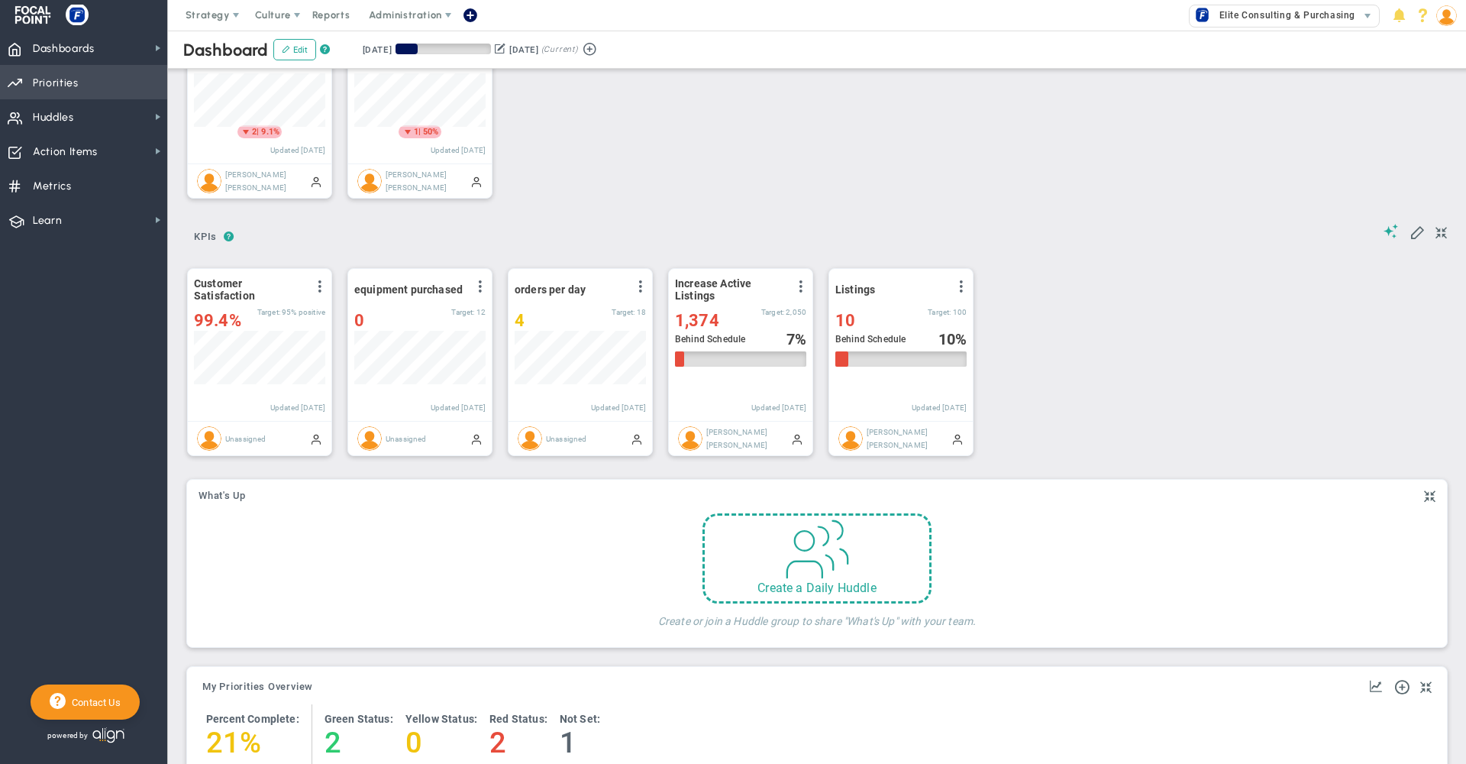
click at [103, 81] on span "Priorities OKR Tree Priorities OKRs" at bounding box center [83, 82] width 167 height 34
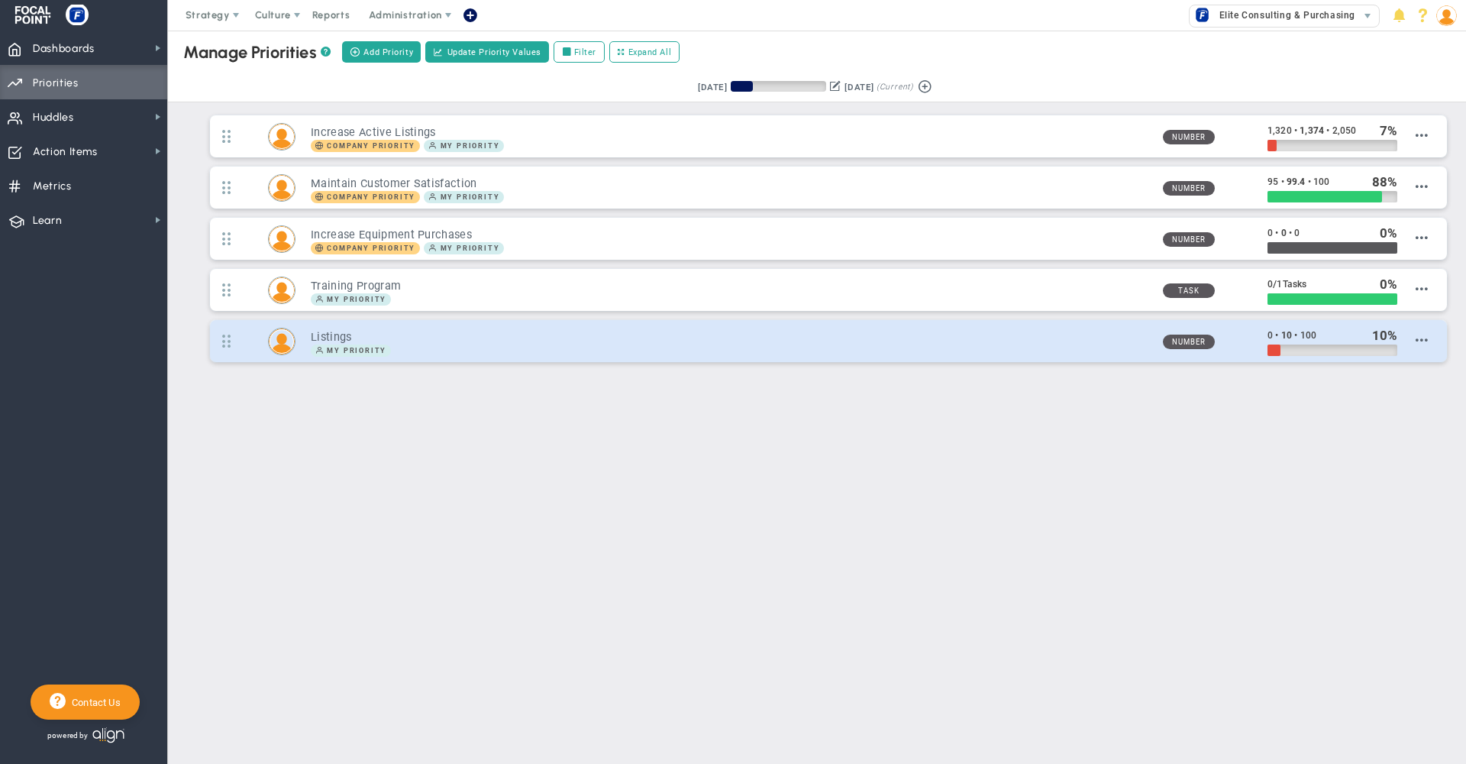
click at [780, 338] on h3 "Listings" at bounding box center [730, 337] width 839 height 15
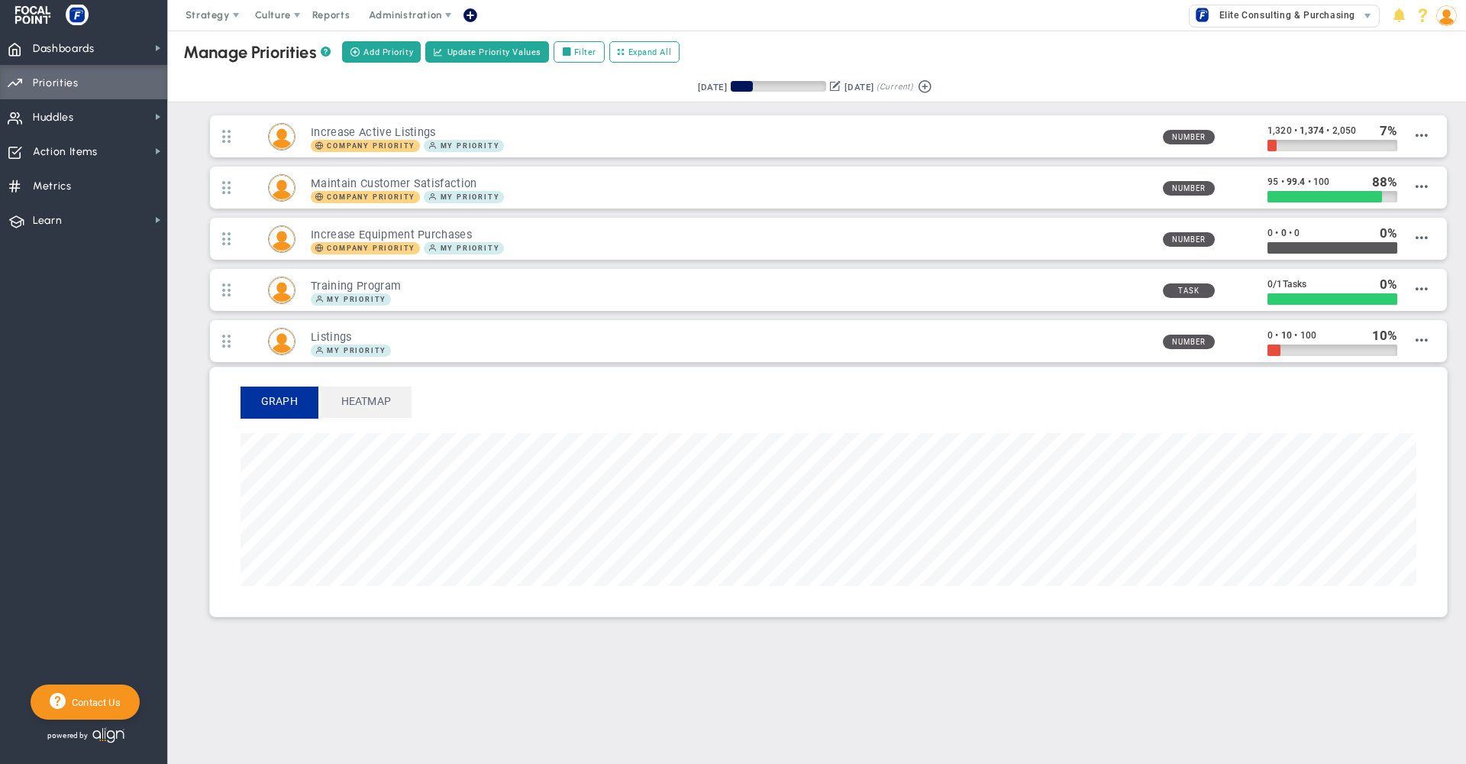
scroll to position [176, 1176]
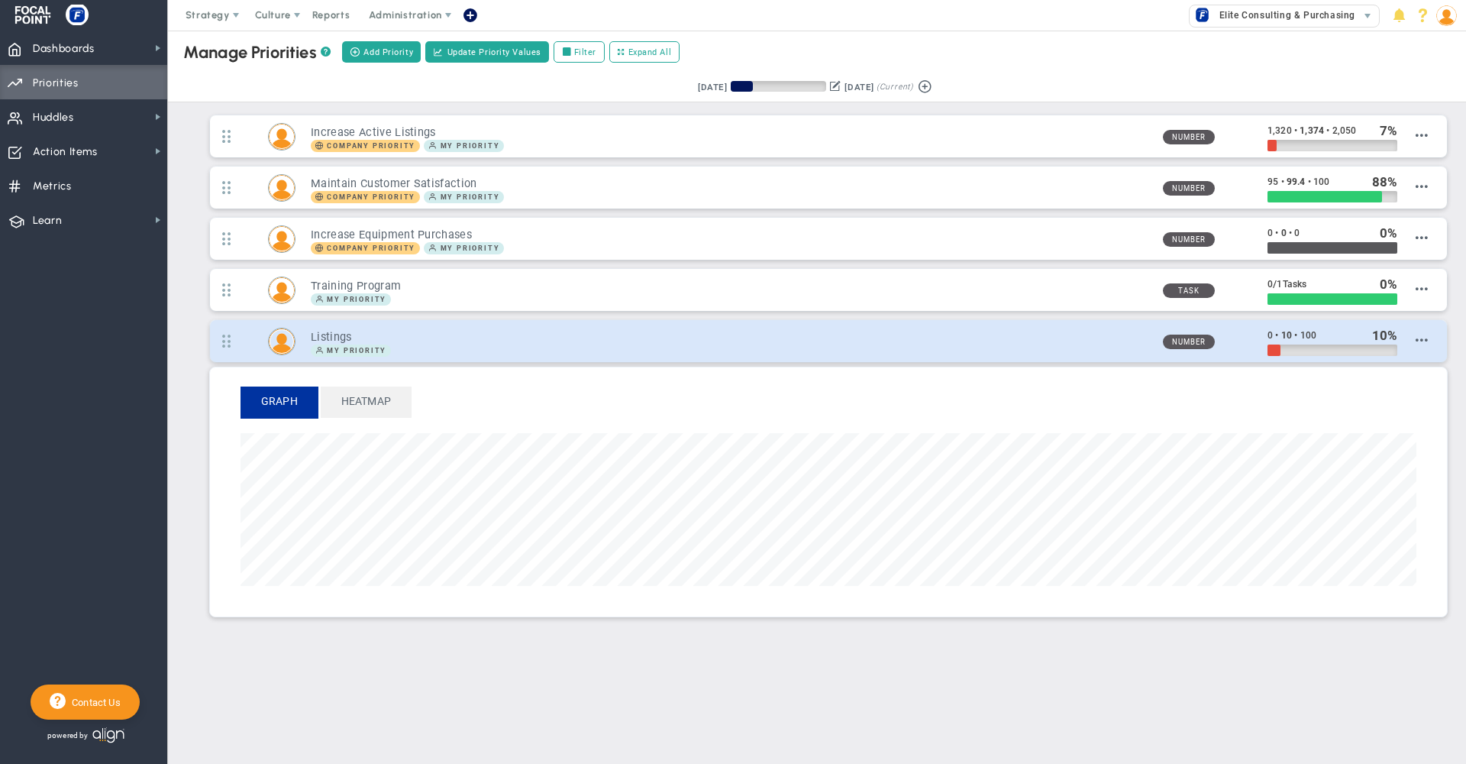
click at [589, 347] on div "My Priority" at bounding box center [730, 350] width 839 height 12
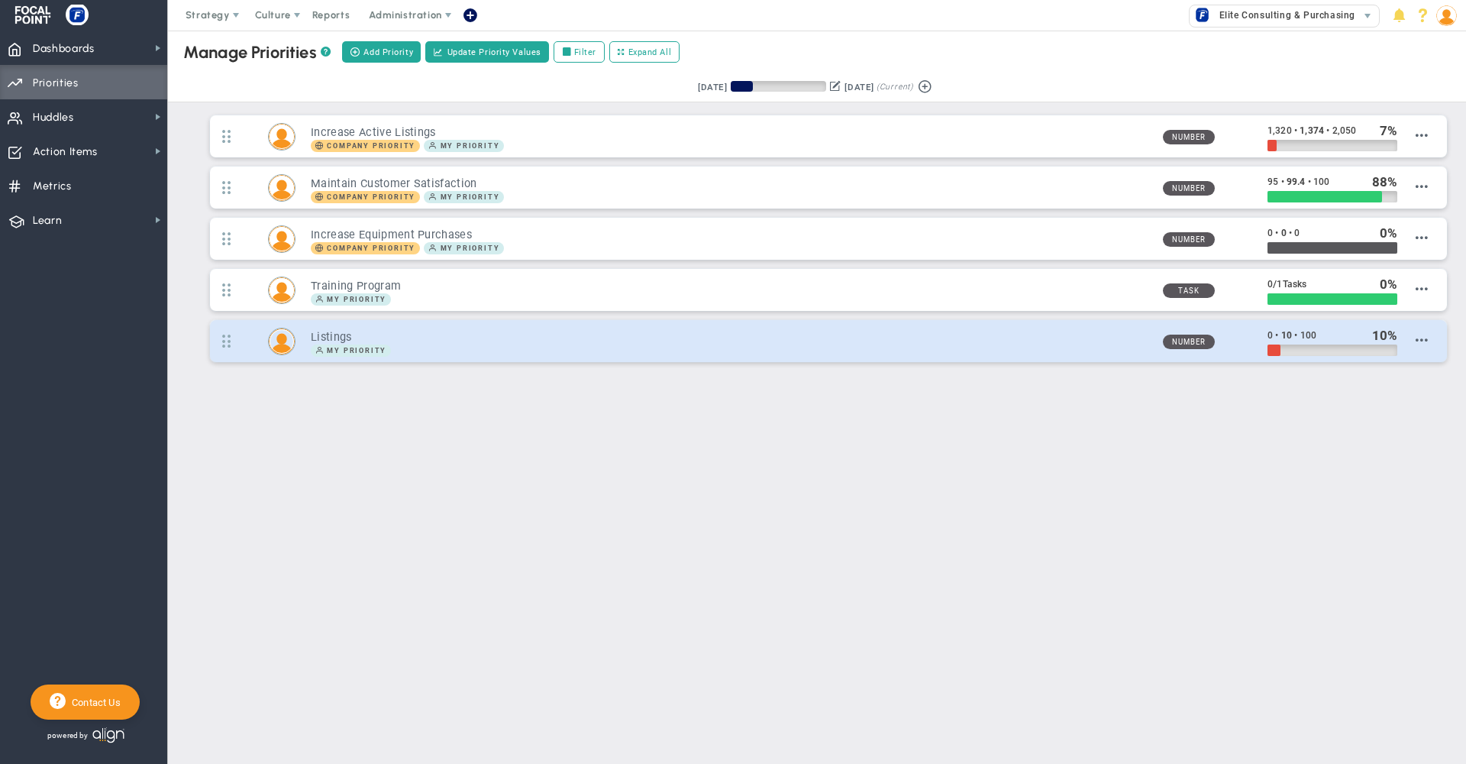
click at [437, 355] on div "My Priority" at bounding box center [730, 350] width 839 height 12
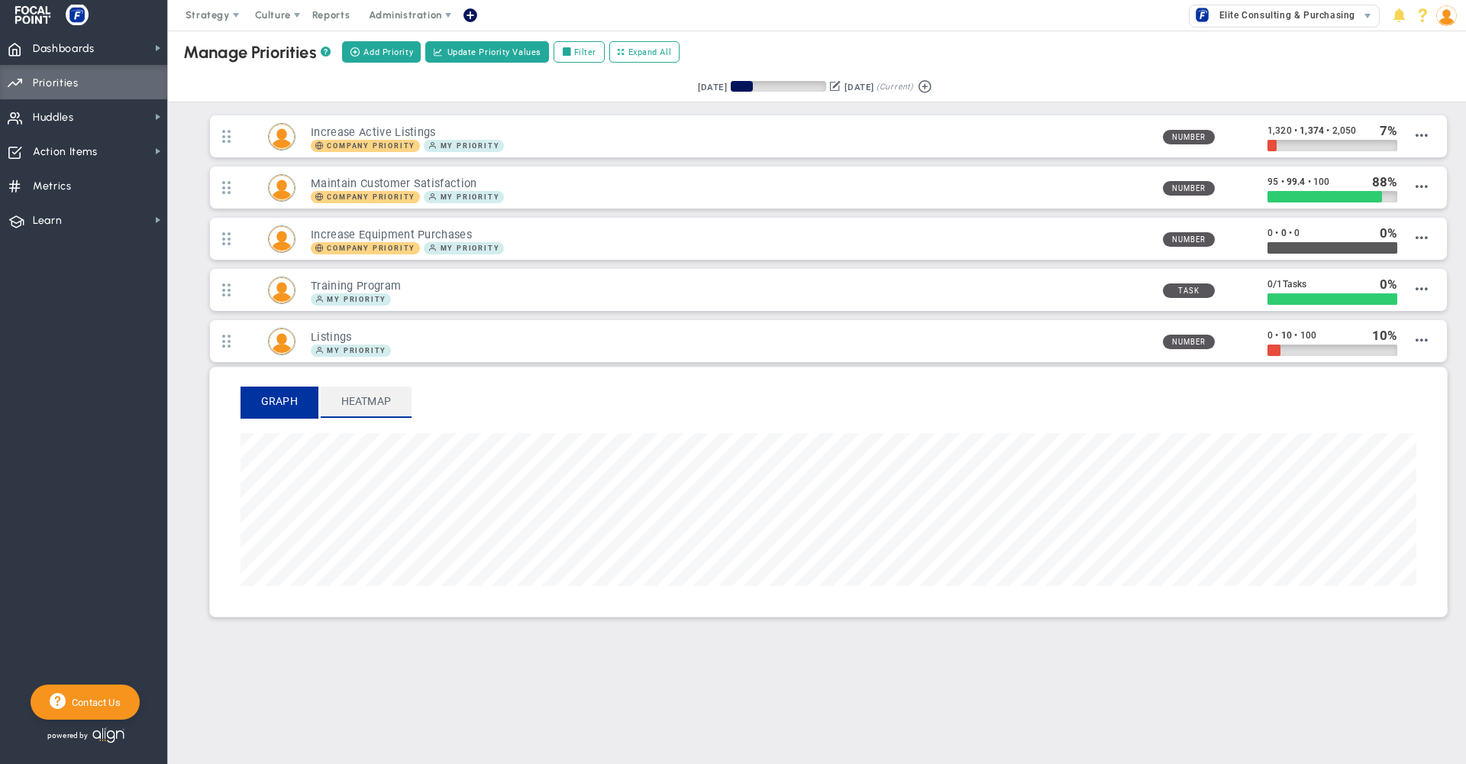
click at [365, 397] on span "Heatmap" at bounding box center [366, 401] width 91 height 30
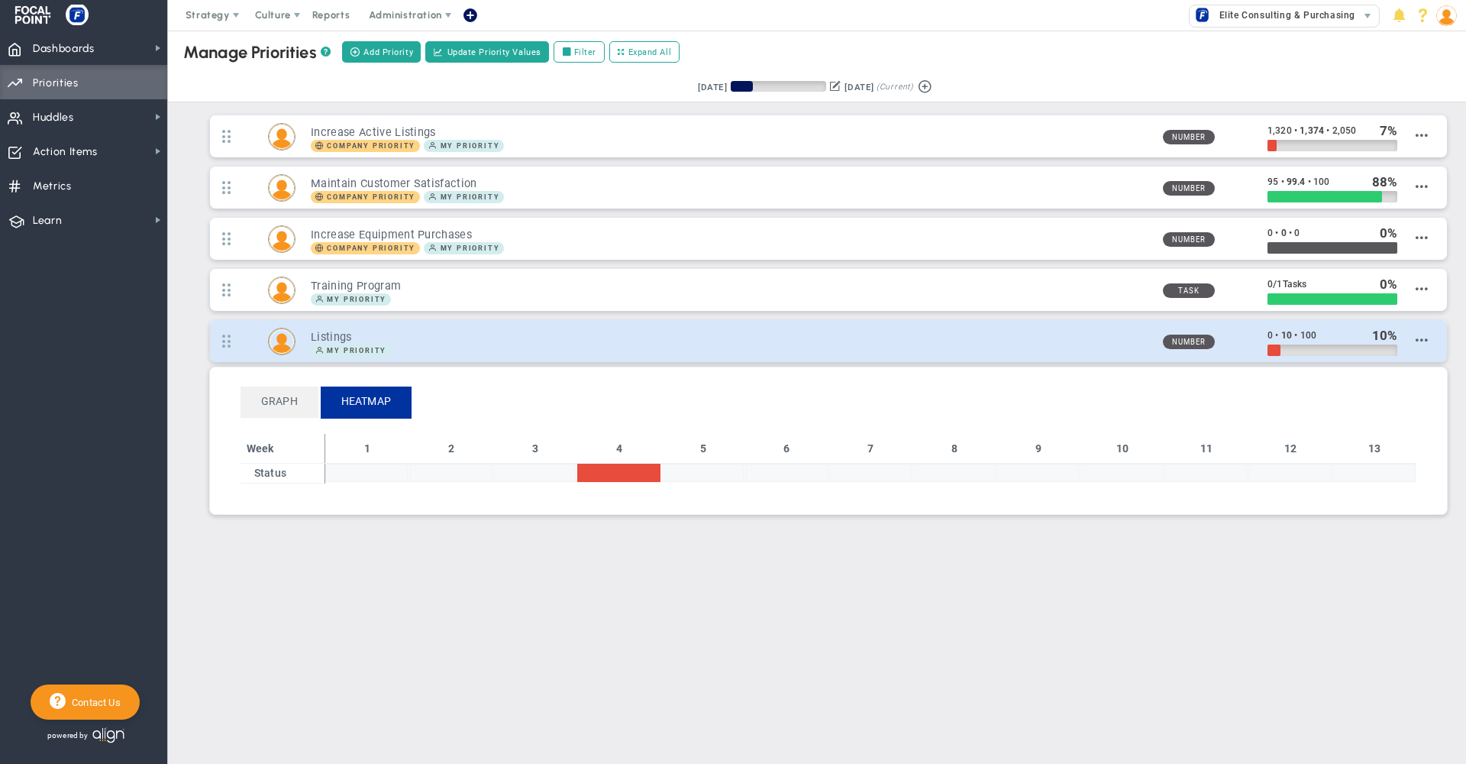
click at [674, 351] on div "My Priority" at bounding box center [730, 350] width 839 height 12
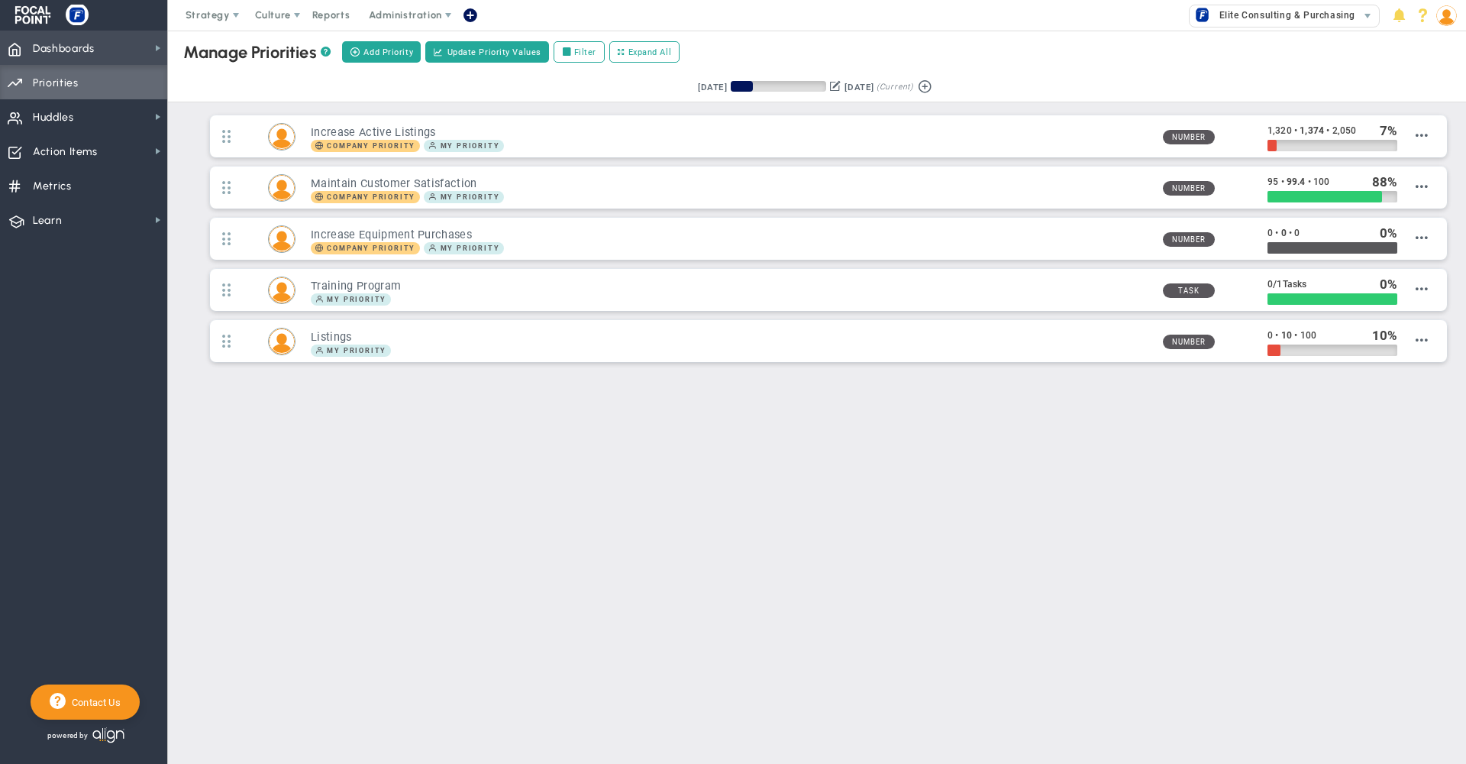
click at [121, 51] on span "Dashboards Dashboards" at bounding box center [83, 48] width 167 height 34
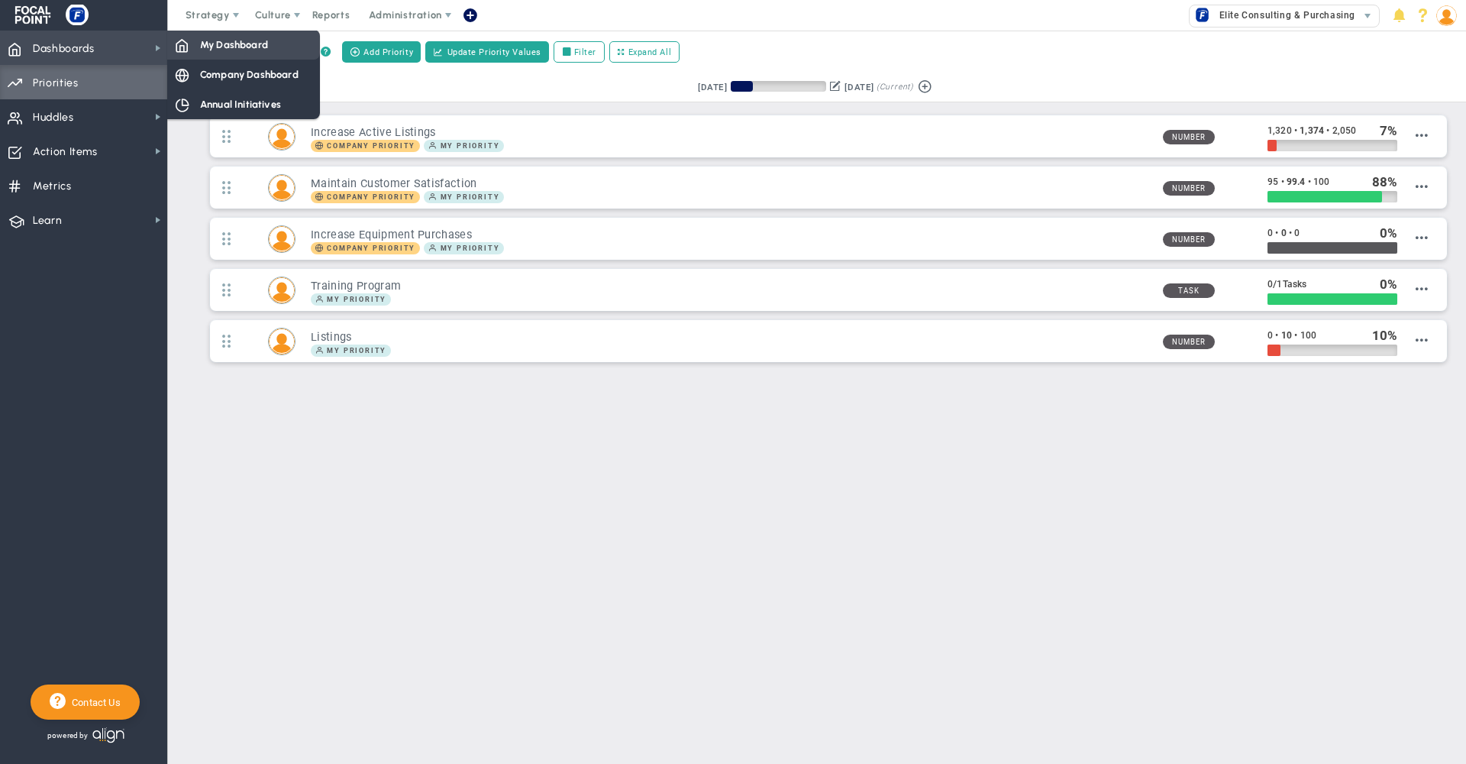
click at [246, 49] on span "My Dashboard" at bounding box center [234, 44] width 68 height 15
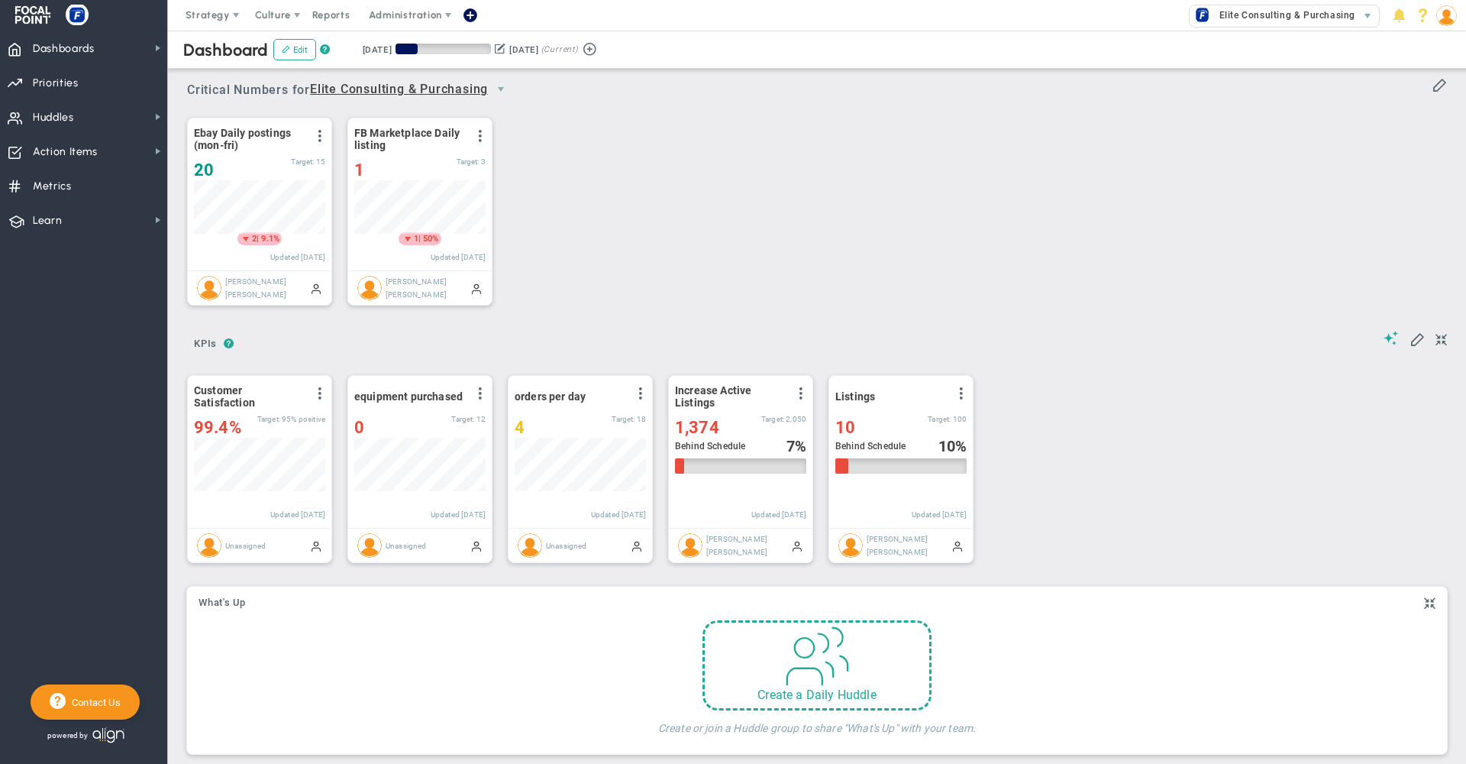
scroll to position [53, 131]
click at [785, 299] on div "Ebay Daily postings (mon-fri) View Historical Graph Edit Make "No Change" Updat…" at bounding box center [811, 212] width 1279 height 215
click at [62, 79] on span "Priorities" at bounding box center [56, 83] width 46 height 32
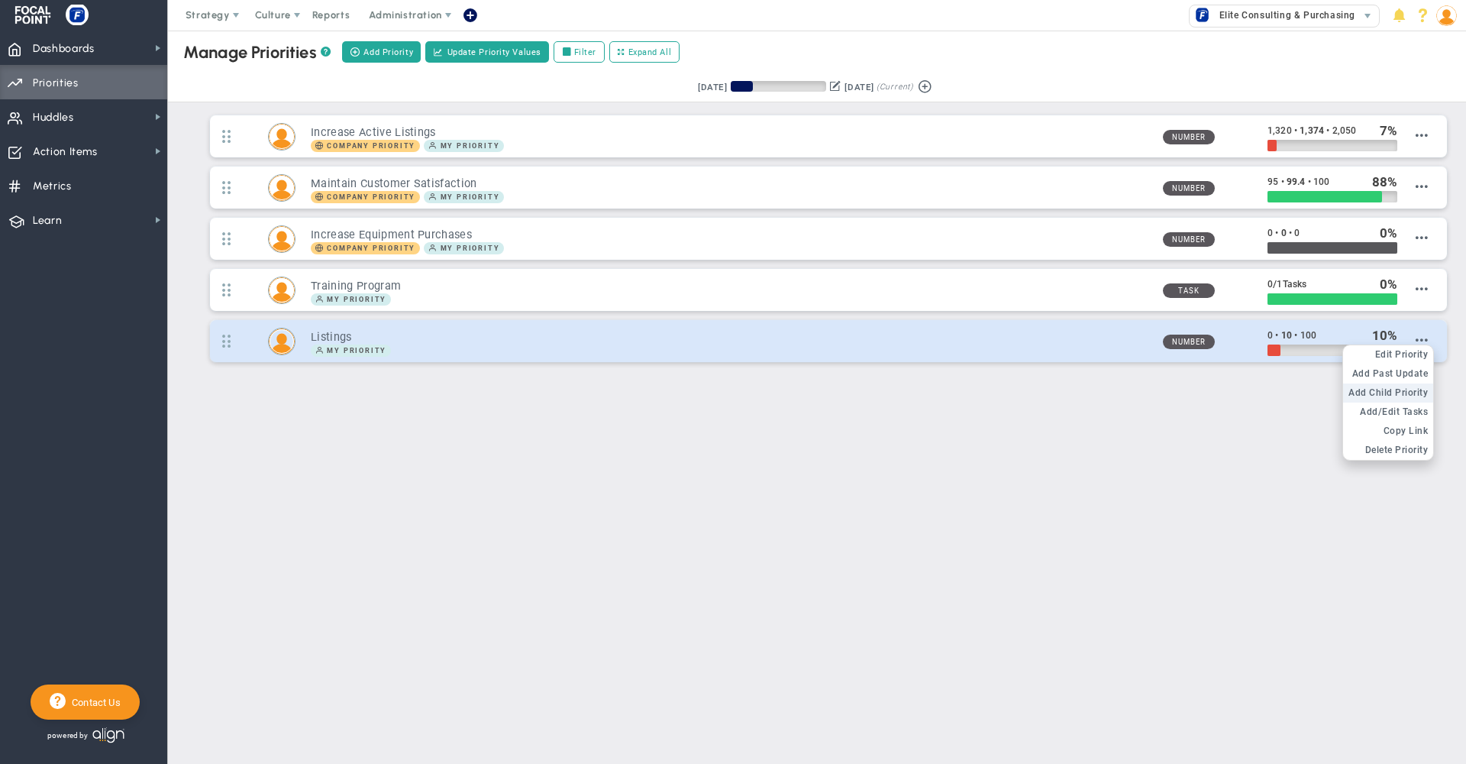
click at [1395, 393] on span "Add Child Priority" at bounding box center [1388, 392] width 79 height 11
type input "0"
radio input "true"
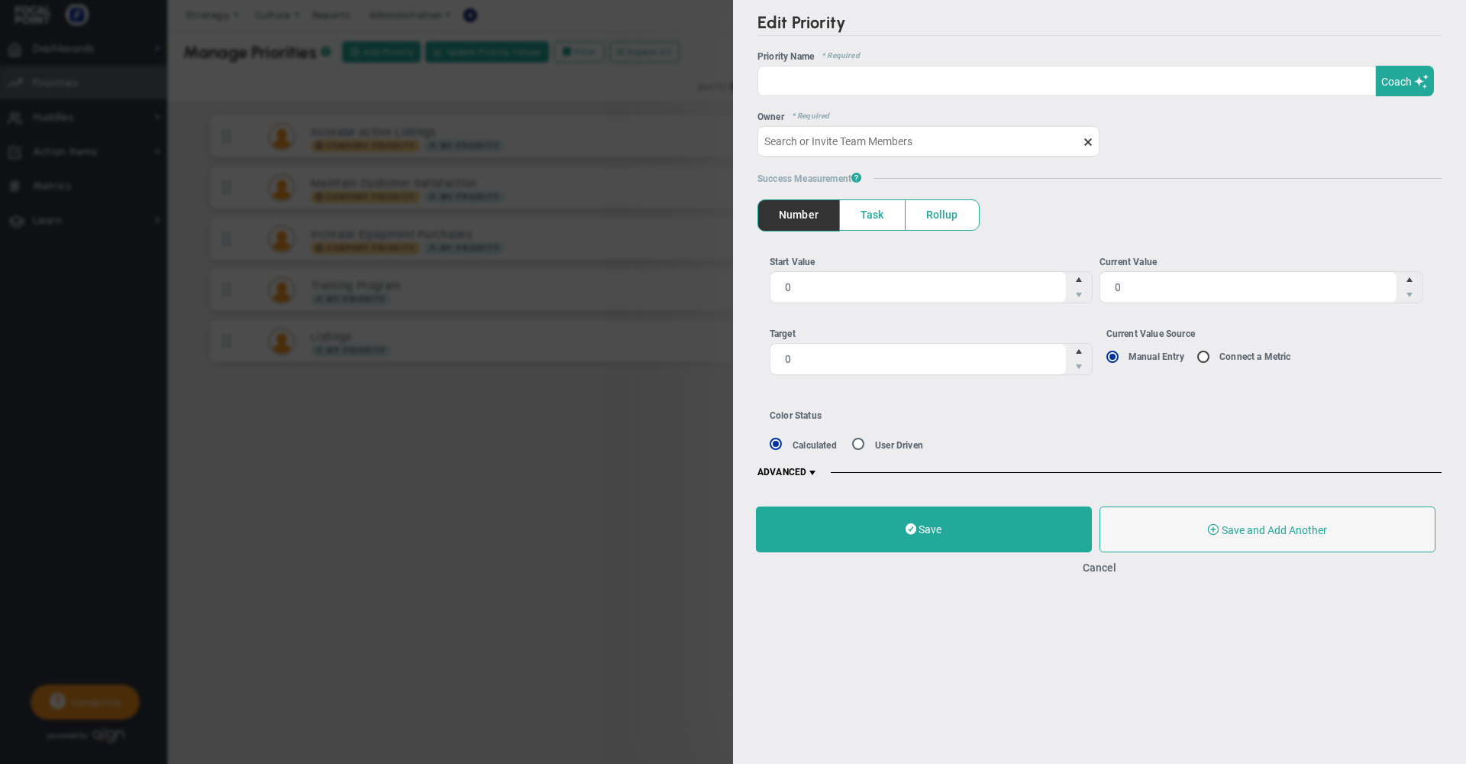
type input "[PERSON_NAME] [PERSON_NAME]"
type input "0"
radio input "true"
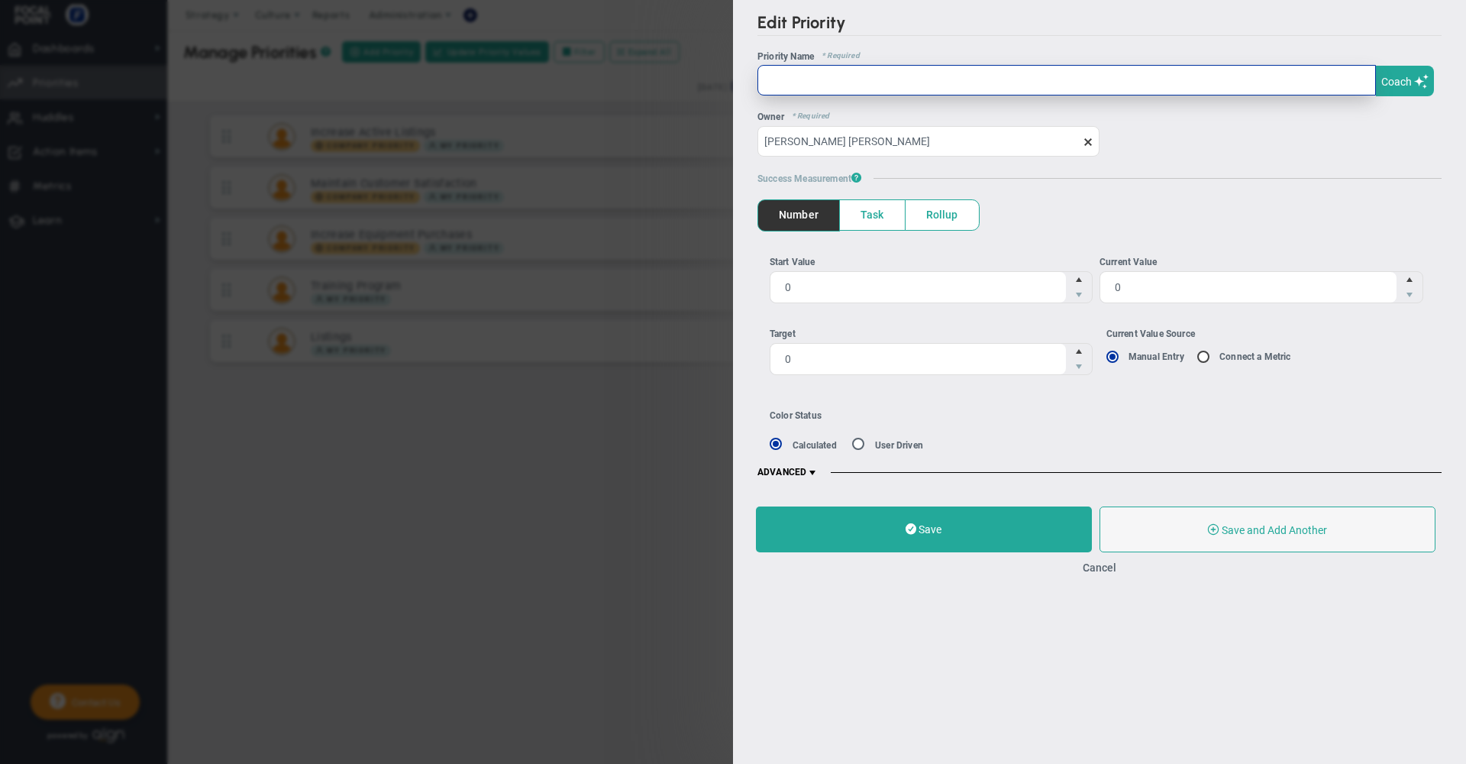
click at [837, 86] on input "text" at bounding box center [1067, 80] width 619 height 31
type input "Drafts"
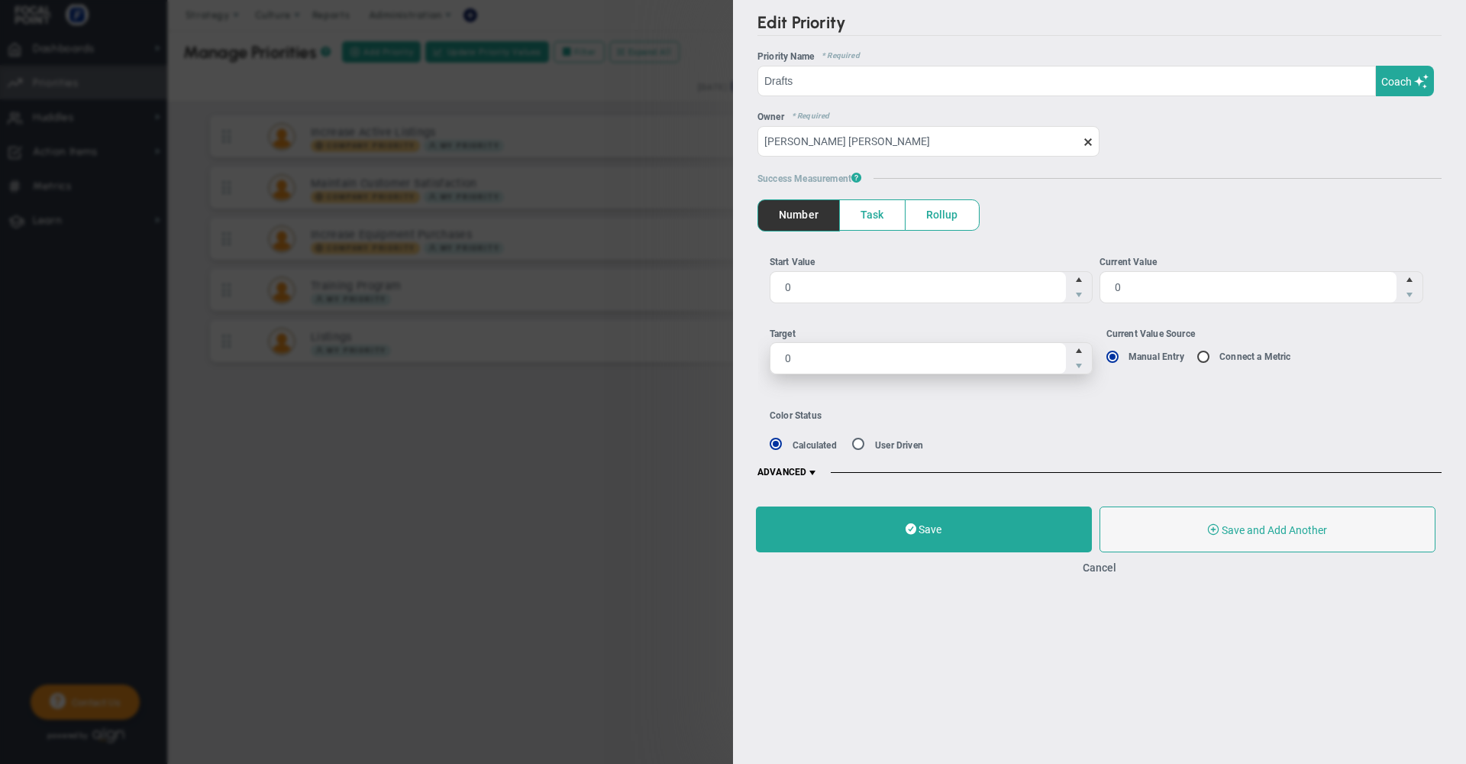
click at [815, 357] on span "0 0" at bounding box center [932, 358] width 324 height 32
click at [815, 357] on input "0" at bounding box center [919, 358] width 296 height 31
type input "200"
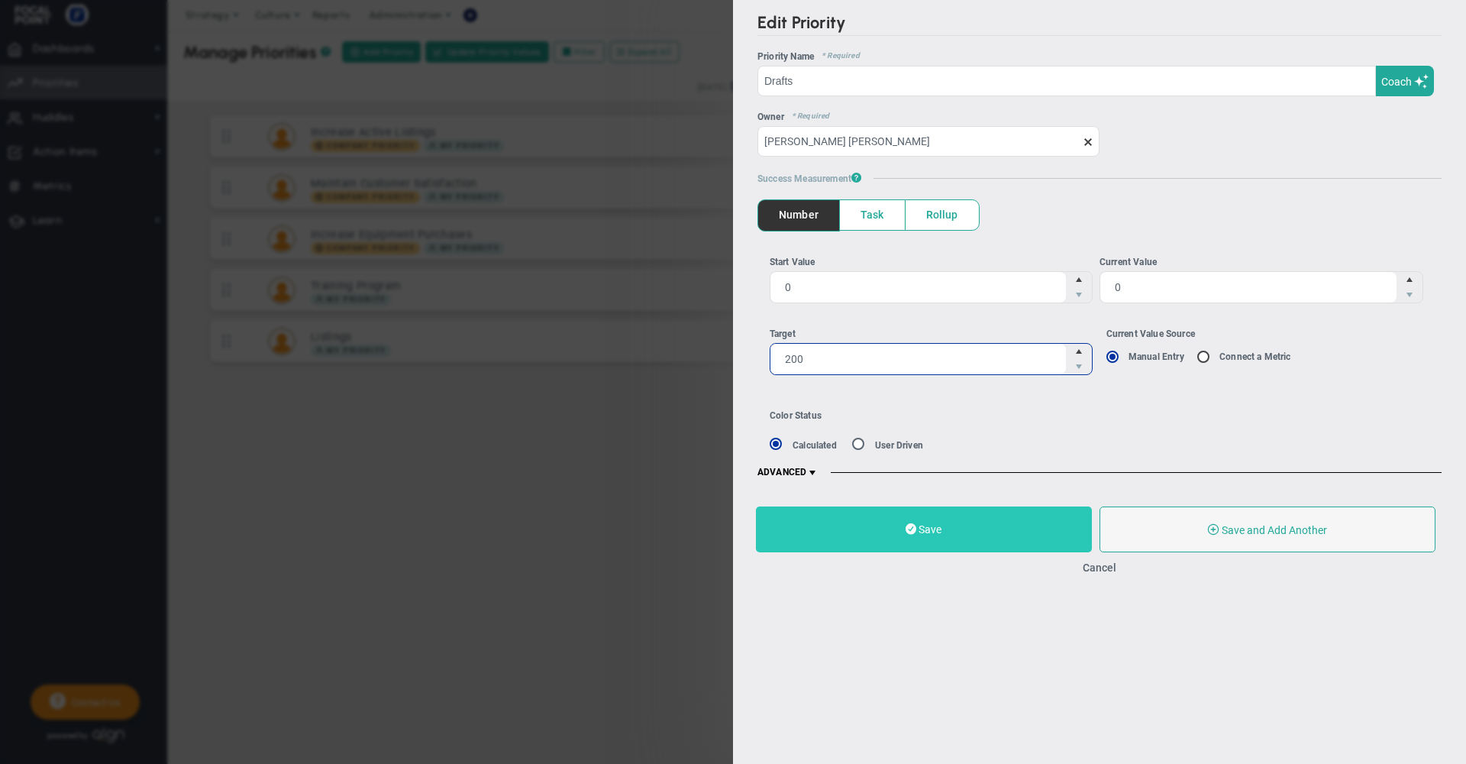
type input "200"
click at [899, 526] on button "Save" at bounding box center [924, 529] width 336 height 46
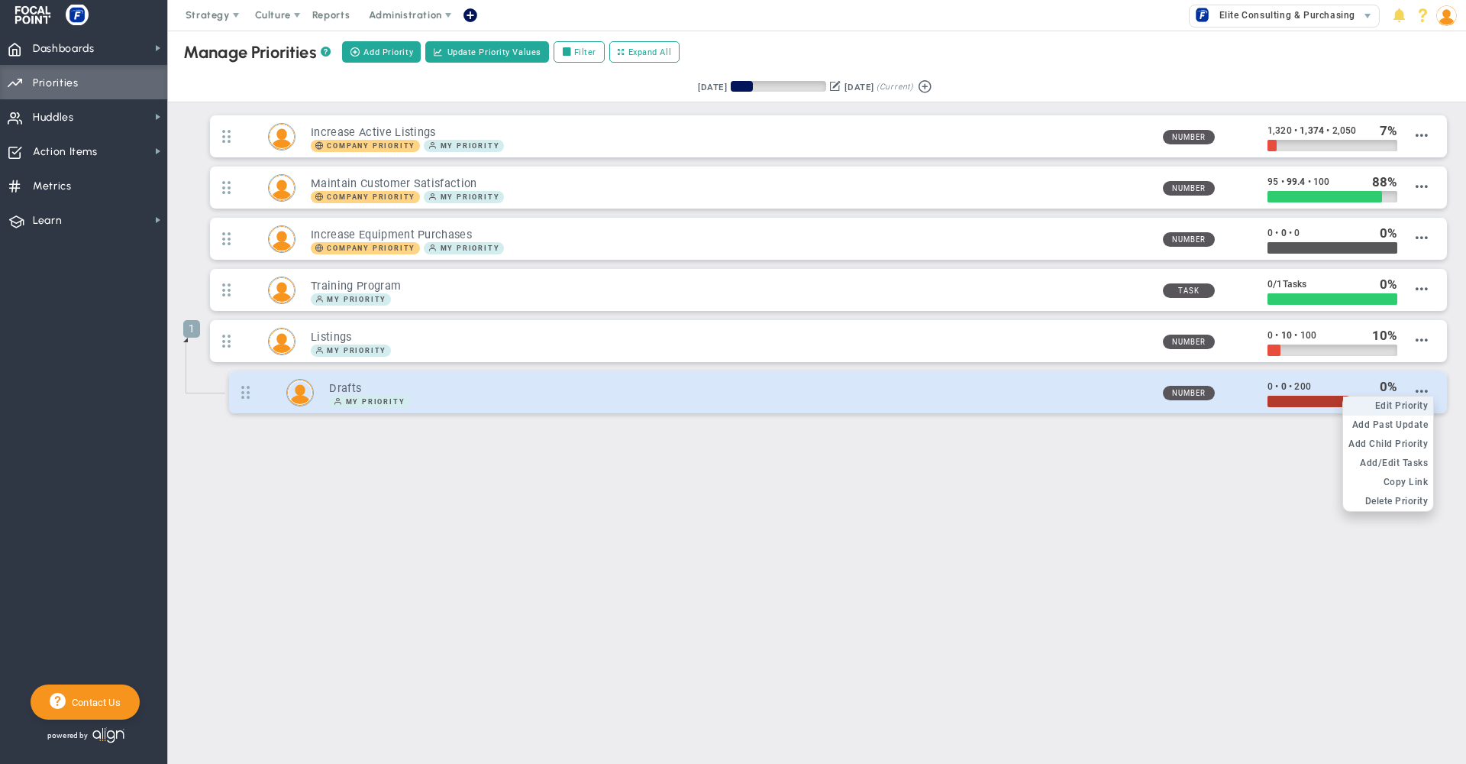
click at [1400, 408] on span "Edit Priority" at bounding box center [1401, 405] width 53 height 11
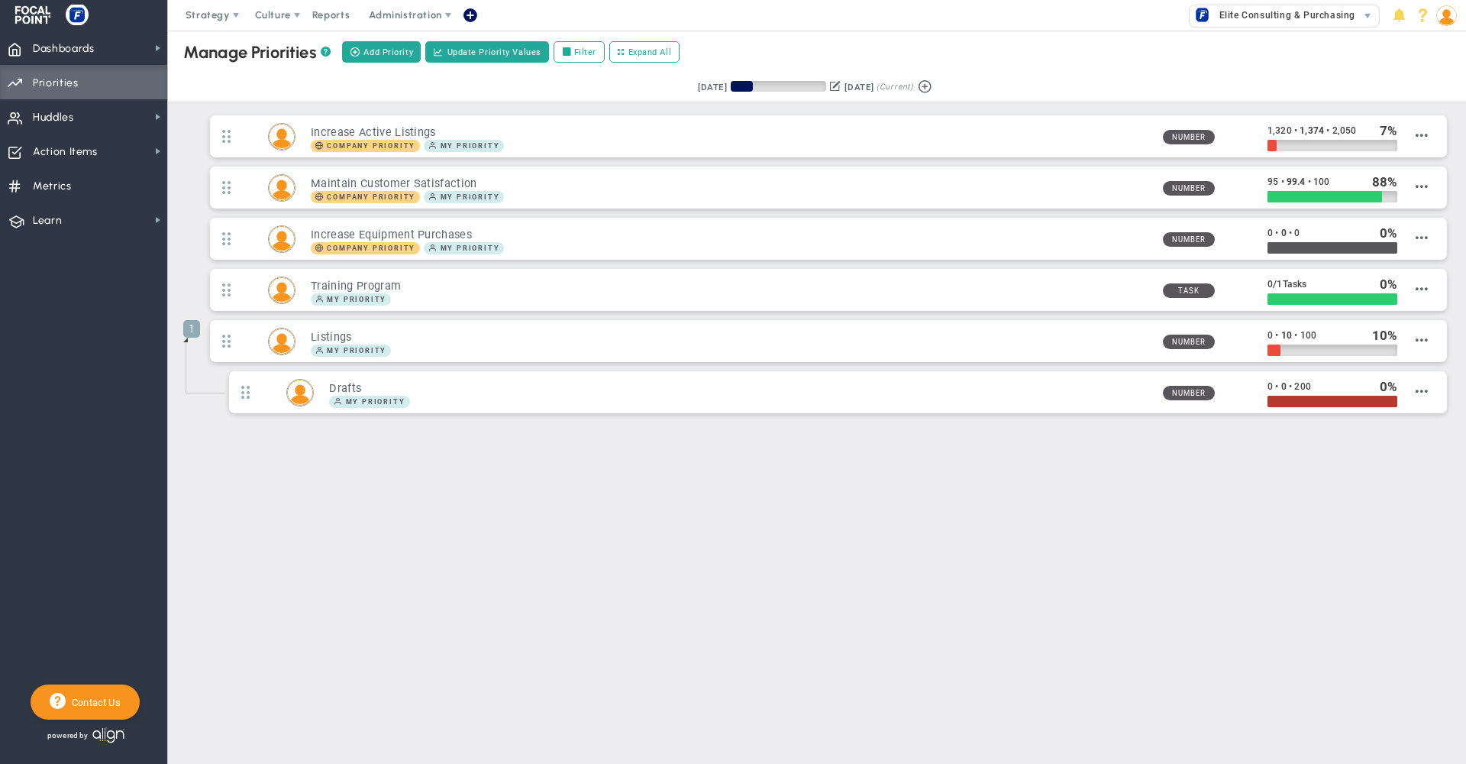
type input "Drafts"
type input "0"
type input "200"
radio input "true"
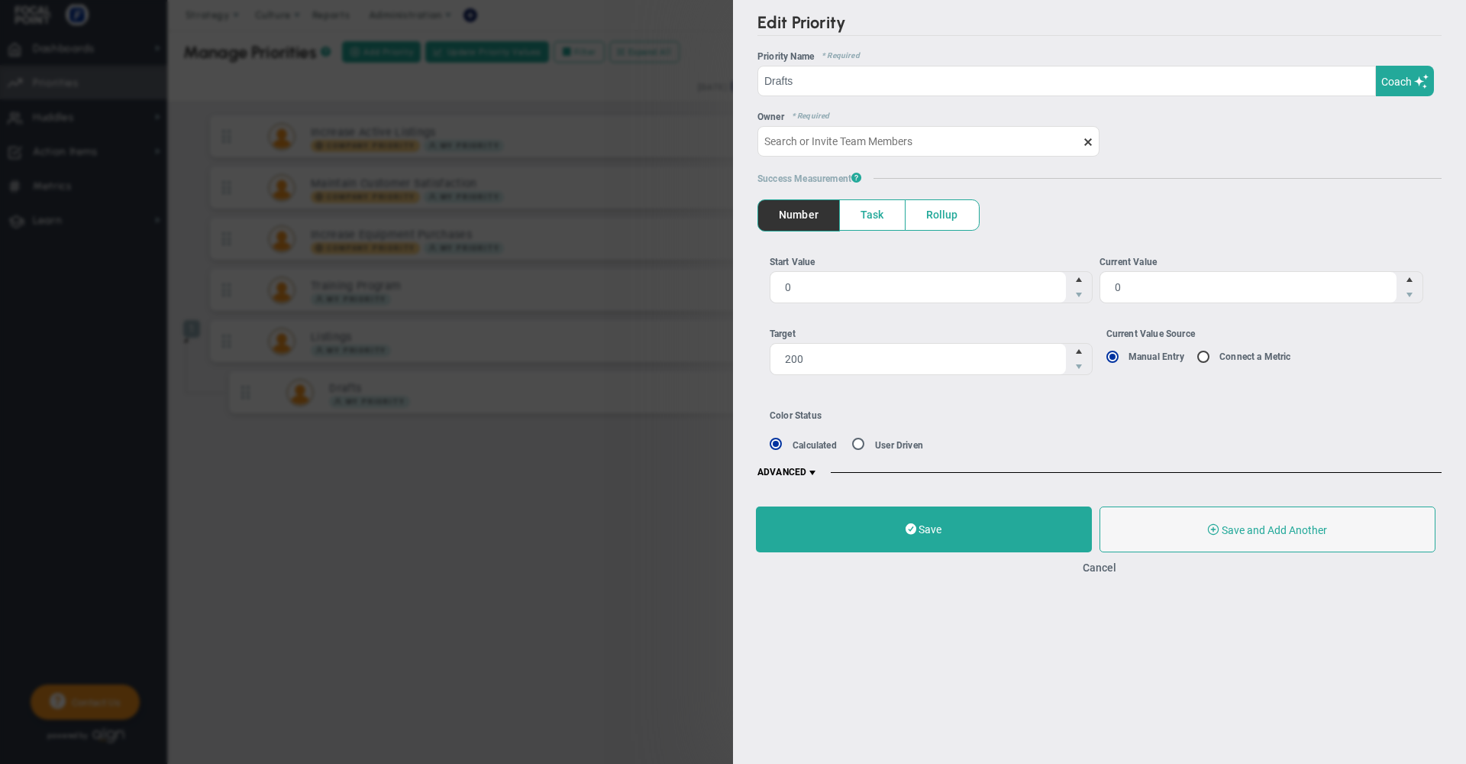
type input "[PERSON_NAME] [PERSON_NAME]"
type input "0"
type input "200"
radio input "true"
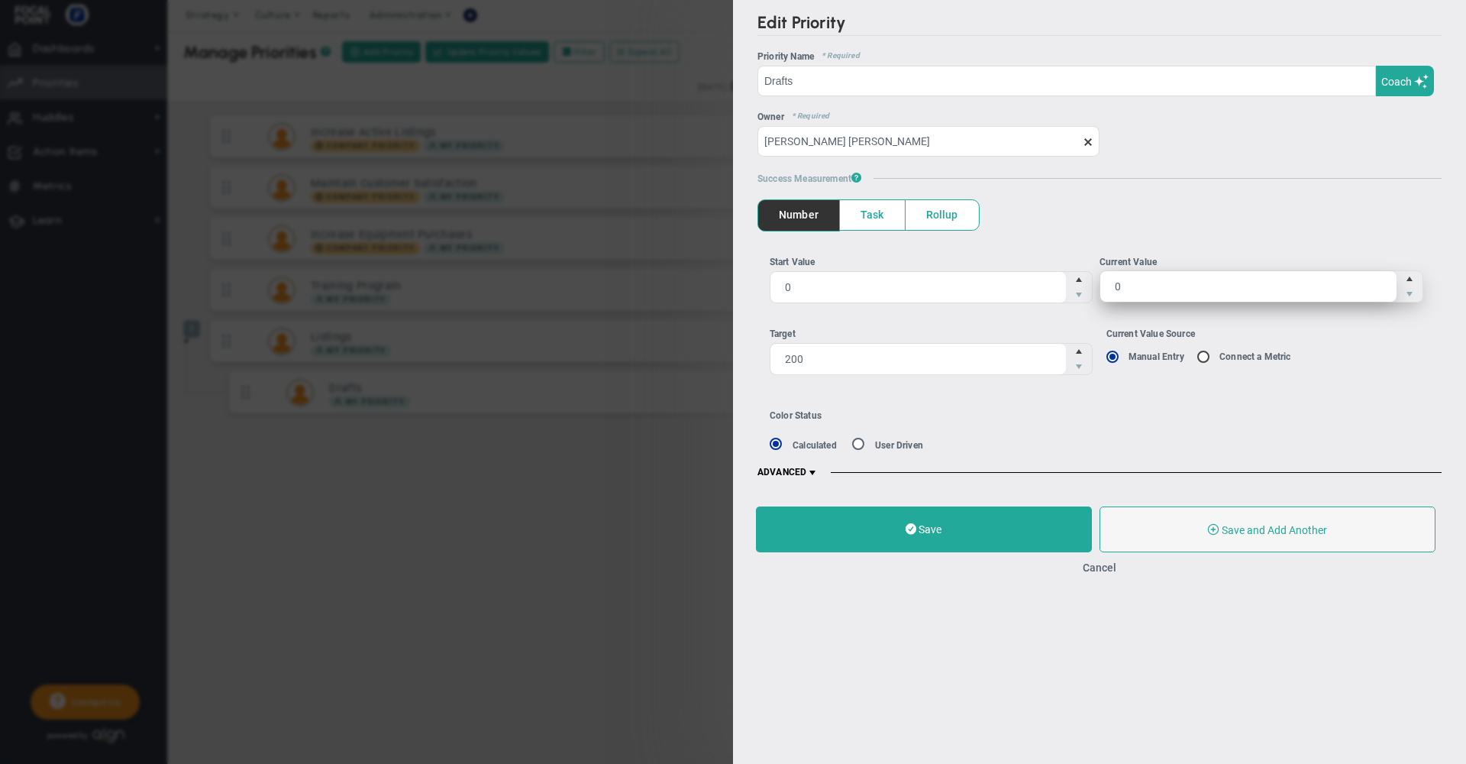
click at [1162, 288] on span "0 0" at bounding box center [1262, 286] width 324 height 32
click at [1162, 288] on input "0" at bounding box center [1248, 286] width 296 height 31
type input "75"
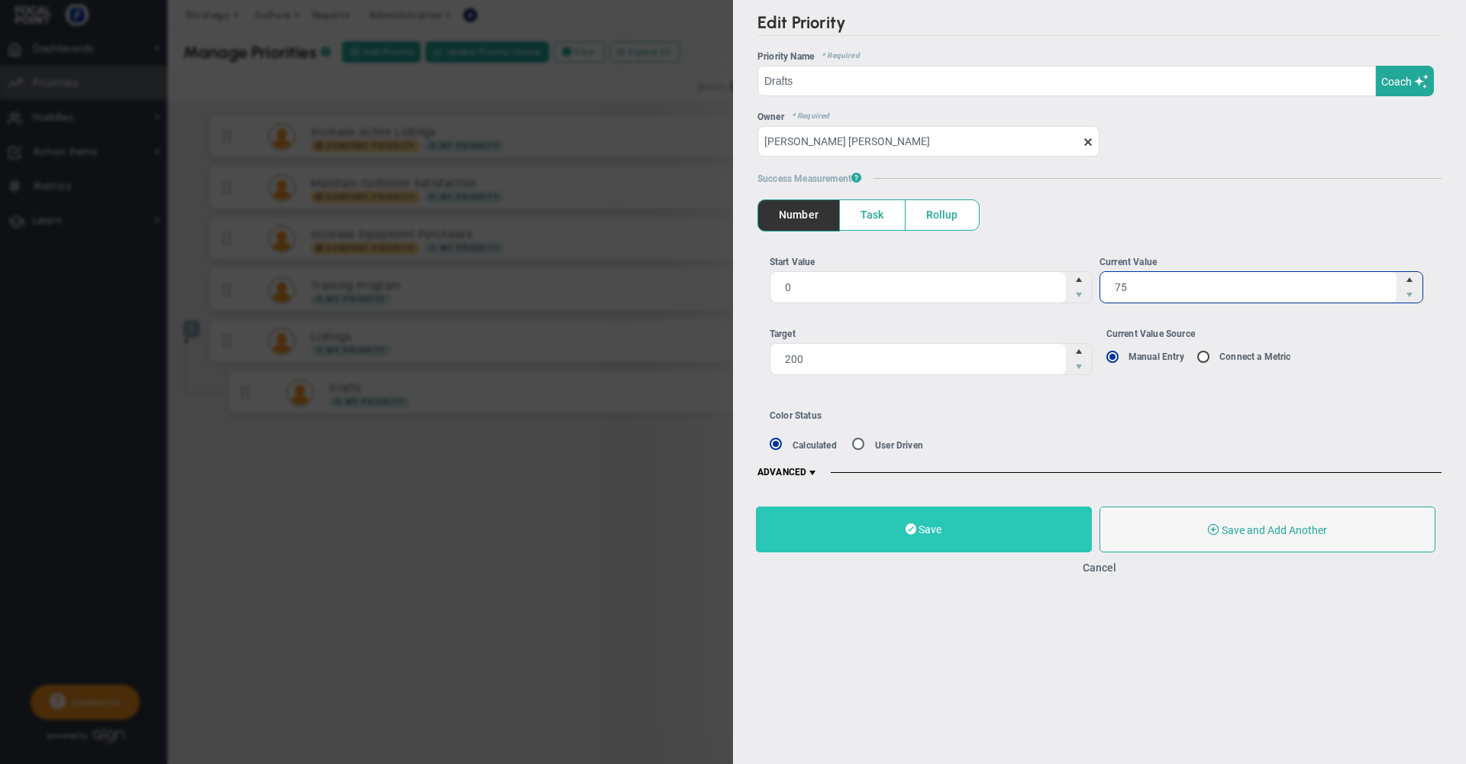
type input "75"
click at [929, 551] on button "Save" at bounding box center [924, 529] width 336 height 46
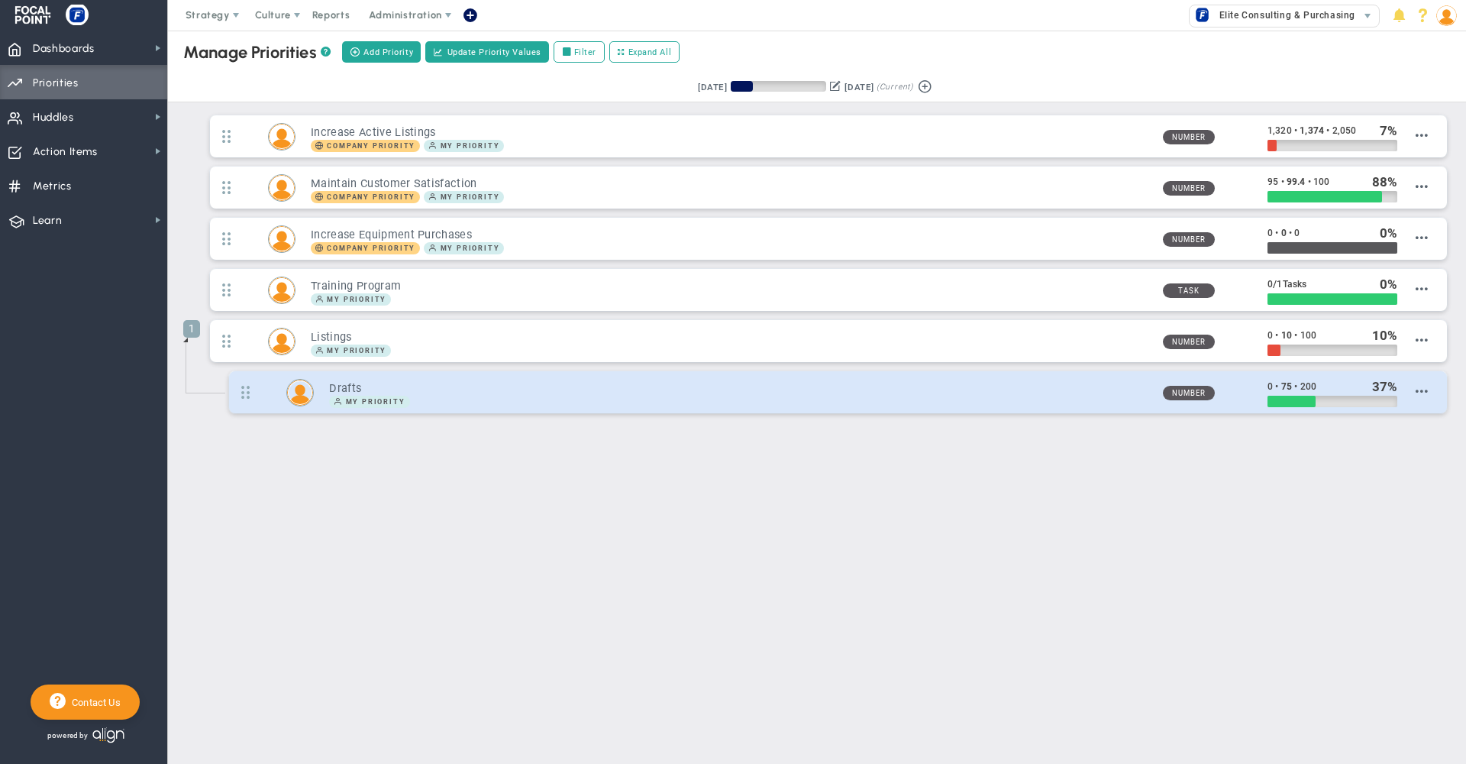
click at [966, 393] on h3 "Drafts" at bounding box center [739, 388] width 821 height 15
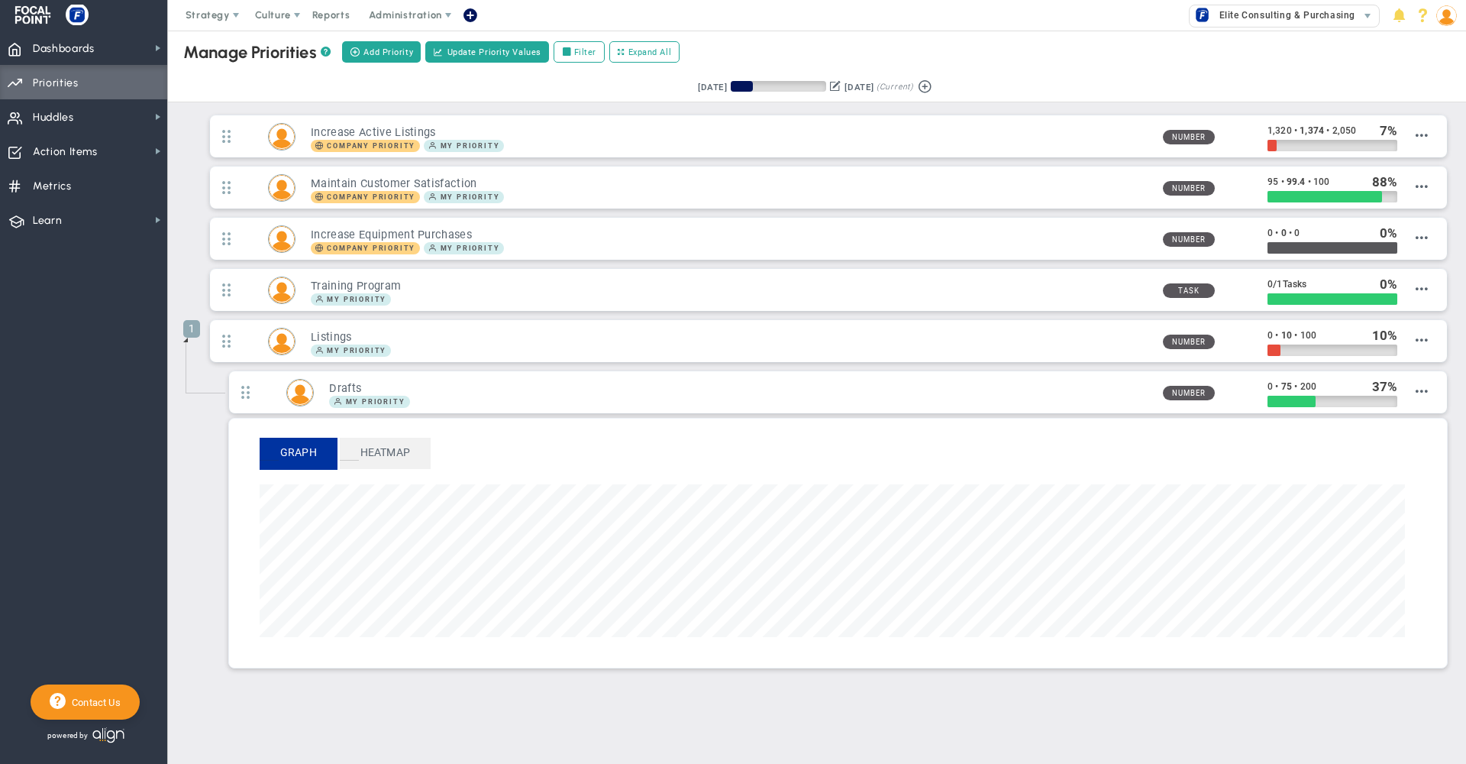
scroll to position [176, 1145]
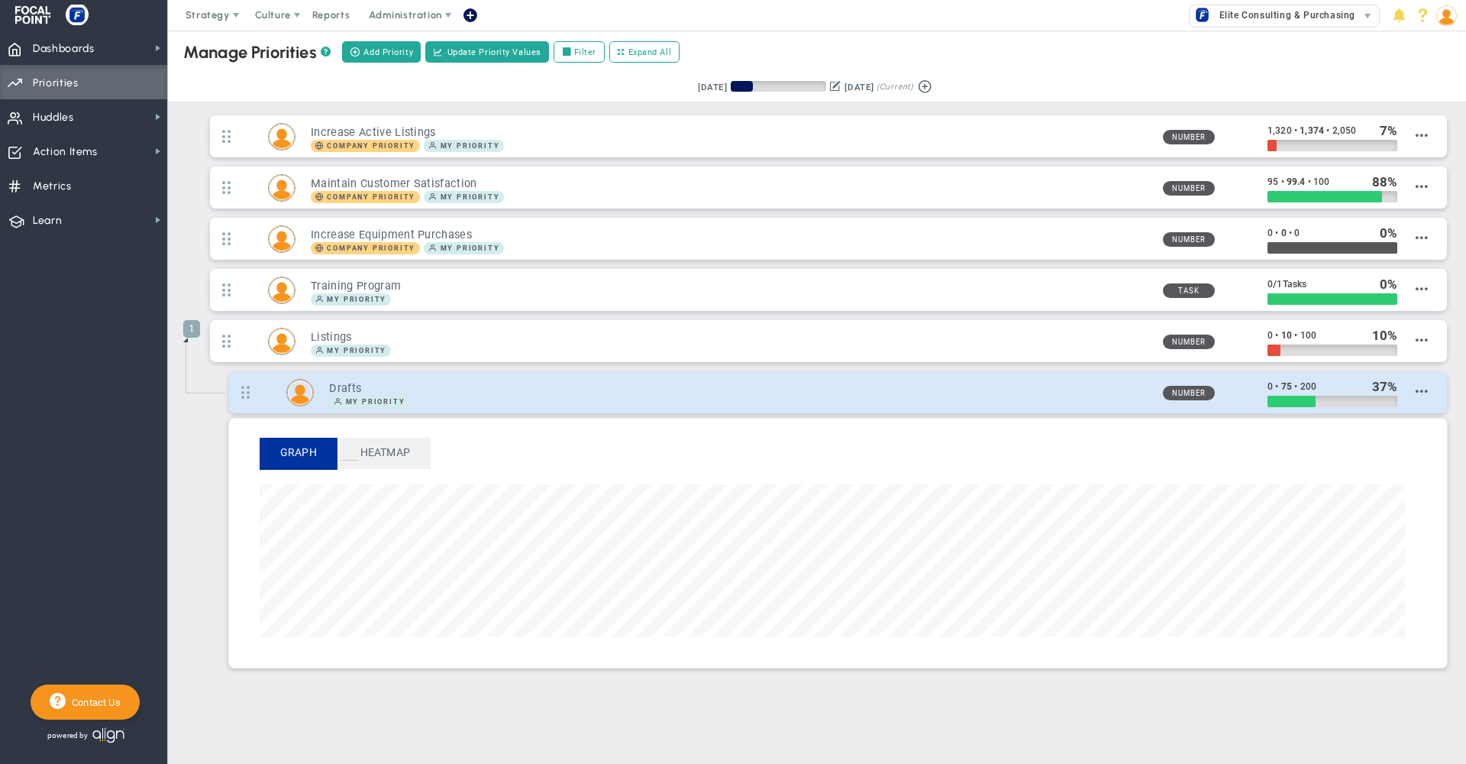
click at [725, 402] on div "My Priority" at bounding box center [739, 402] width 821 height 12
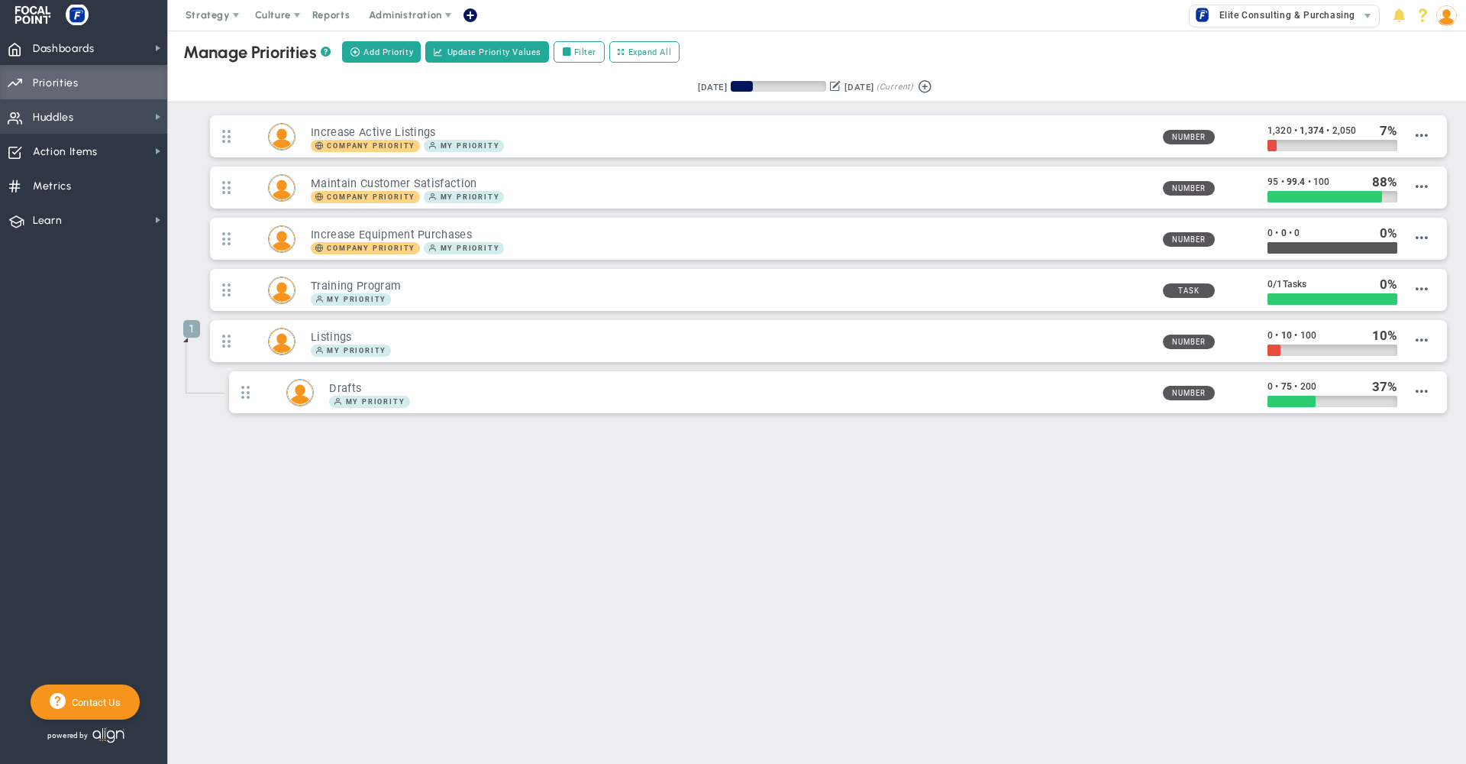
click at [114, 114] on span "Huddles Huddles" at bounding box center [83, 116] width 167 height 34
click at [470, 16] on span at bounding box center [470, 15] width 12 height 21
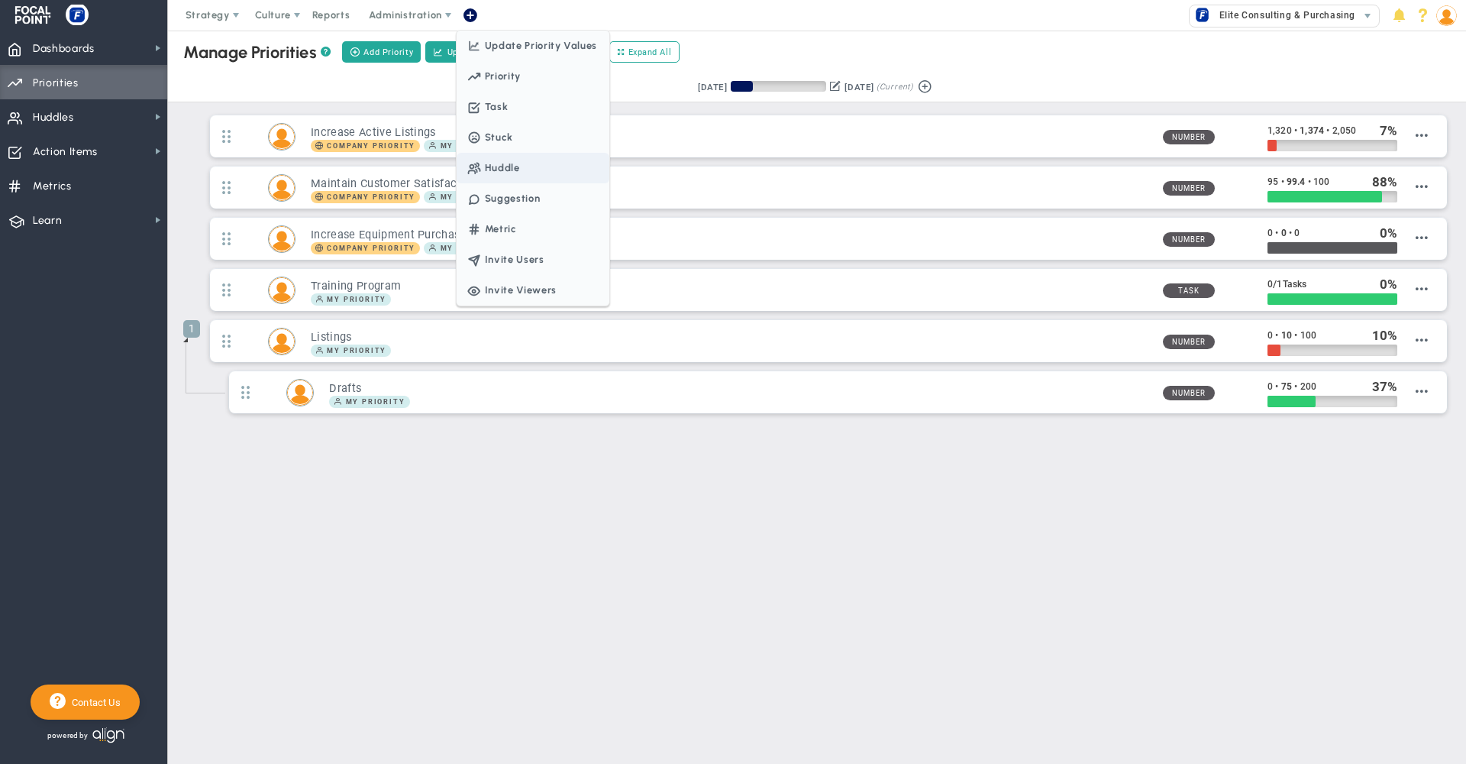
click at [506, 168] on span "Huddle" at bounding box center [492, 167] width 56 height 11
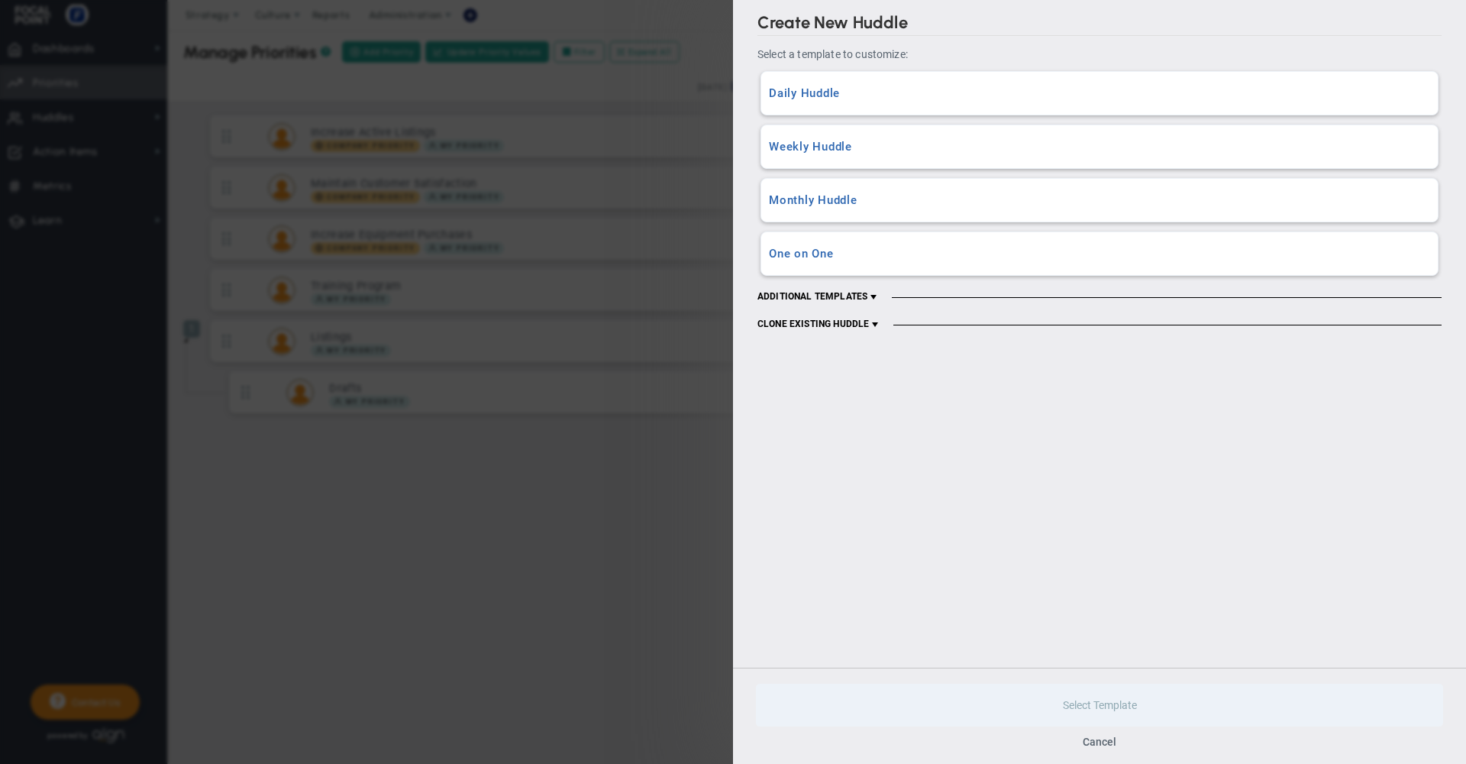
click at [877, 298] on span at bounding box center [874, 297] width 12 height 12
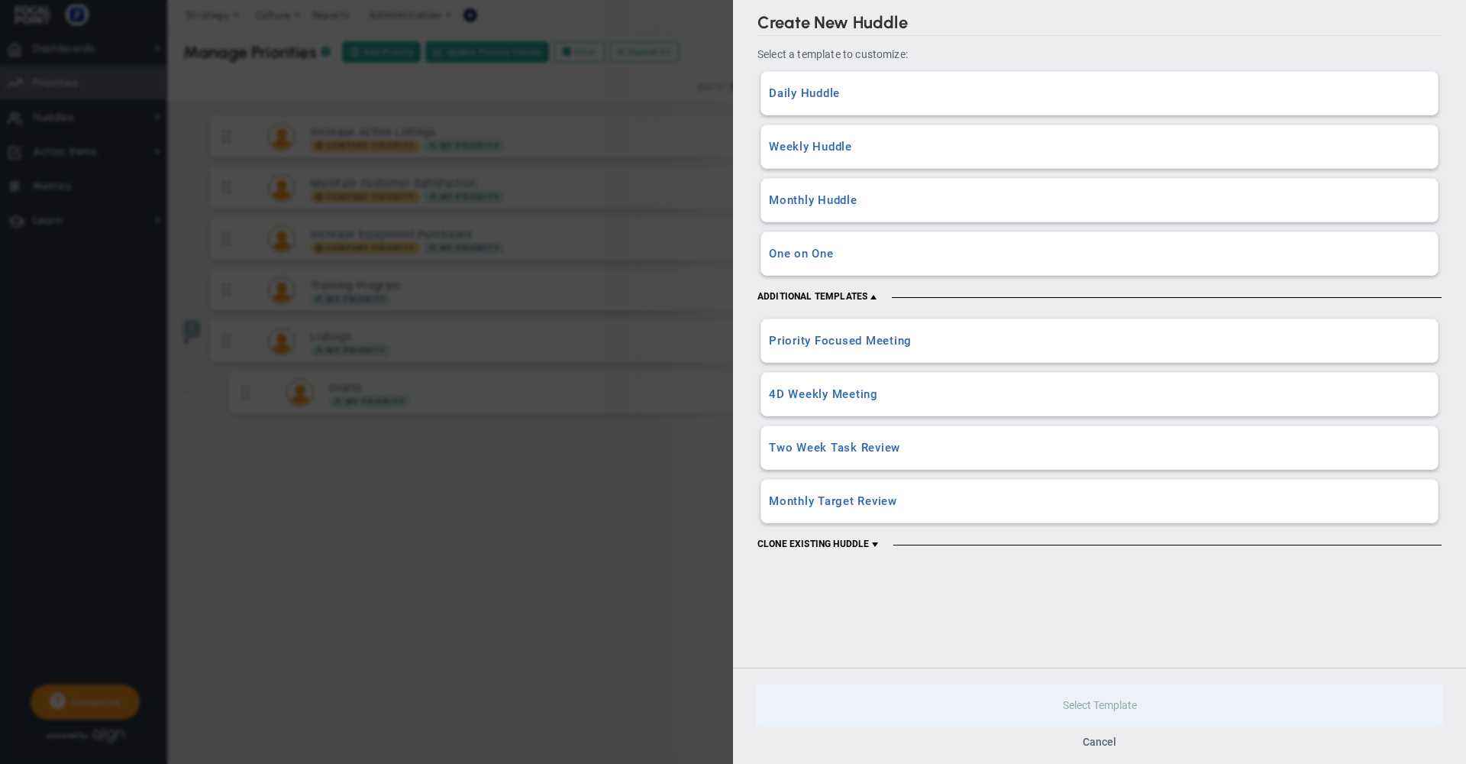
click at [829, 89] on h3 "Daily Huddle" at bounding box center [1099, 93] width 661 height 15
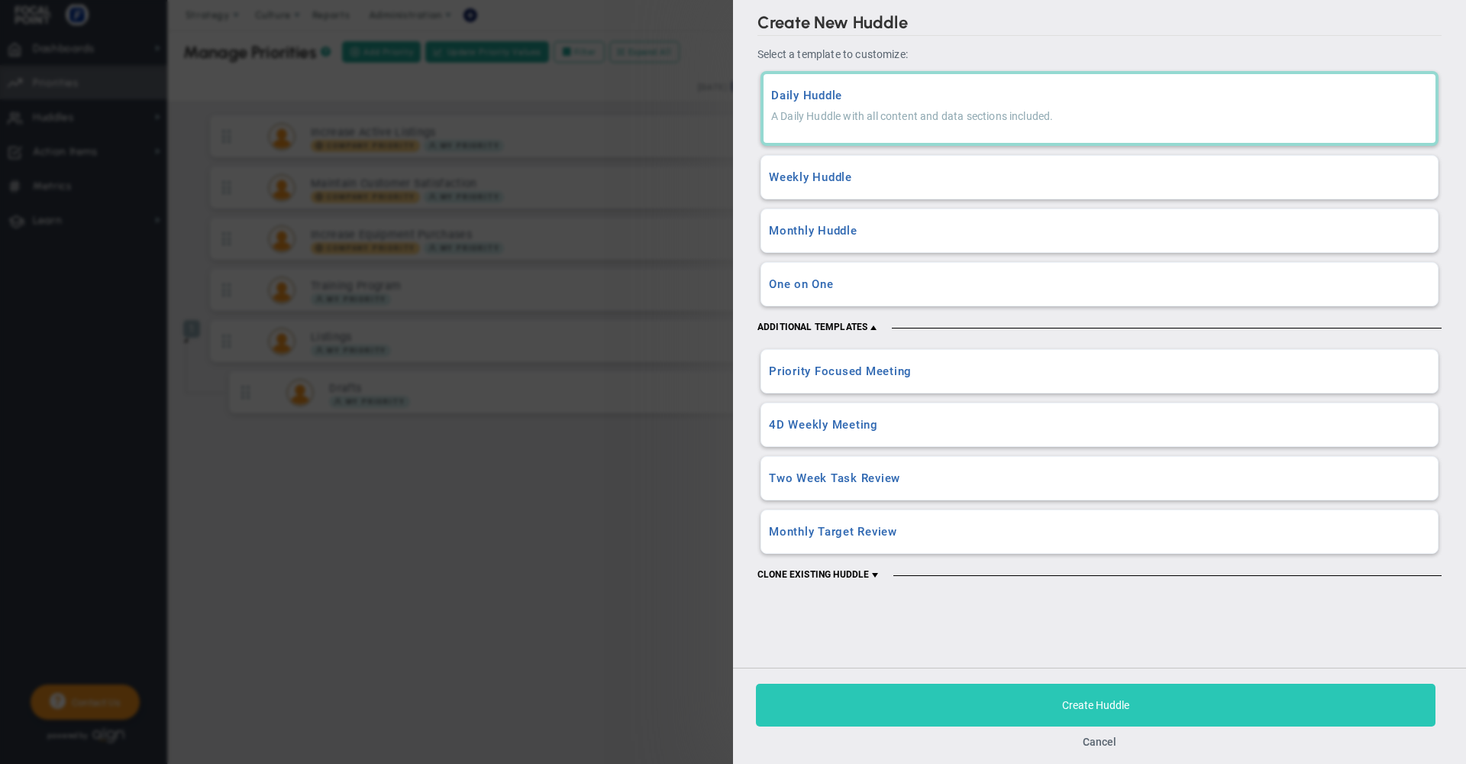
click at [931, 696] on button "Create Huddle" at bounding box center [1096, 704] width 680 height 43
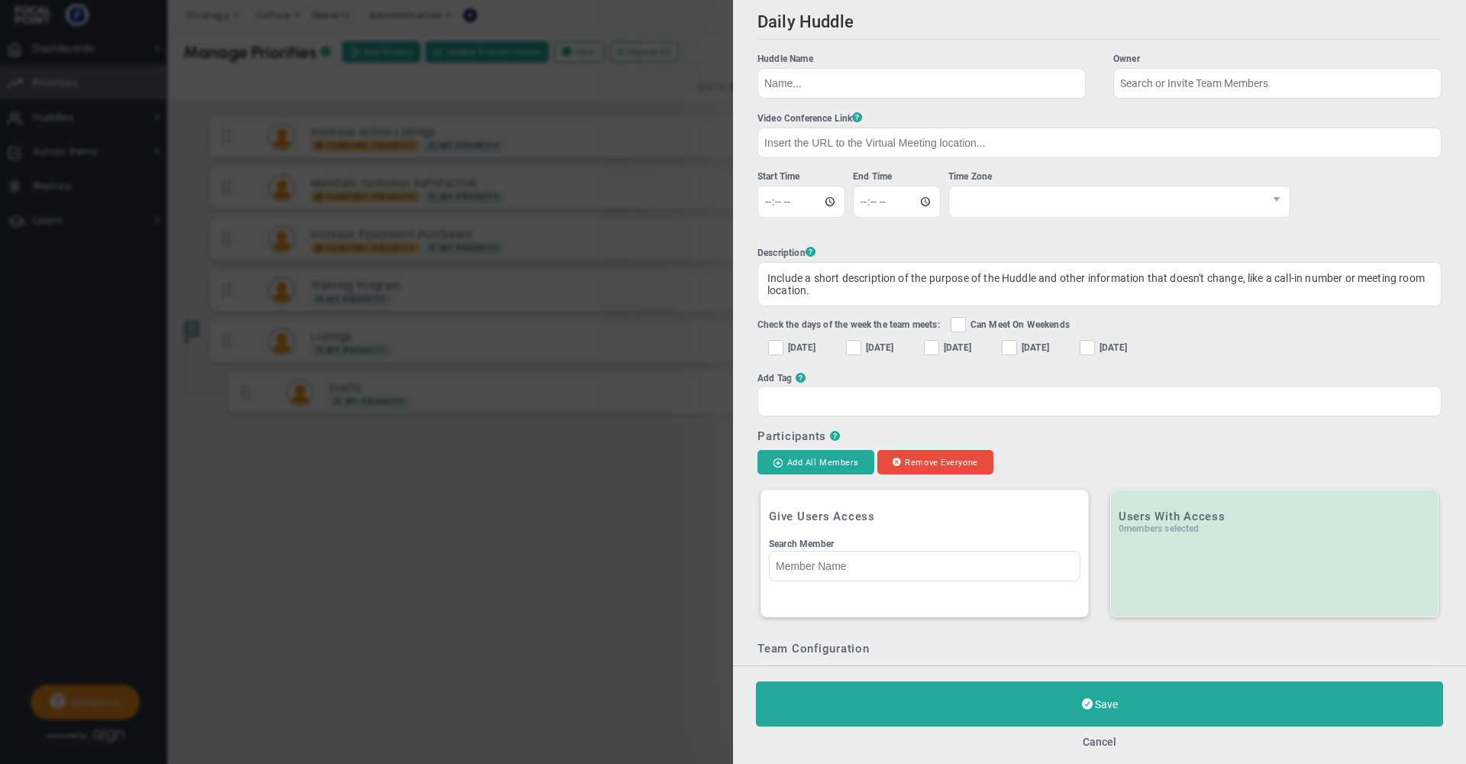
checkbox input "true"
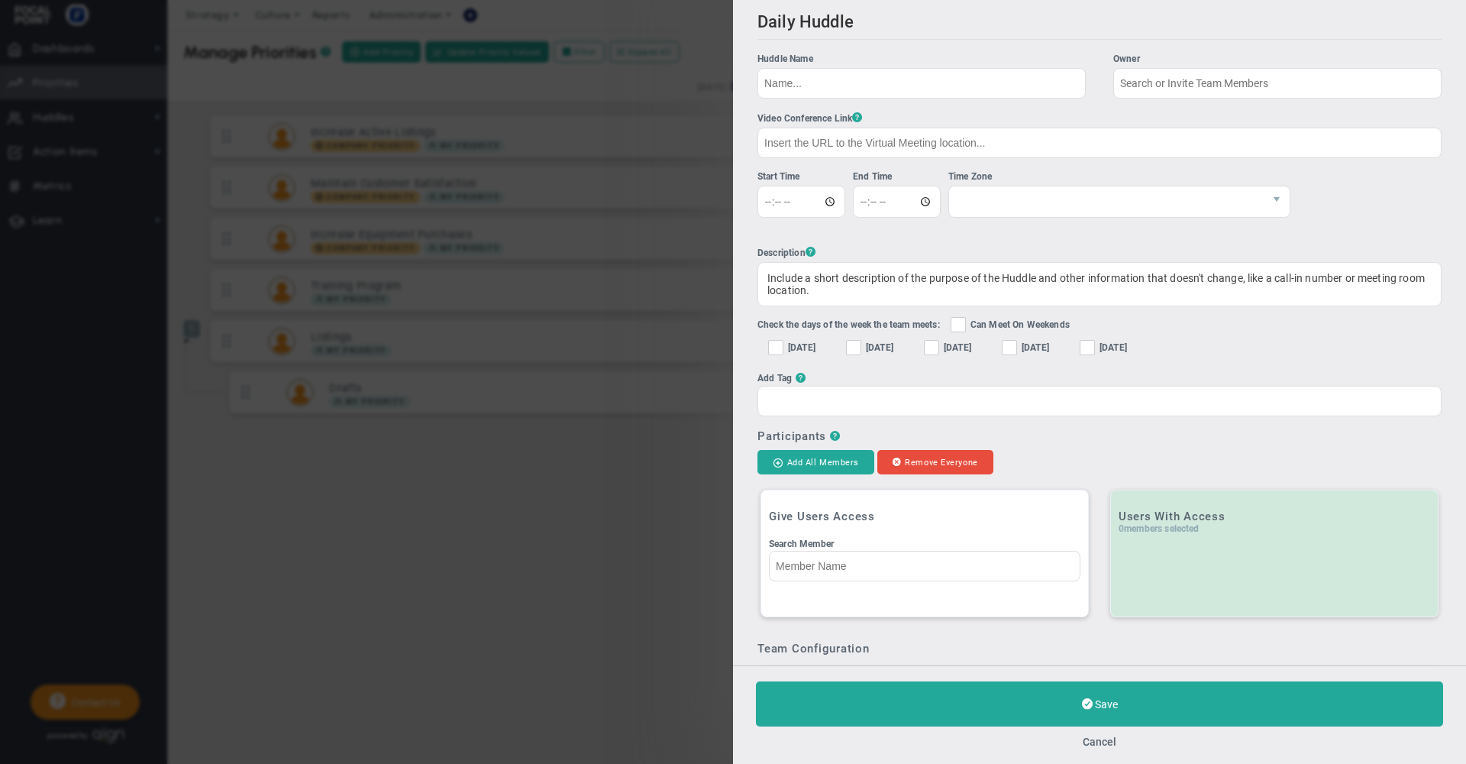
type input "[PERSON_NAME] [PERSON_NAME]"
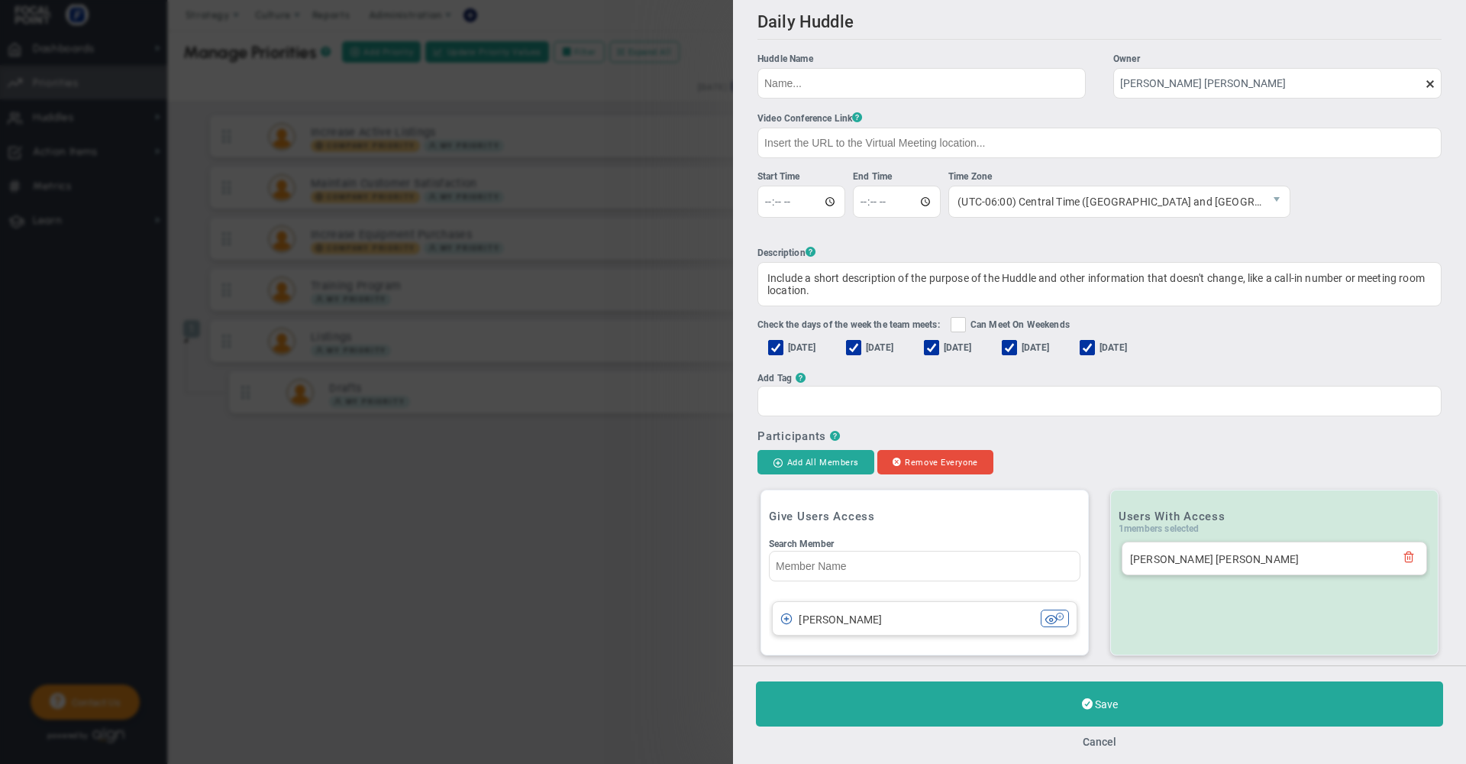
click at [861, 349] on span at bounding box center [853, 347] width 15 height 15
click at [860, 349] on input "[DATE]" at bounding box center [855, 350] width 10 height 15
checkbox input "false"
click at [939, 346] on span at bounding box center [931, 347] width 15 height 15
click at [938, 346] on input "[DATE]" at bounding box center [933, 350] width 10 height 15
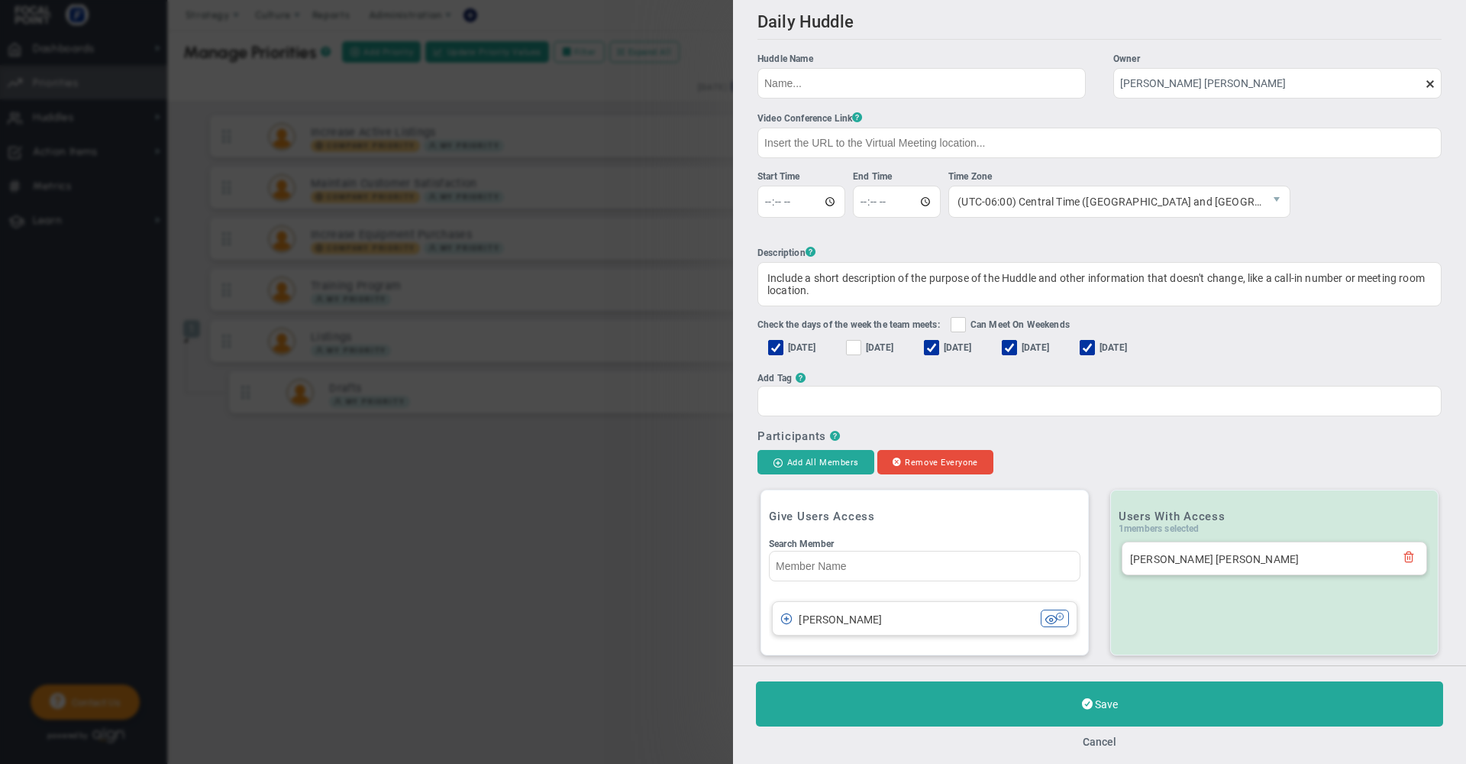
checkbox input "false"
click at [1016, 350] on input "[DATE]" at bounding box center [1011, 349] width 10 height 15
checkbox input "false"
click at [1102, 742] on button "Cancel" at bounding box center [1100, 741] width 34 height 12
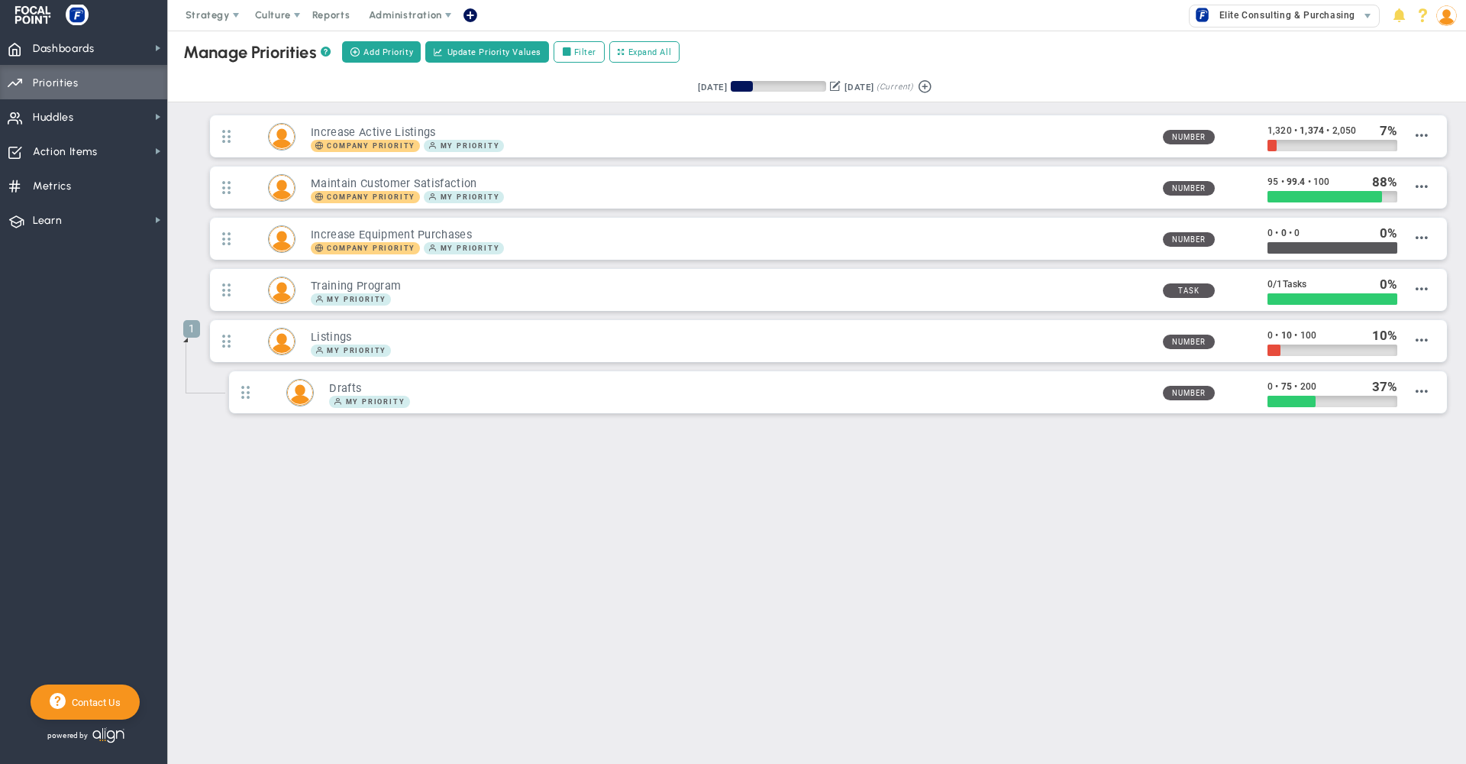
click at [468, 14] on span at bounding box center [470, 15] width 12 height 21
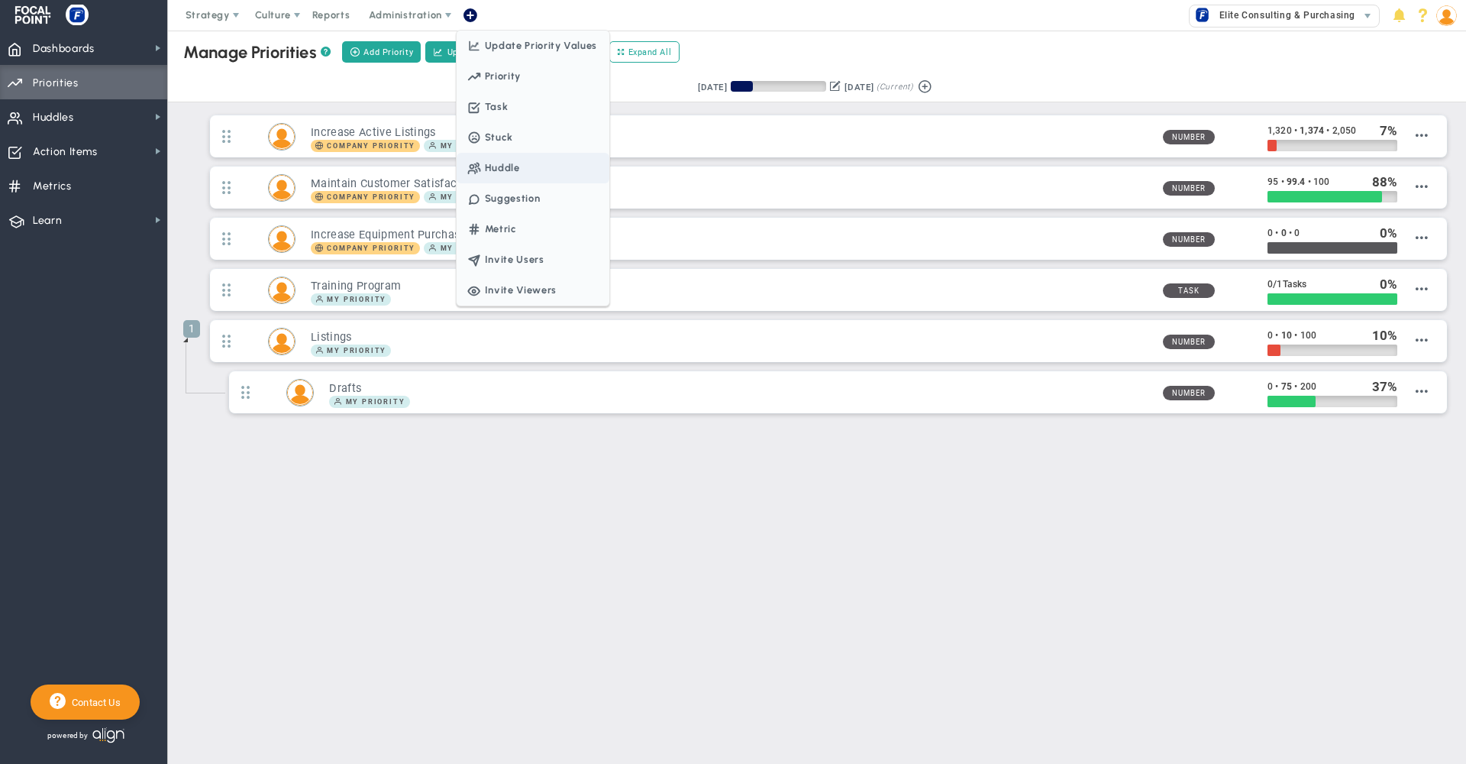
click at [500, 170] on span "Huddle" at bounding box center [492, 167] width 56 height 11
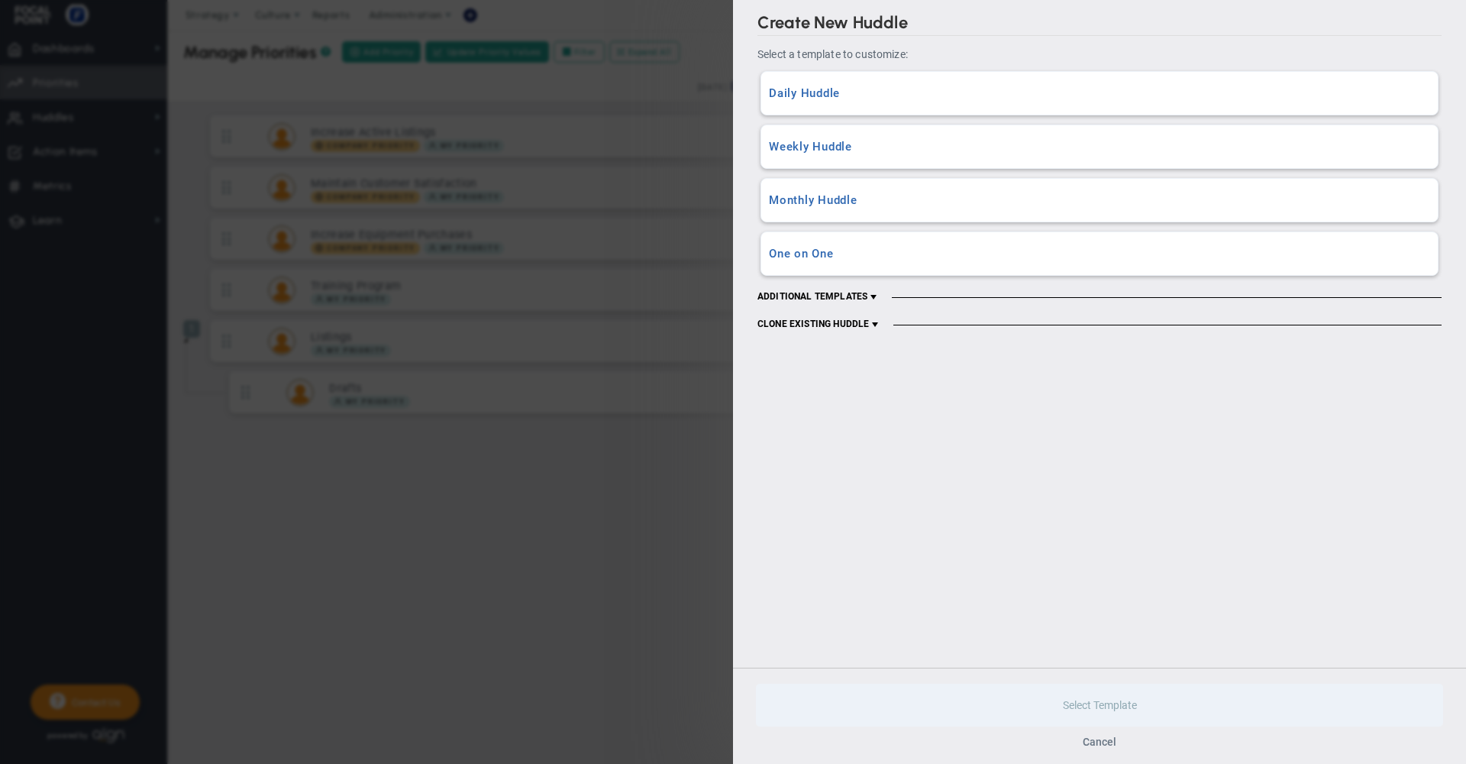
click at [1106, 742] on button "Cancel" at bounding box center [1100, 741] width 34 height 12
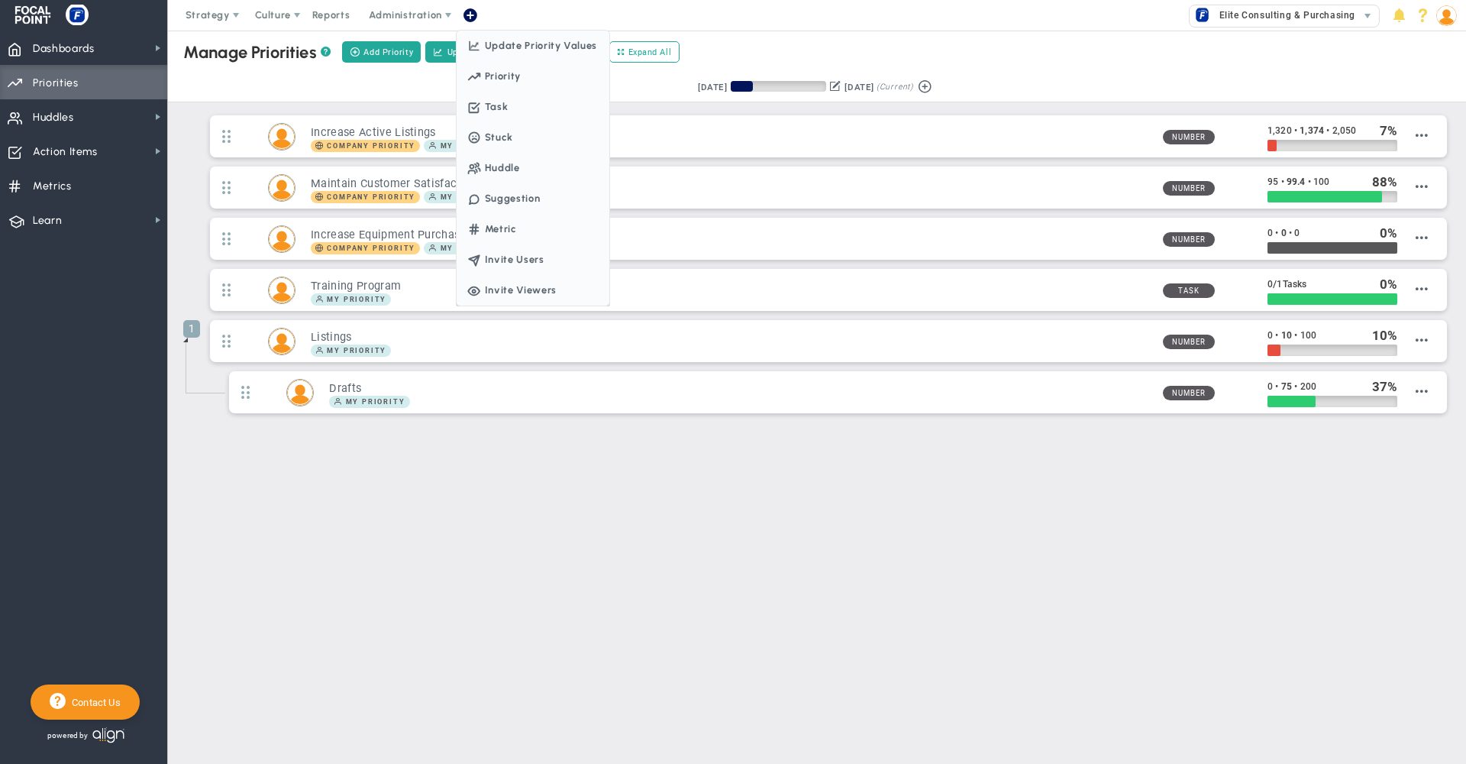
click at [470, 18] on span at bounding box center [470, 15] width 12 height 21
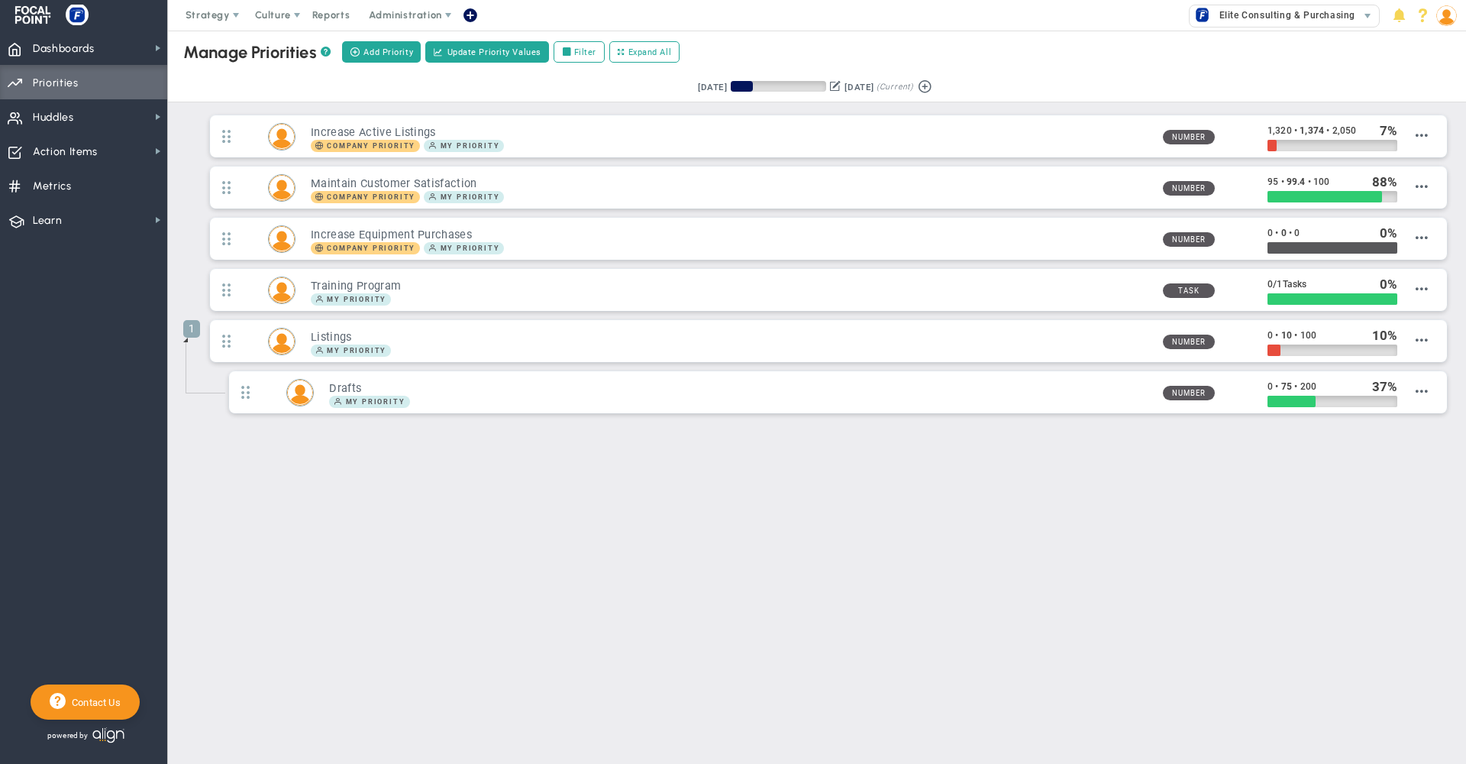
click at [470, 18] on span at bounding box center [470, 15] width 12 height 21
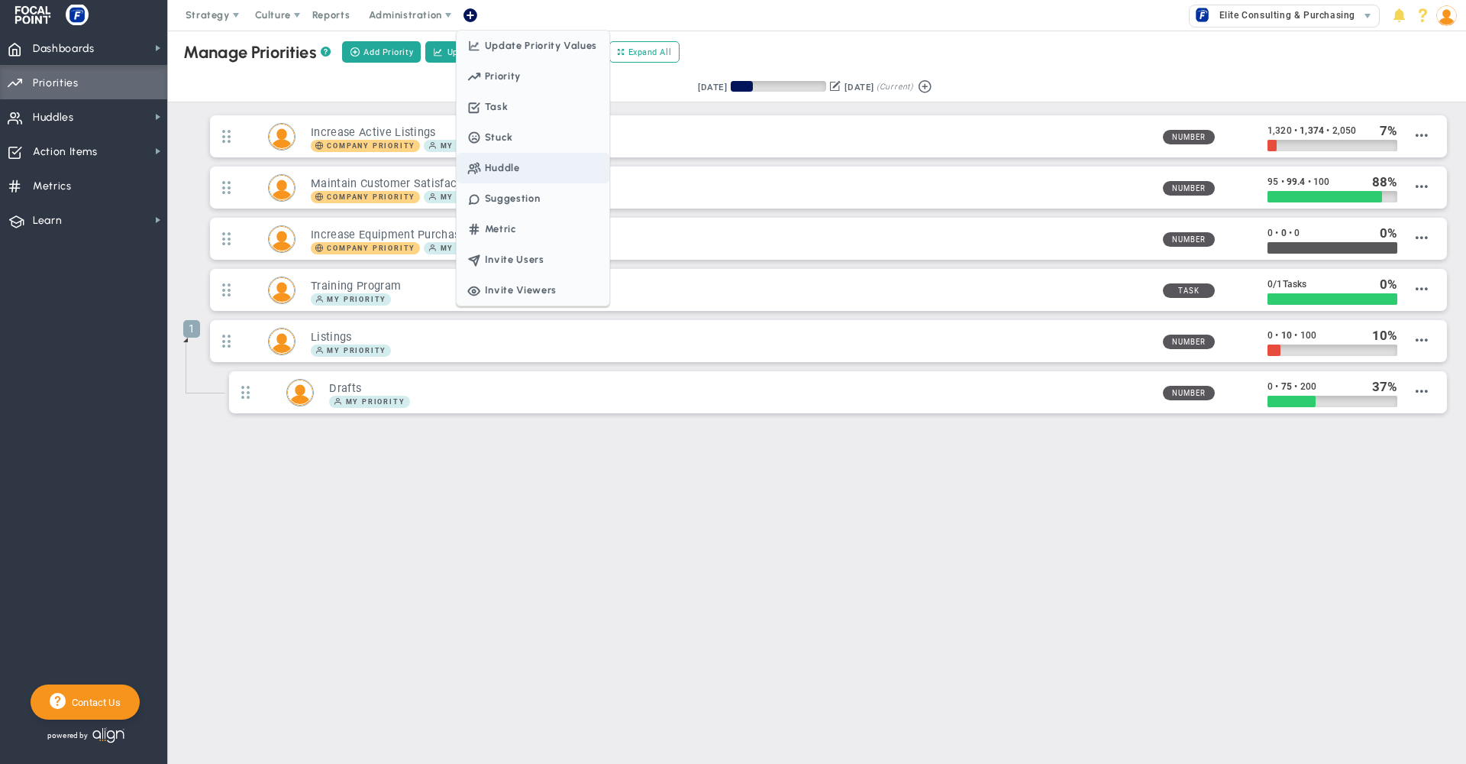
click at [502, 166] on span "Huddle" at bounding box center [492, 167] width 56 height 11
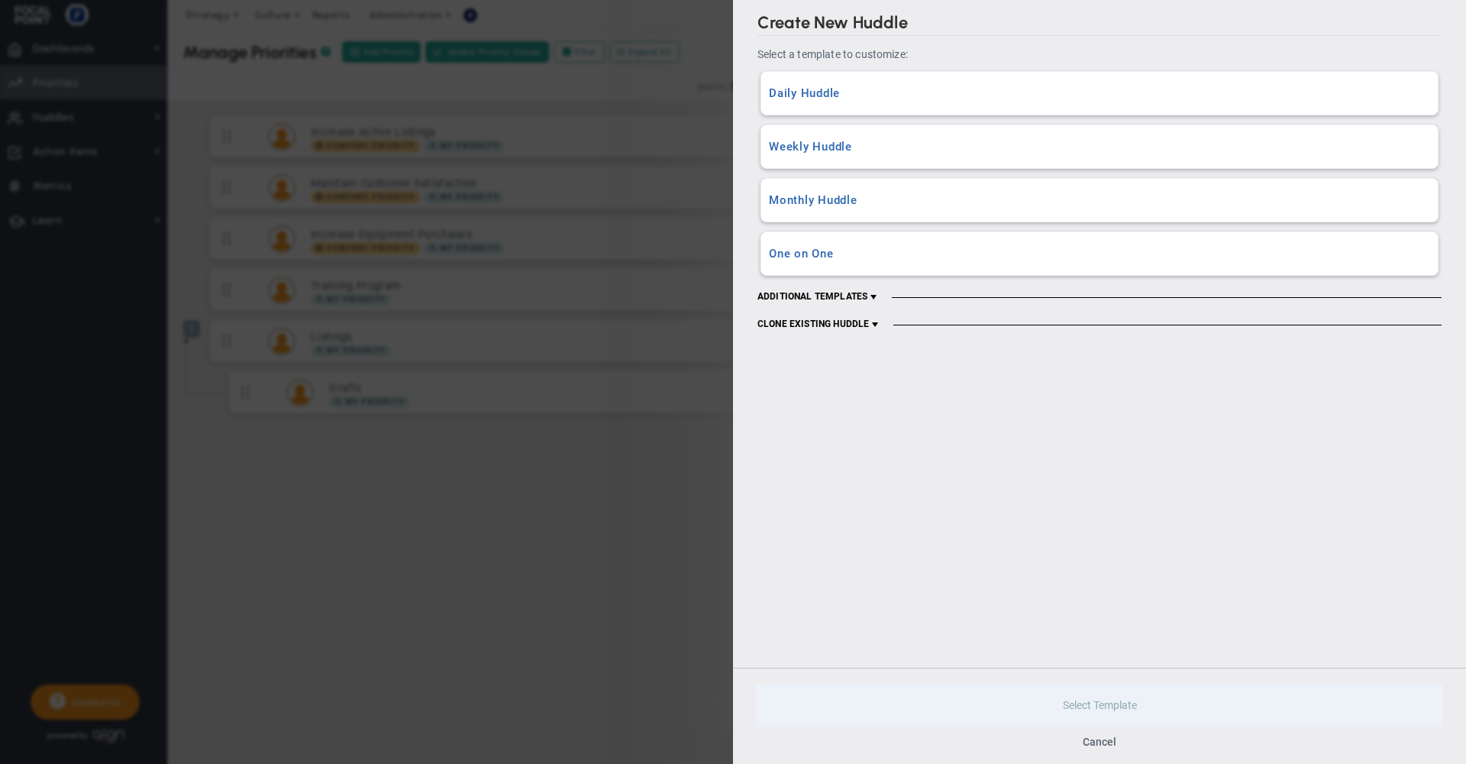
click at [948, 86] on h3 "Daily Huddle" at bounding box center [1099, 93] width 661 height 15
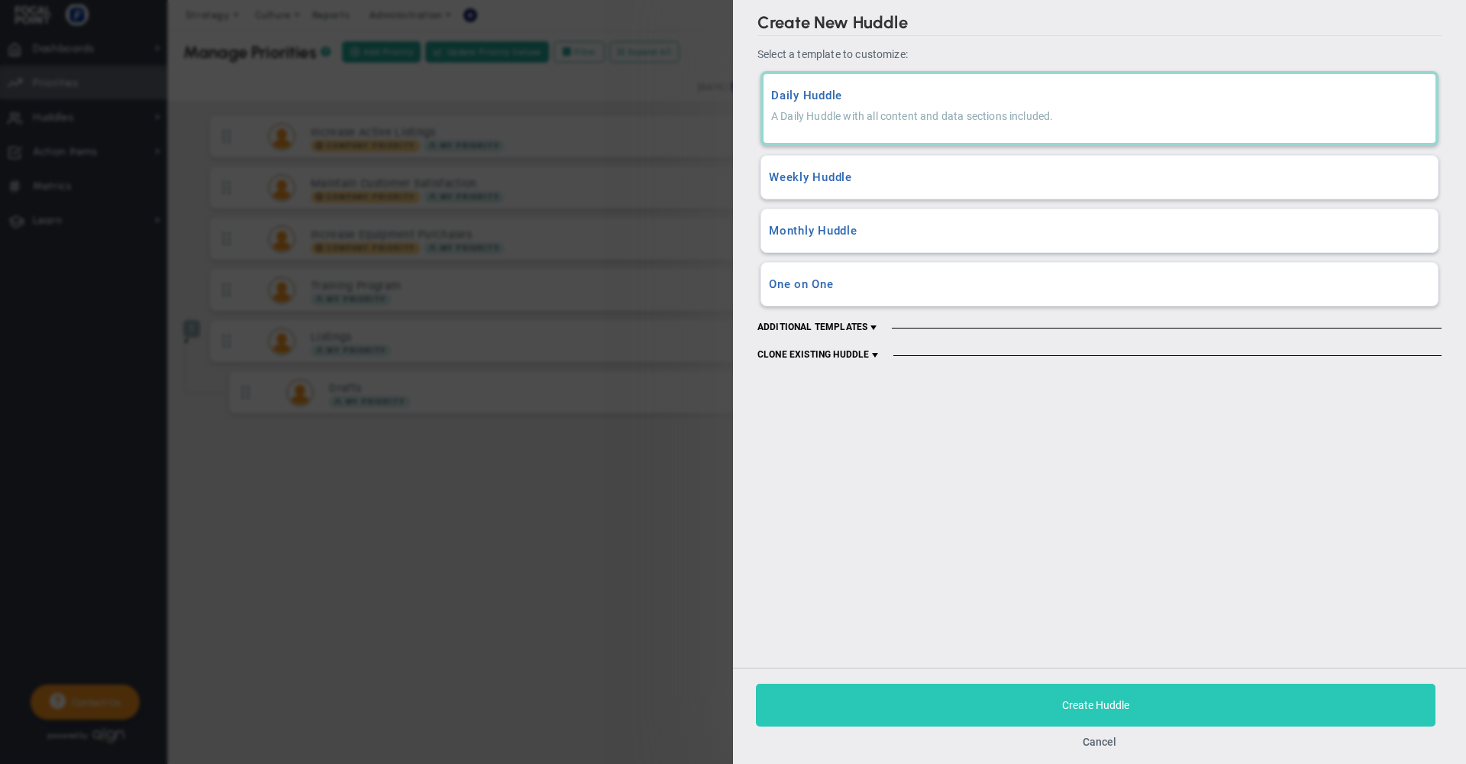
click at [948, 696] on button "Create Huddle" at bounding box center [1096, 704] width 680 height 43
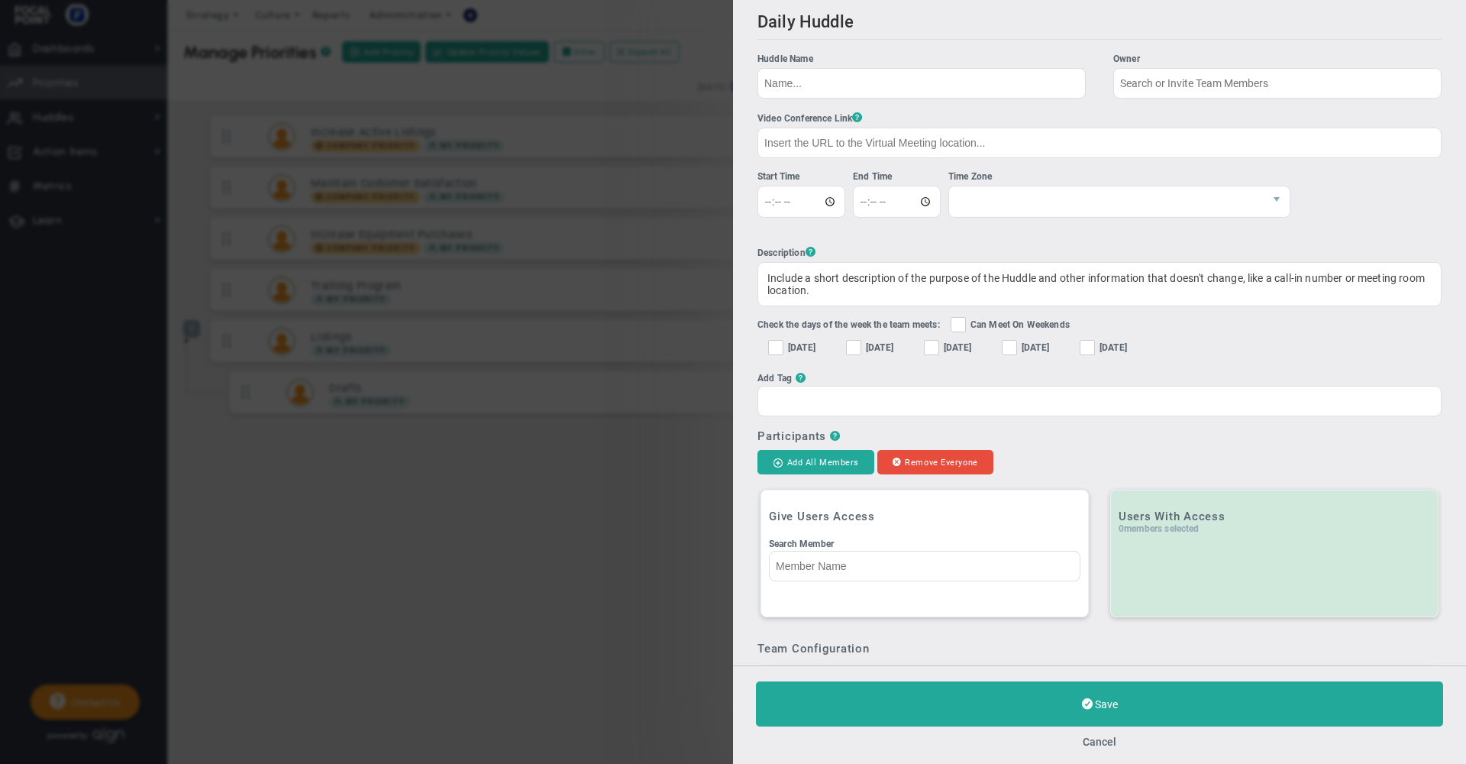
checkbox input "true"
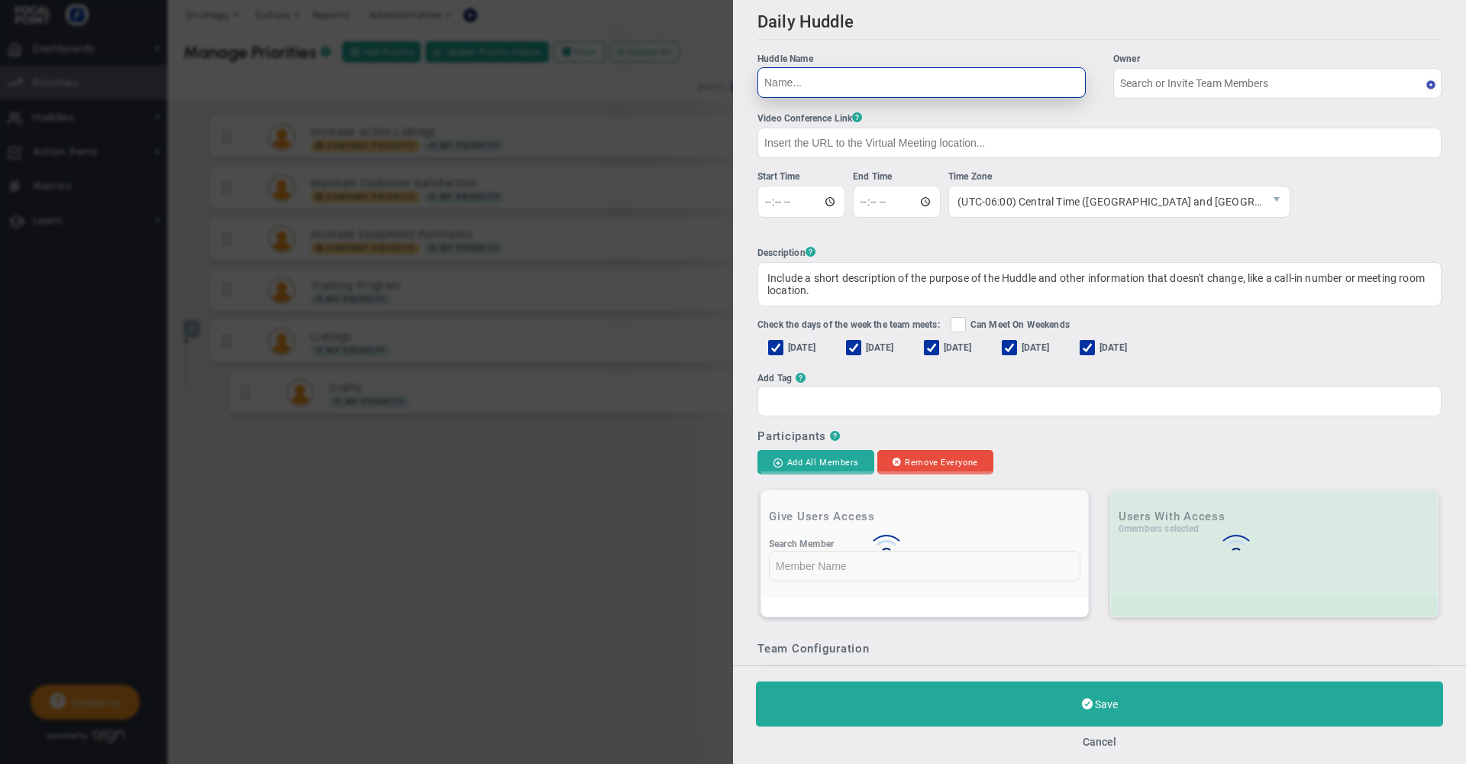
type input "[PERSON_NAME] [PERSON_NAME]"
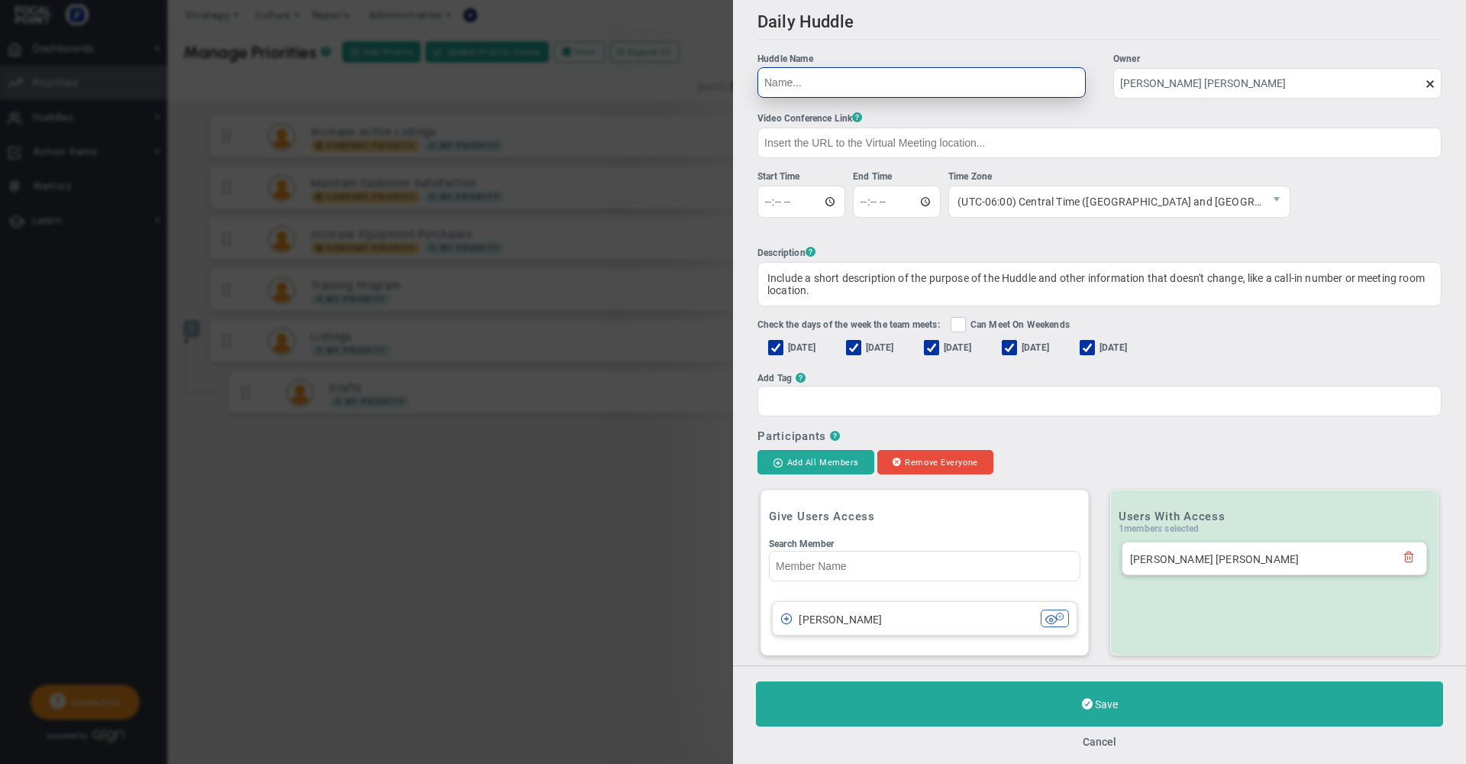
click at [809, 83] on input "Huddle Name Owner [PERSON_NAME] [PERSON_NAME] The Huddle Owner must be a member…" at bounding box center [922, 82] width 328 height 31
type input "Daily Huddle"
click at [795, 227] on li "Start Time" at bounding box center [805, 200] width 95 height 60
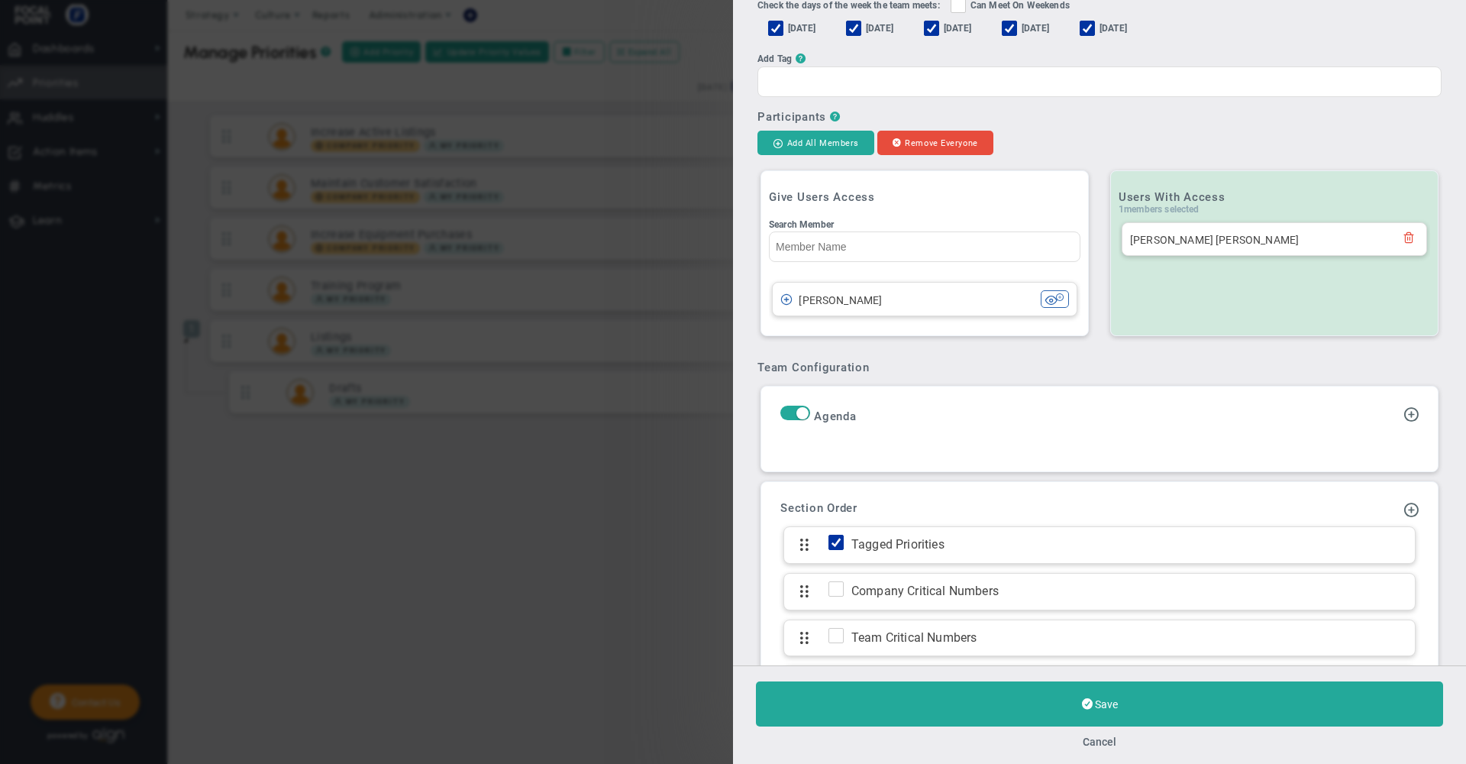
scroll to position [364, 0]
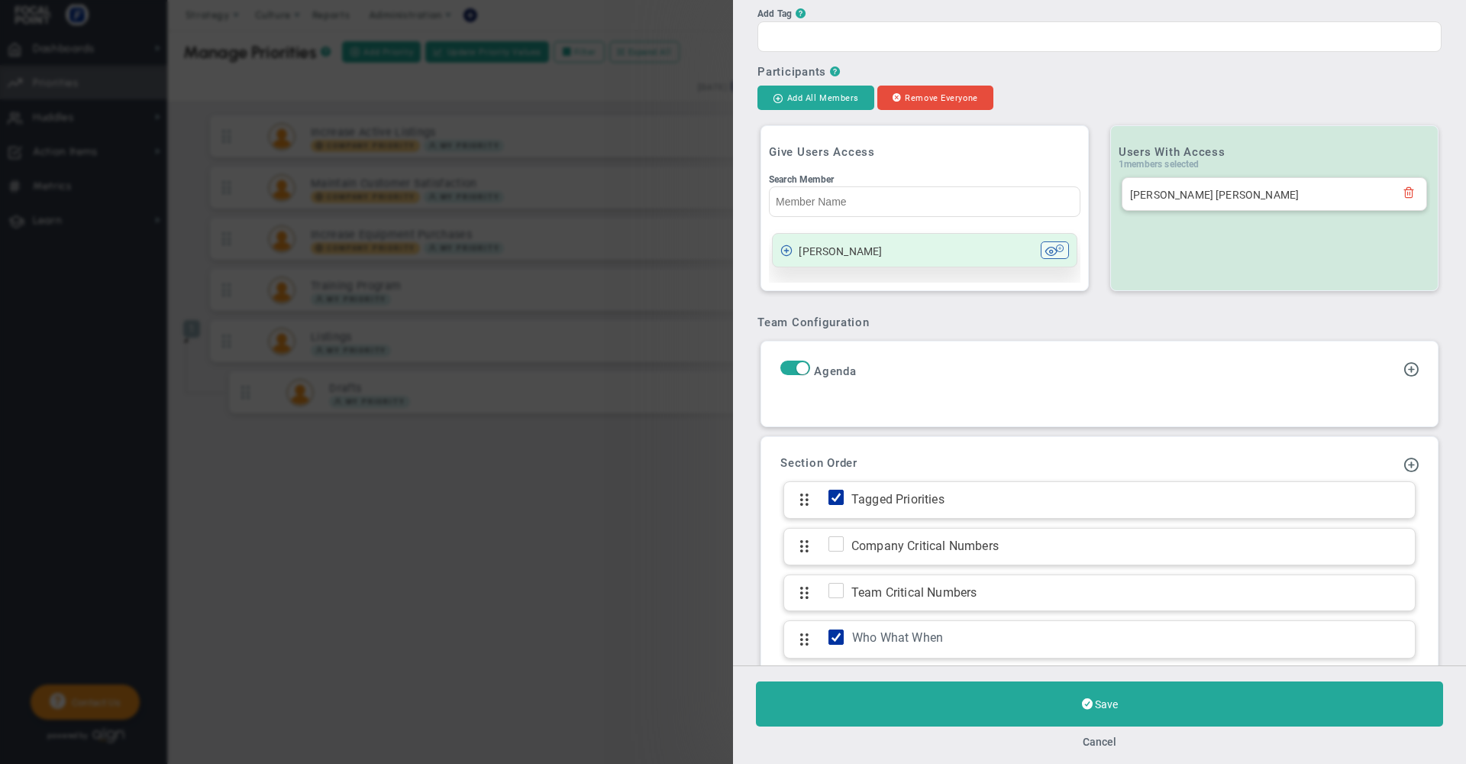
click at [845, 257] on span "[PERSON_NAME]" at bounding box center [840, 251] width 83 height 12
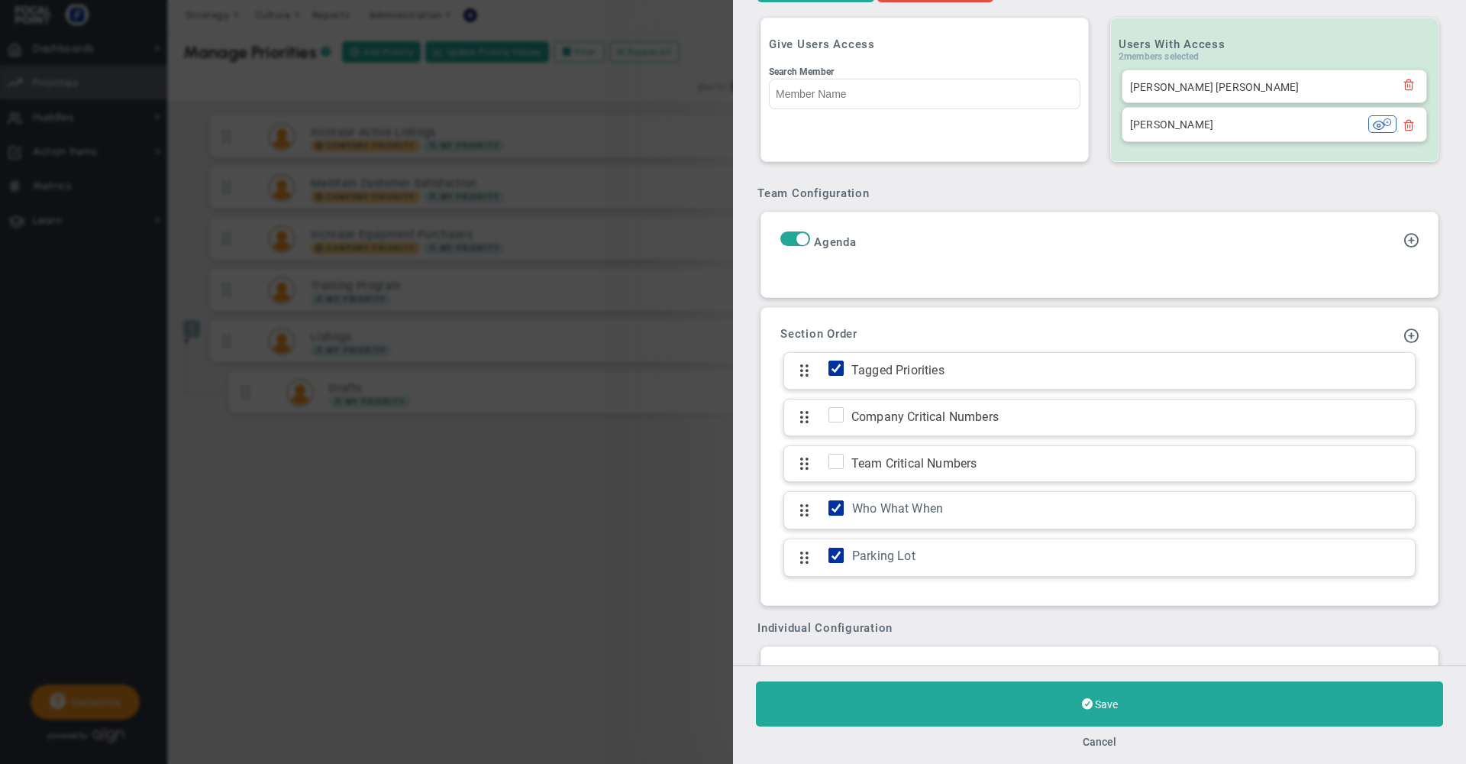
scroll to position [508, 0]
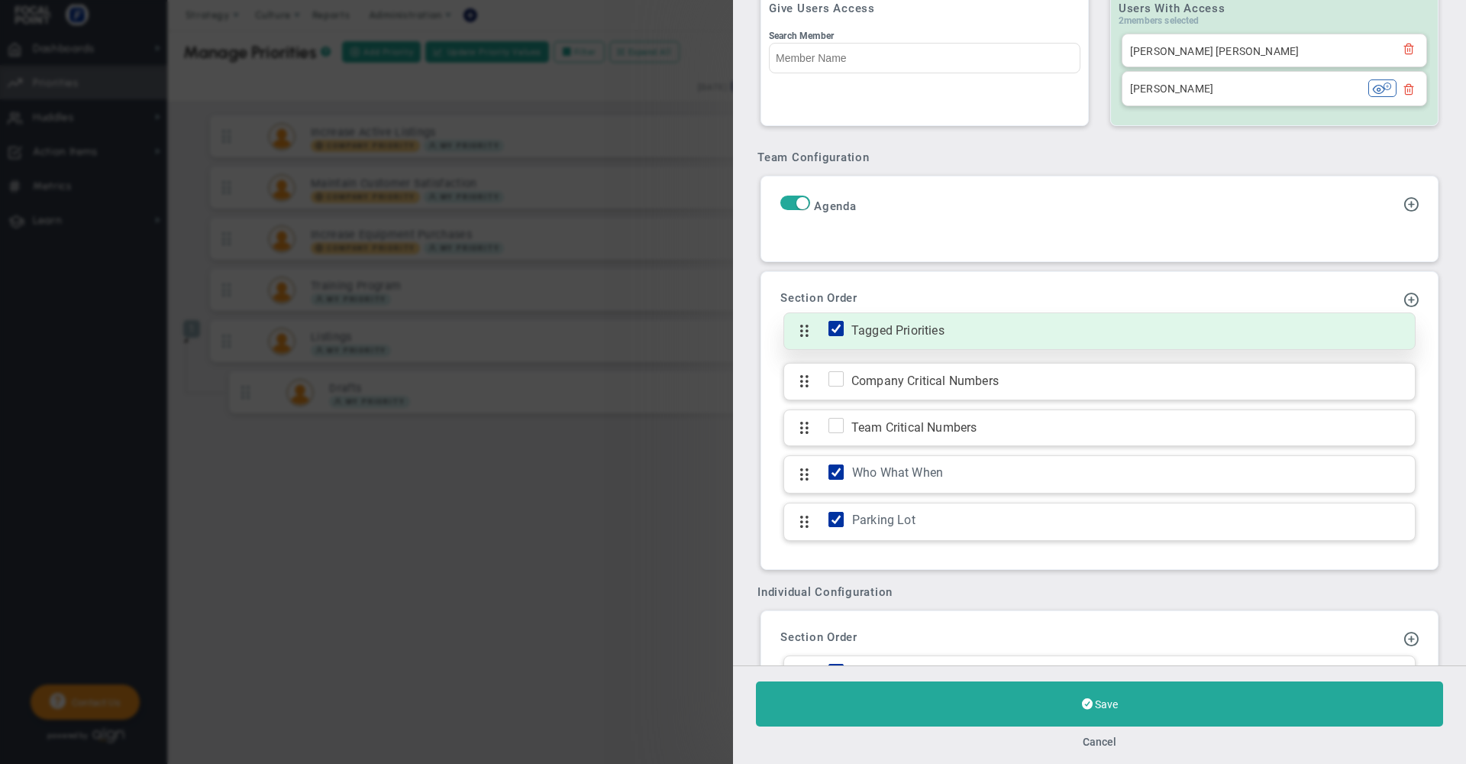
click at [834, 334] on input "checkbox" at bounding box center [839, 331] width 15 height 15
checkbox input "false"
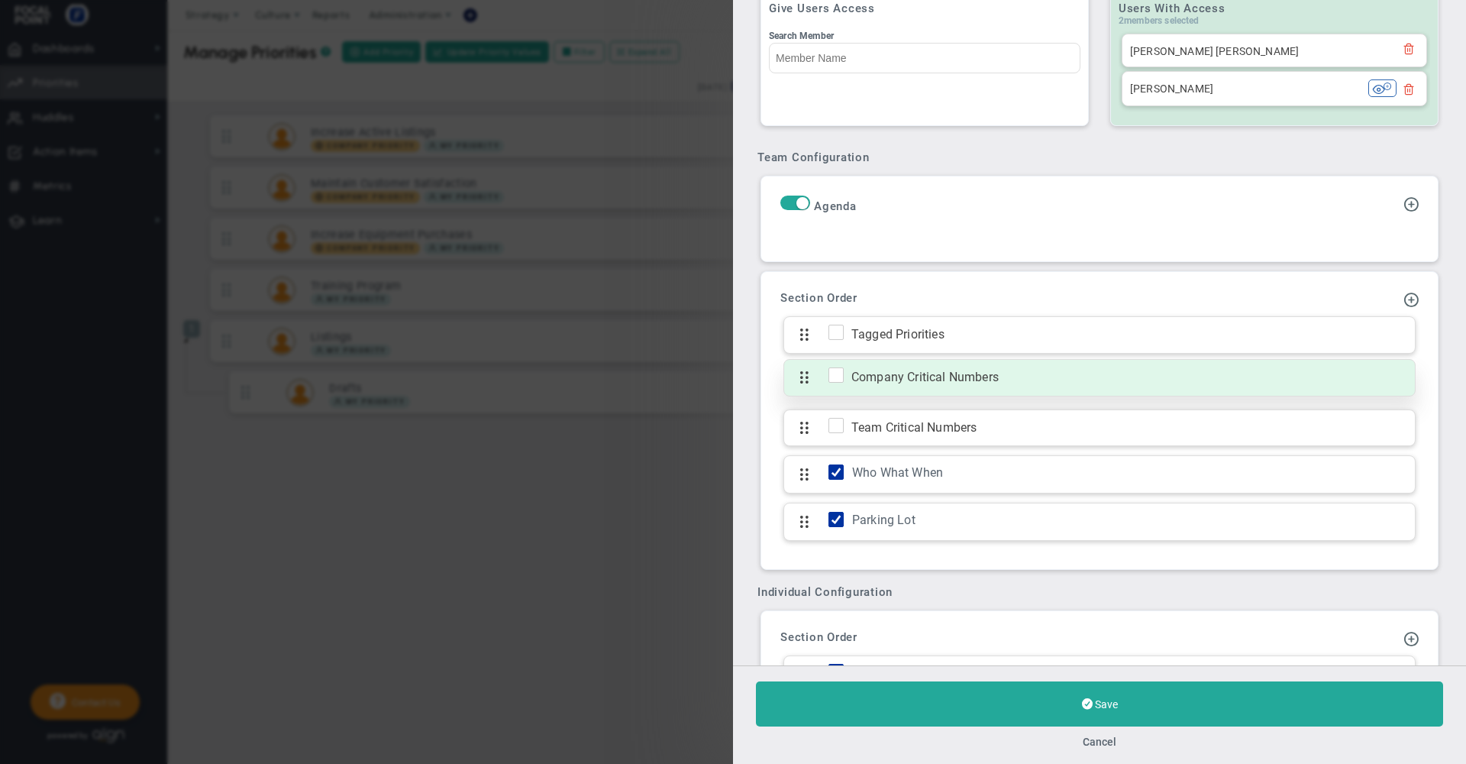
click at [834, 384] on input "checkbox" at bounding box center [839, 377] width 15 height 15
checkbox input "true"
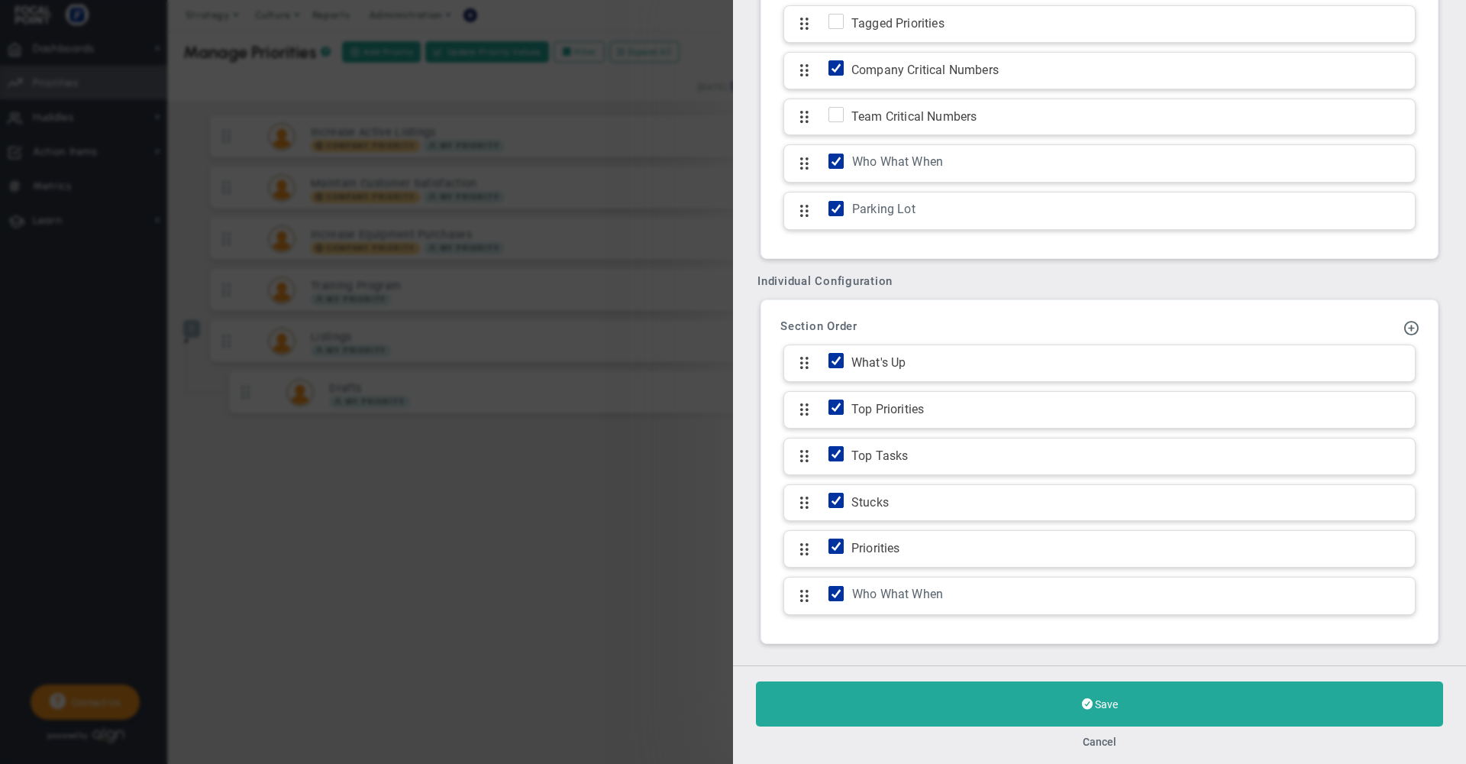
scroll to position [765, 0]
click at [1404, 336] on span at bounding box center [1411, 328] width 15 height 15
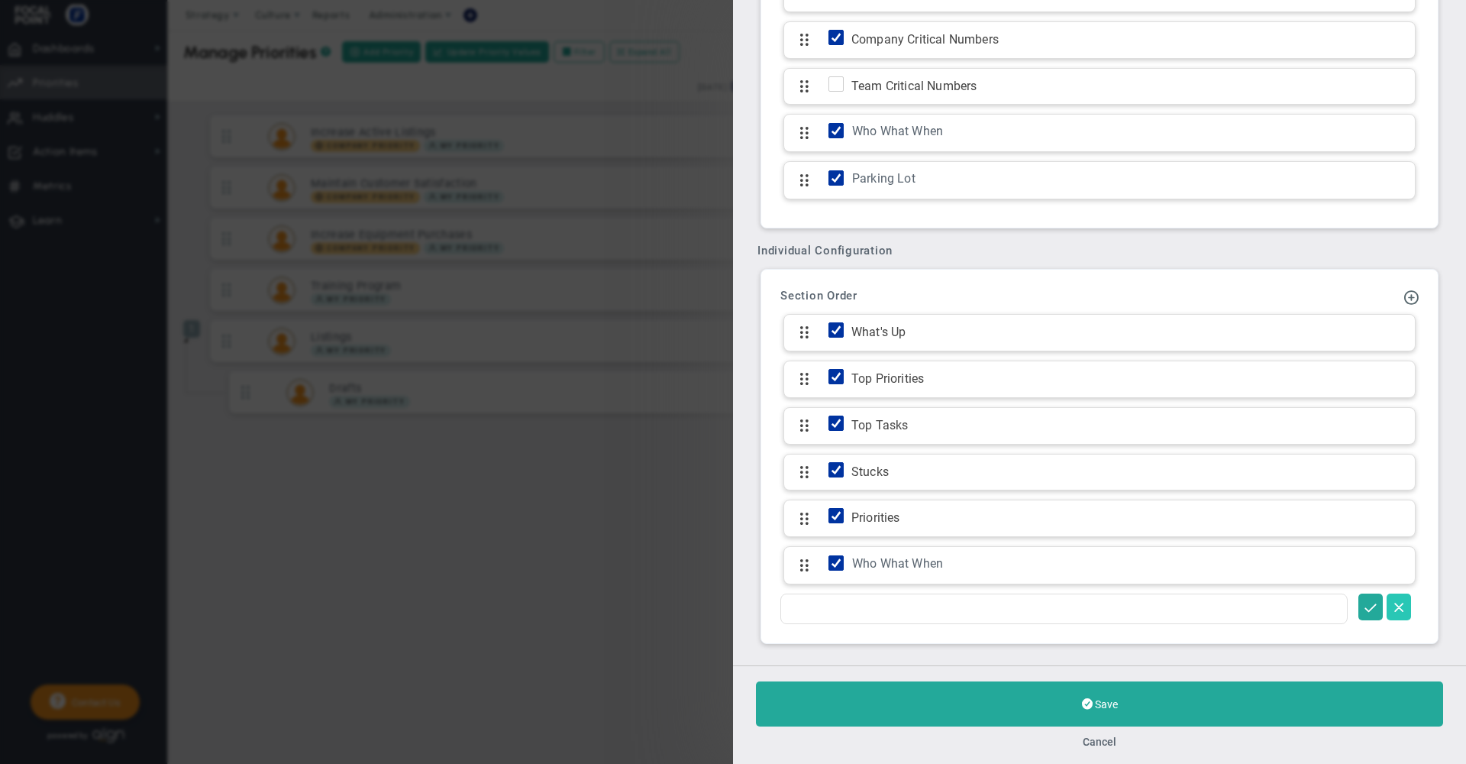
click at [1391, 603] on span at bounding box center [1398, 606] width 15 height 15
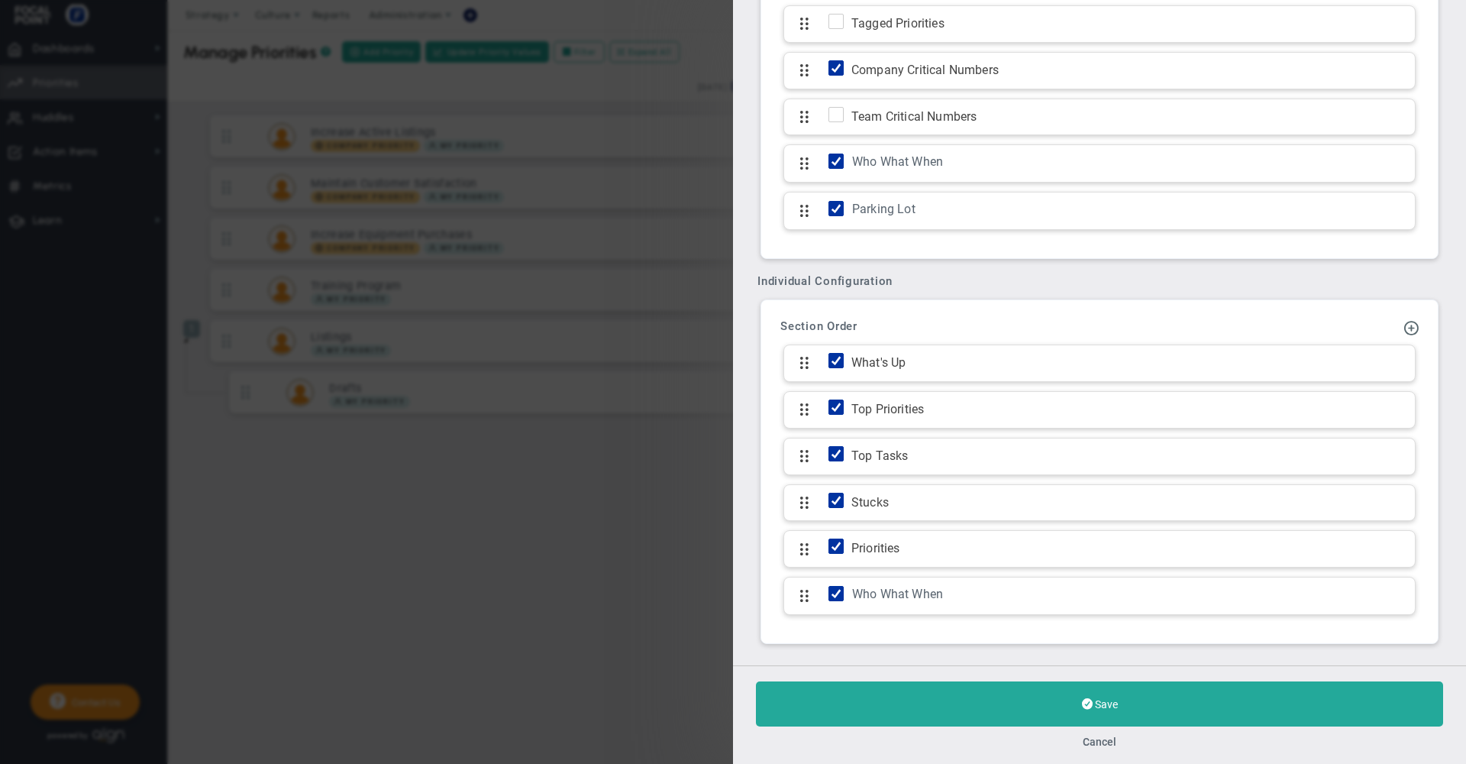
scroll to position [826, 0]
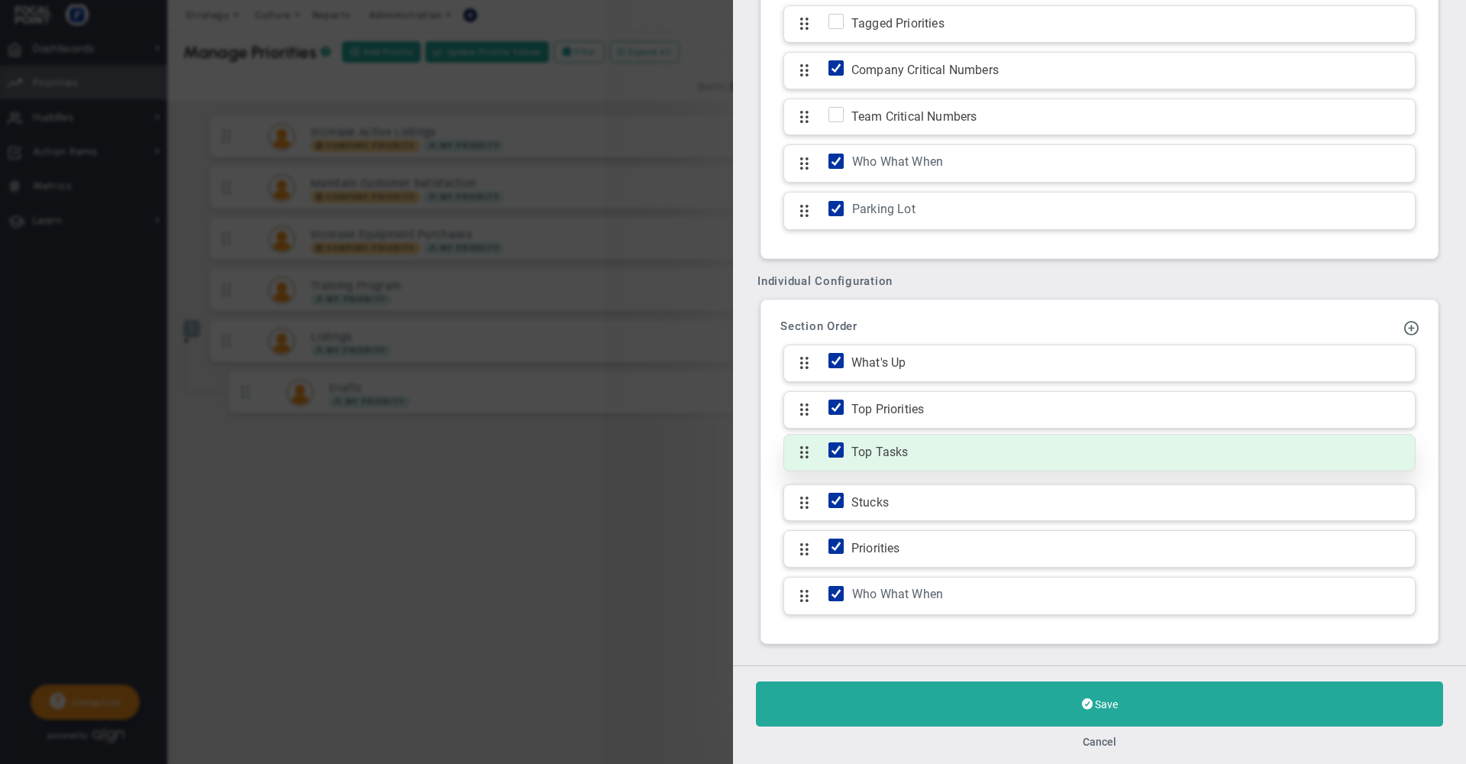
click at [843, 447] on input "checkbox" at bounding box center [839, 452] width 15 height 15
checkbox input "false"
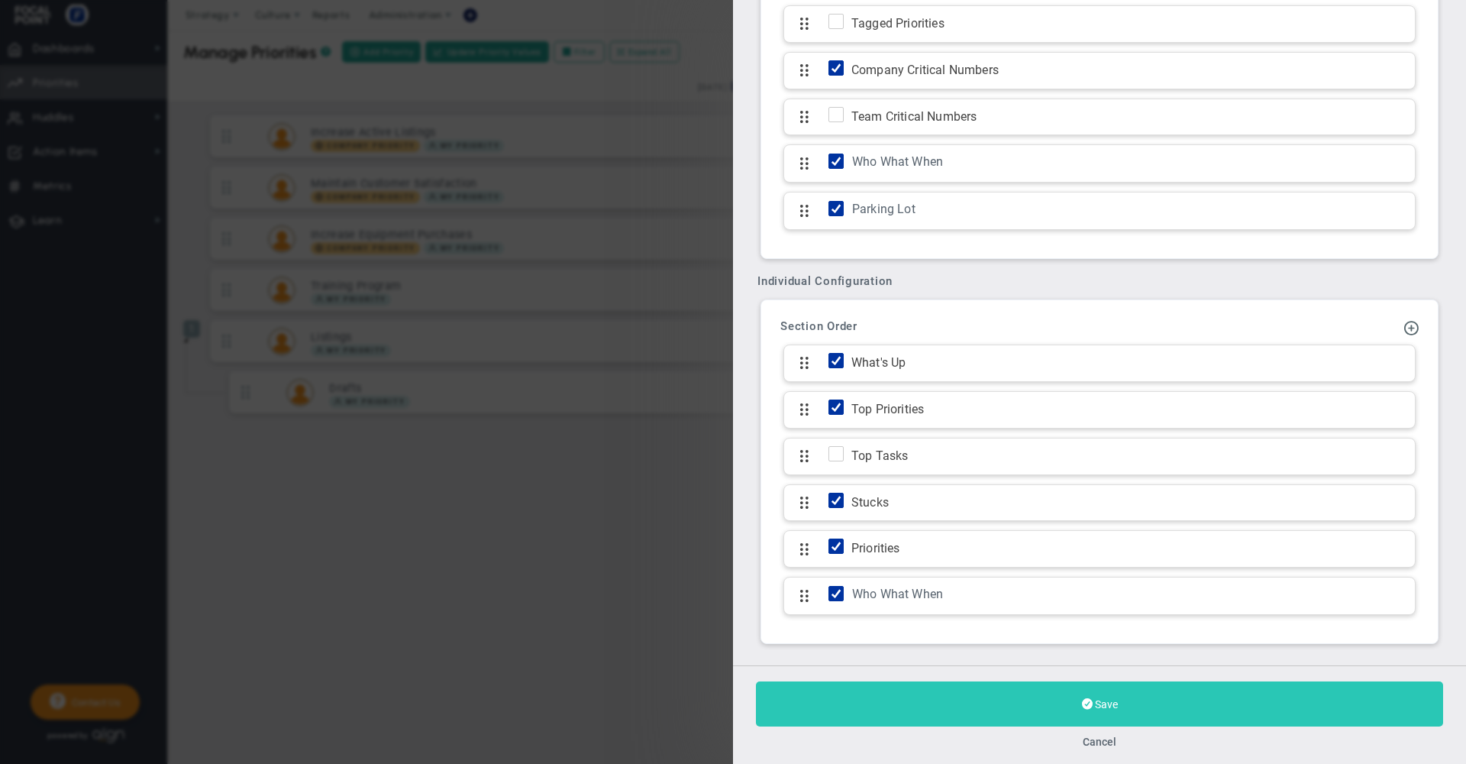
click at [933, 700] on button "Save" at bounding box center [1099, 703] width 687 height 45
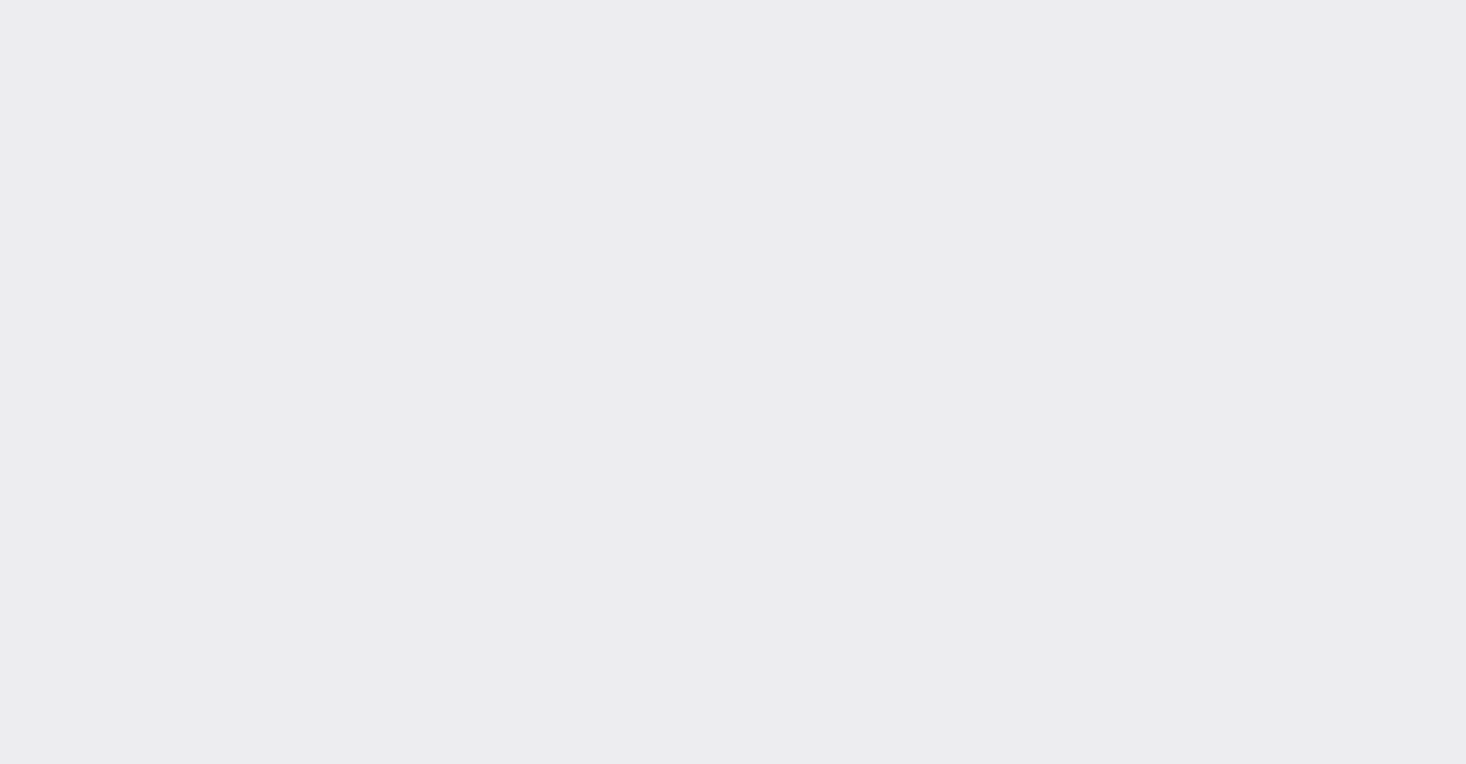
type input "[DATE]"
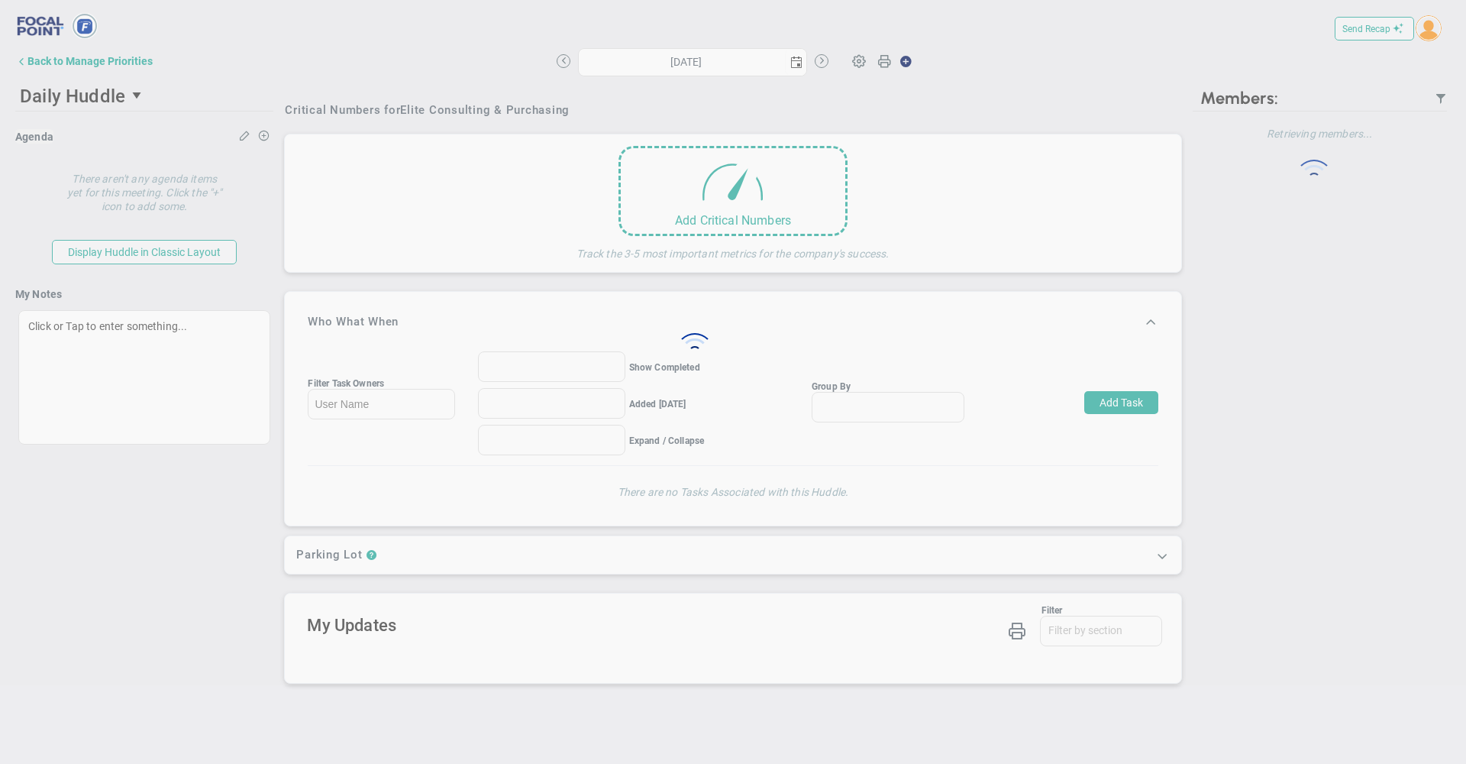
type input "[DATE]"
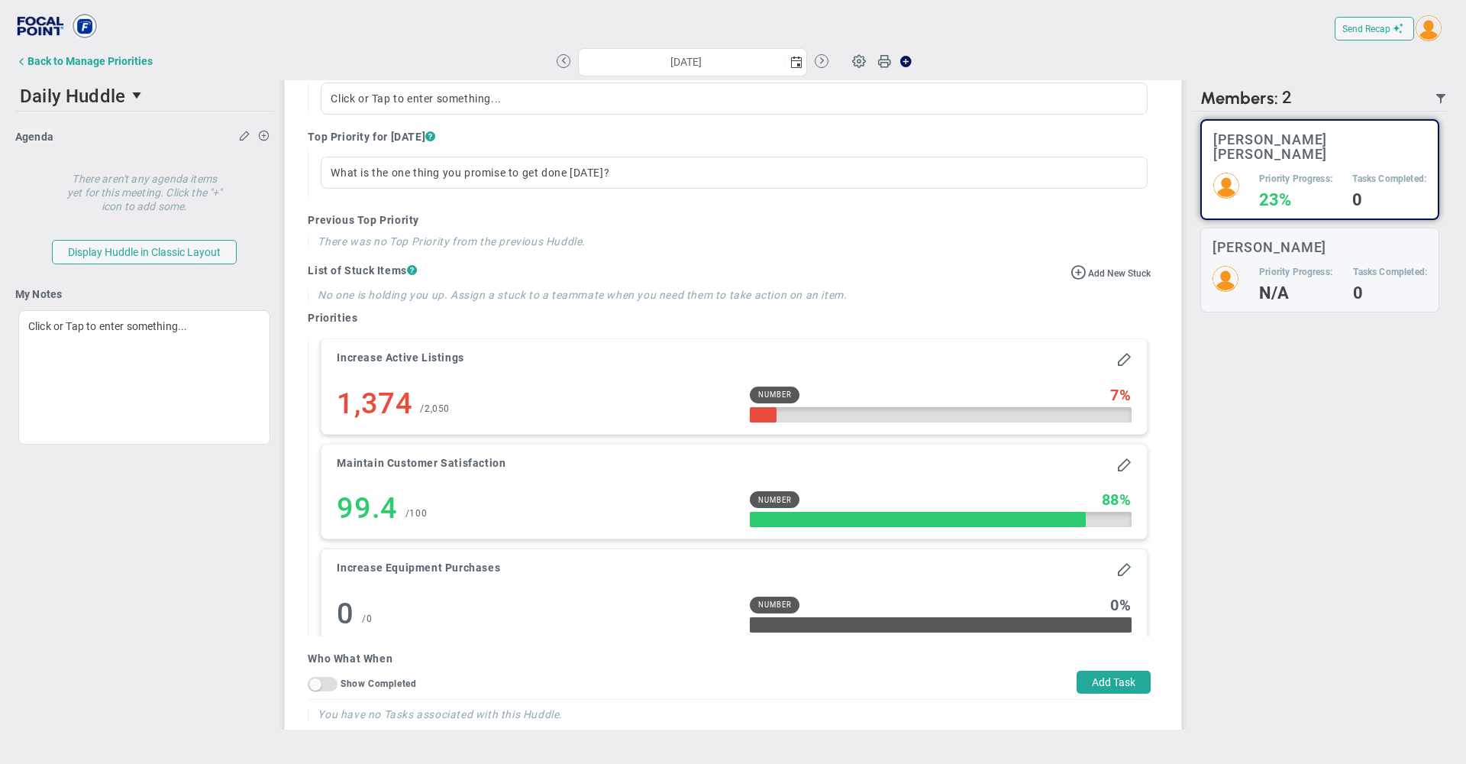
scroll to position [599, 0]
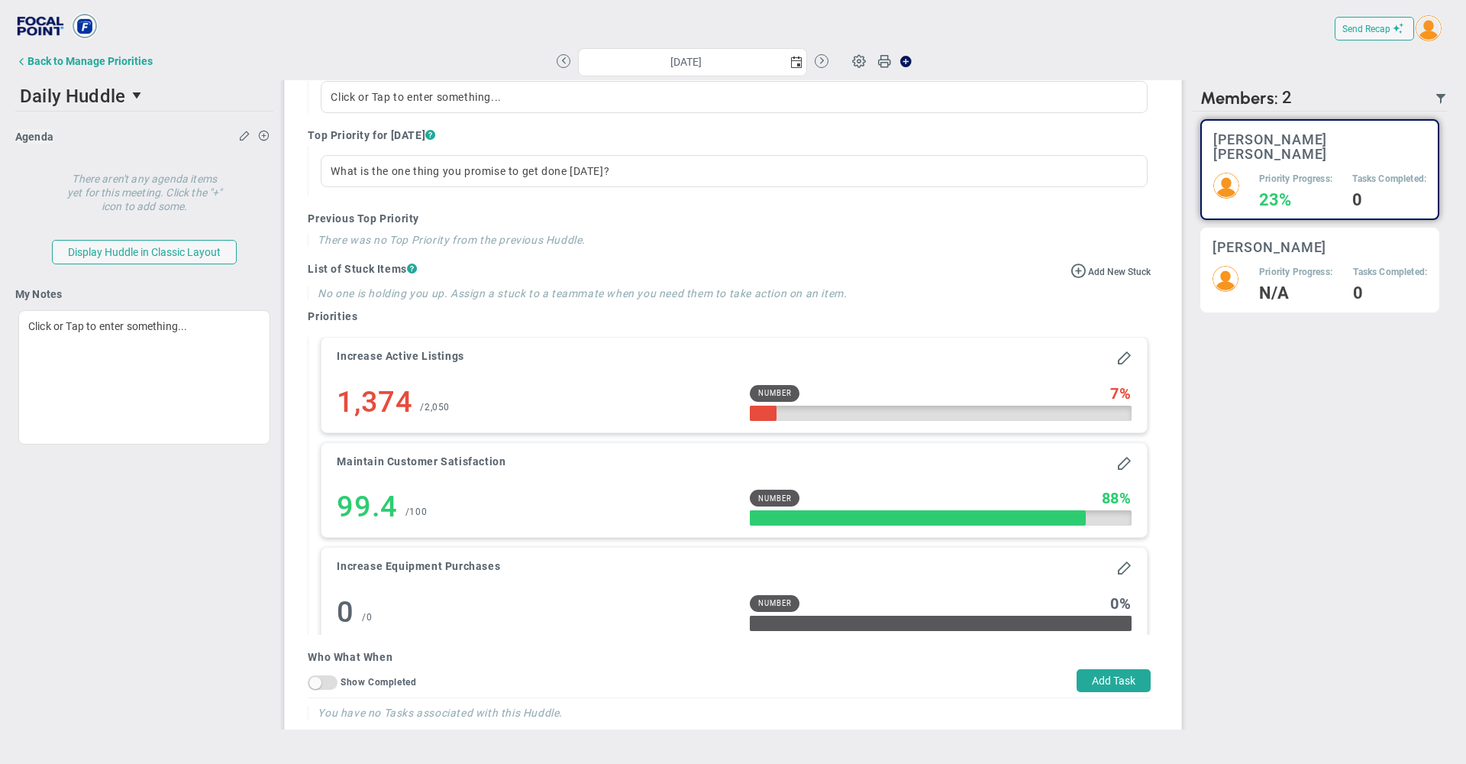
click at [1303, 266] on h5 "Priority Progress:" at bounding box center [1295, 272] width 73 height 13
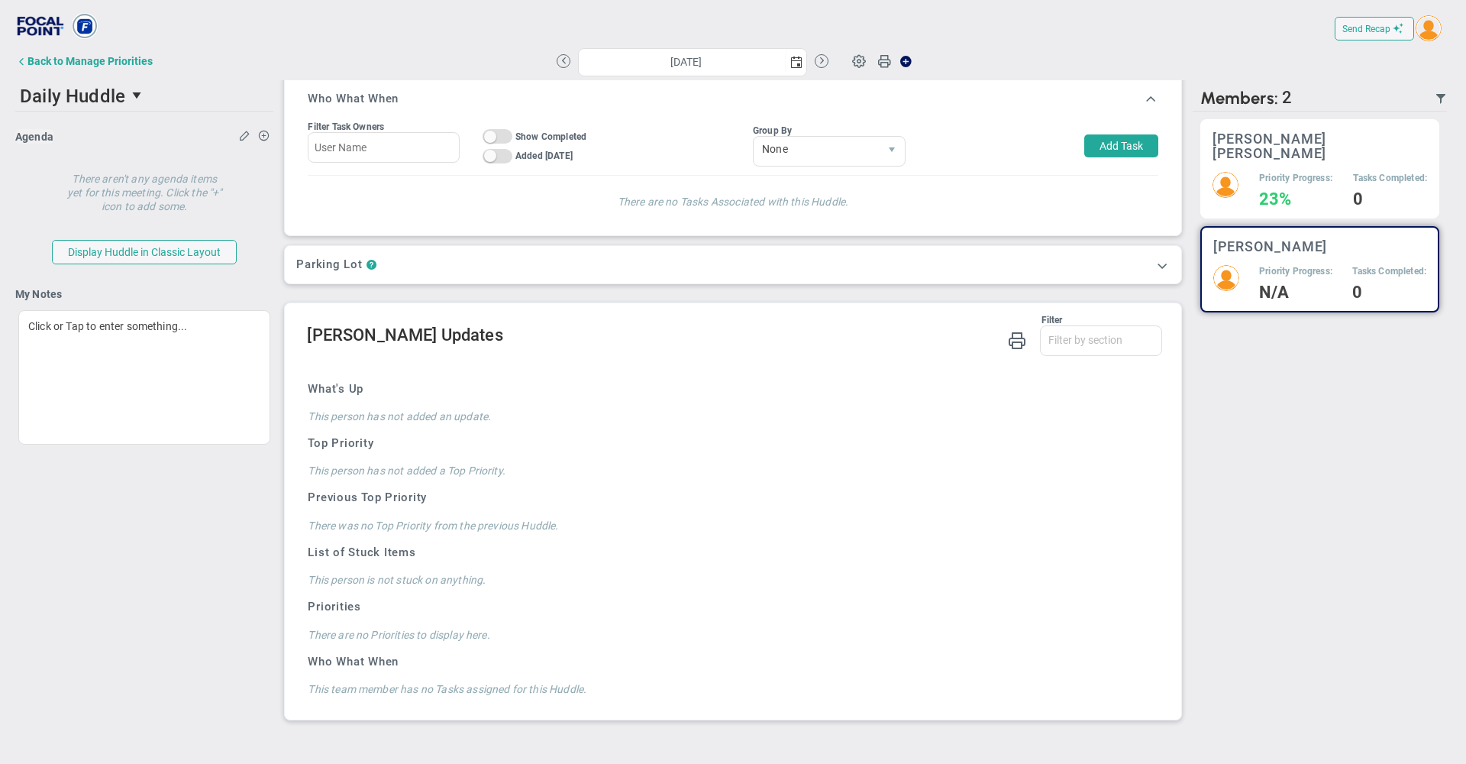
click at [1273, 150] on div "[PERSON_NAME] [PERSON_NAME] Priority Progress: 23% Tasks Completed: 0" at bounding box center [1319, 168] width 239 height 99
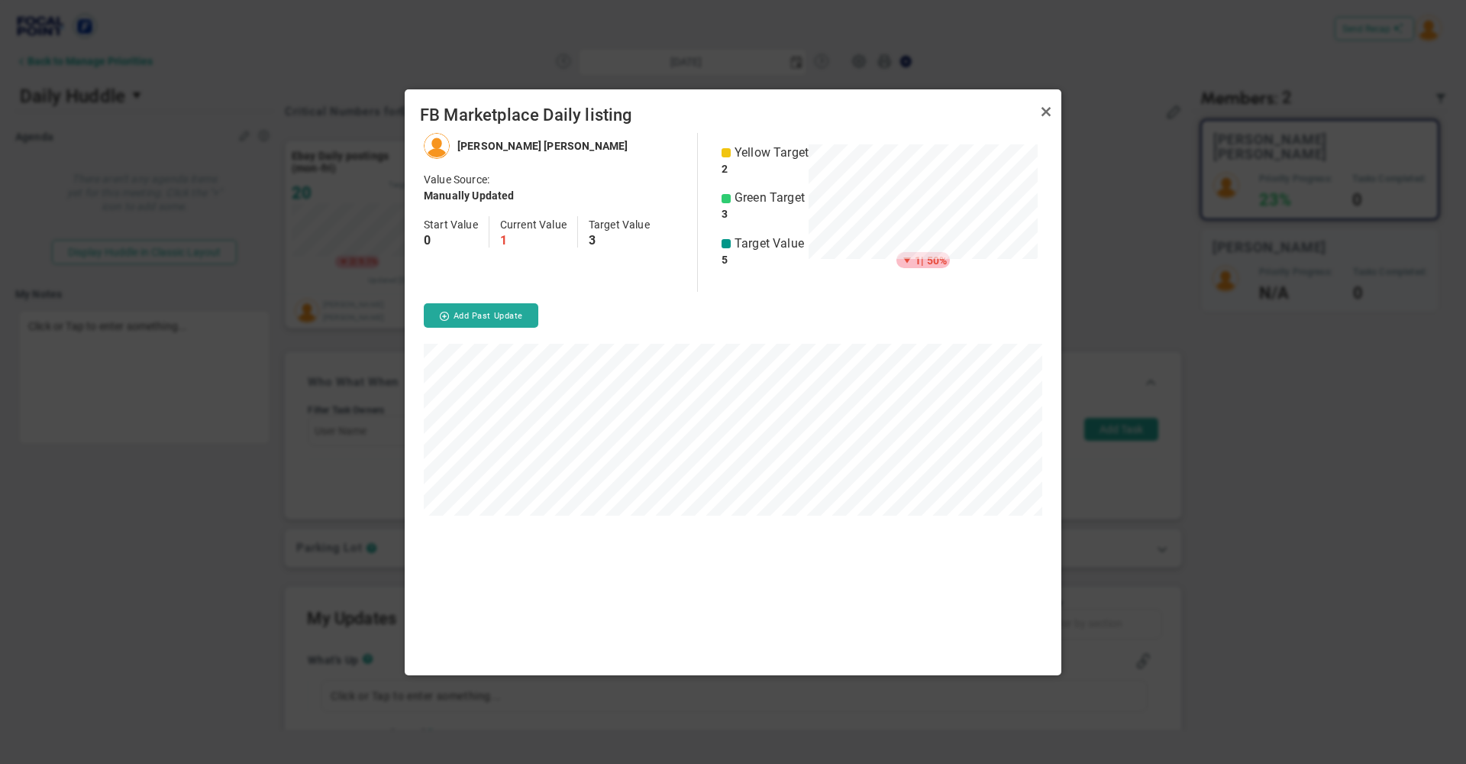
scroll to position [542, 657]
click at [1046, 114] on link "Close" at bounding box center [1046, 112] width 18 height 18
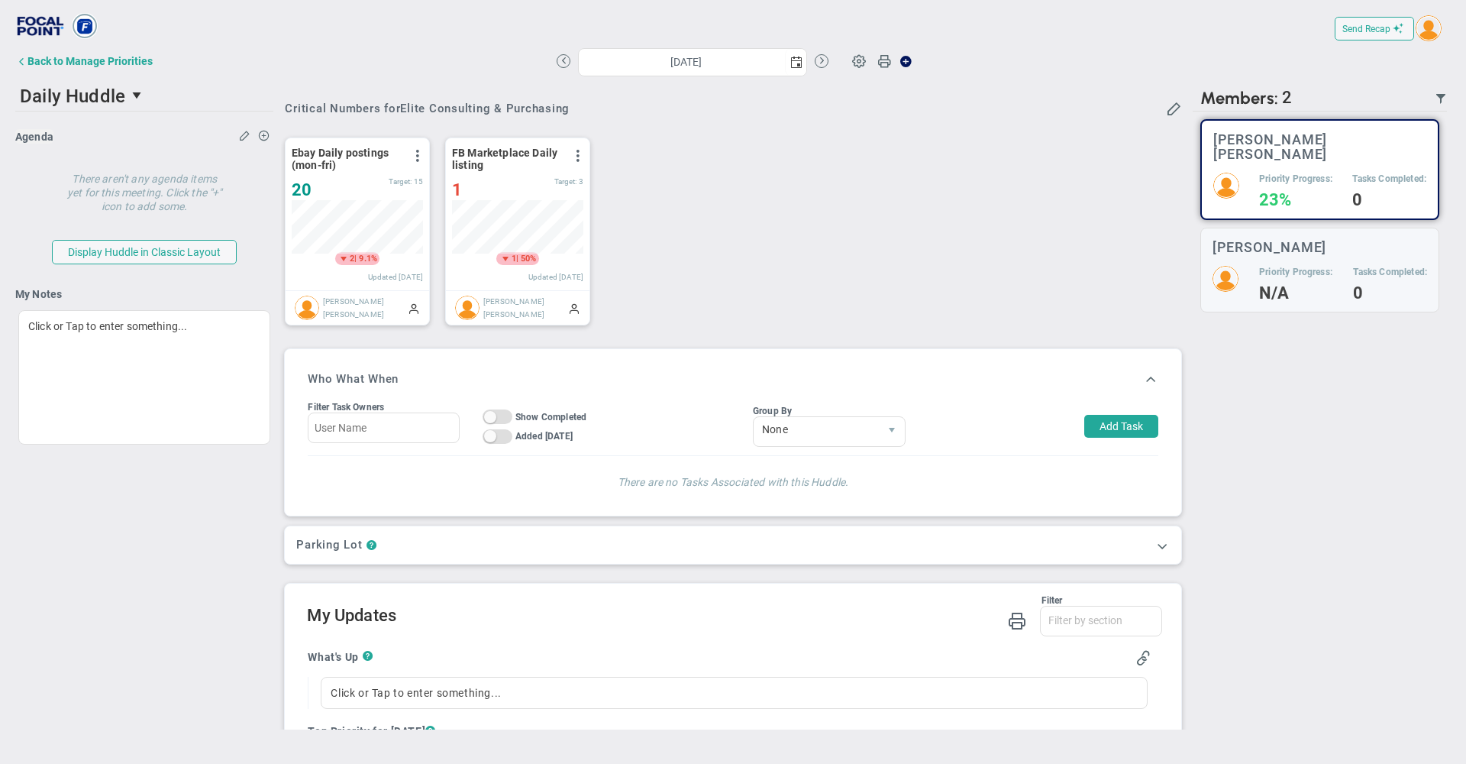
scroll to position [5, 0]
click at [772, 178] on div "Ebay Daily postings (mon-fri) View Historical Graph Edit Make "No Change" Updat…" at bounding box center [727, 230] width 915 height 215
click at [128, 61] on div "Back to Manage Priorities" at bounding box center [89, 61] width 125 height 12
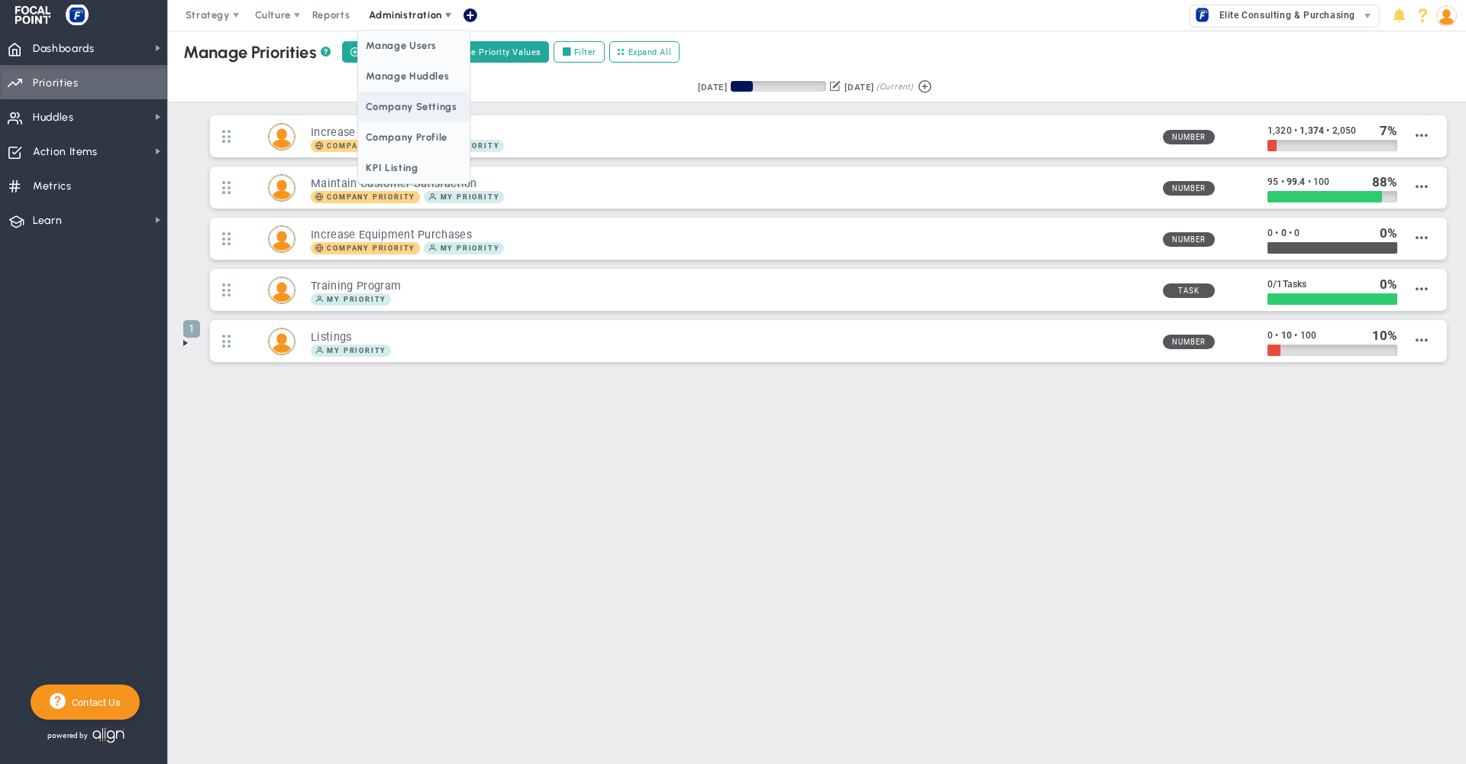
click at [433, 108] on span "Company Settings" at bounding box center [413, 107] width 111 height 31
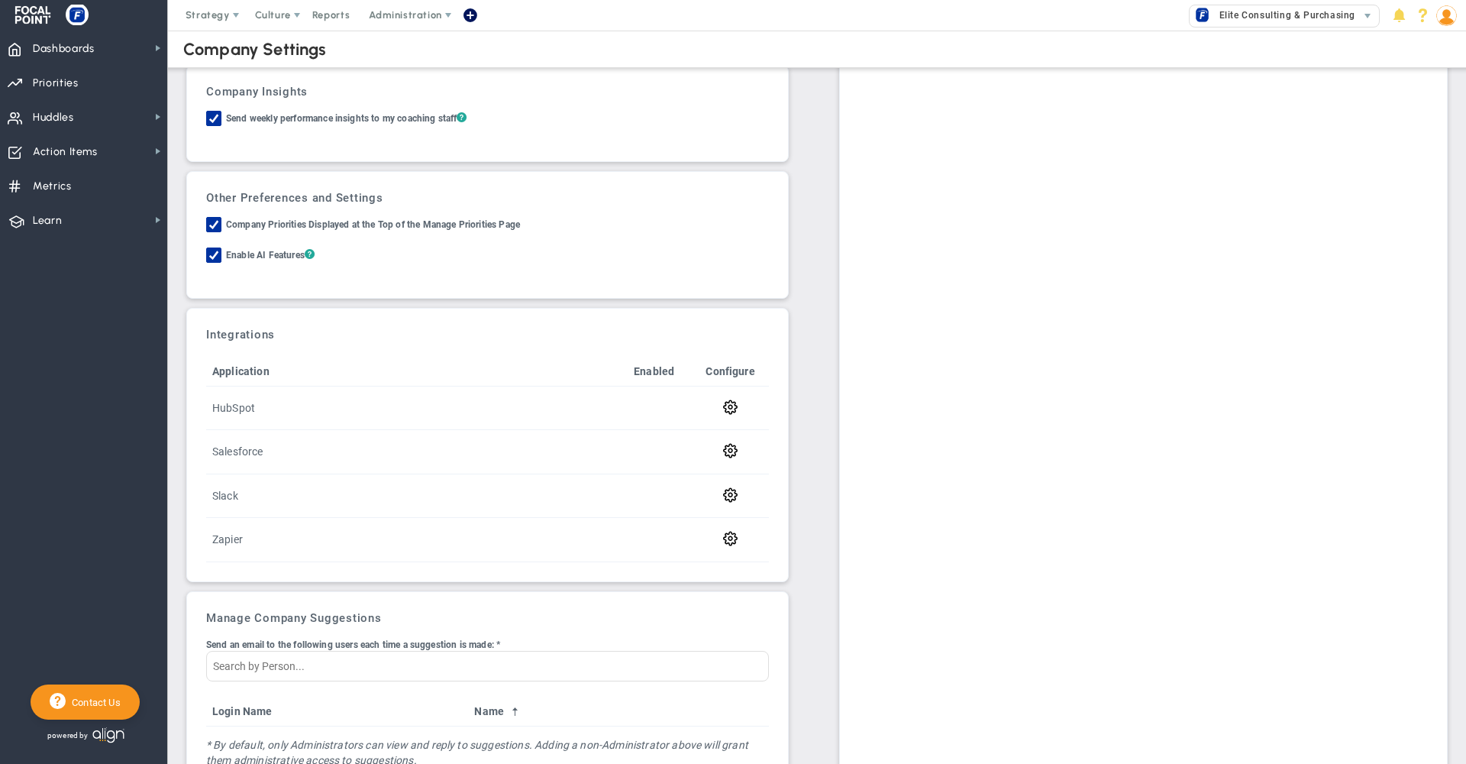
scroll to position [327, 0]
click at [406, 20] on span "Administration" at bounding box center [405, 14] width 73 height 11
click at [726, 404] on span at bounding box center [730, 404] width 15 height 15
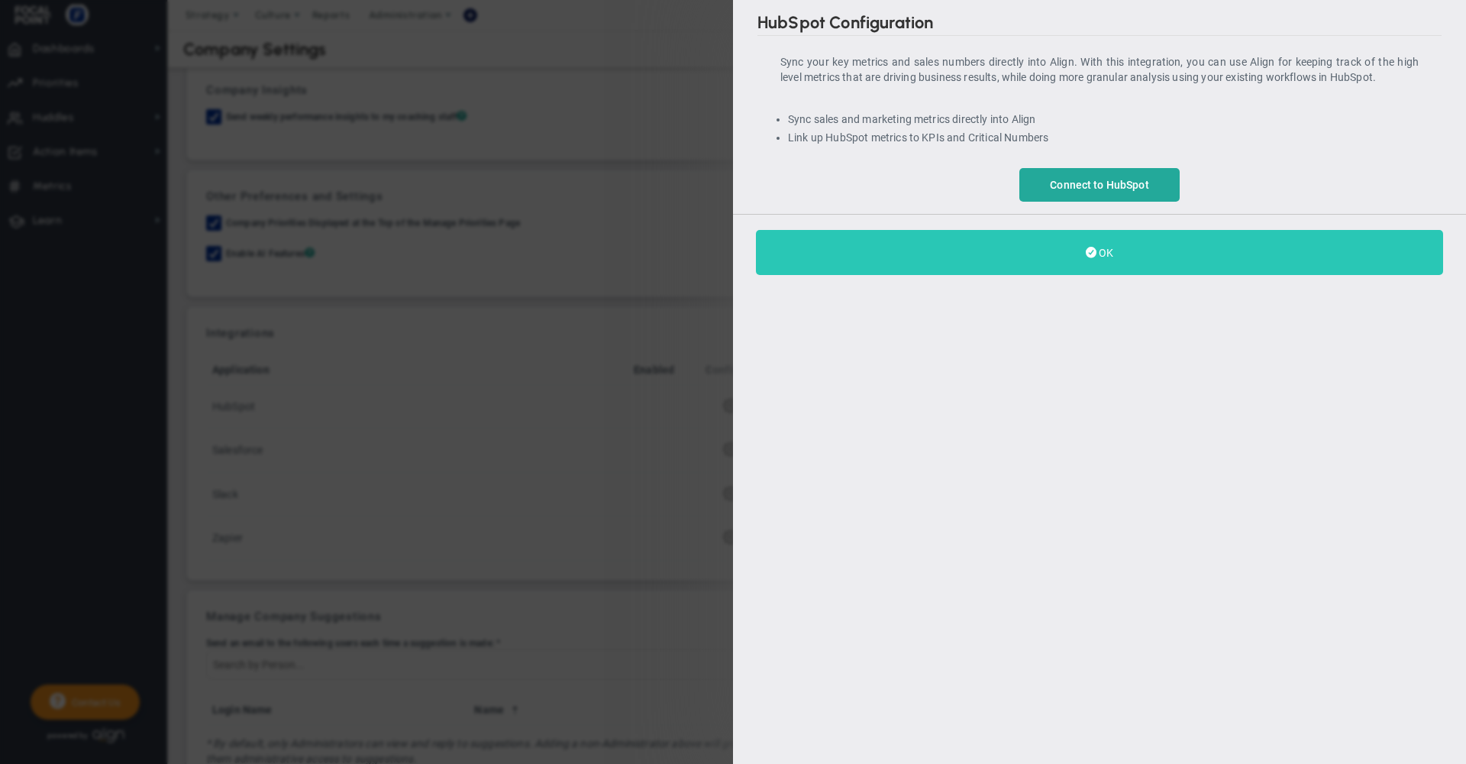
click at [1046, 258] on button "OK" at bounding box center [1099, 252] width 687 height 45
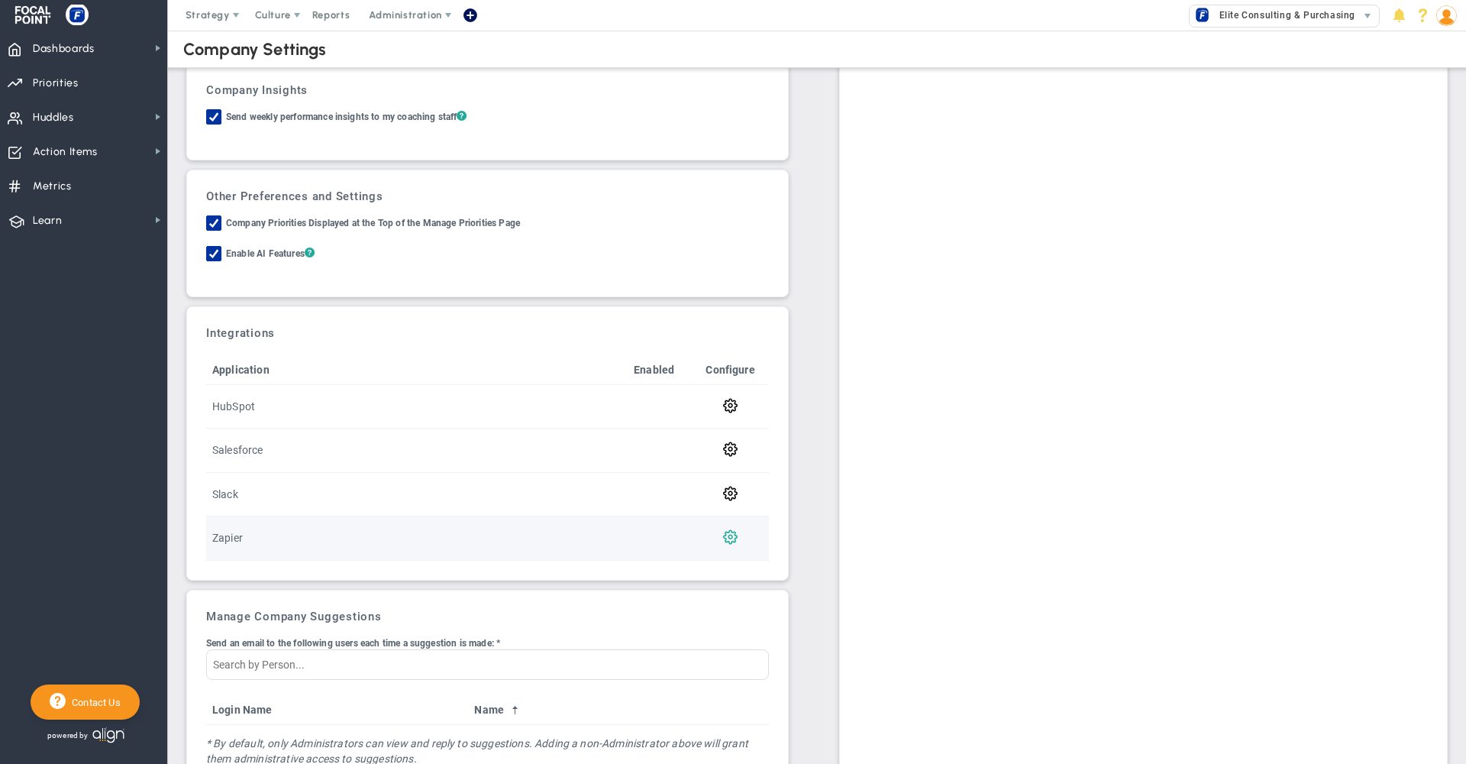
click at [726, 541] on span at bounding box center [730, 535] width 15 height 15
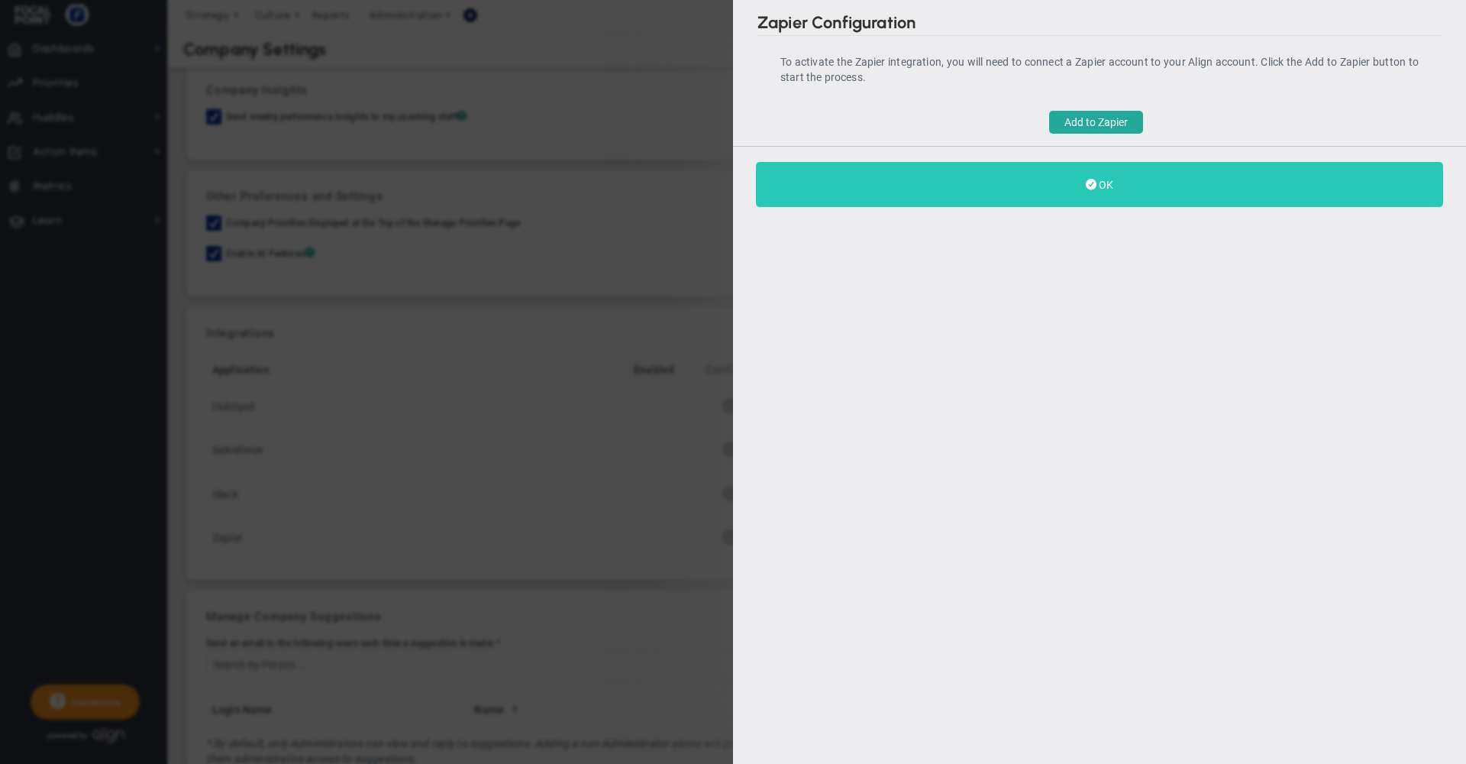
click at [1081, 188] on button "OK" at bounding box center [1099, 184] width 687 height 45
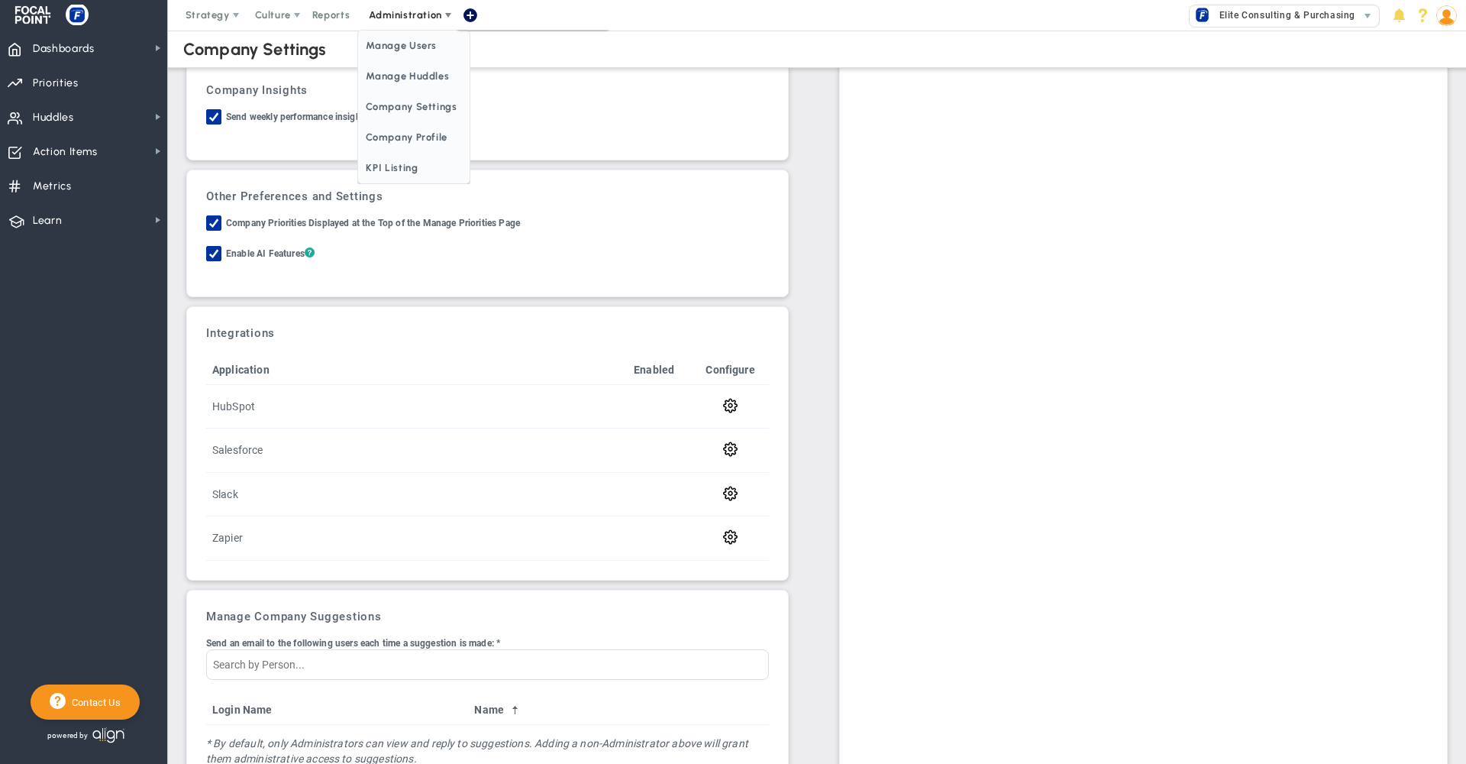
click at [413, 15] on span "Administration" at bounding box center [405, 14] width 73 height 11
click at [409, 15] on span "Administration" at bounding box center [405, 14] width 73 height 11
click at [412, 52] on span "Manage Users" at bounding box center [413, 46] width 111 height 31
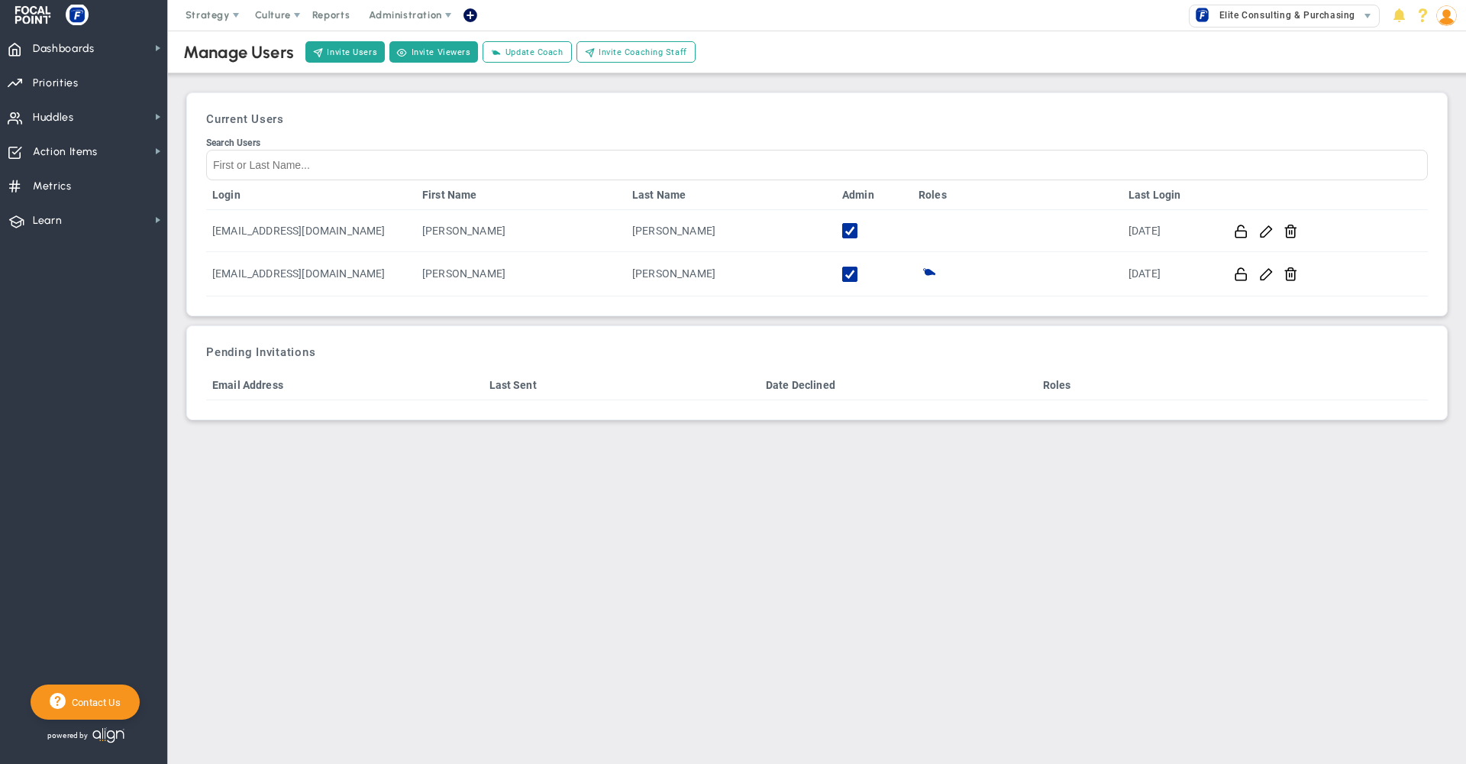
click at [470, 15] on span at bounding box center [470, 15] width 12 height 21
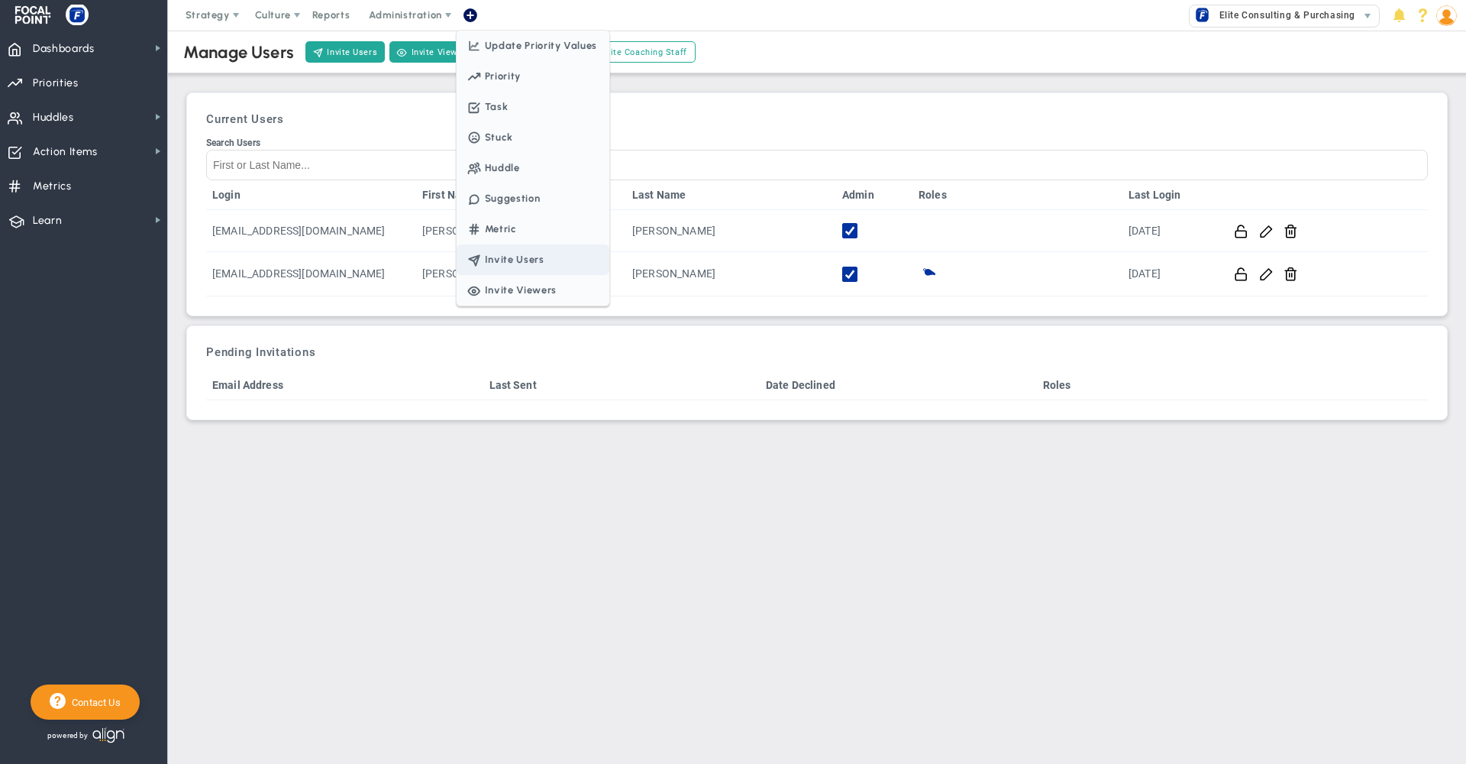
click at [509, 258] on span "Invite Users" at bounding box center [533, 259] width 153 height 31
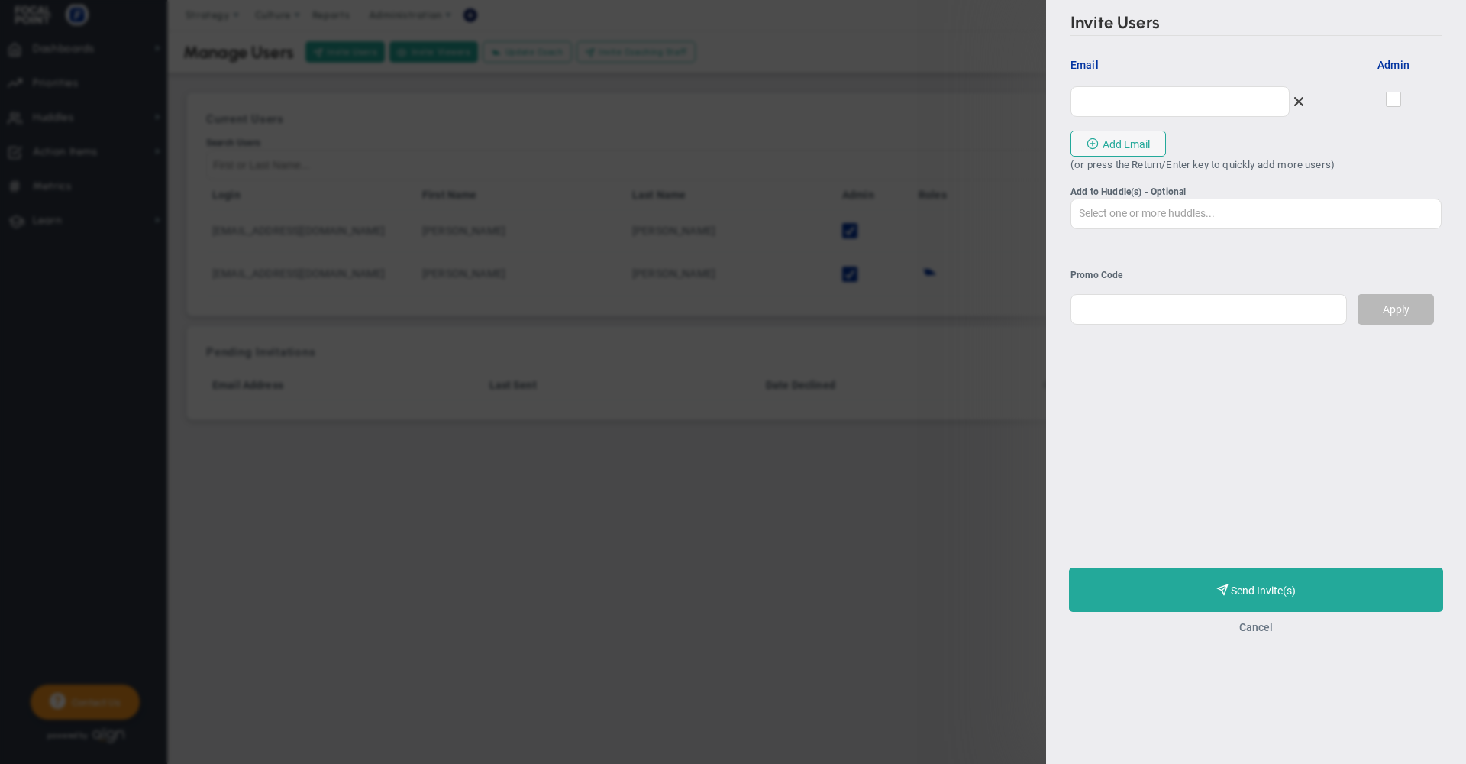
click at [1258, 633] on button "Cancel" at bounding box center [1256, 627] width 34 height 12
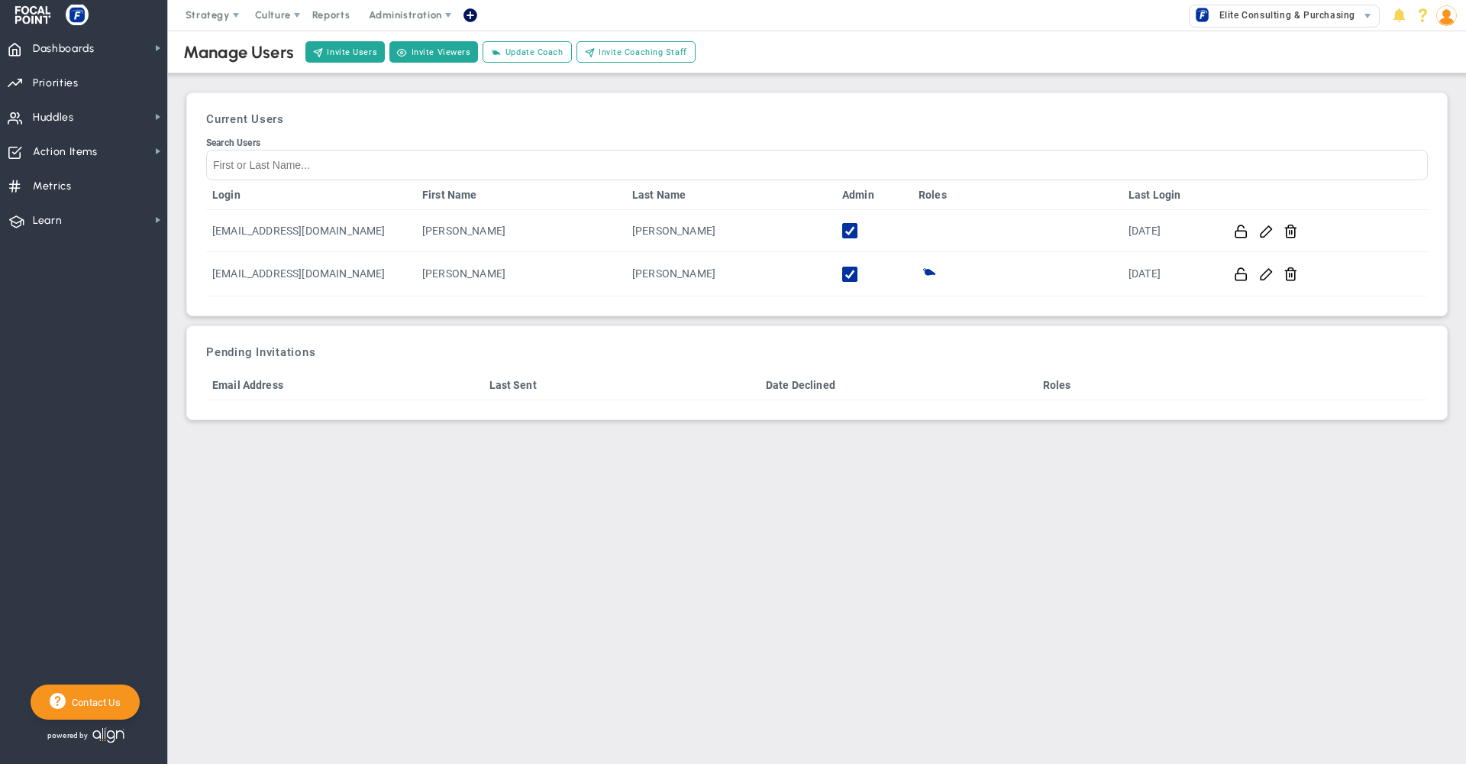
click at [100, 286] on nav "Dashboards Dashboards My Dashboard Company Dashboard" at bounding box center [84, 397] width 168 height 733
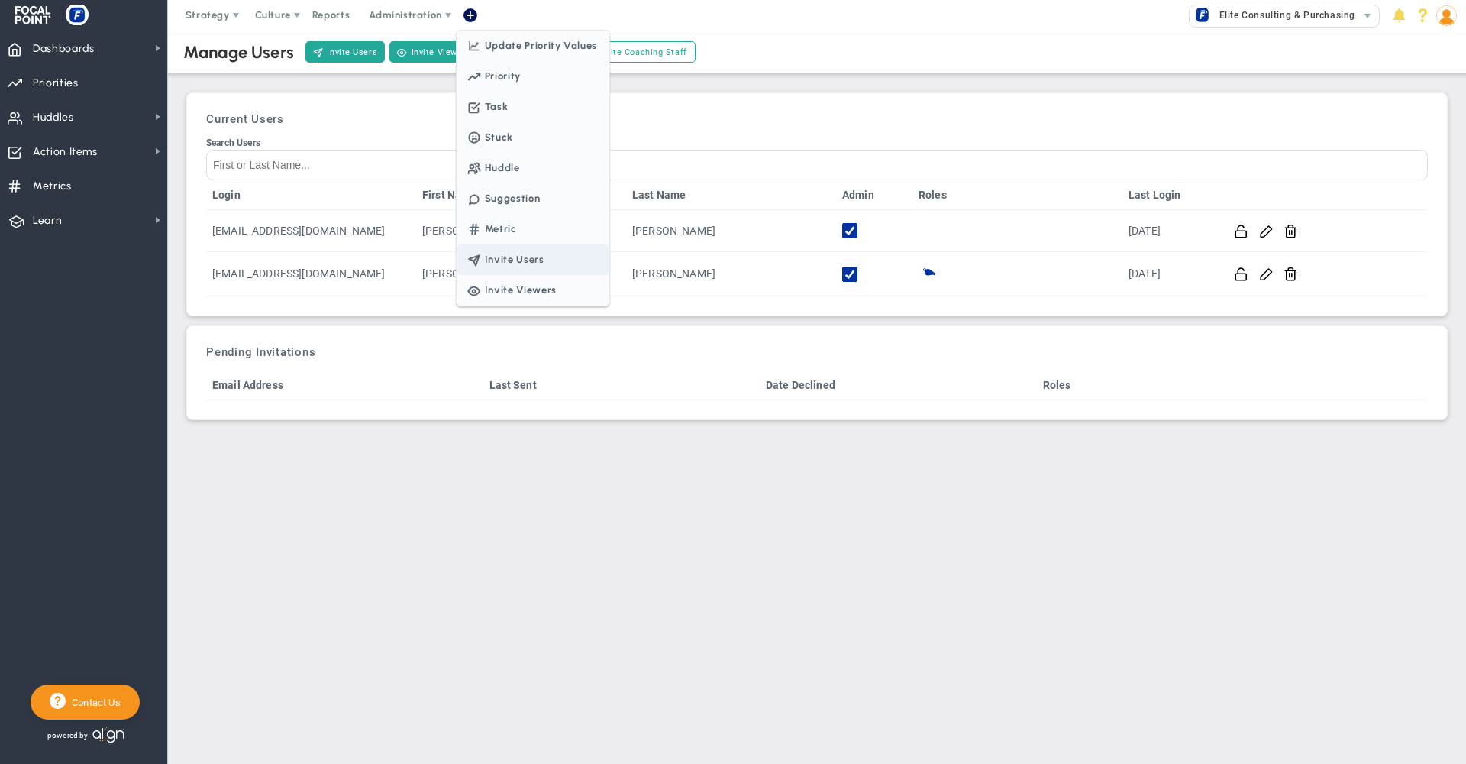
click at [506, 256] on span "Invite Users" at bounding box center [533, 259] width 153 height 31
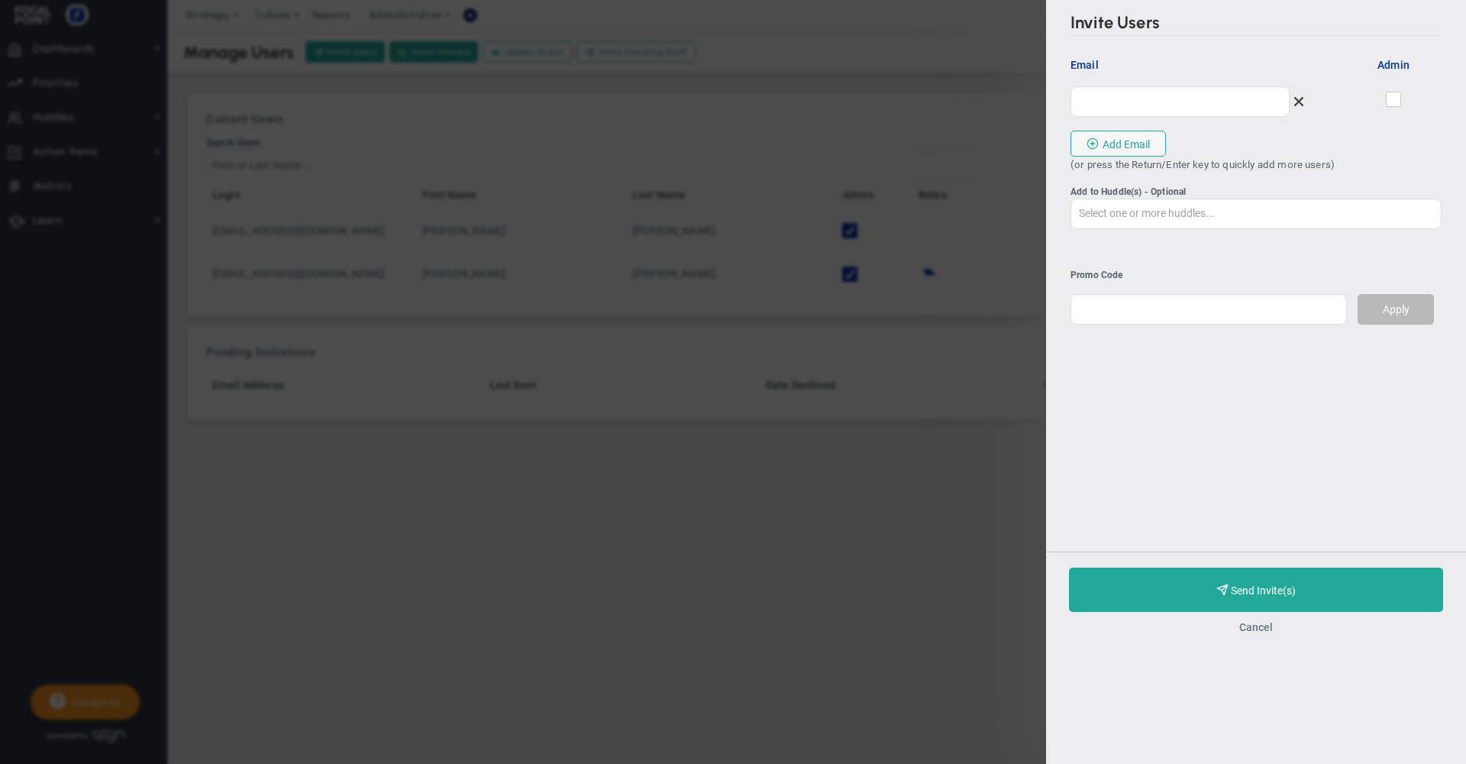
click at [1259, 633] on button "Cancel" at bounding box center [1256, 627] width 34 height 12
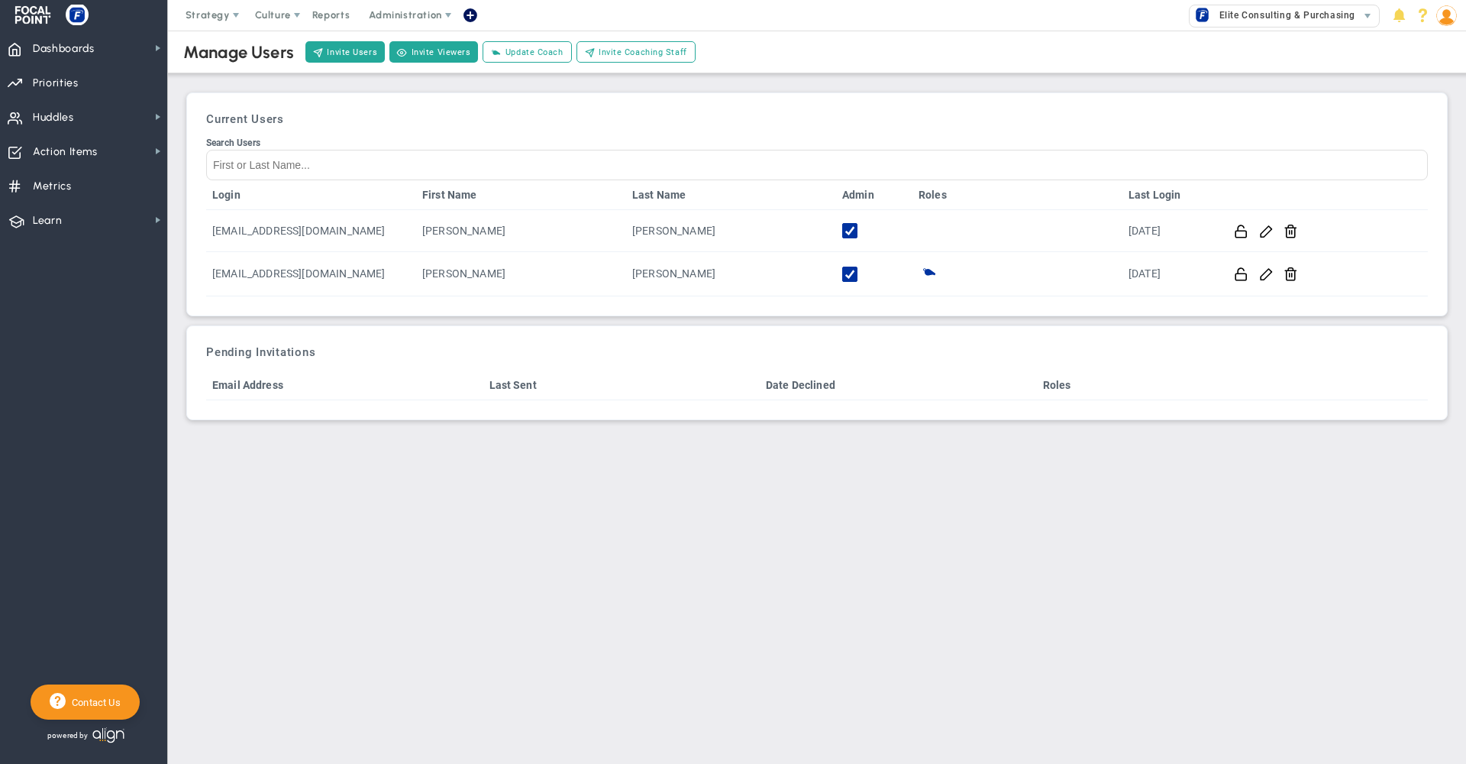
click at [837, 111] on div "Current Users Search Users Login First Name Last Name Admin Roles Last Login [E…" at bounding box center [817, 204] width 1245 height 207
click at [94, 221] on span "Learn Learn" at bounding box center [83, 219] width 167 height 34
click at [720, 104] on div "Current Users Search Users Login First Name Last Name Admin Roles Last Login [E…" at bounding box center [817, 204] width 1245 height 207
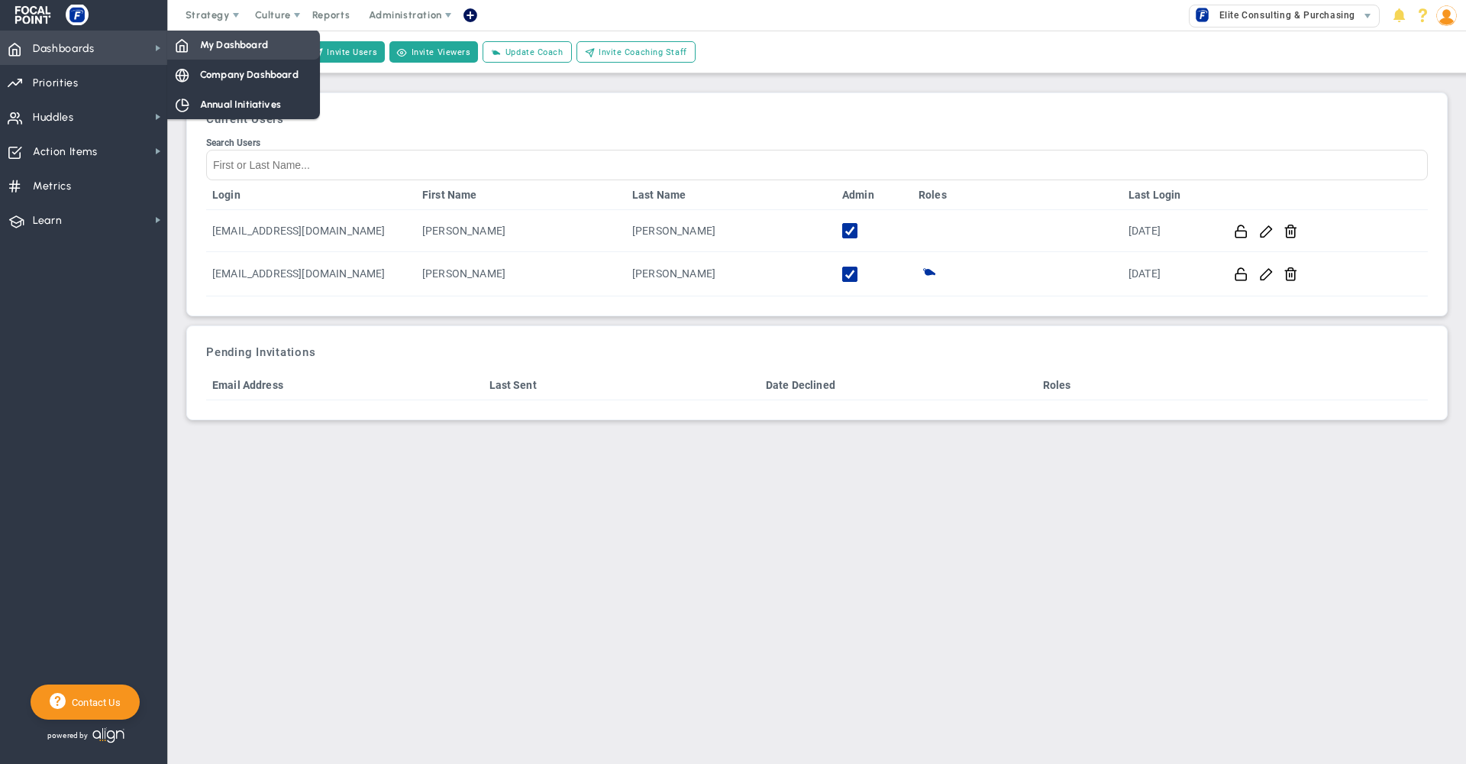
click at [212, 47] on span "My Dashboard" at bounding box center [234, 44] width 68 height 15
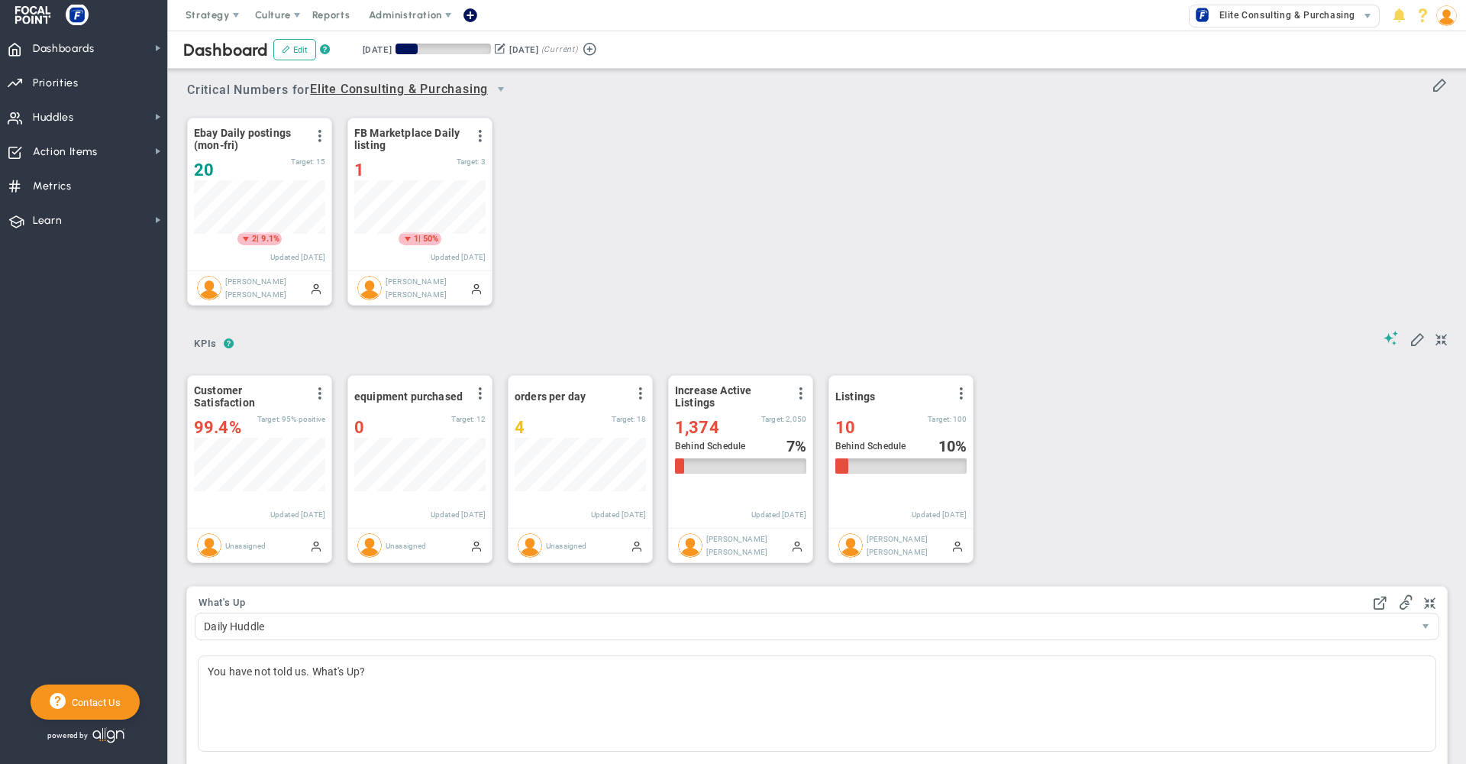
scroll to position [53, 131]
click at [116, 37] on span "Dashboards Dashboards" at bounding box center [83, 48] width 167 height 34
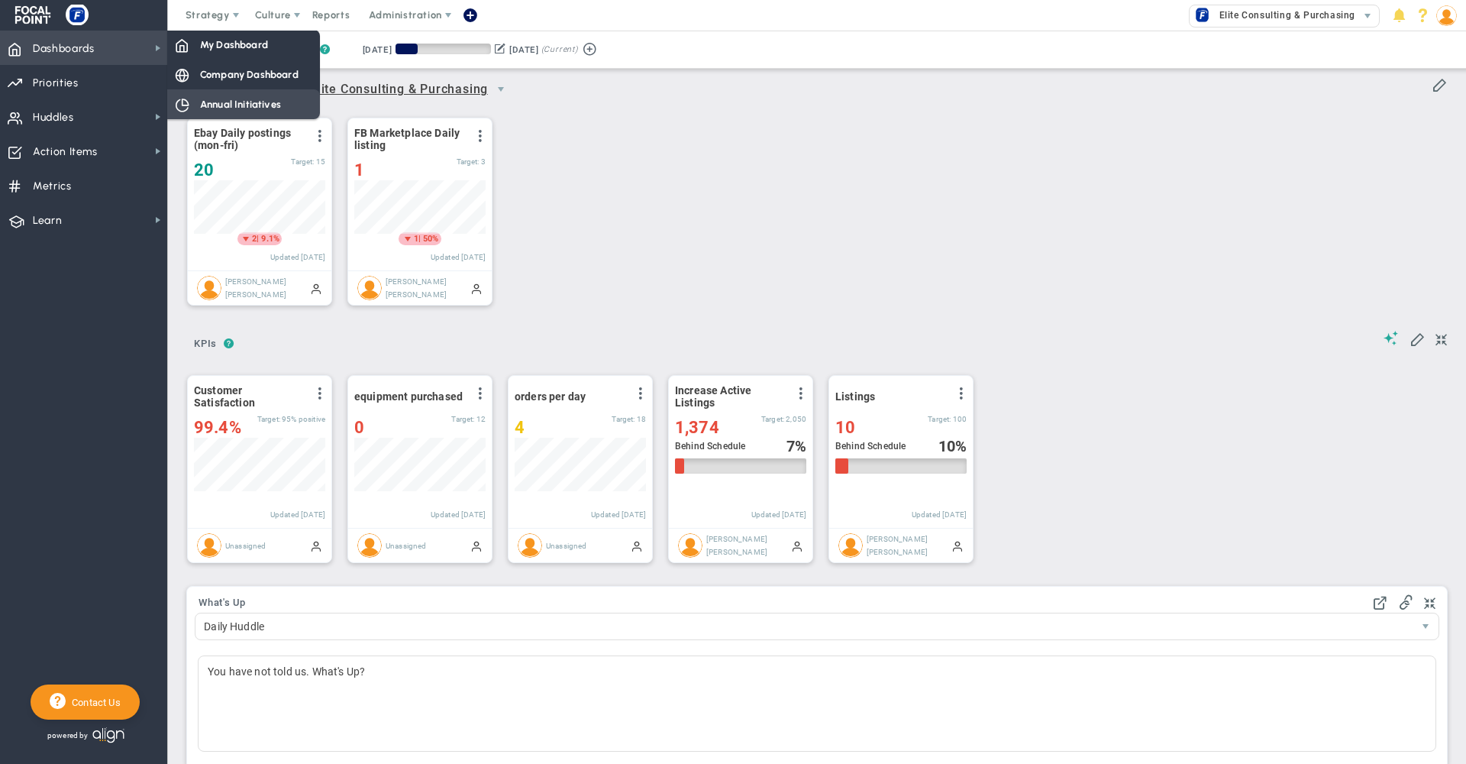
click at [229, 106] on span "Annual Initiatives" at bounding box center [240, 104] width 81 height 15
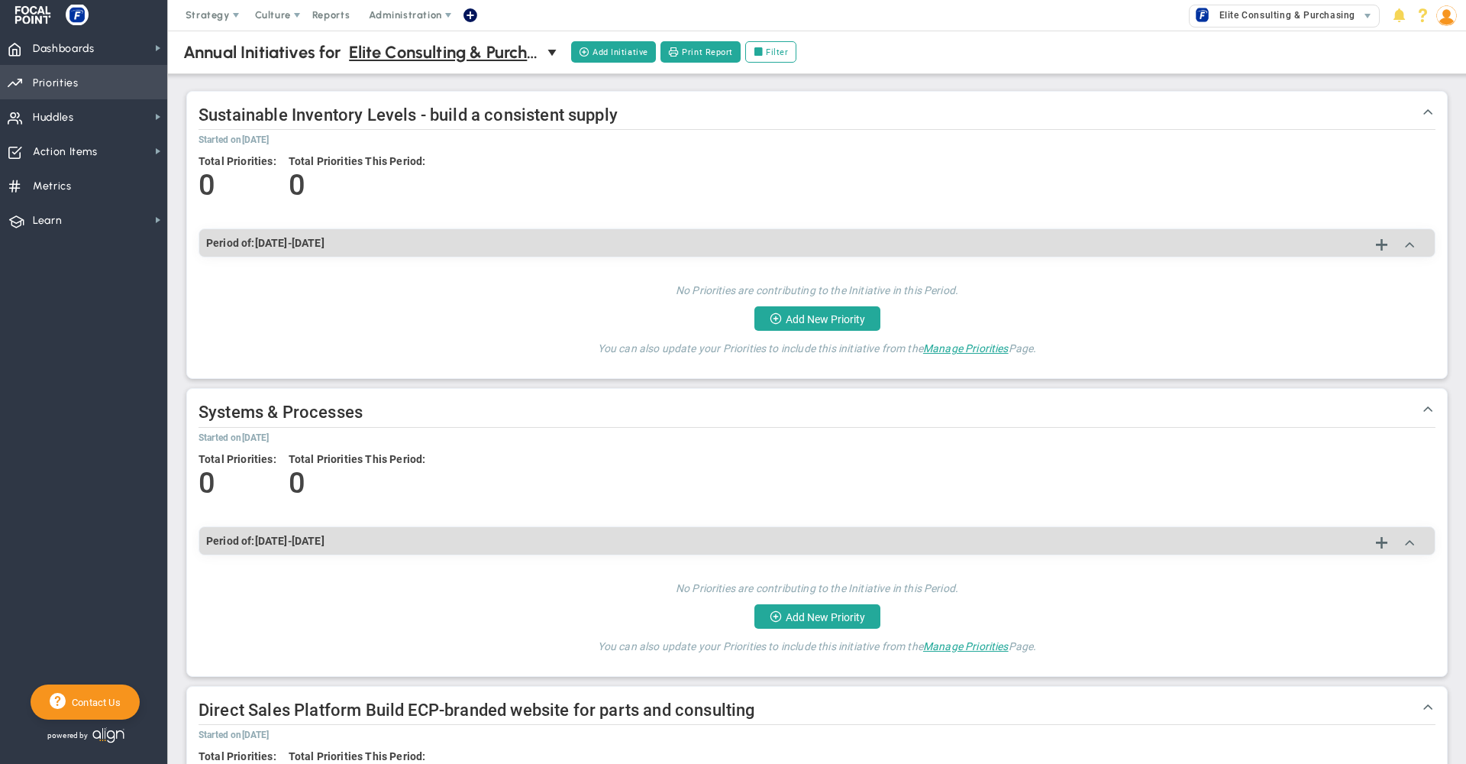
click at [76, 85] on span "Priorities" at bounding box center [56, 83] width 46 height 32
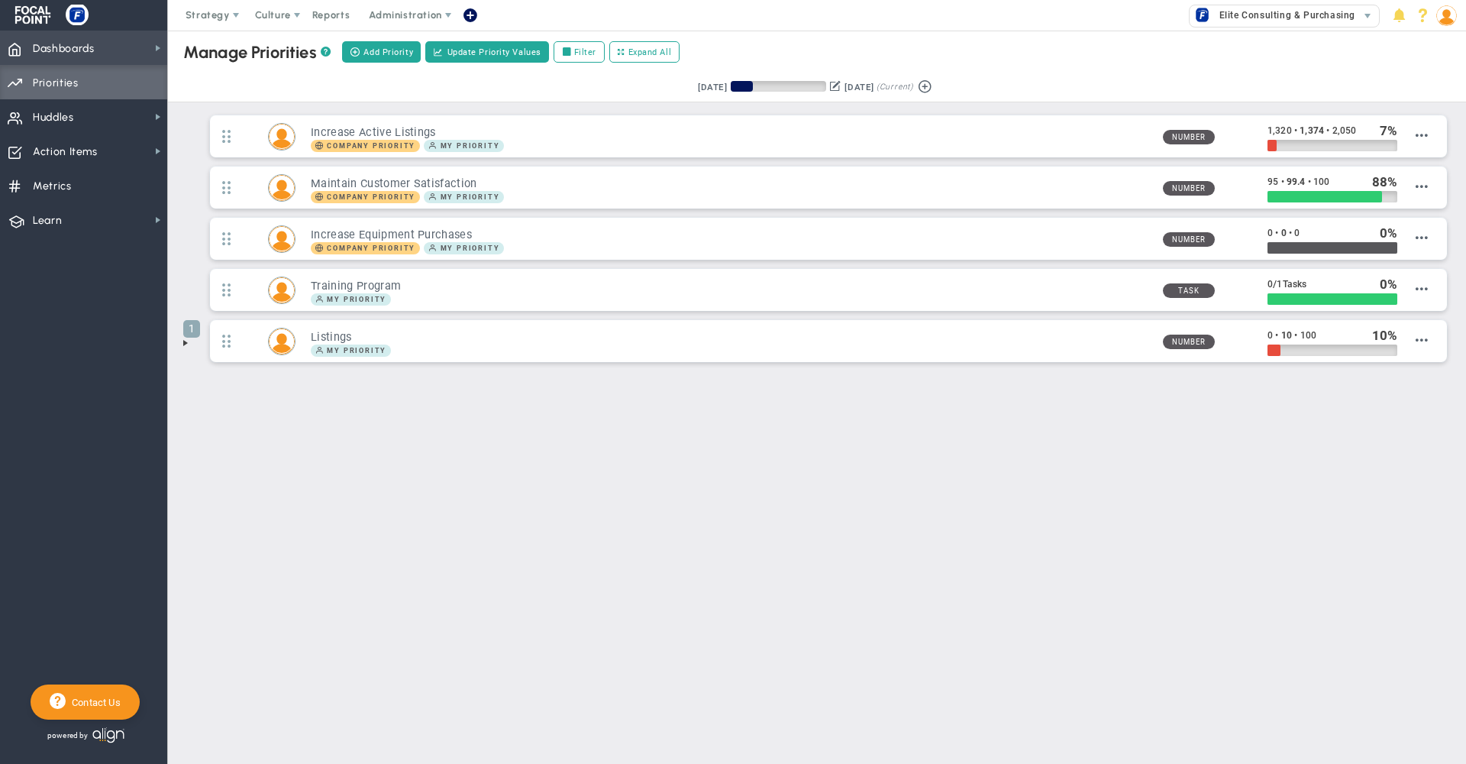
click at [118, 51] on span "Dashboards Dashboards" at bounding box center [83, 48] width 167 height 34
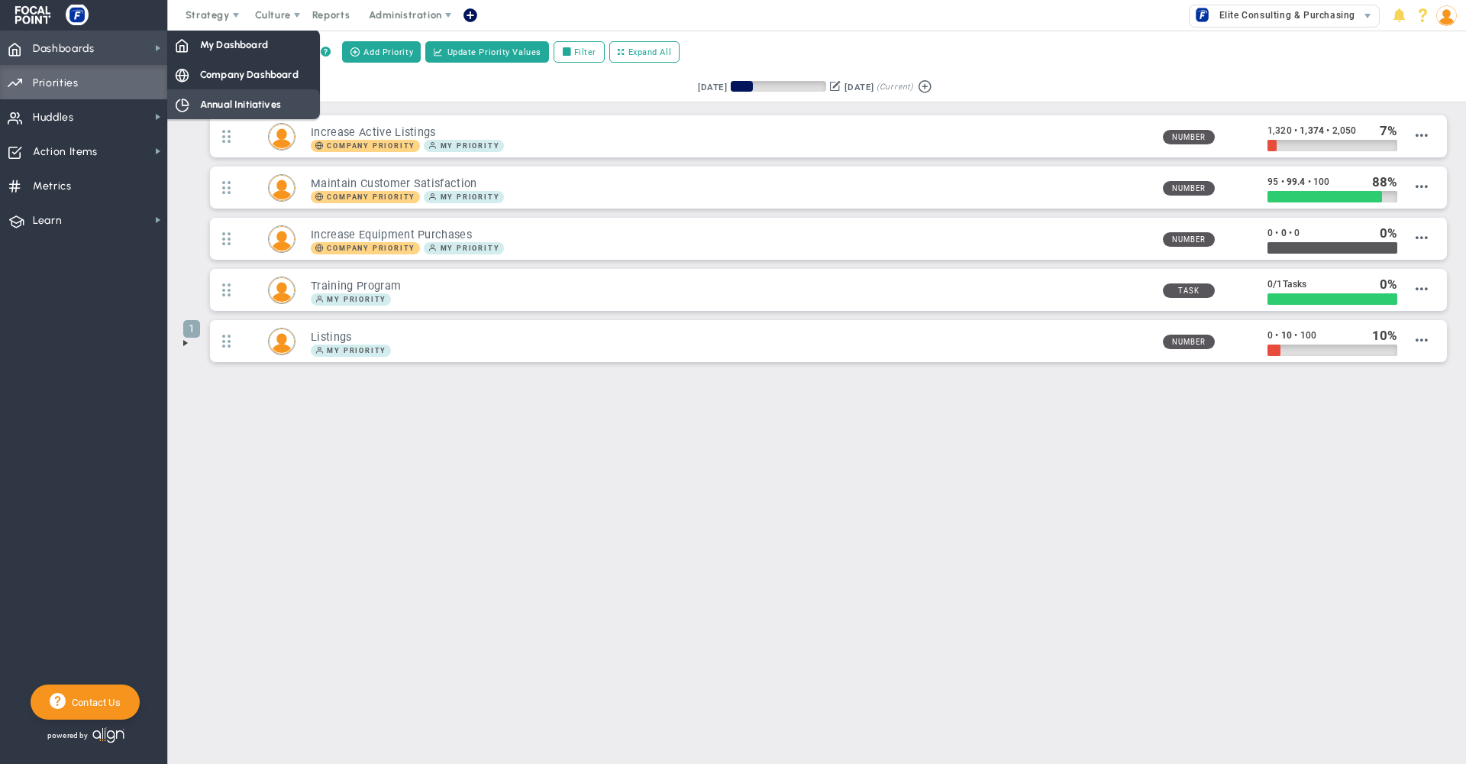
click at [214, 102] on span "Annual Initiatives" at bounding box center [240, 104] width 81 height 15
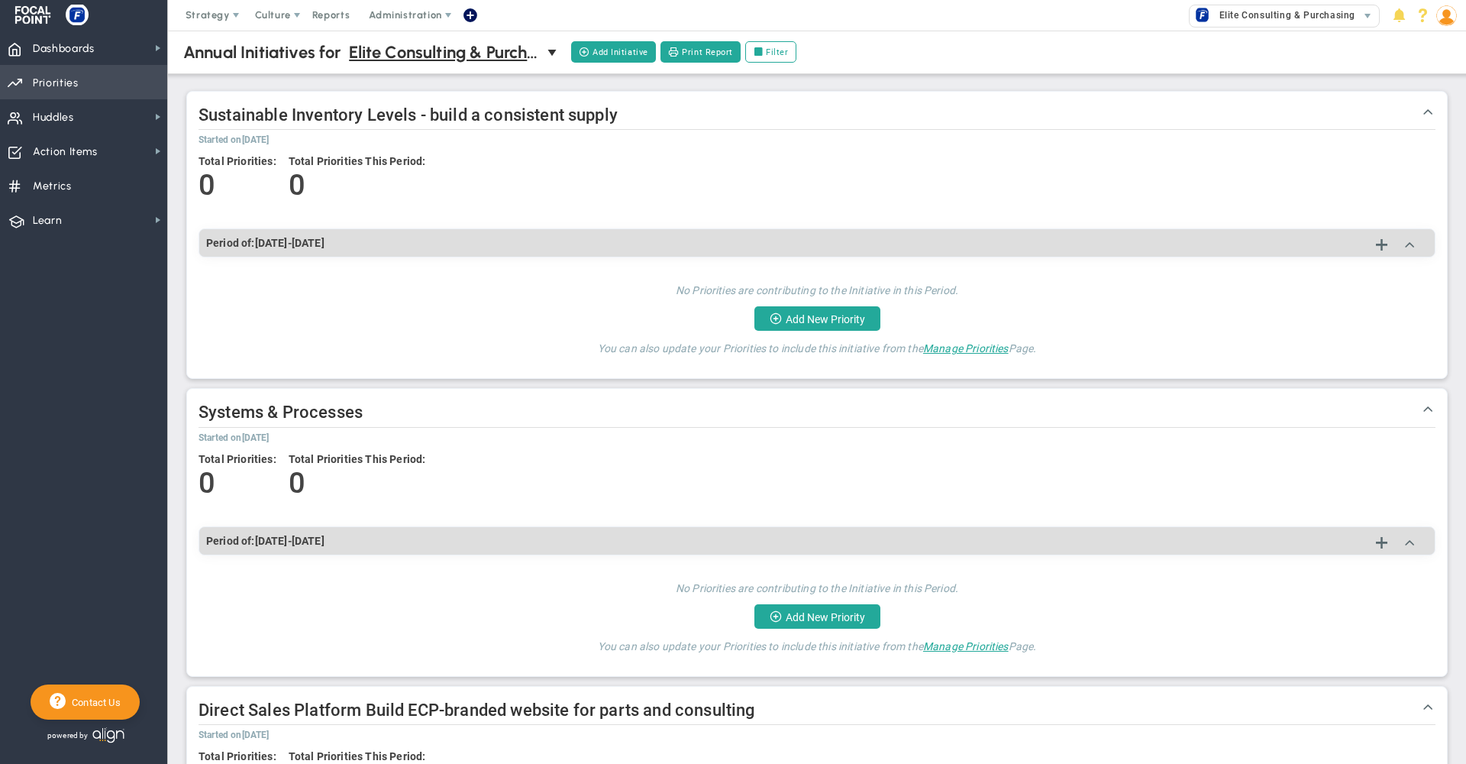
click at [69, 80] on span "Priorities" at bounding box center [56, 83] width 46 height 32
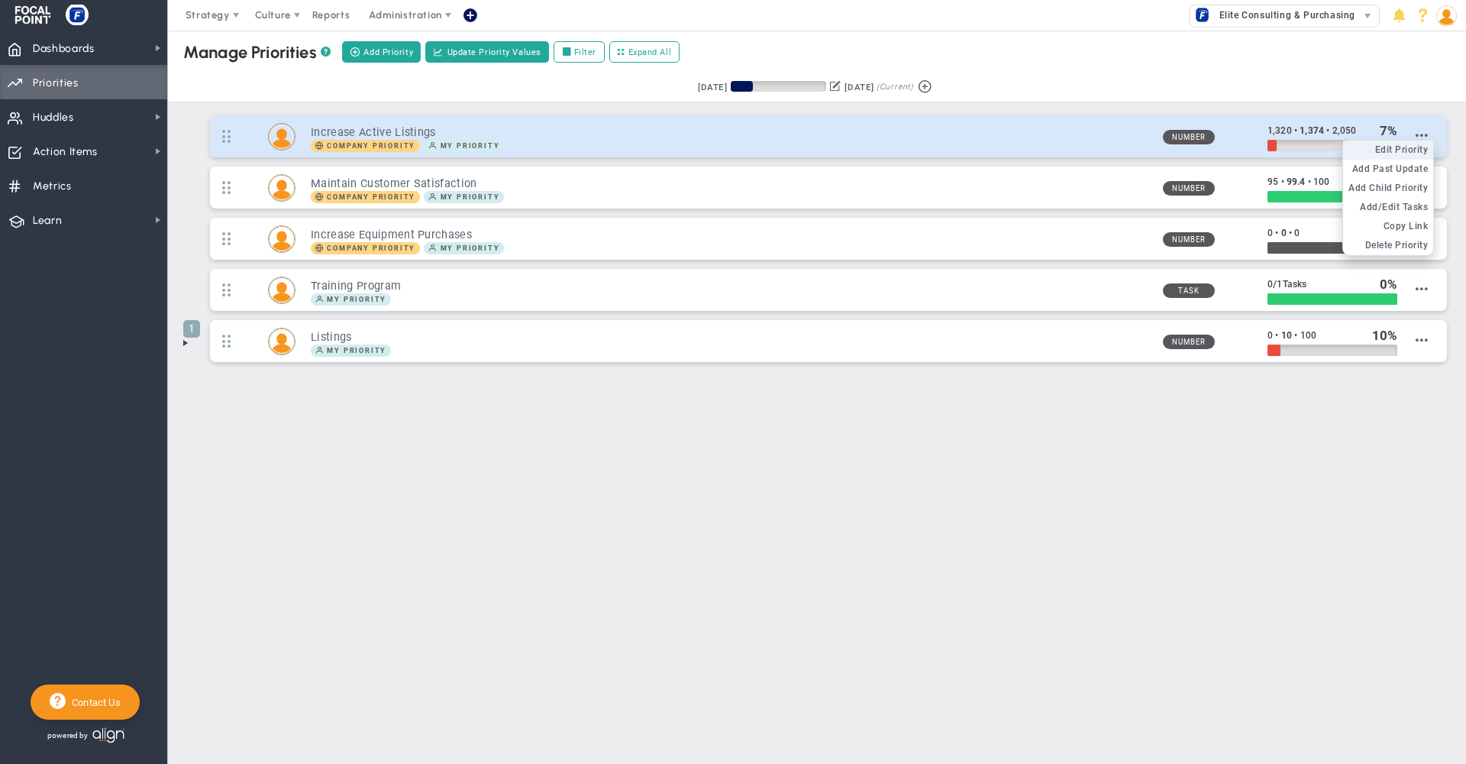
click at [1396, 153] on span "Edit Priority" at bounding box center [1401, 149] width 53 height 11
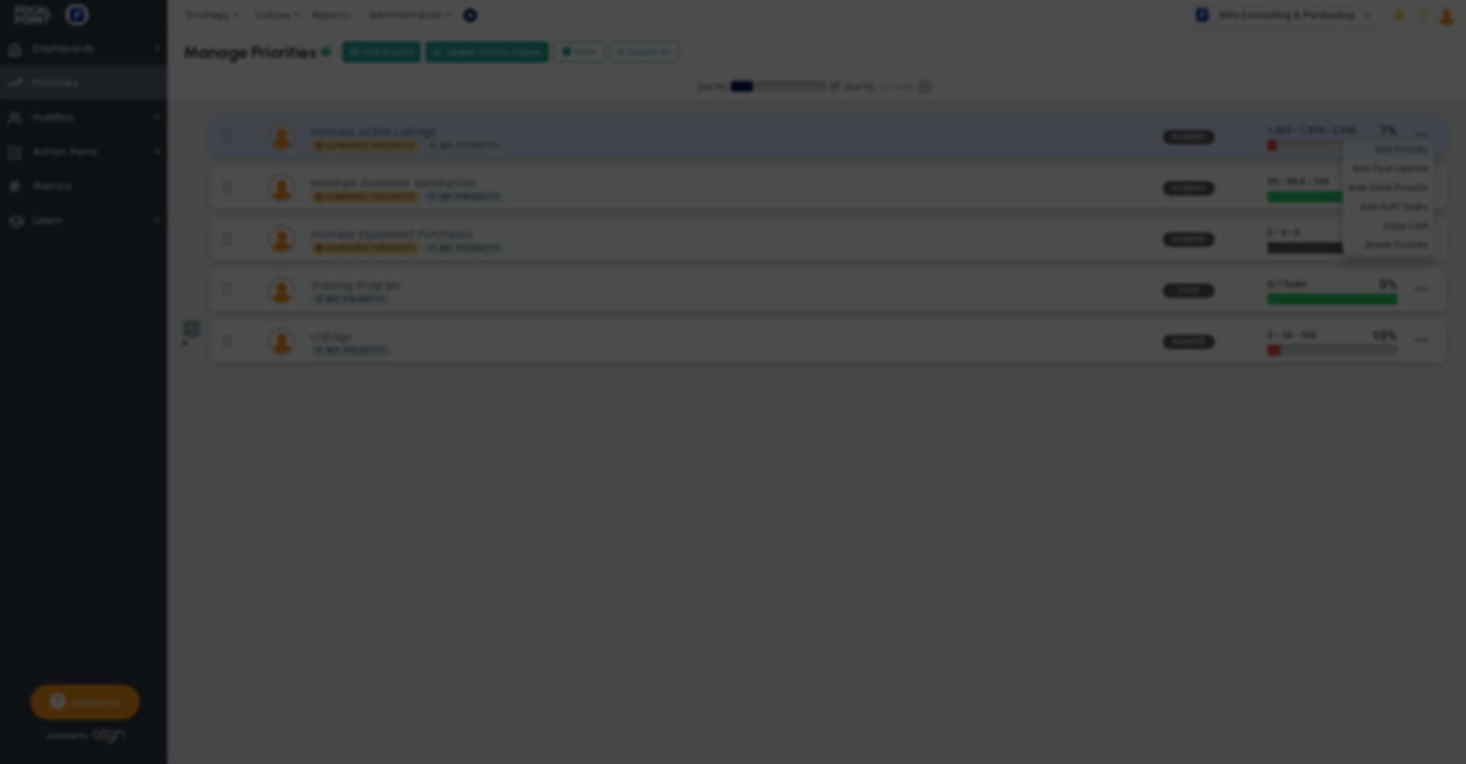
type input "Increase Active Listings"
type input "1,320"
type input "1,374"
type input "2,050"
radio input "true"
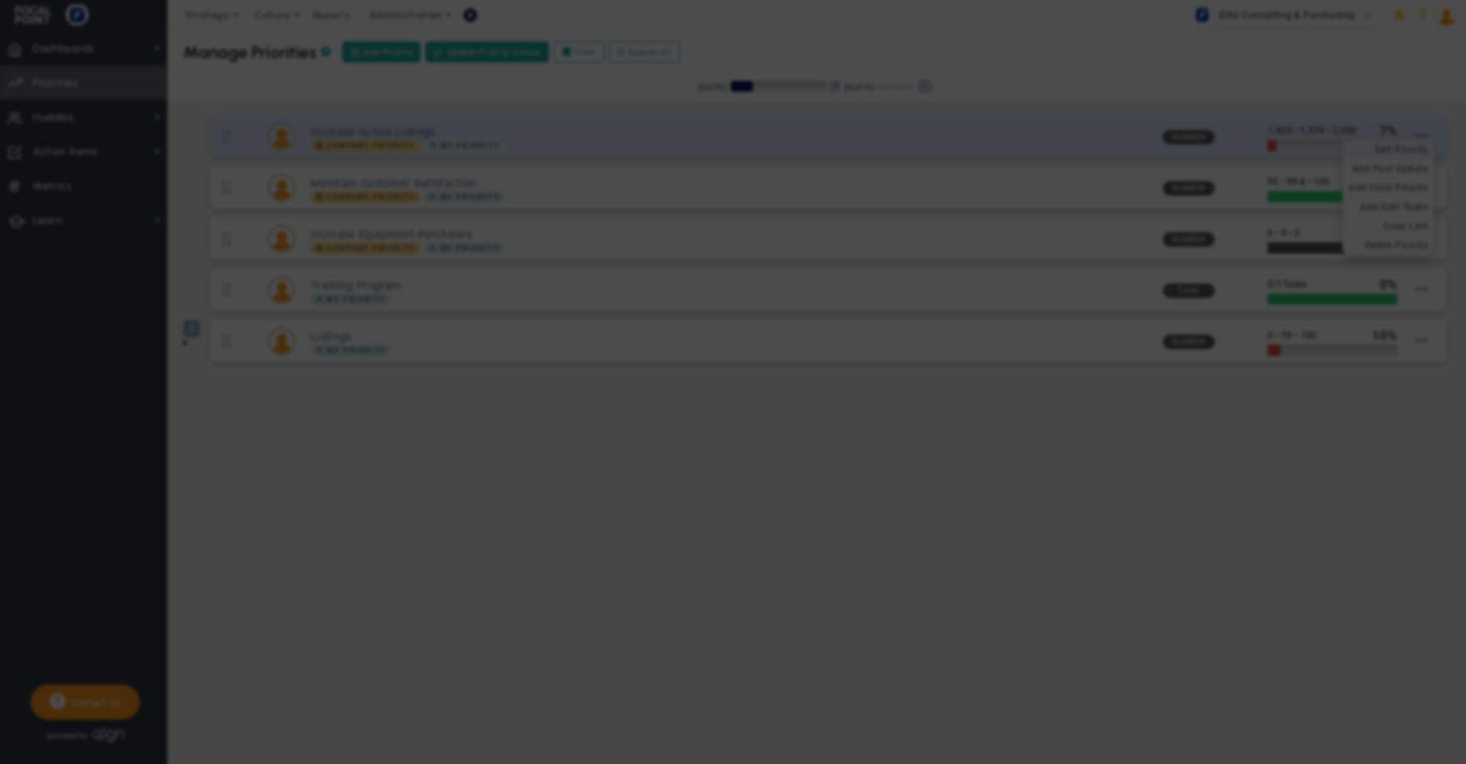
checkbox input "true"
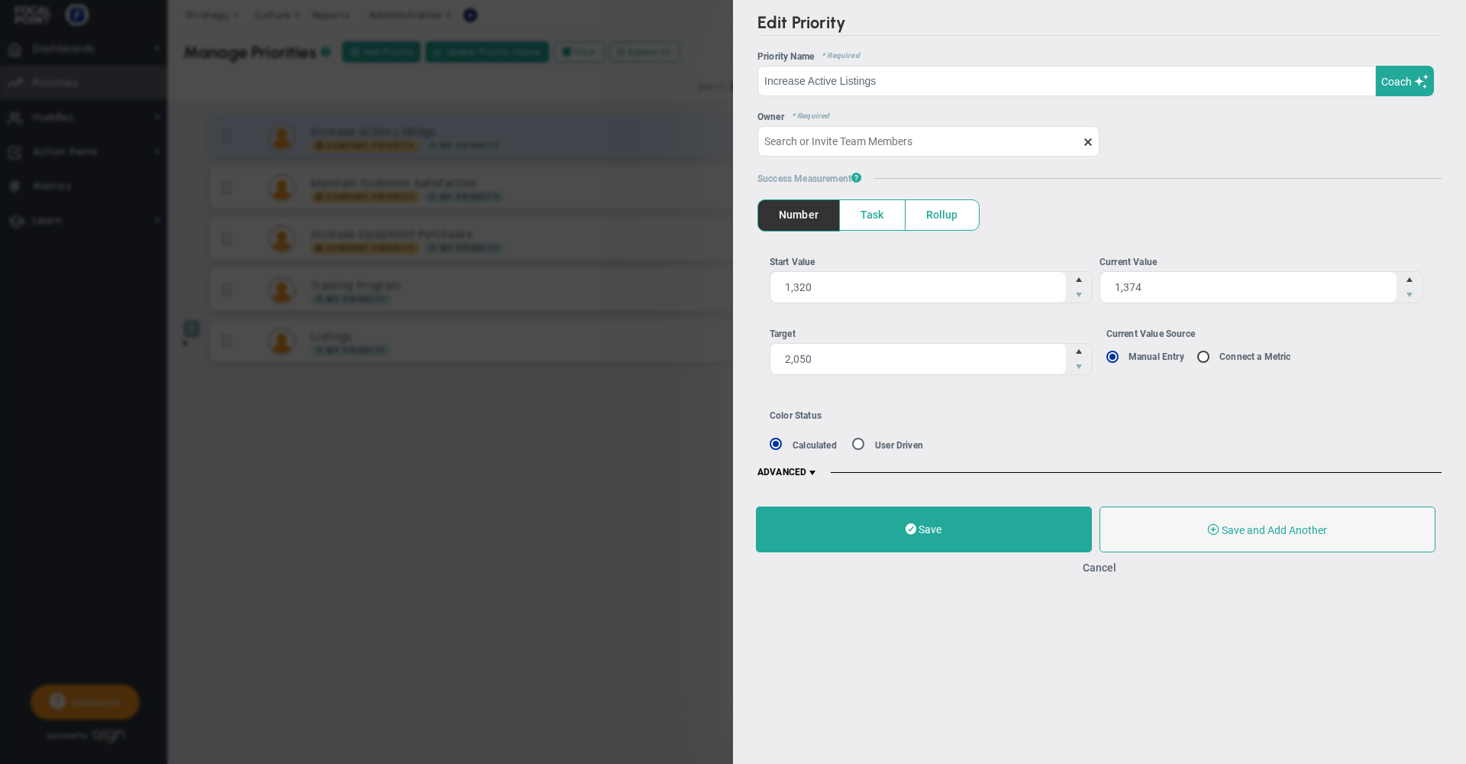
type input "[PERSON_NAME] [PERSON_NAME]"
type input "1,320"
type input "1,374"
type input "2,050"
radio input "true"
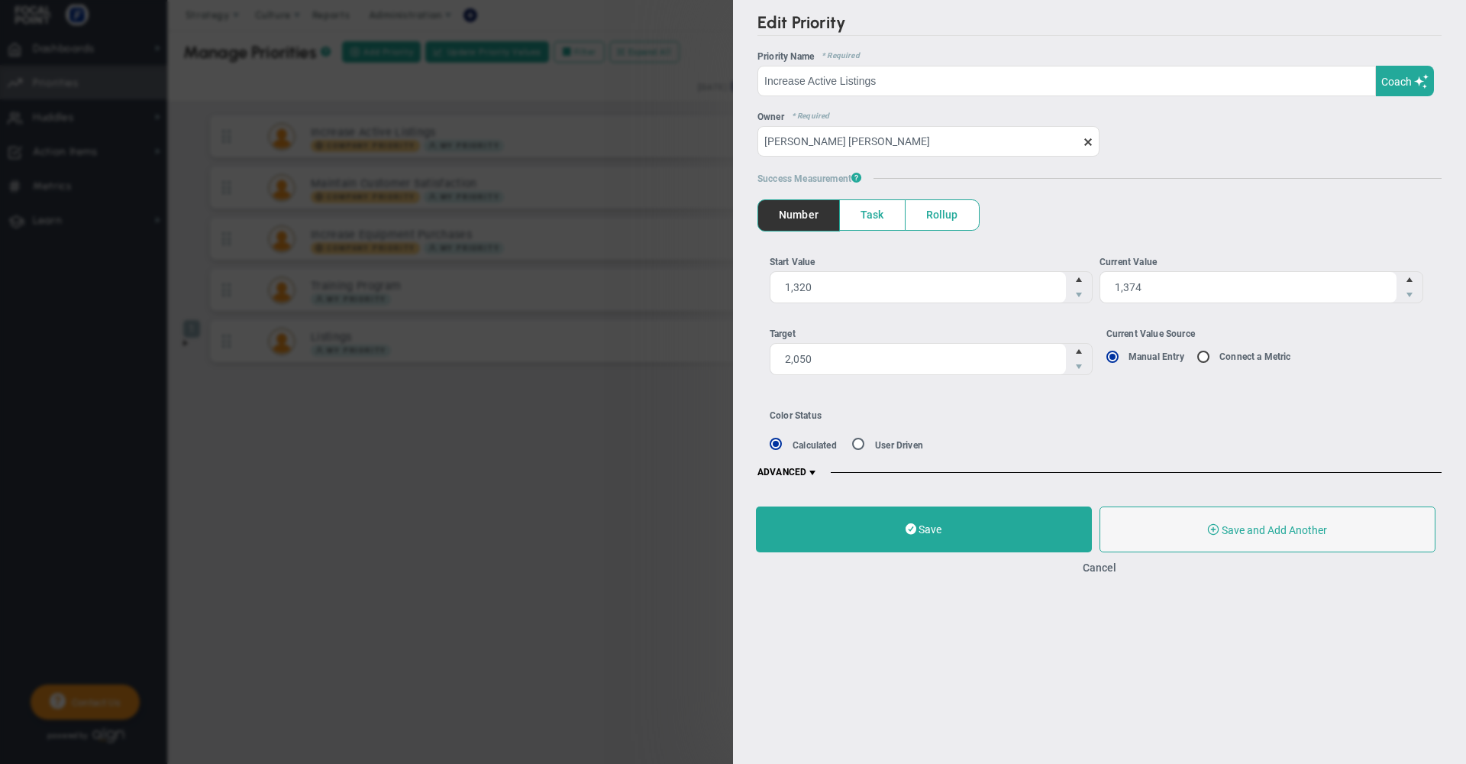
click at [816, 471] on span at bounding box center [812, 473] width 12 height 12
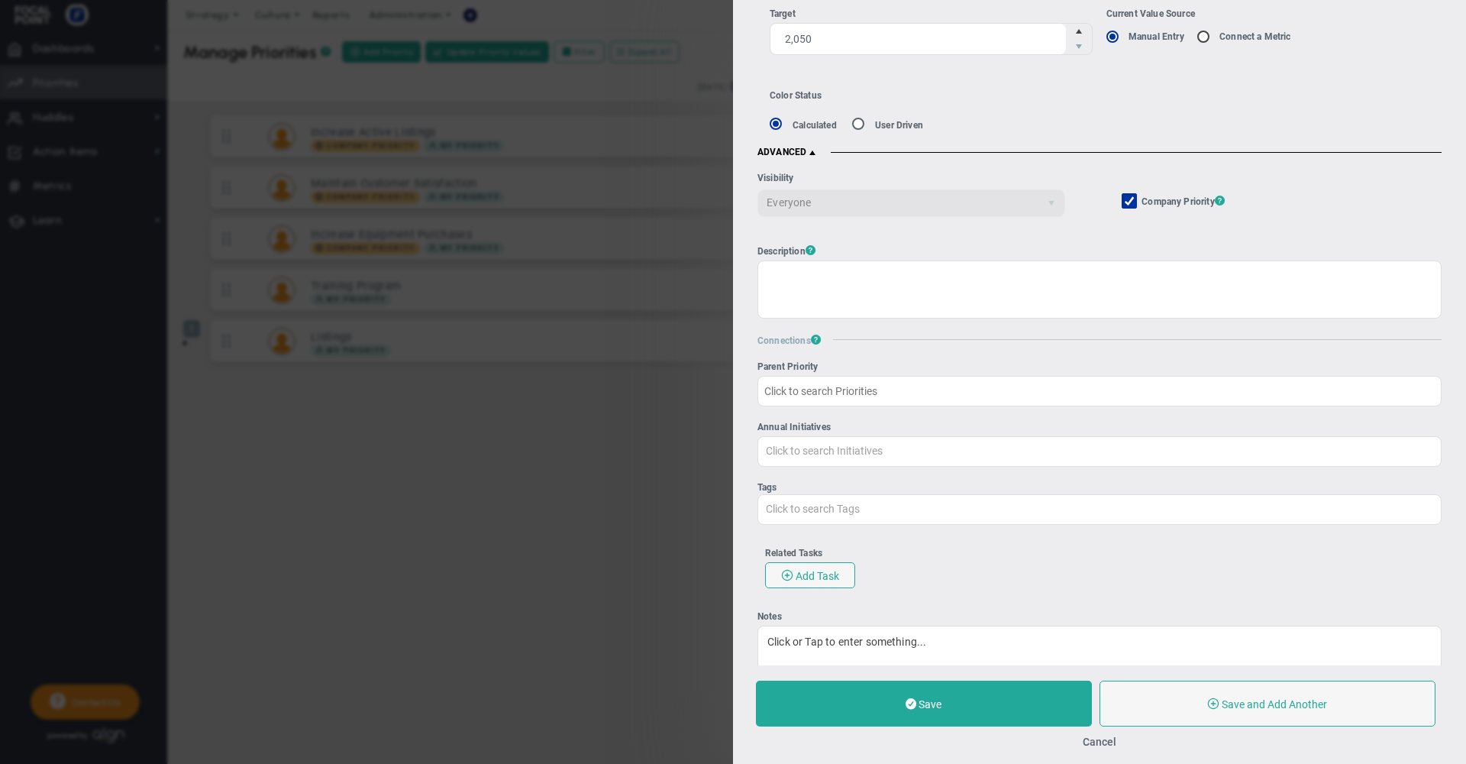
scroll to position [392, 0]
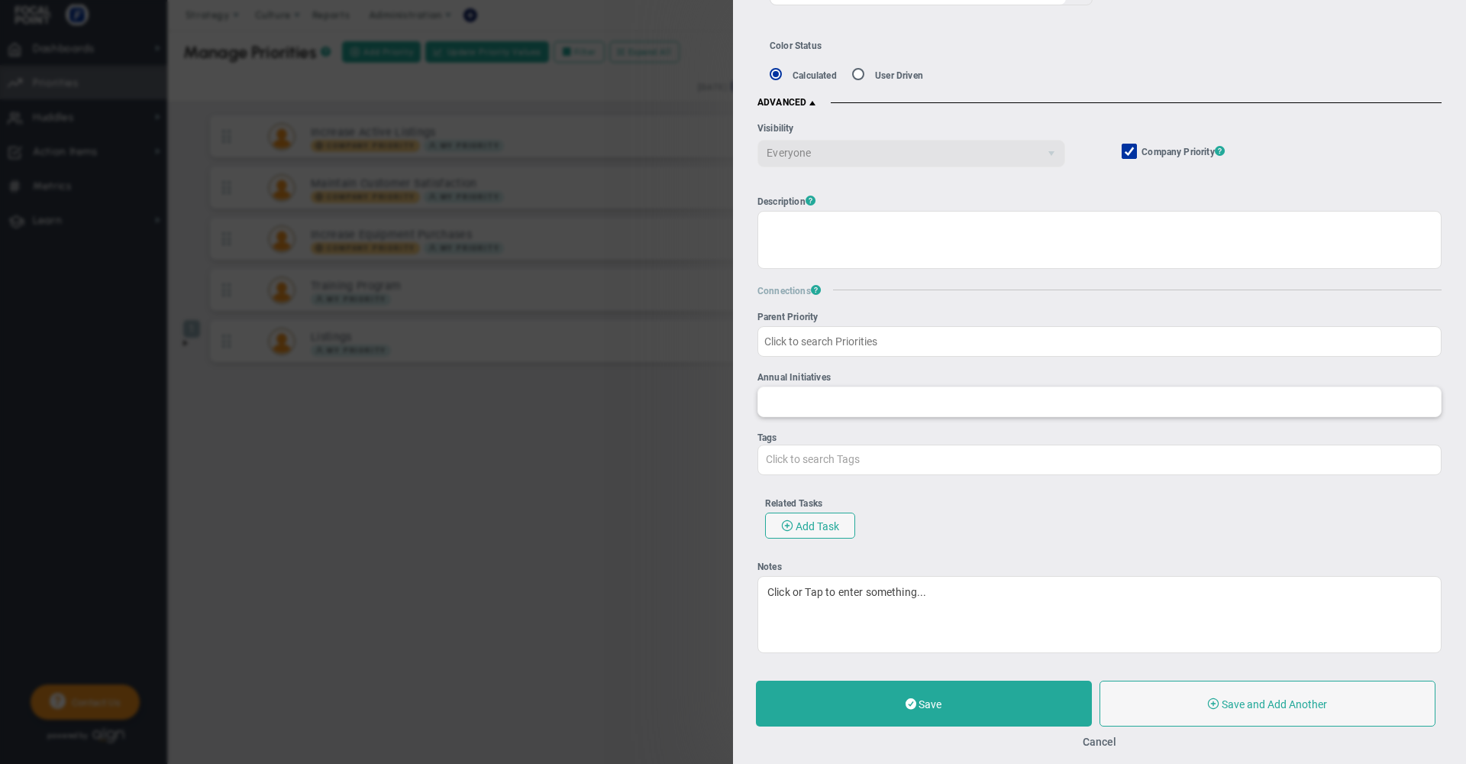
click at [852, 387] on input "Annual Initiatives" at bounding box center [1099, 400] width 683 height 27
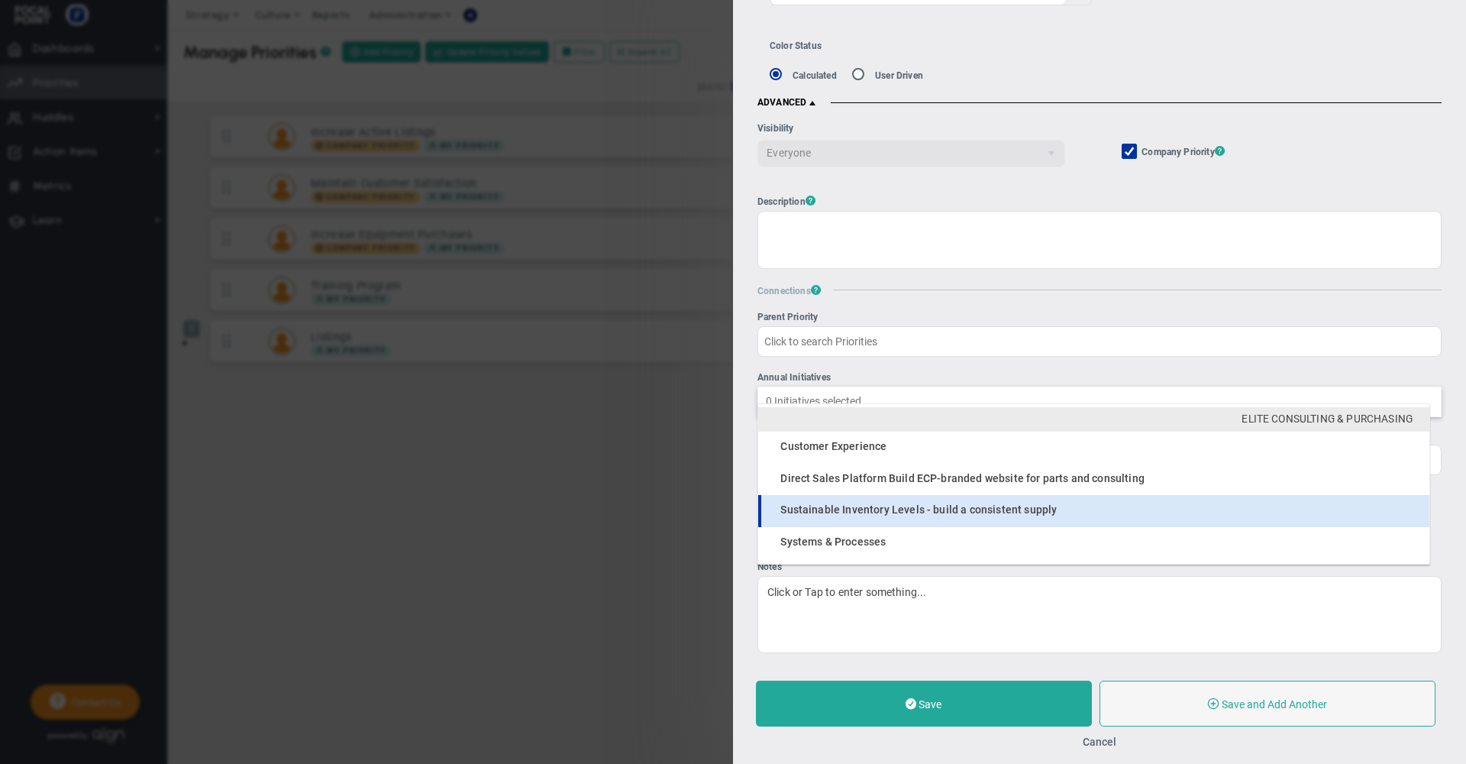
click at [843, 504] on span "Sustainable Inventory Levels - build a consistent supply" at bounding box center [918, 509] width 276 height 12
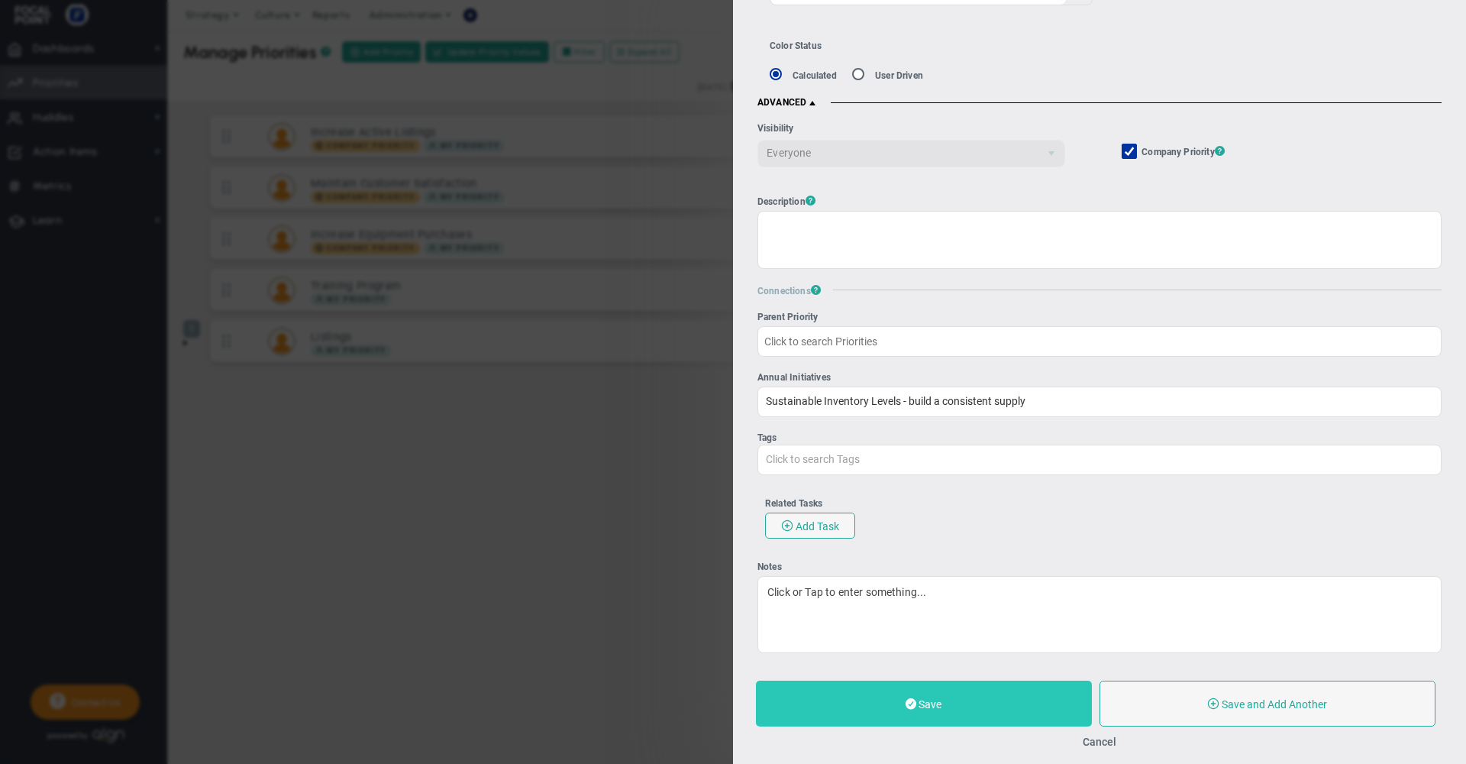
click at [915, 703] on span at bounding box center [911, 703] width 11 height 15
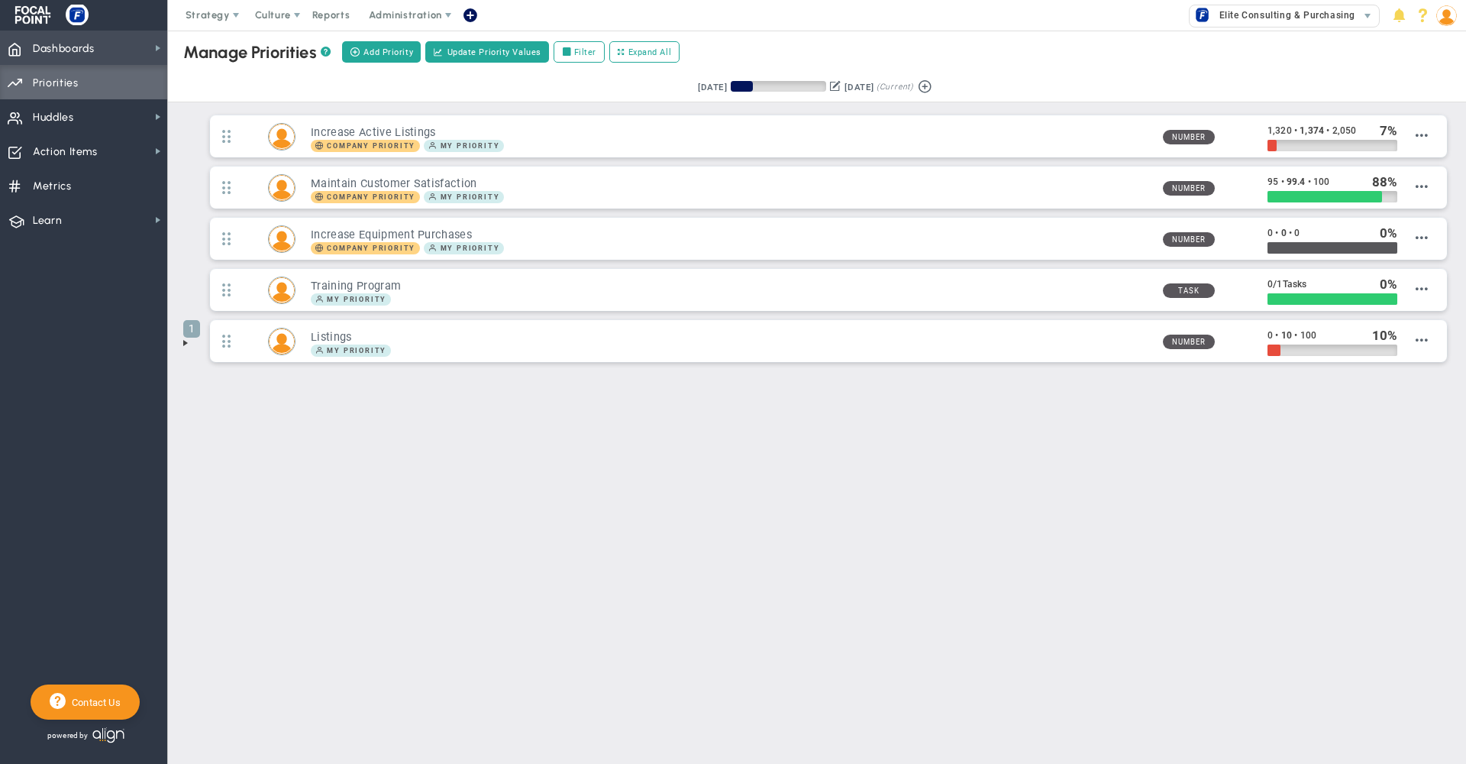
click at [121, 53] on span "Dashboards Dashboards" at bounding box center [83, 48] width 167 height 34
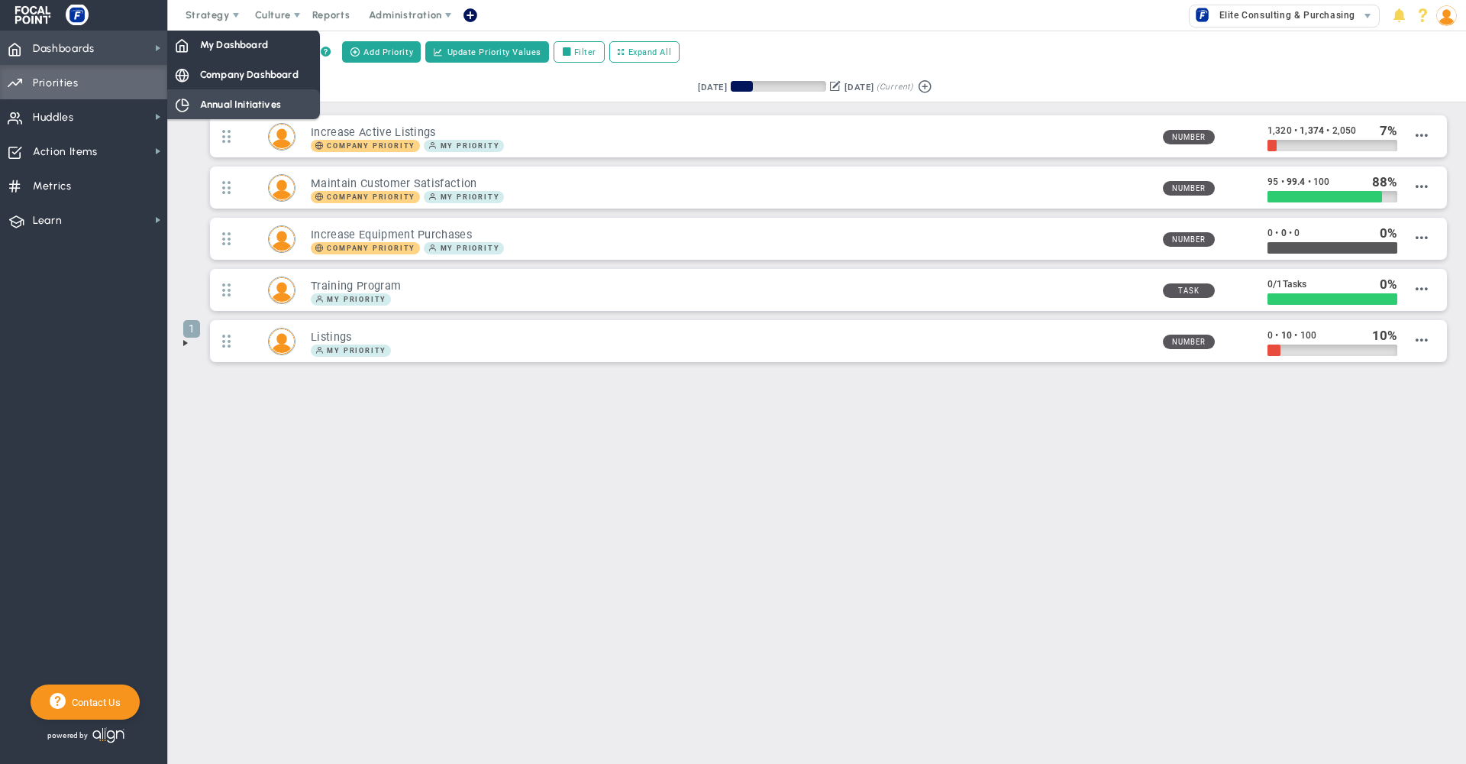
click at [233, 101] on span "Annual Initiatives" at bounding box center [240, 104] width 81 height 15
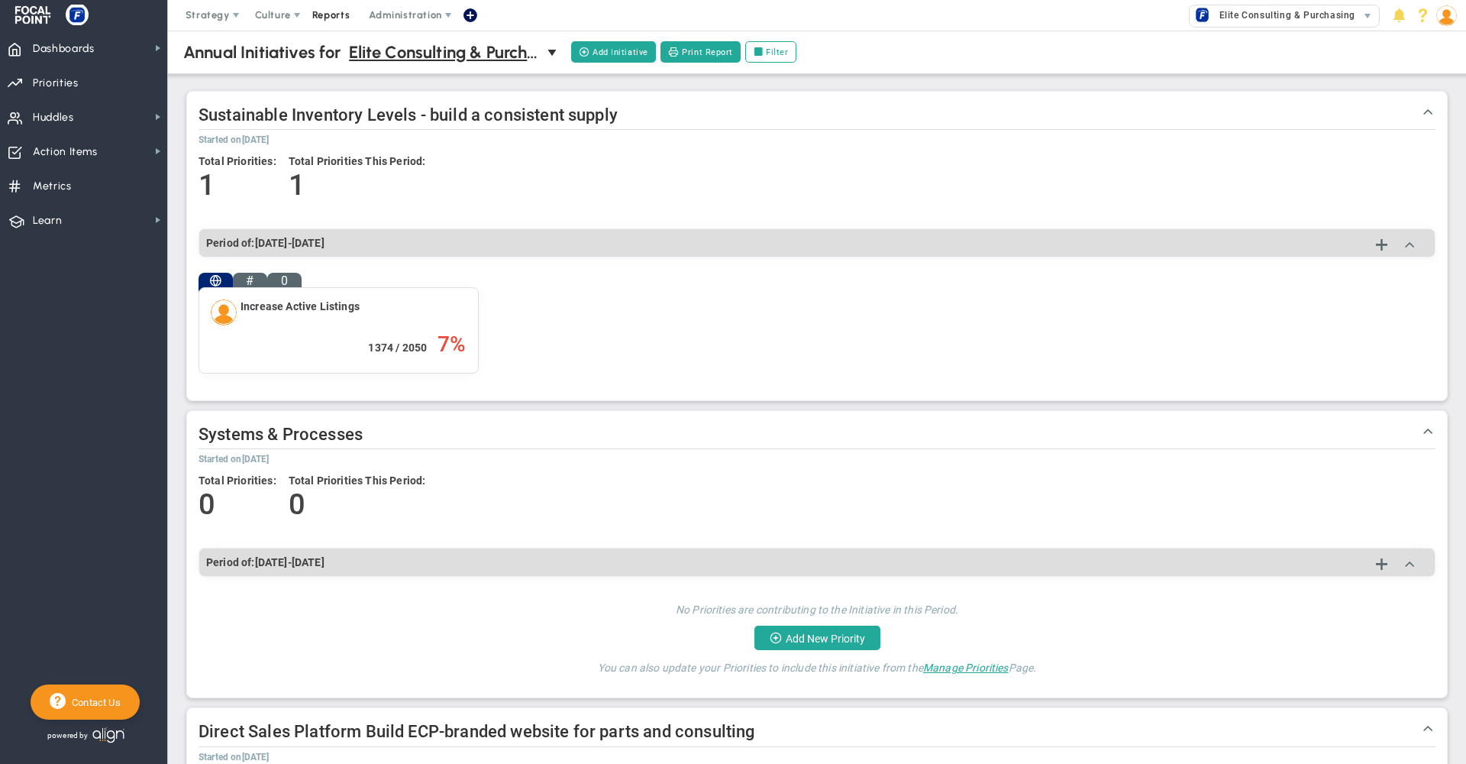
click at [326, 11] on span "Reports" at bounding box center [331, 15] width 53 height 31
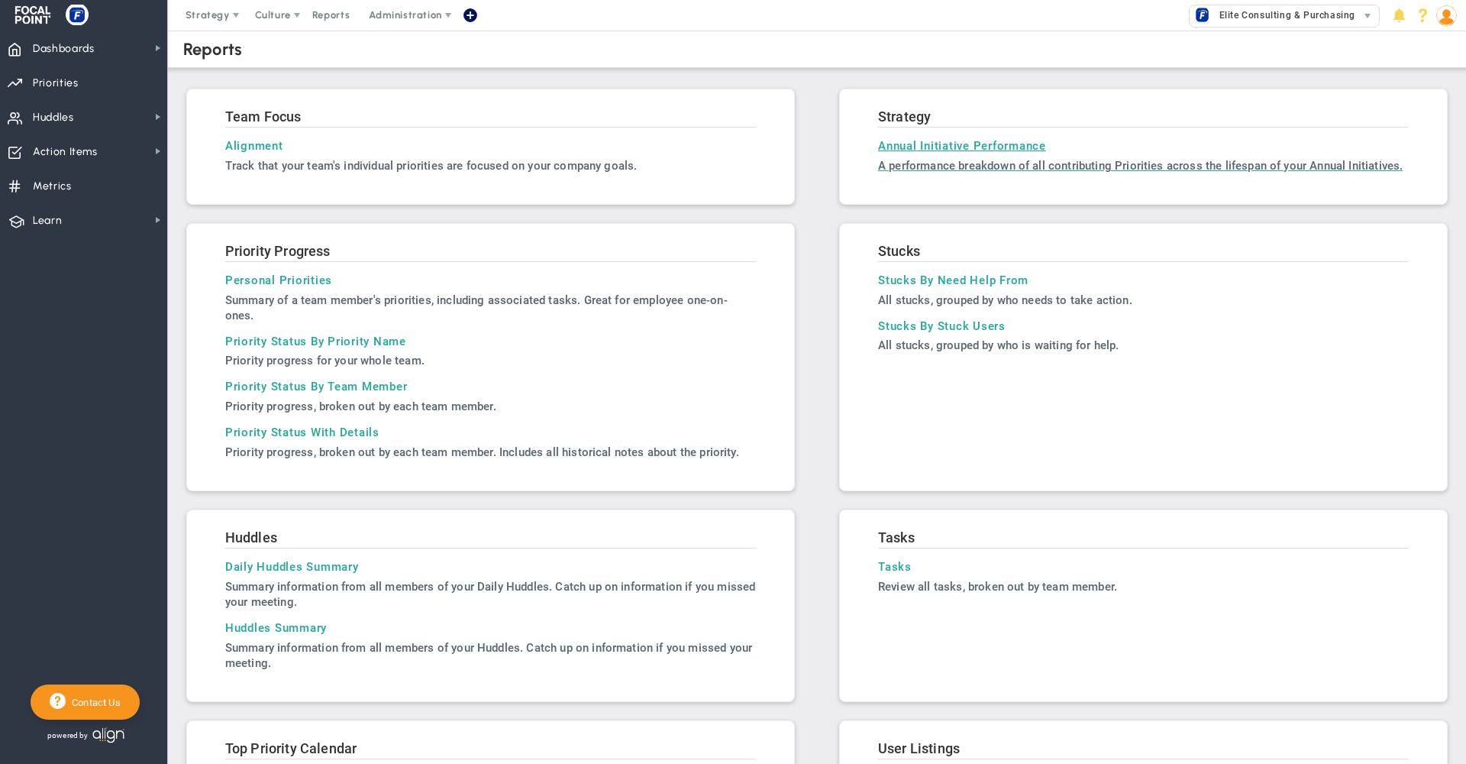
click at [958, 153] on link "Annual Initiative Performance A performance breakdown of all contributing Prior…" at bounding box center [1143, 156] width 531 height 34
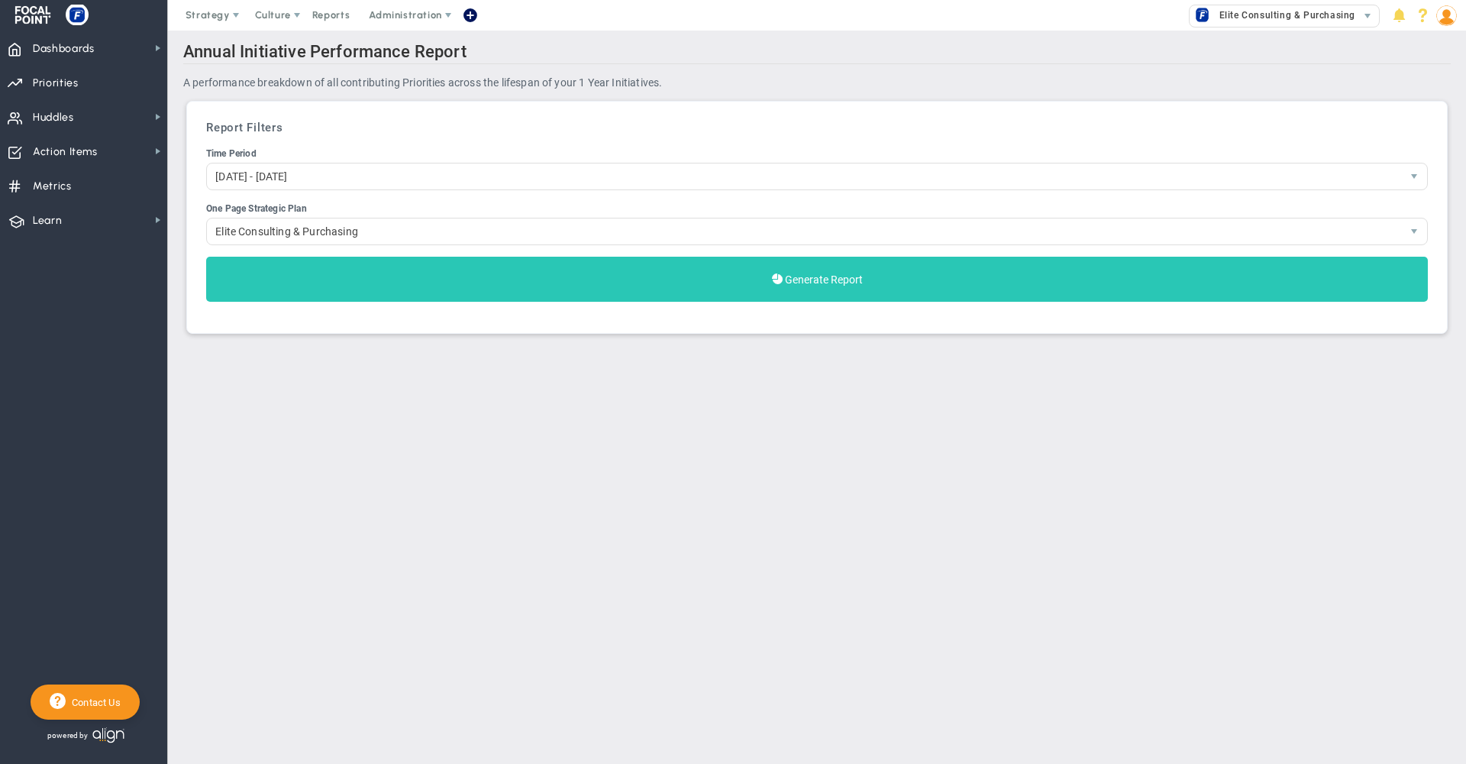
click at [590, 284] on button "Generate Report" at bounding box center [817, 279] width 1222 height 45
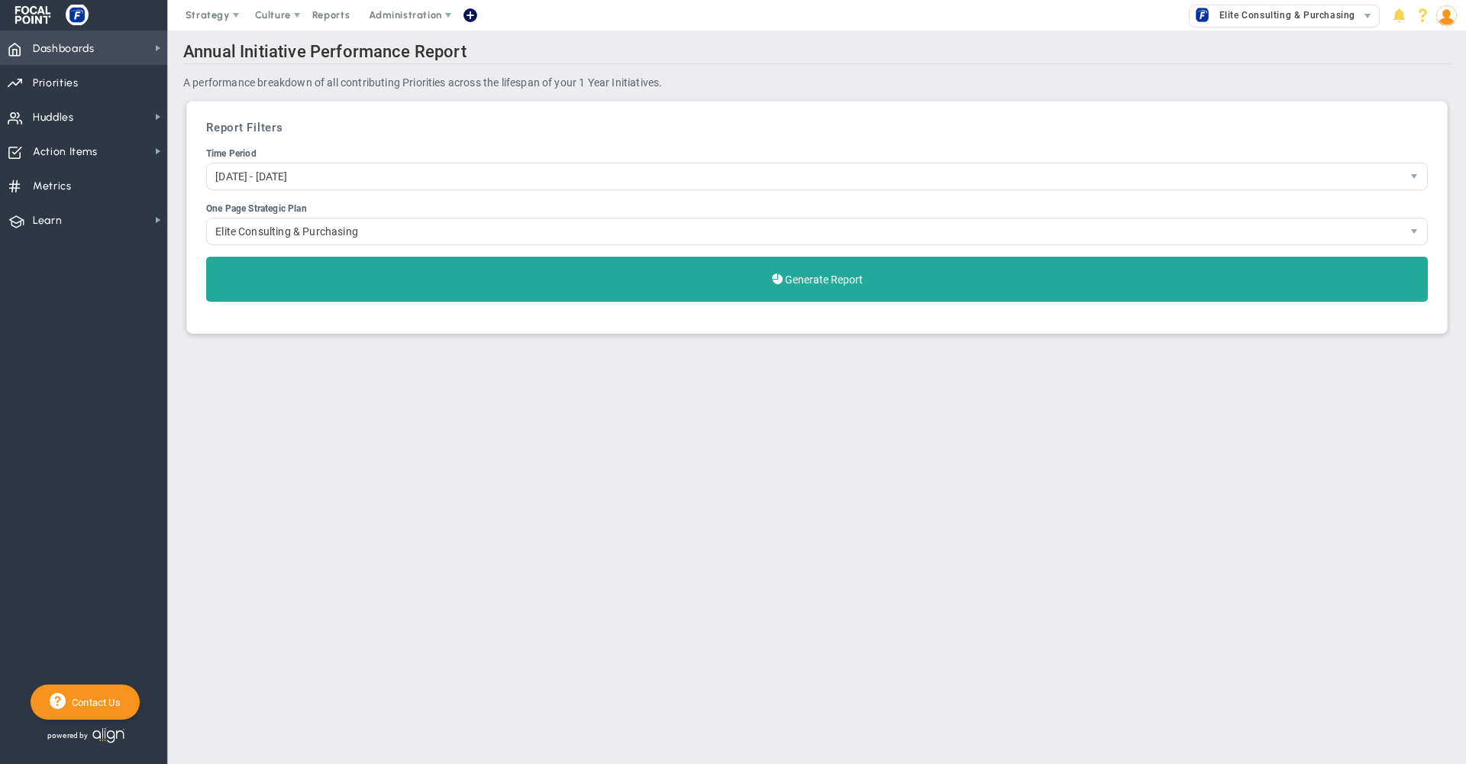
click at [82, 52] on span "Dashboards" at bounding box center [64, 49] width 62 height 32
click at [37, 85] on span "Priorities" at bounding box center [56, 83] width 46 height 32
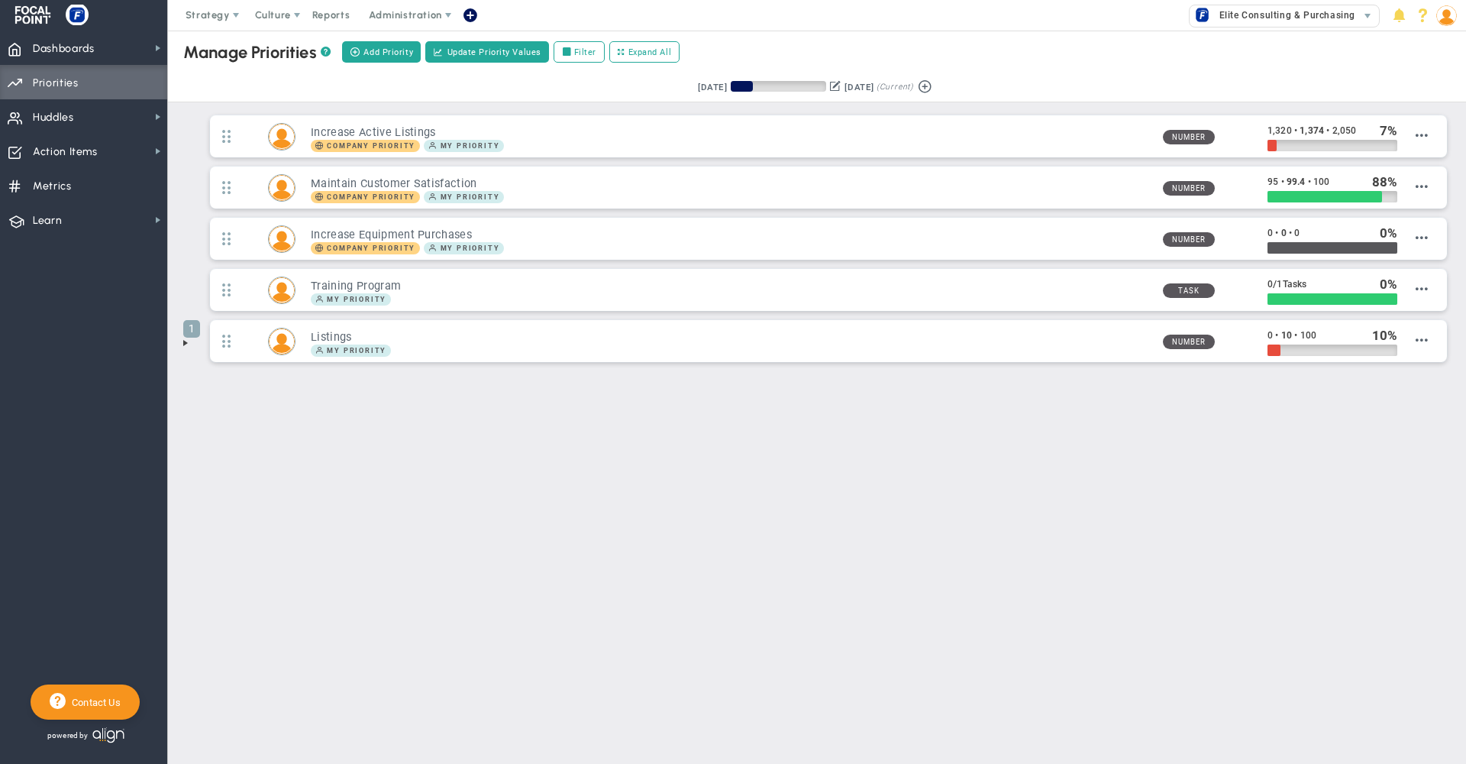
click at [1129, 61] on div "Manage OKRs ? Manage Priorities ? Add Priority Create Project Update Priority V…" at bounding box center [817, 52] width 1329 height 43
click at [638, 2] on div "Strategy One Page Strategic Plan Alignment Checklist 4D Vision Summary Function…" at bounding box center [733, 15] width 1466 height 31
click at [1449, 21] on img at bounding box center [1446, 15] width 21 height 21
click at [1414, 182] on span "Sign Out" at bounding box center [1403, 168] width 124 height 31
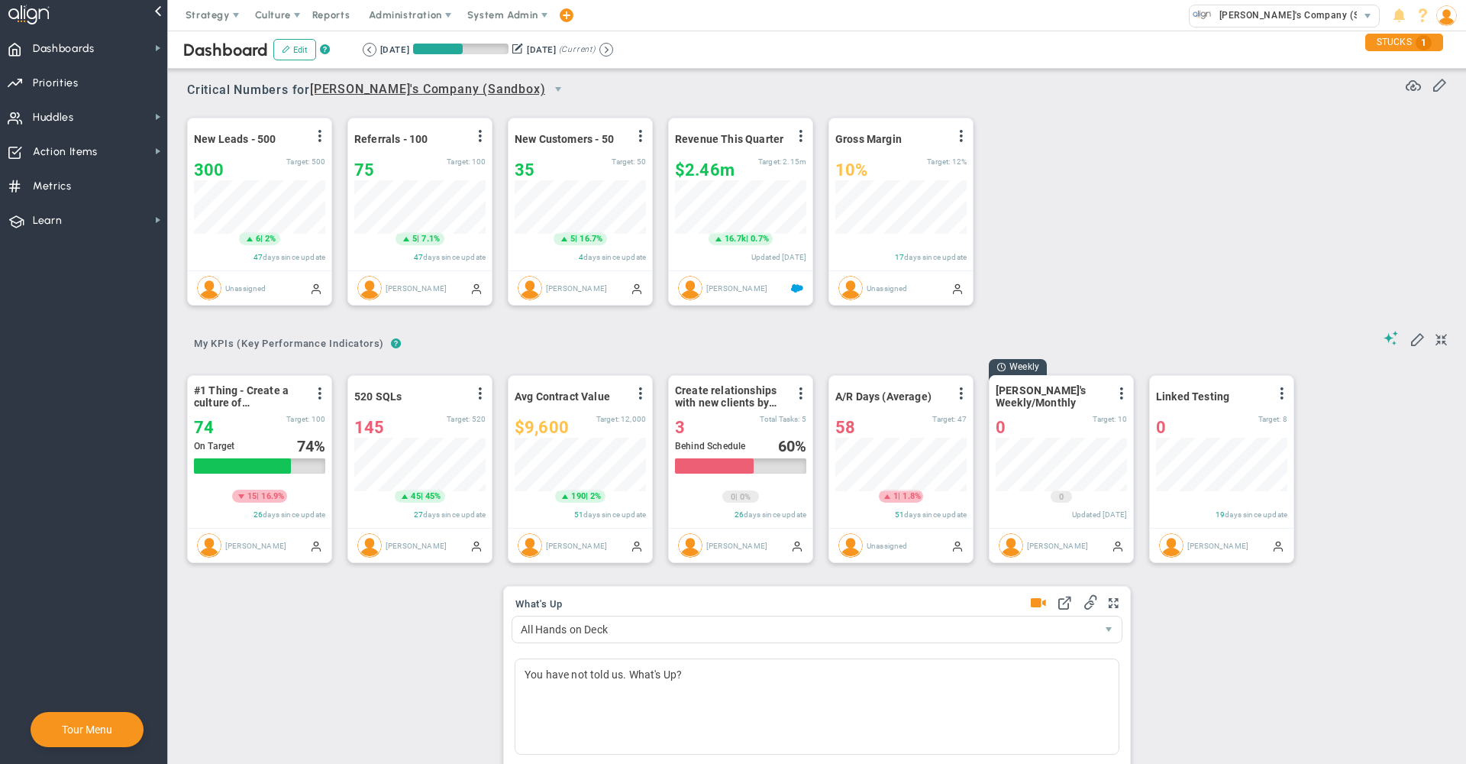
click at [488, 21] on span "System Admin" at bounding box center [504, 15] width 96 height 31
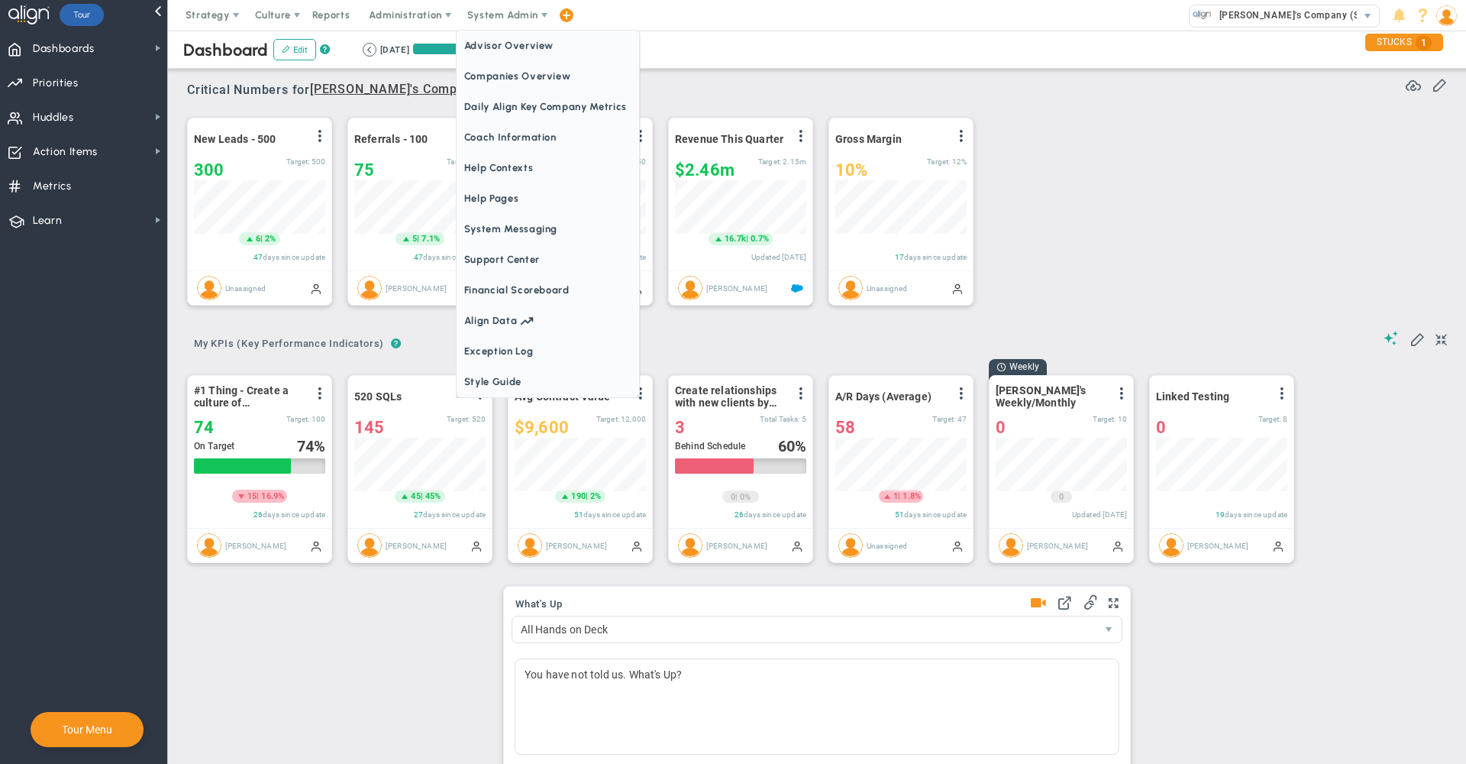
click at [488, 21] on span "System Admin" at bounding box center [504, 15] width 96 height 31
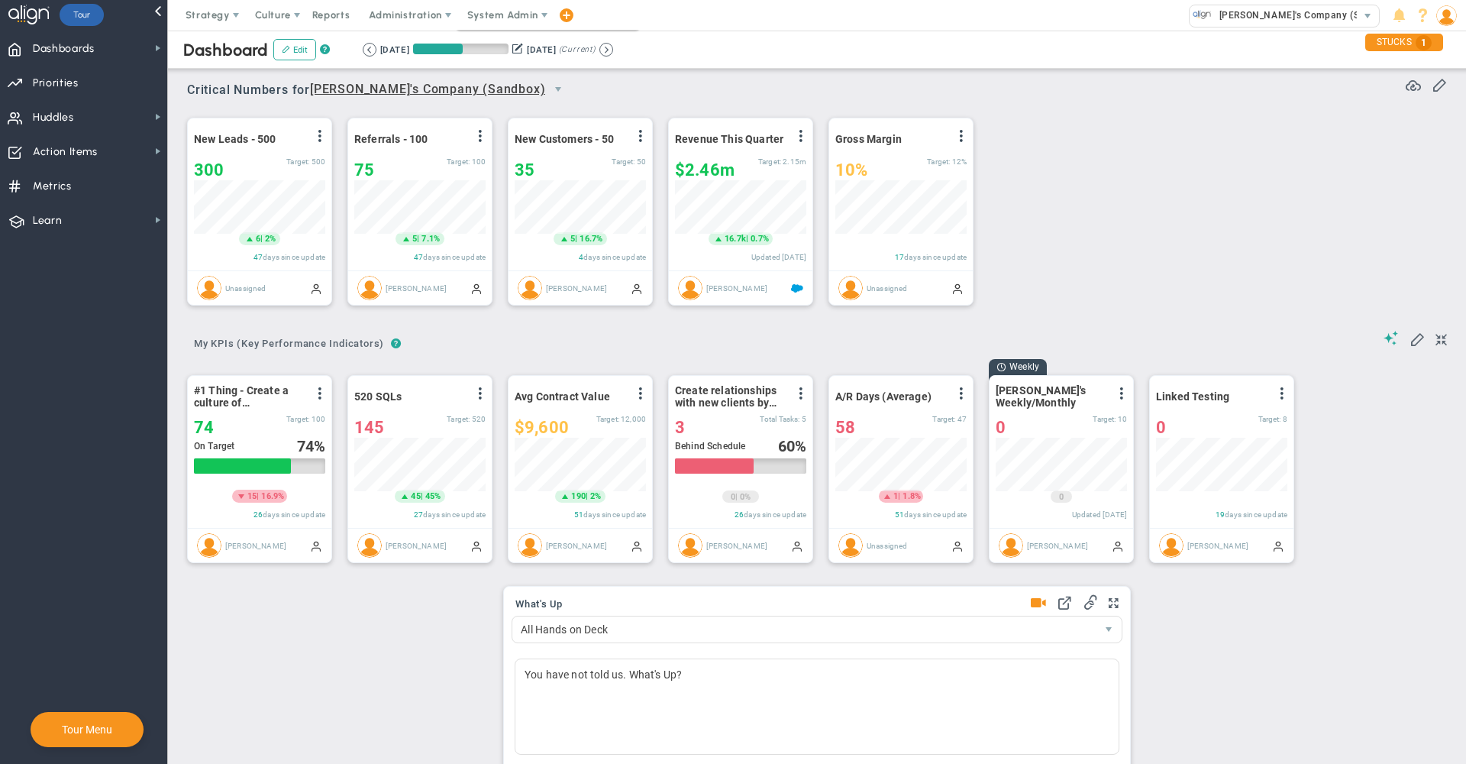
click at [488, 21] on span "System Admin" at bounding box center [504, 15] width 96 height 31
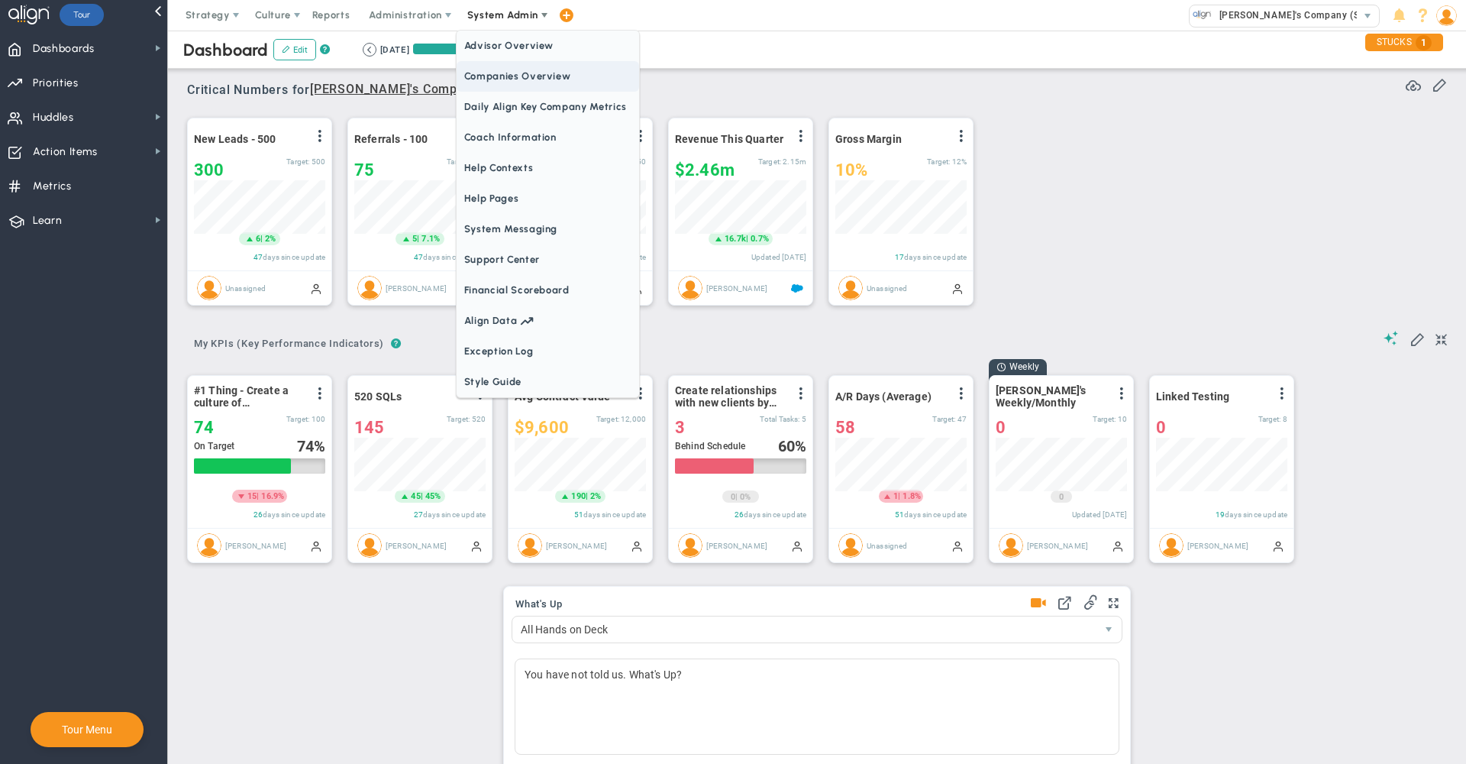
click at [495, 70] on span "Companies Overview" at bounding box center [548, 76] width 183 height 31
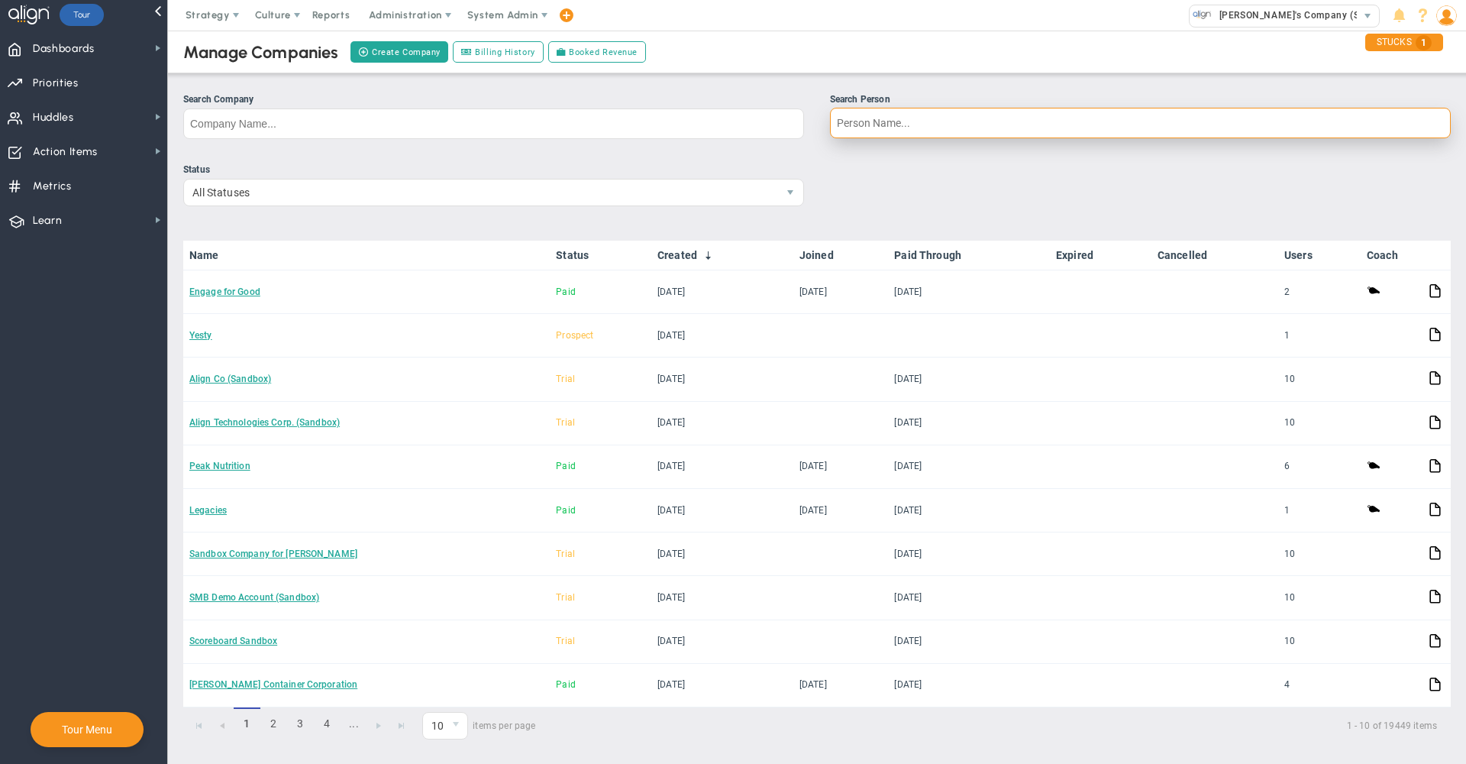
click at [859, 129] on input "Search Person" at bounding box center [1140, 123] width 621 height 31
type input "munee"
click at [880, 128] on input "munee" at bounding box center [1140, 123] width 621 height 31
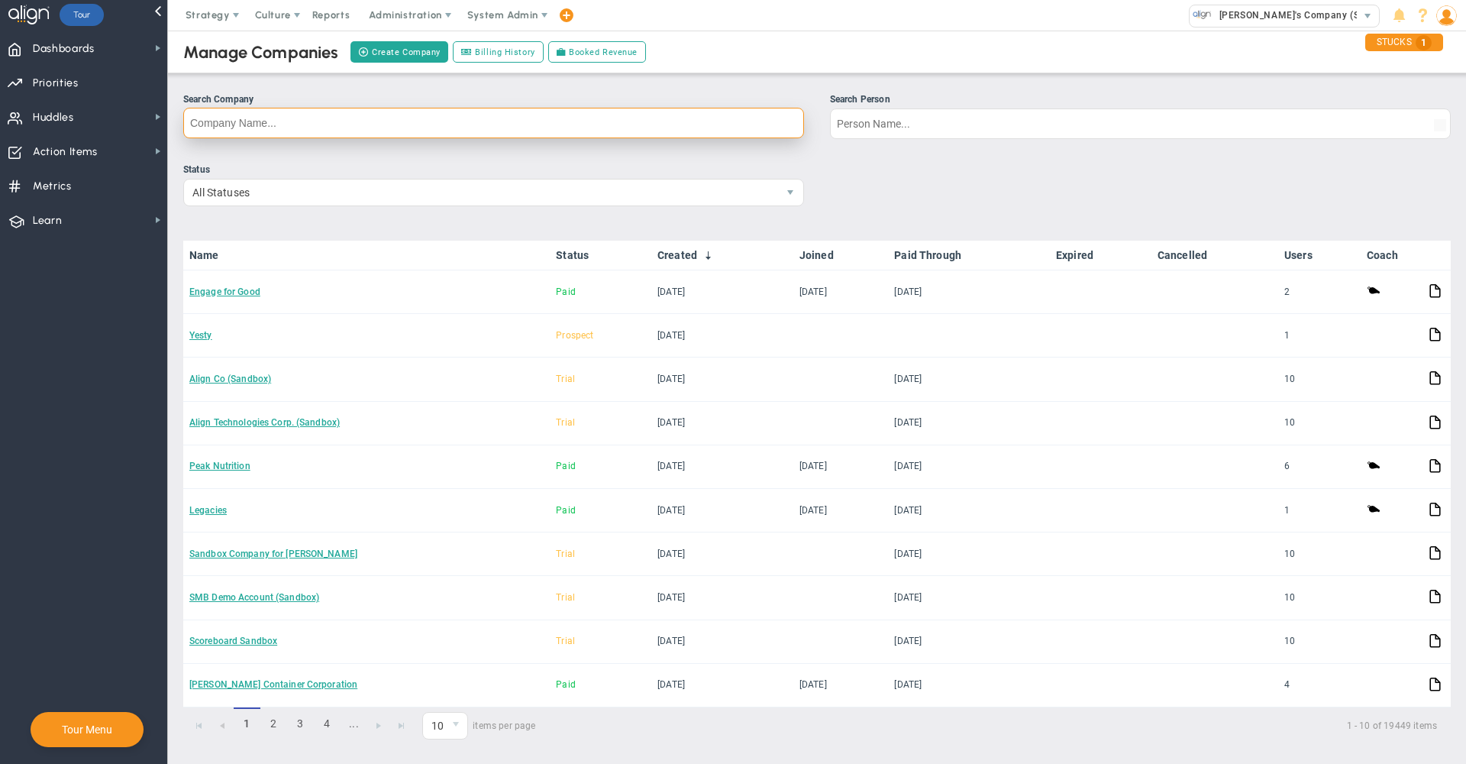
click at [771, 120] on input "Search Company" at bounding box center [493, 123] width 621 height 31
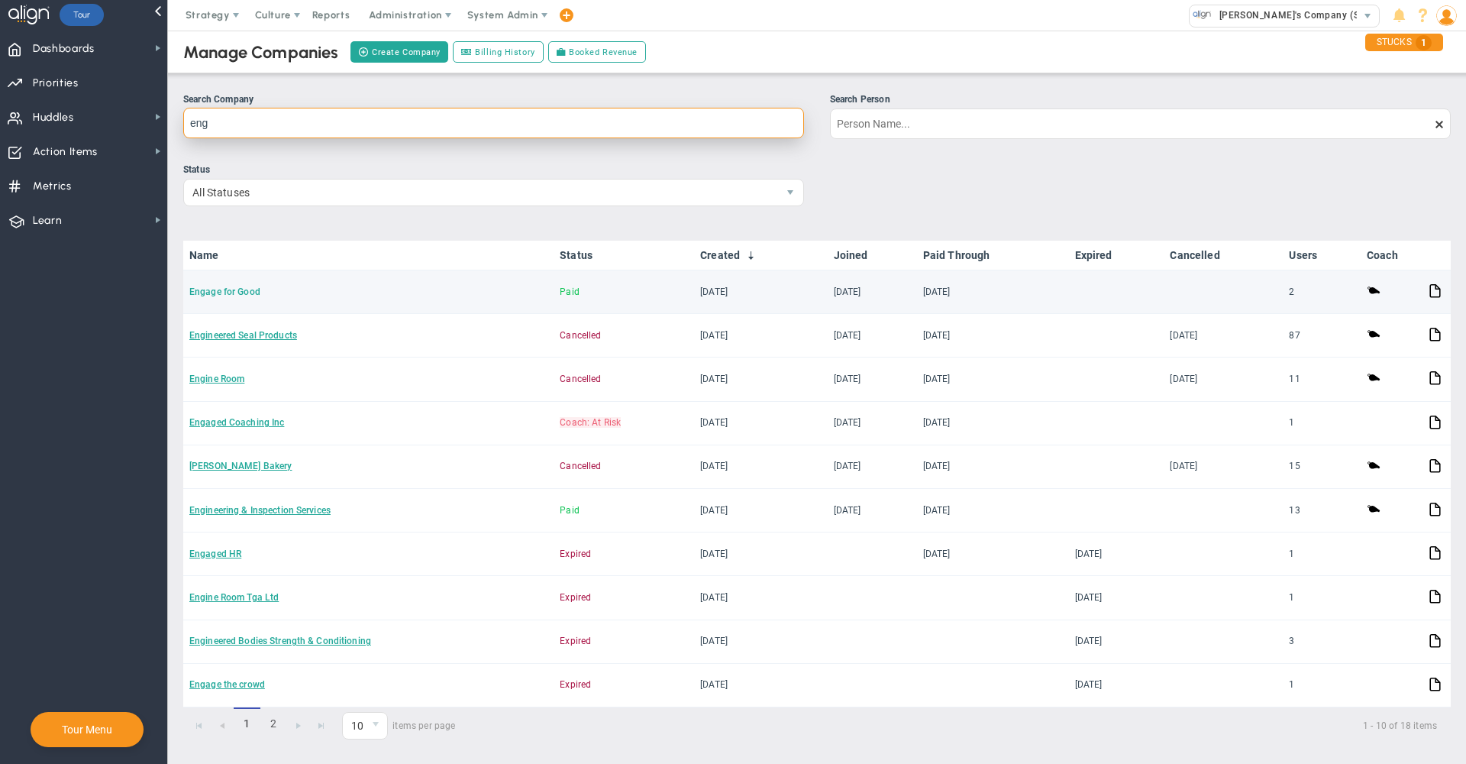
type input "eng"
click at [215, 292] on link "Engage for Good" at bounding box center [224, 291] width 71 height 11
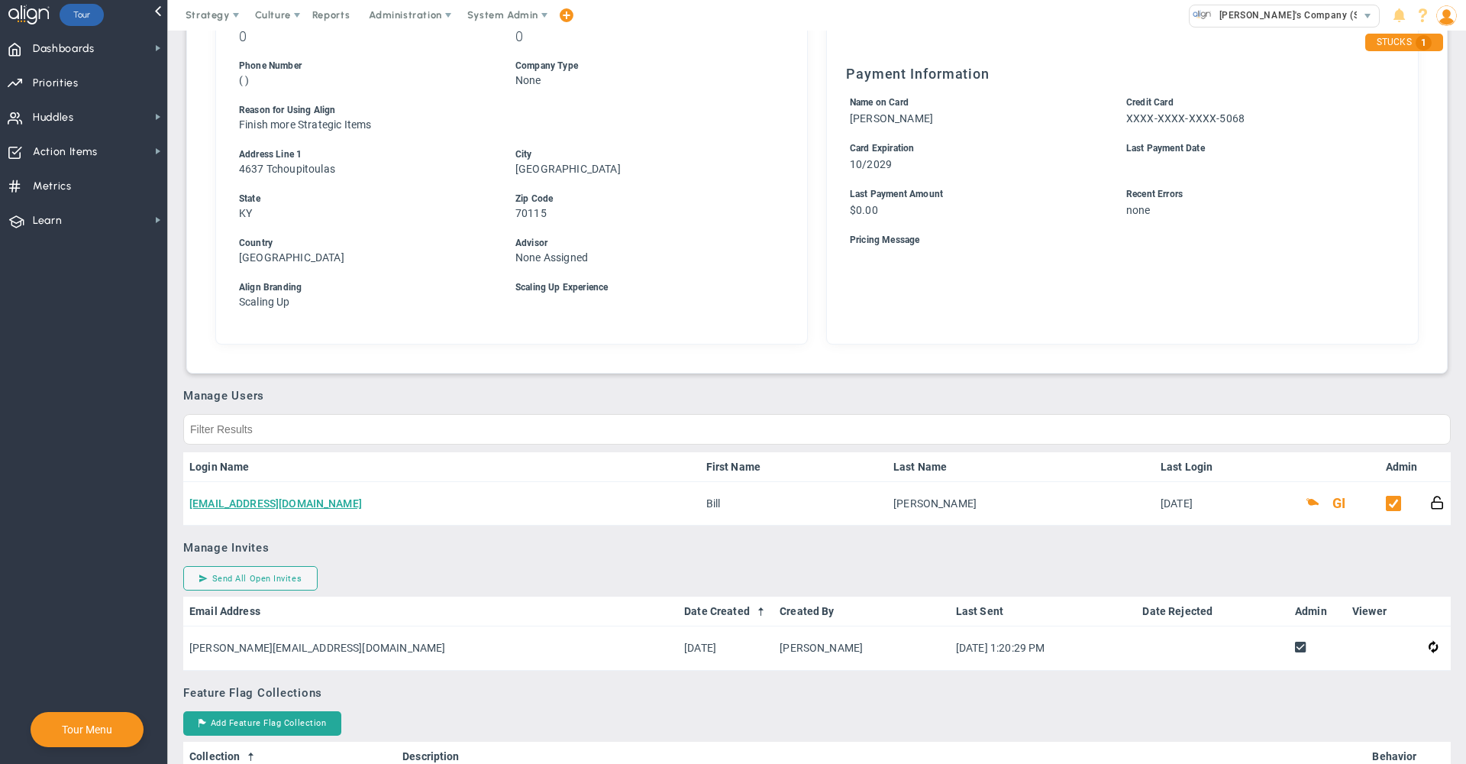
scroll to position [444, 0]
